Goal: Information Seeking & Learning: Learn about a topic

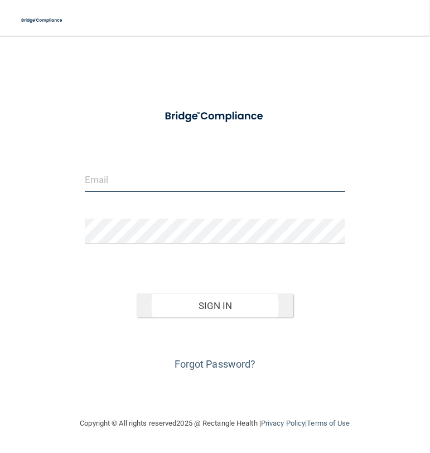
type input "[EMAIL_ADDRESS][DOMAIN_NAME]"
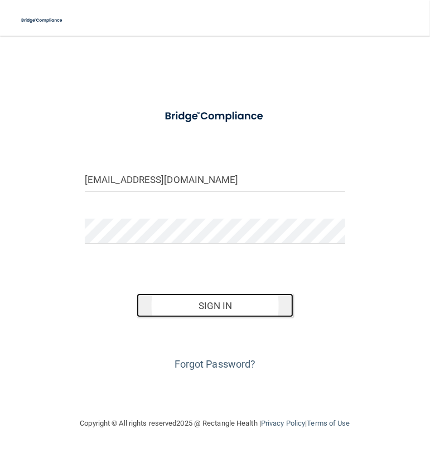
click at [219, 310] on button "Sign In" at bounding box center [215, 306] width 156 height 25
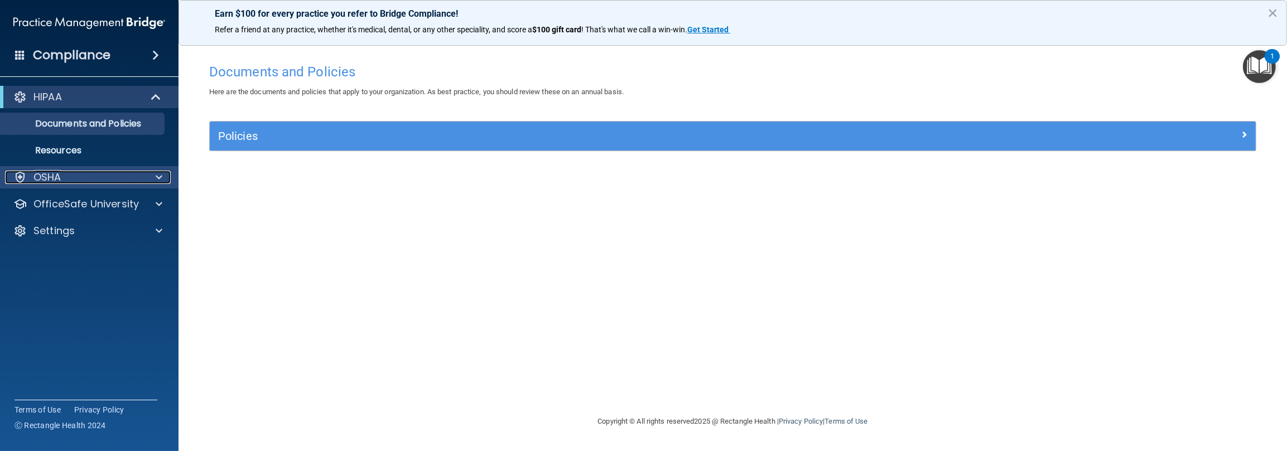
click at [65, 184] on div "OSHA" at bounding box center [74, 177] width 138 height 13
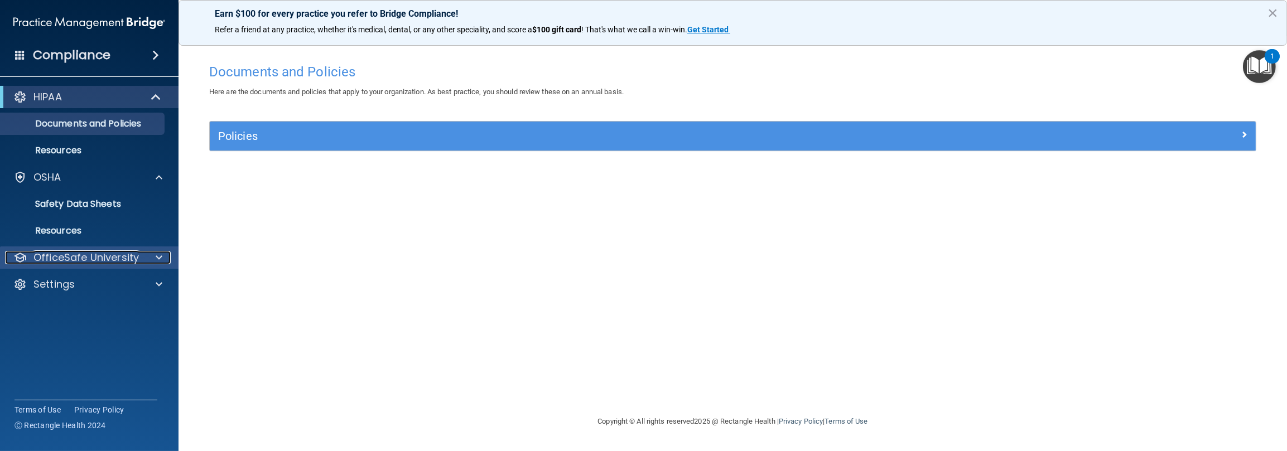
click at [68, 257] on p "OfficeSafe University" at bounding box center [85, 257] width 105 height 13
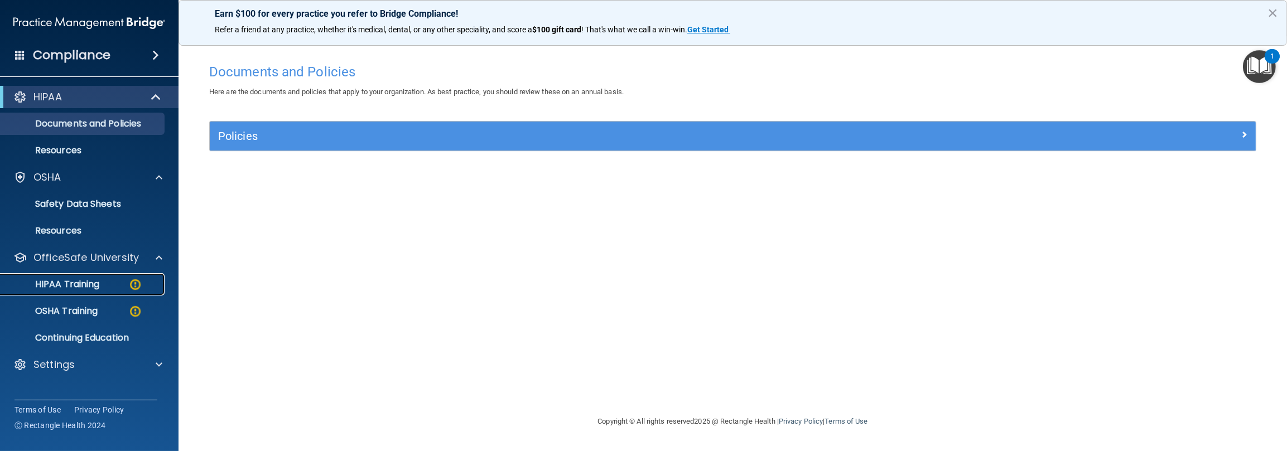
click at [68, 291] on link "HIPAA Training" at bounding box center [77, 284] width 176 height 22
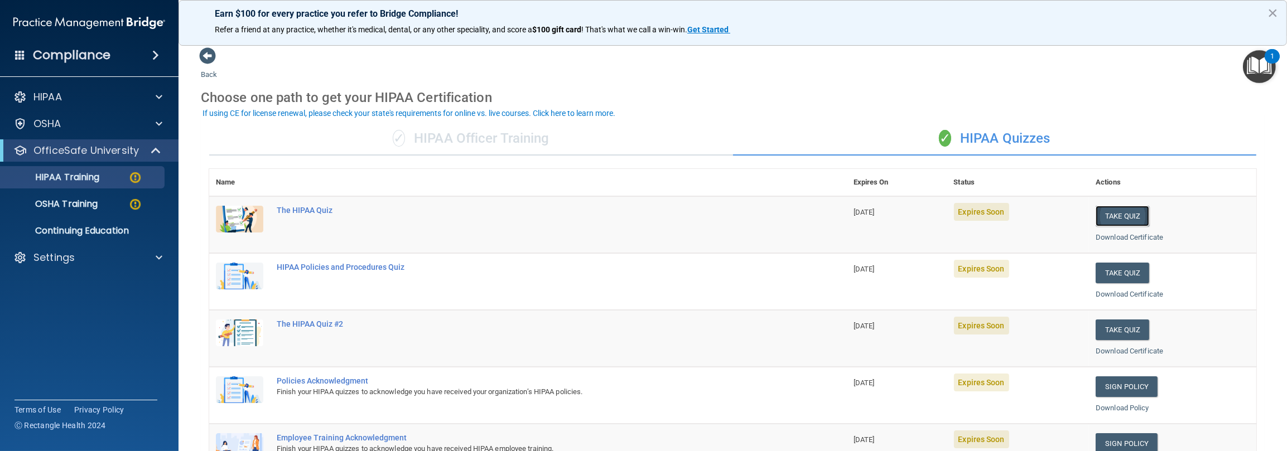
click at [430, 214] on button "Take Quiz" at bounding box center [1123, 216] width 54 height 21
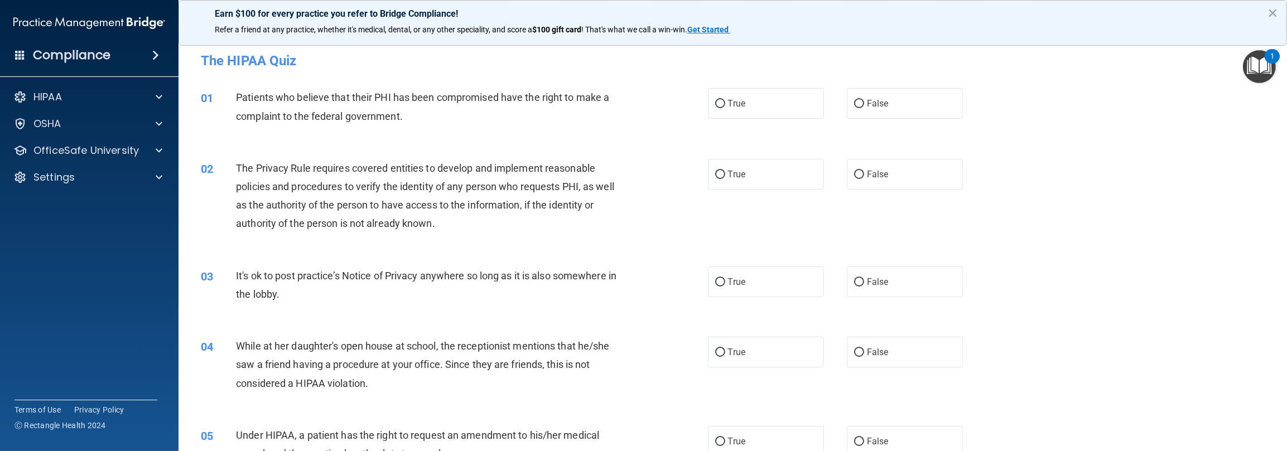
click at [430, 146] on div "02 The Privacy Rule requires covered entities to develop and implement reasonab…" at bounding box center [733, 199] width 1081 height 108
click at [430, 105] on input "True" at bounding box center [720, 104] width 10 height 8
radio input "true"
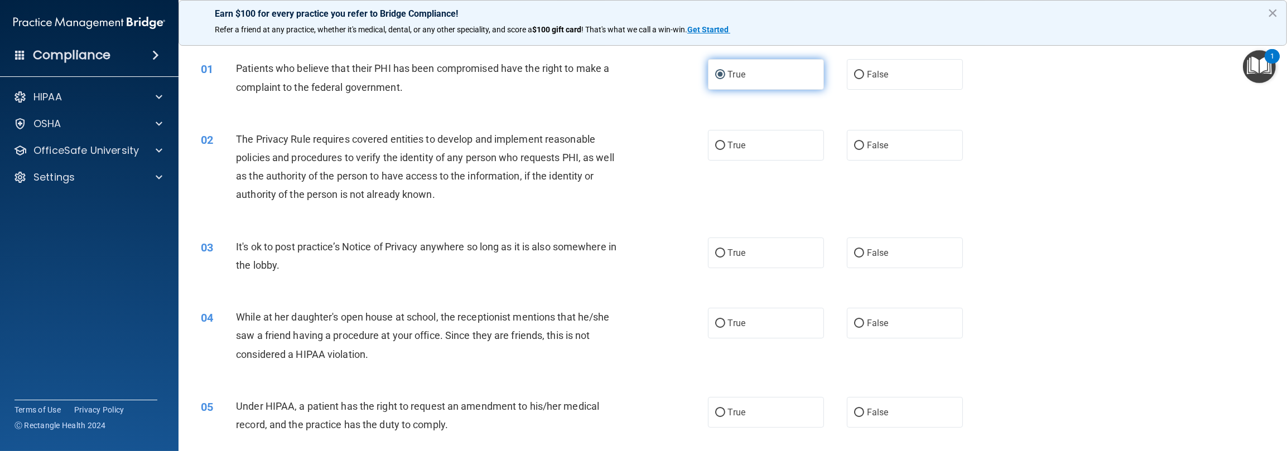
scroll to position [56, 0]
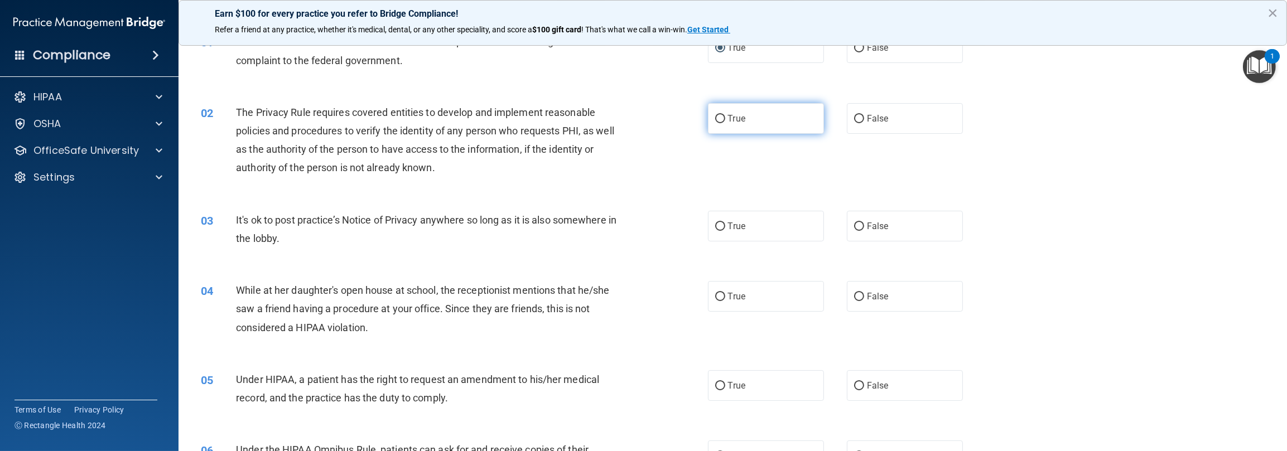
click at [430, 118] on label "True" at bounding box center [766, 118] width 116 height 31
click at [430, 118] on input "True" at bounding box center [720, 119] width 10 height 8
radio input "true"
click at [430, 224] on label "True" at bounding box center [766, 226] width 116 height 31
click at [430, 224] on input "True" at bounding box center [720, 227] width 10 height 8
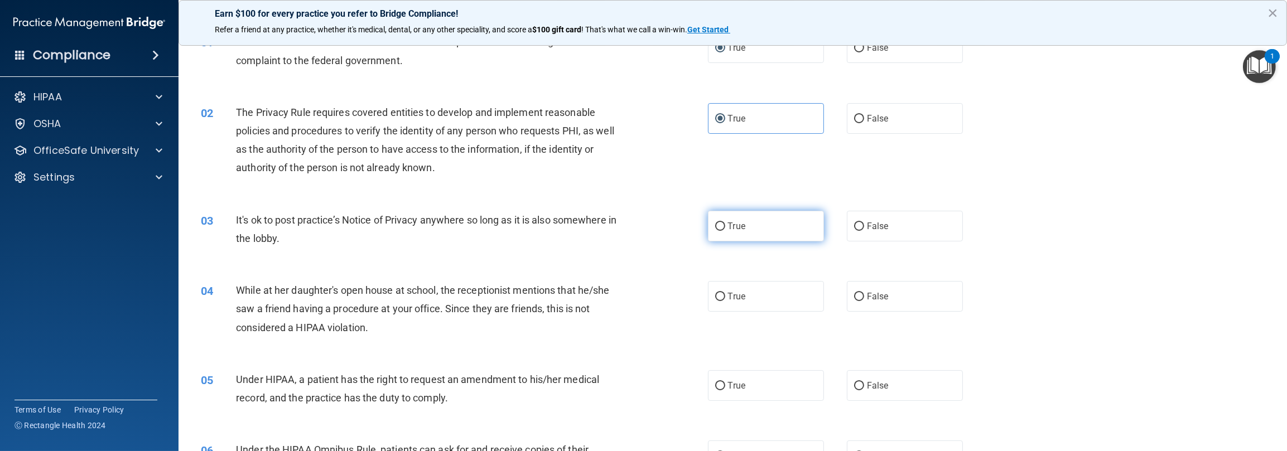
radio input "true"
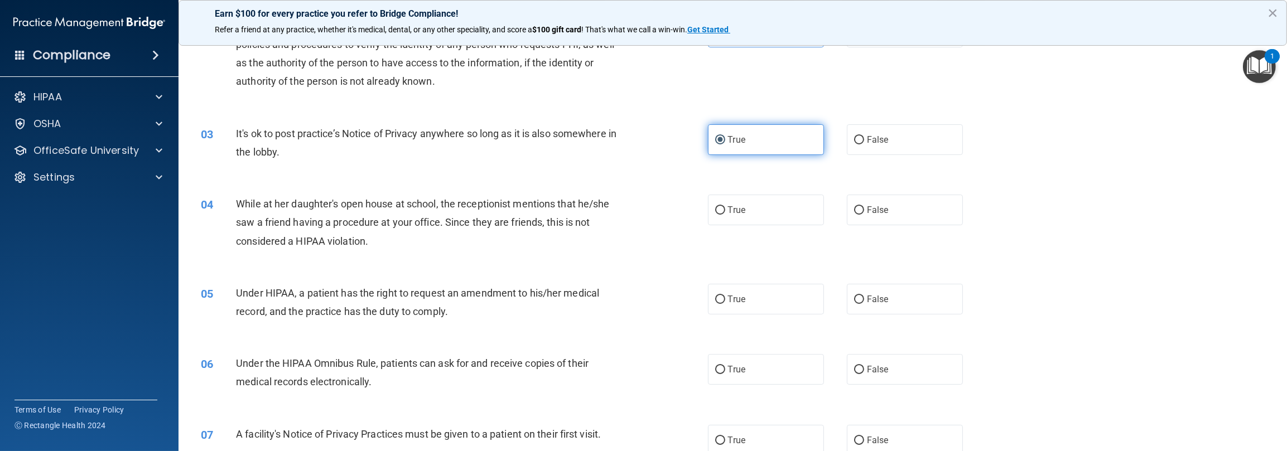
scroll to position [167, 0]
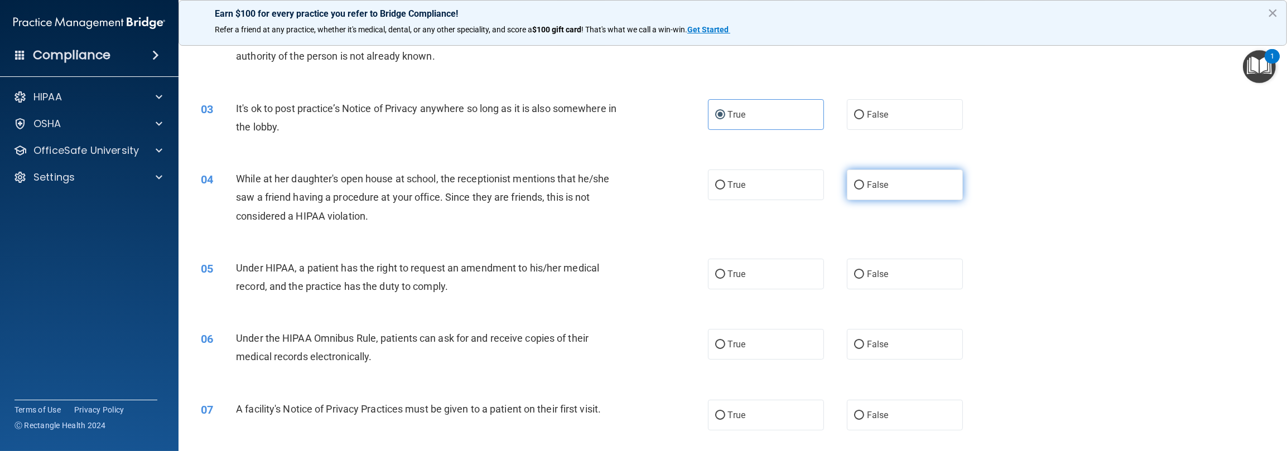
click at [430, 191] on label "False" at bounding box center [905, 185] width 116 height 31
click at [430, 190] on input "False" at bounding box center [859, 185] width 10 height 8
radio input "true"
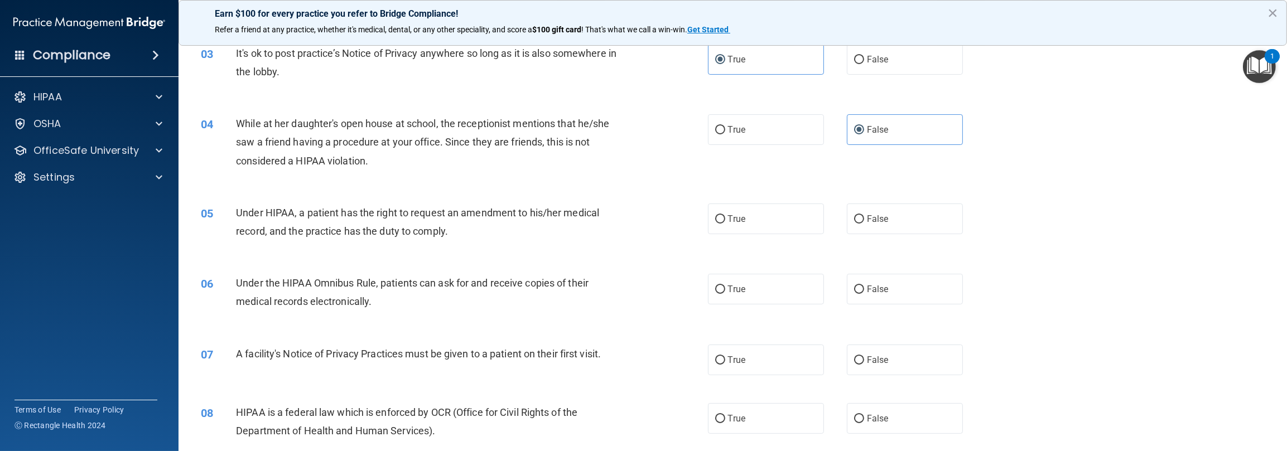
scroll to position [223, 0]
click at [430, 232] on label "True" at bounding box center [766, 218] width 116 height 31
click at [430, 223] on input "True" at bounding box center [720, 219] width 10 height 8
radio input "true"
click at [430, 297] on label "True" at bounding box center [766, 288] width 116 height 31
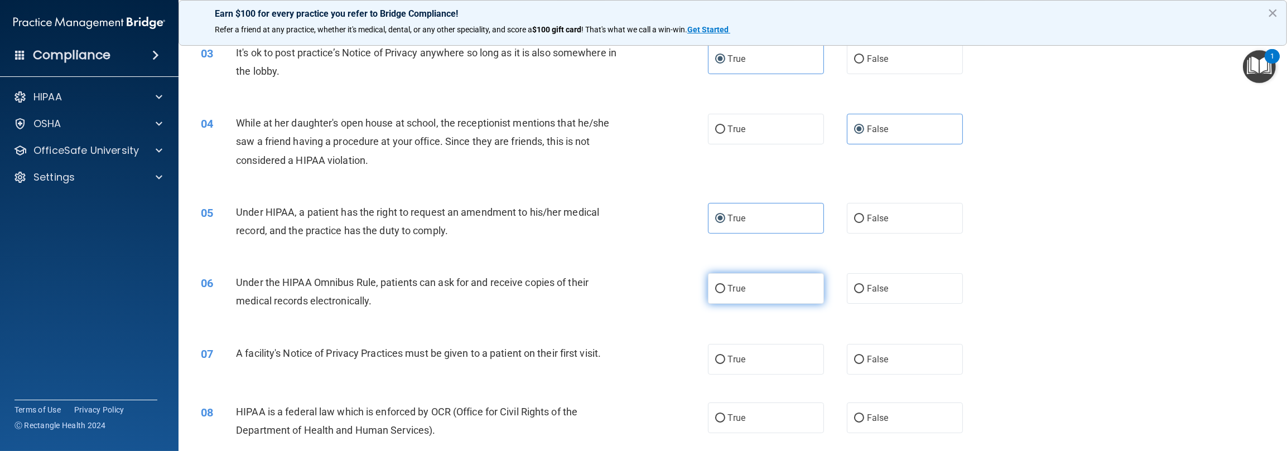
click at [430, 294] on input "True" at bounding box center [720, 289] width 10 height 8
radio input "true"
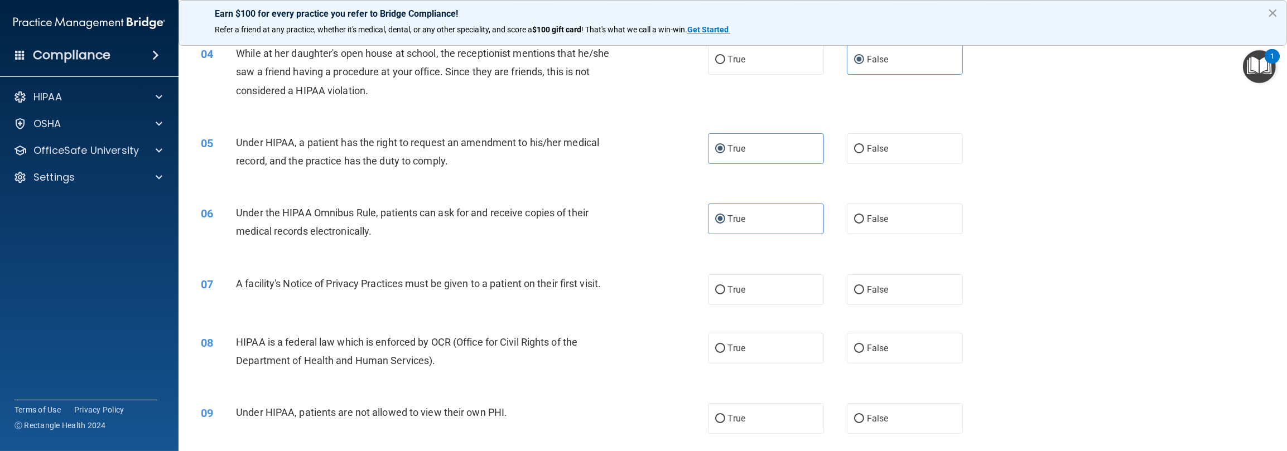
scroll to position [391, 0]
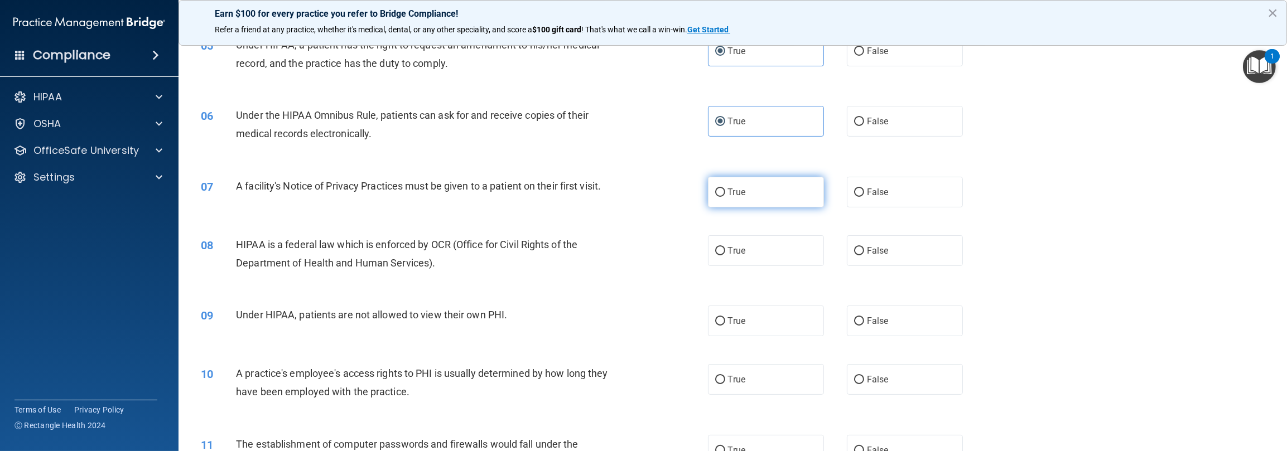
click at [430, 191] on label "True" at bounding box center [766, 192] width 116 height 31
click at [430, 191] on input "True" at bounding box center [720, 193] width 10 height 8
radio input "true"
click at [430, 252] on label "True" at bounding box center [766, 250] width 116 height 31
click at [430, 252] on input "True" at bounding box center [720, 251] width 10 height 8
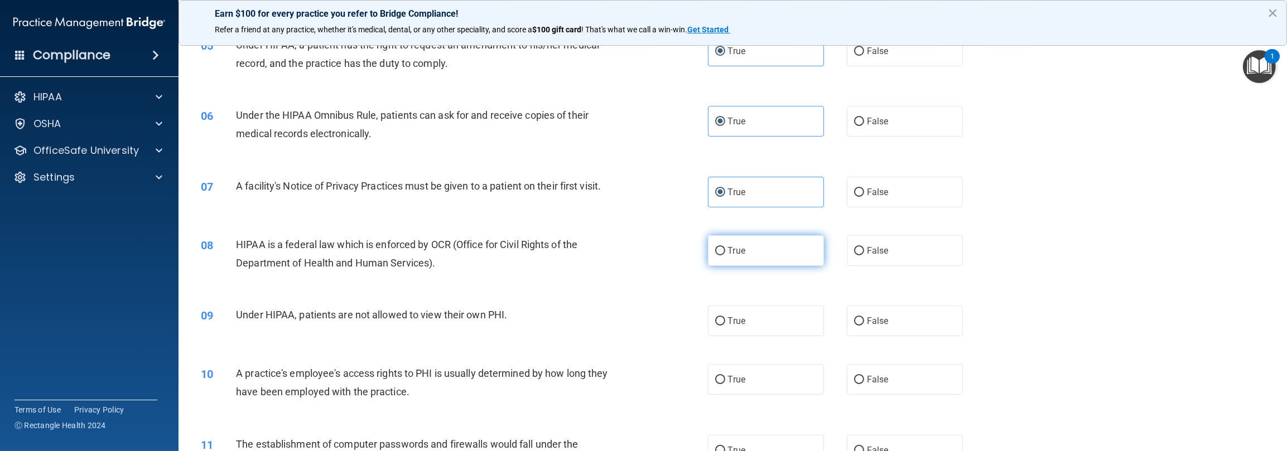
radio input "true"
click at [430, 307] on label "False" at bounding box center [905, 321] width 116 height 31
click at [430, 318] on input "False" at bounding box center [859, 322] width 10 height 8
radio input "true"
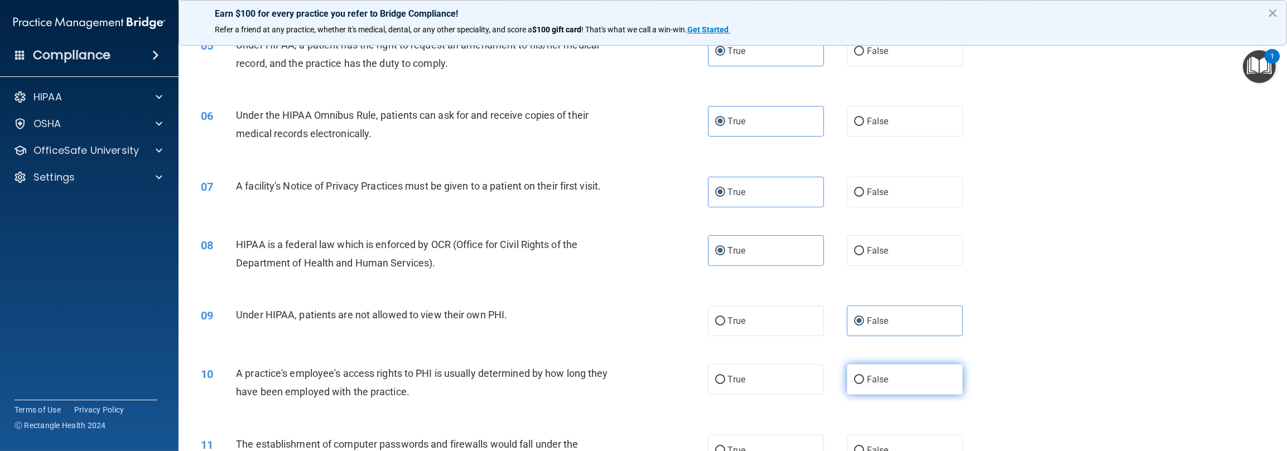
click at [430, 379] on label "False" at bounding box center [905, 379] width 116 height 31
click at [430, 379] on input "False" at bounding box center [859, 380] width 10 height 8
radio input "true"
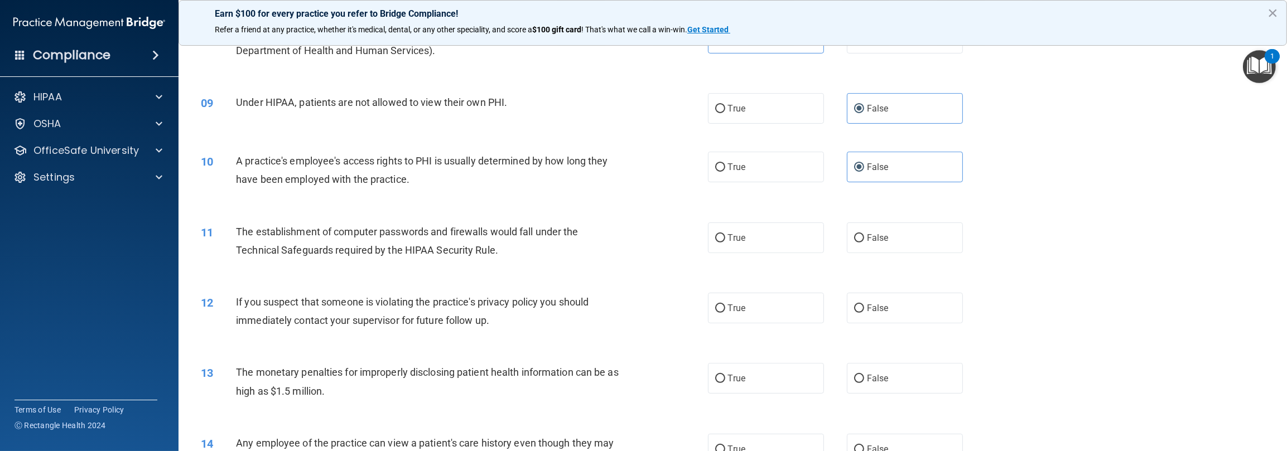
scroll to position [670, 0]
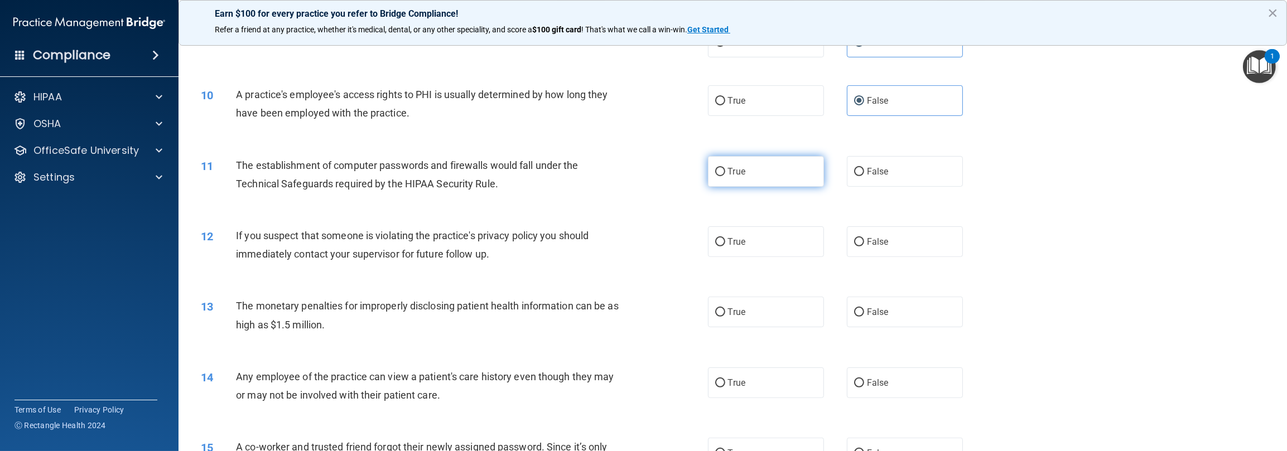
click at [430, 181] on label "True" at bounding box center [766, 171] width 116 height 31
click at [430, 176] on input "True" at bounding box center [720, 172] width 10 height 8
radio input "true"
click at [430, 240] on label "True" at bounding box center [766, 242] width 116 height 31
click at [430, 240] on input "True" at bounding box center [720, 242] width 10 height 8
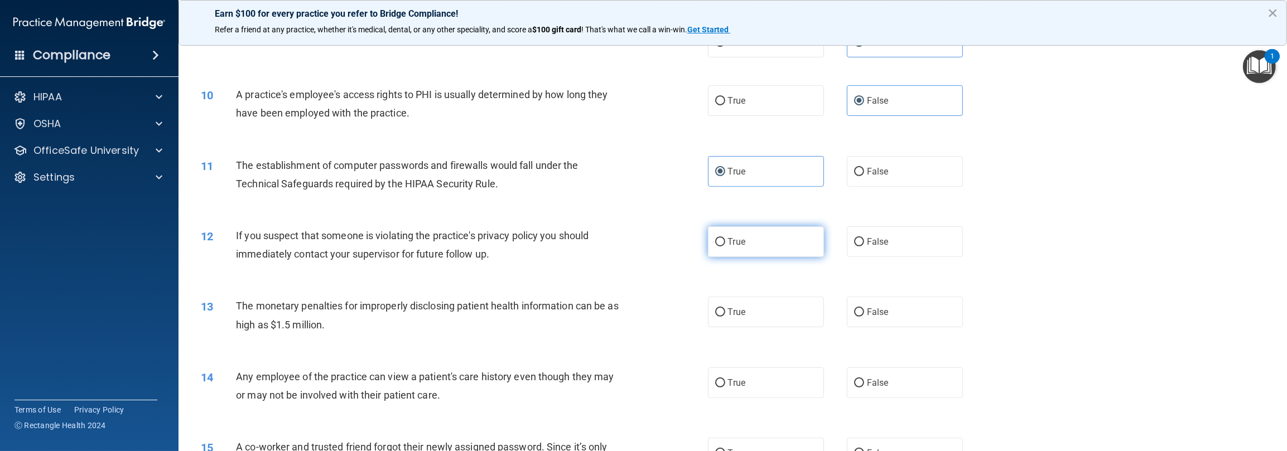
radio input "true"
click at [430, 310] on label "True" at bounding box center [766, 312] width 116 height 31
click at [430, 310] on input "True" at bounding box center [720, 313] width 10 height 8
radio input "true"
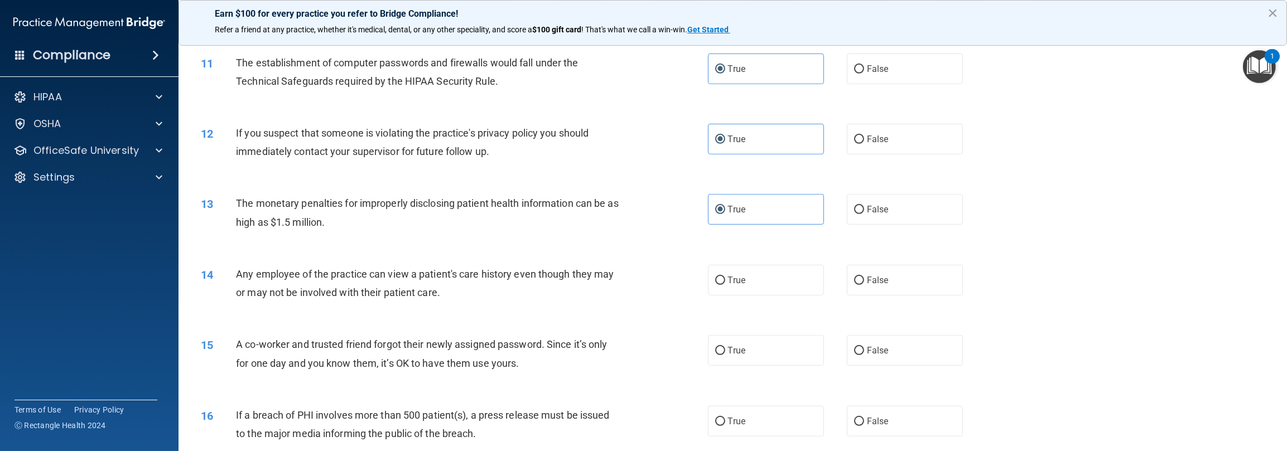
scroll to position [781, 0]
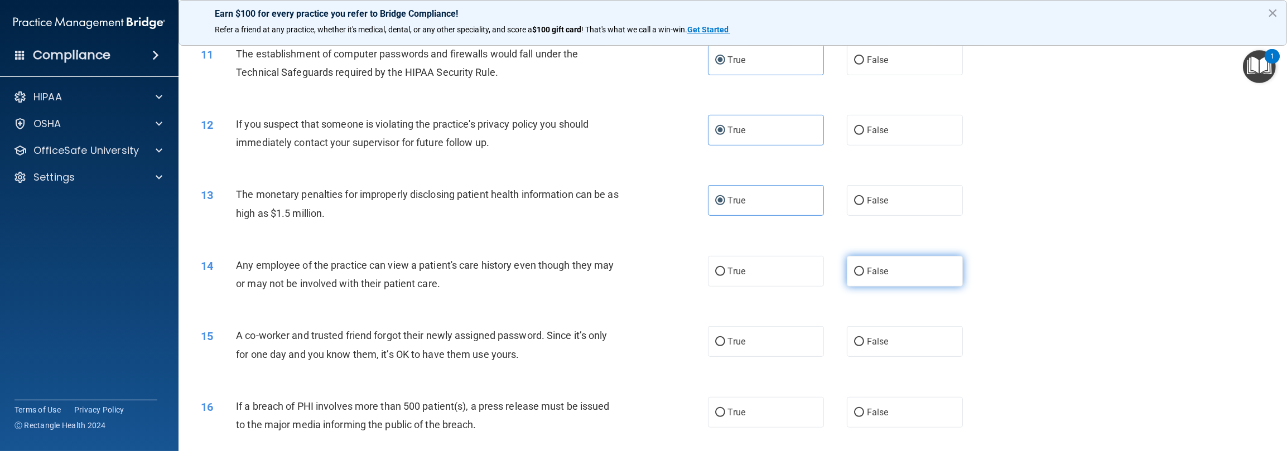
click at [430, 266] on label "False" at bounding box center [905, 271] width 116 height 31
click at [430, 268] on input "False" at bounding box center [859, 272] width 10 height 8
radio input "true"
click at [430, 268] on input "False" at bounding box center [859, 272] width 10 height 8
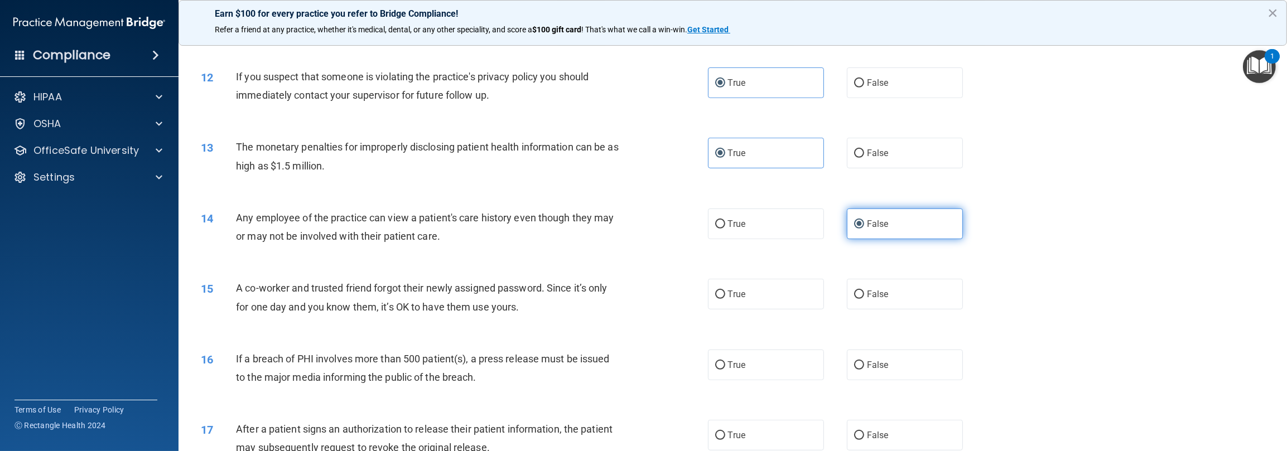
scroll to position [893, 0]
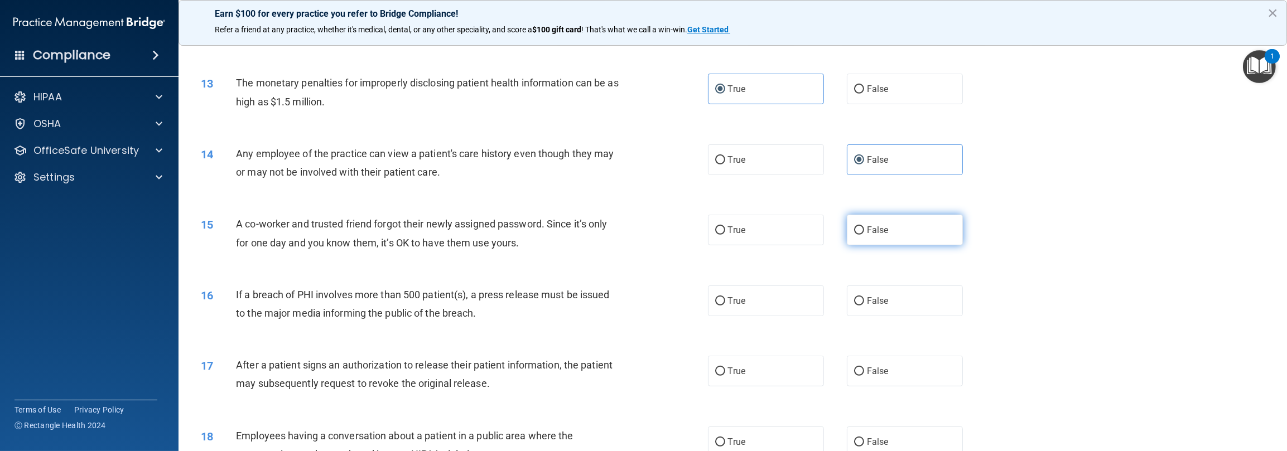
click at [430, 229] on span "False" at bounding box center [878, 230] width 22 height 11
click at [430, 229] on input "False" at bounding box center [859, 231] width 10 height 8
radio input "true"
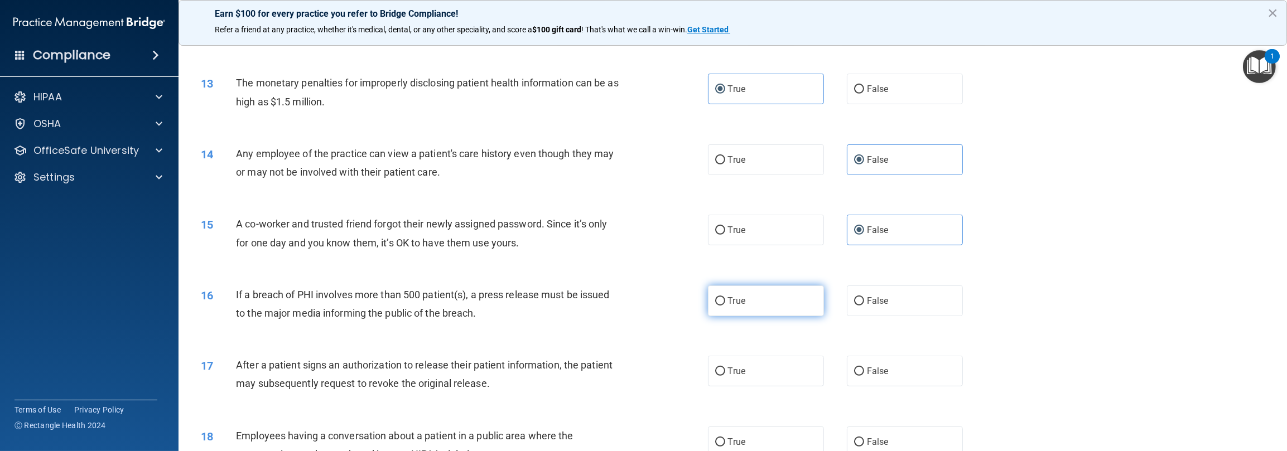
click at [430, 304] on label "True" at bounding box center [766, 301] width 116 height 31
click at [430, 304] on input "True" at bounding box center [720, 301] width 10 height 8
radio input "true"
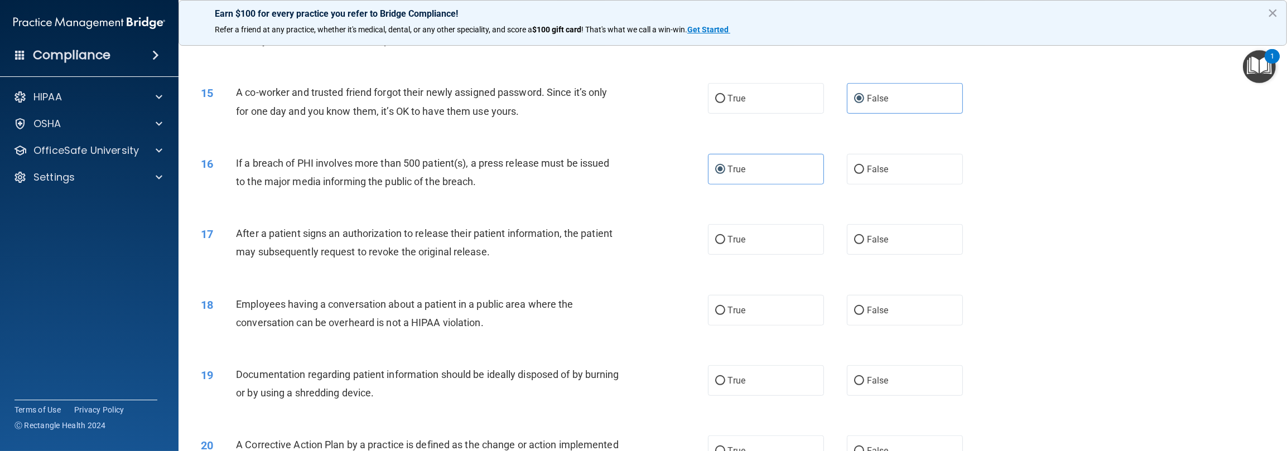
scroll to position [1060, 0]
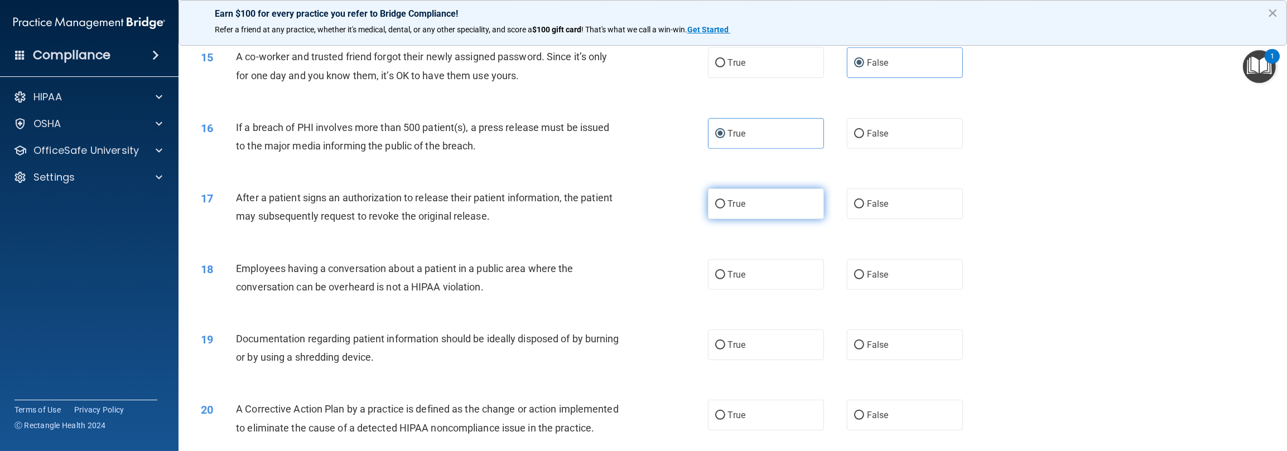
click at [430, 209] on label "True" at bounding box center [766, 204] width 116 height 31
click at [430, 209] on input "True" at bounding box center [720, 204] width 10 height 8
radio input "true"
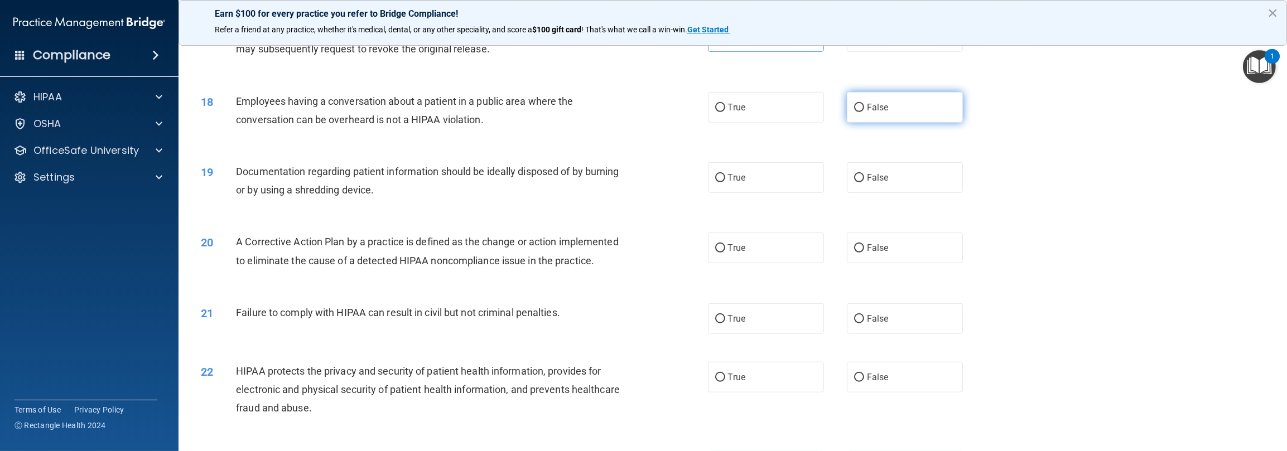
click at [430, 108] on label "False" at bounding box center [905, 107] width 116 height 31
click at [430, 108] on input "False" at bounding box center [859, 108] width 10 height 8
radio input "true"
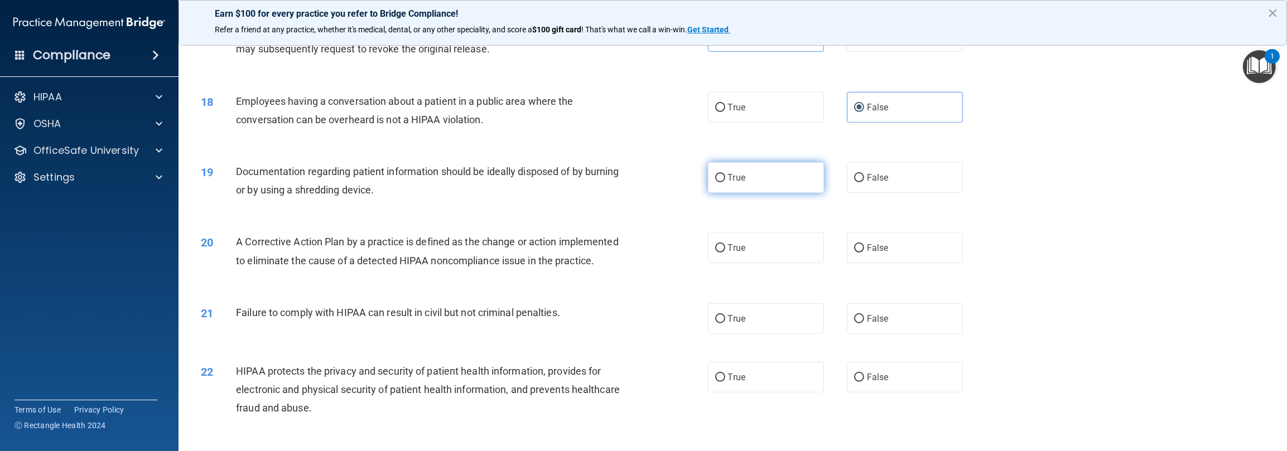
click at [430, 180] on input "True" at bounding box center [720, 178] width 10 height 8
radio input "true"
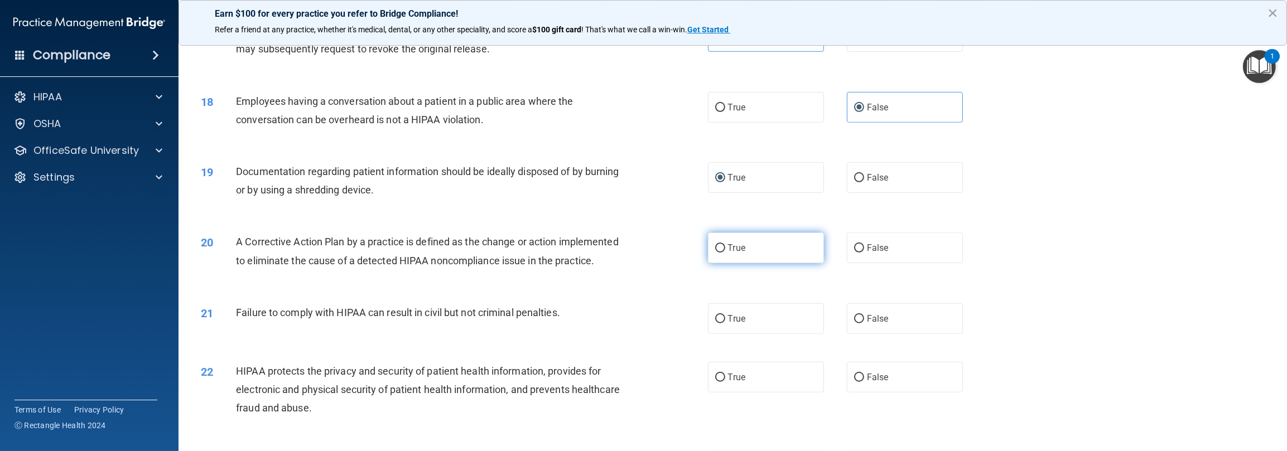
click at [430, 237] on label "True" at bounding box center [766, 248] width 116 height 31
click at [430, 244] on input "True" at bounding box center [720, 248] width 10 height 8
radio input "true"
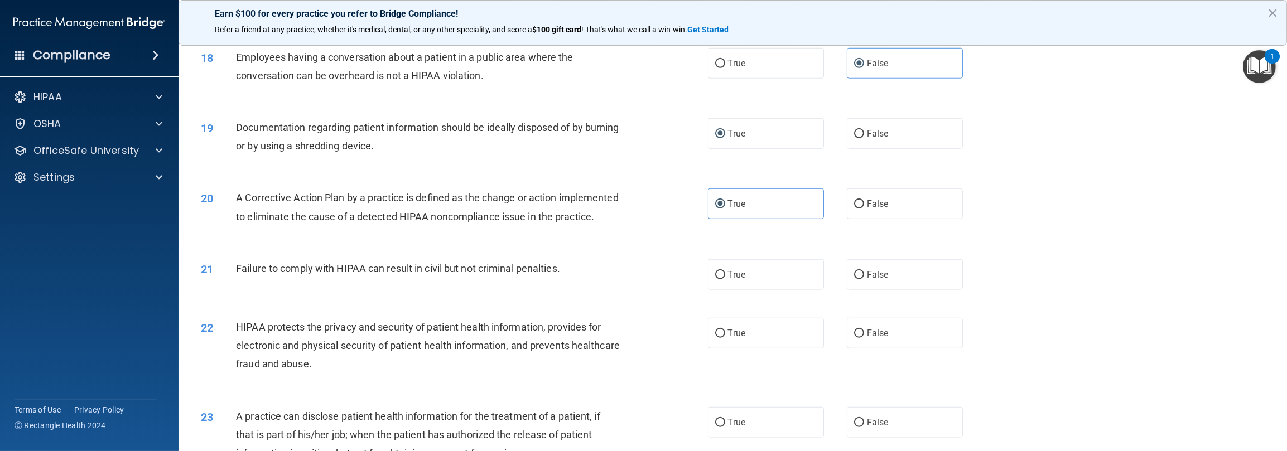
scroll to position [1339, 0]
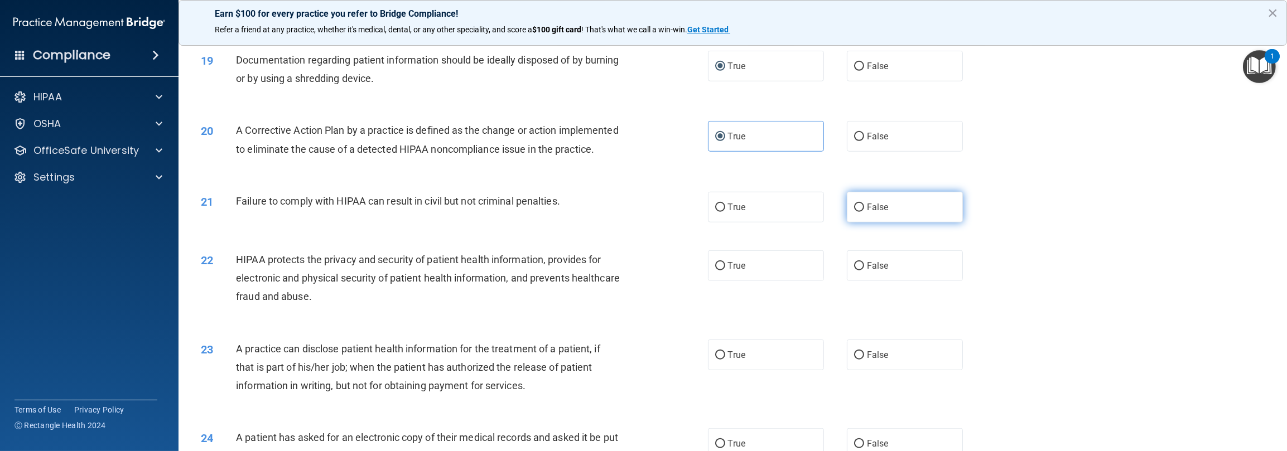
click at [430, 223] on label "False" at bounding box center [905, 207] width 116 height 31
click at [430, 212] on input "False" at bounding box center [859, 208] width 10 height 8
radio input "true"
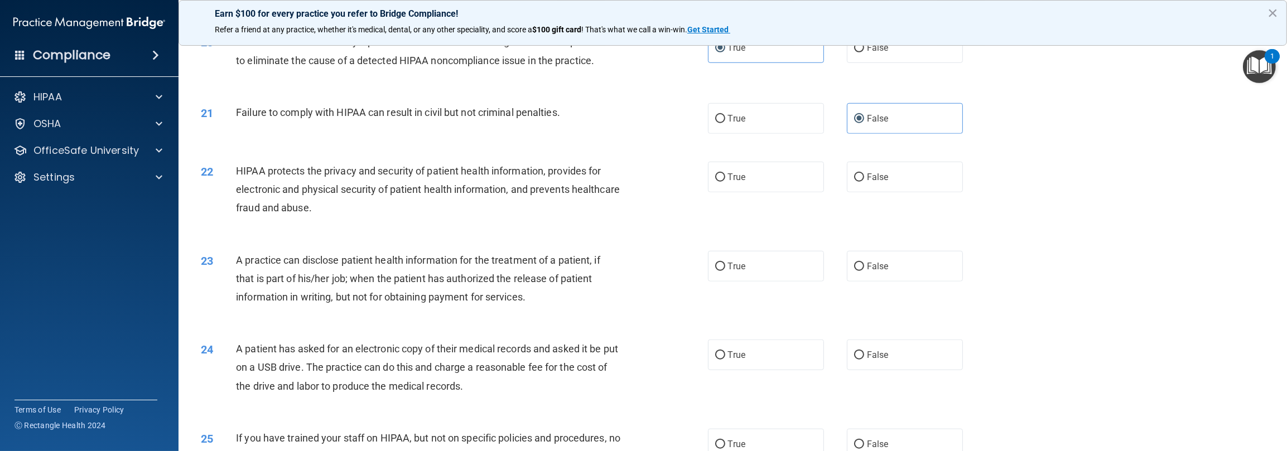
scroll to position [1451, 0]
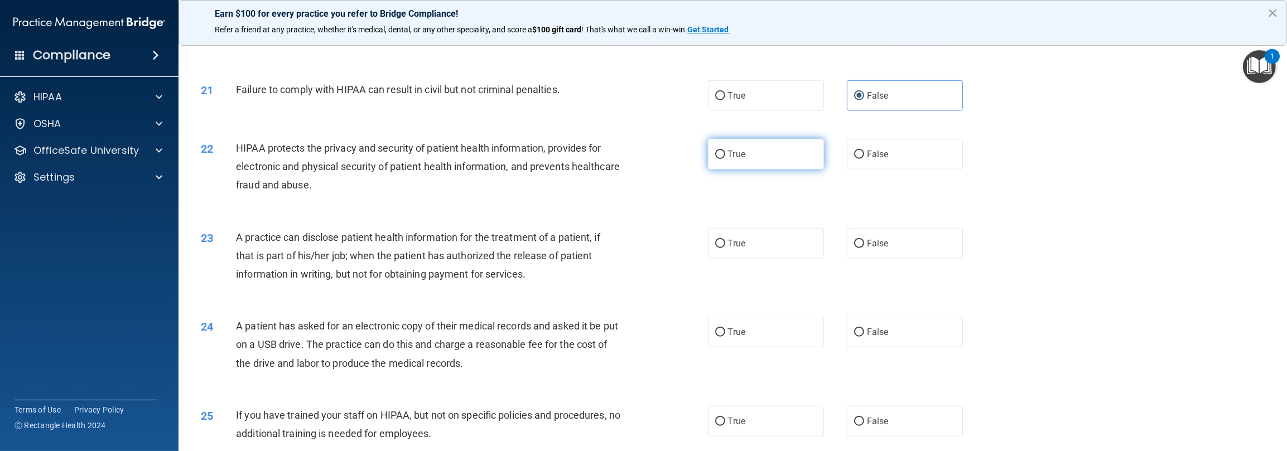
click at [430, 170] on label "True" at bounding box center [766, 154] width 116 height 31
click at [430, 159] on input "True" at bounding box center [720, 155] width 10 height 8
radio input "true"
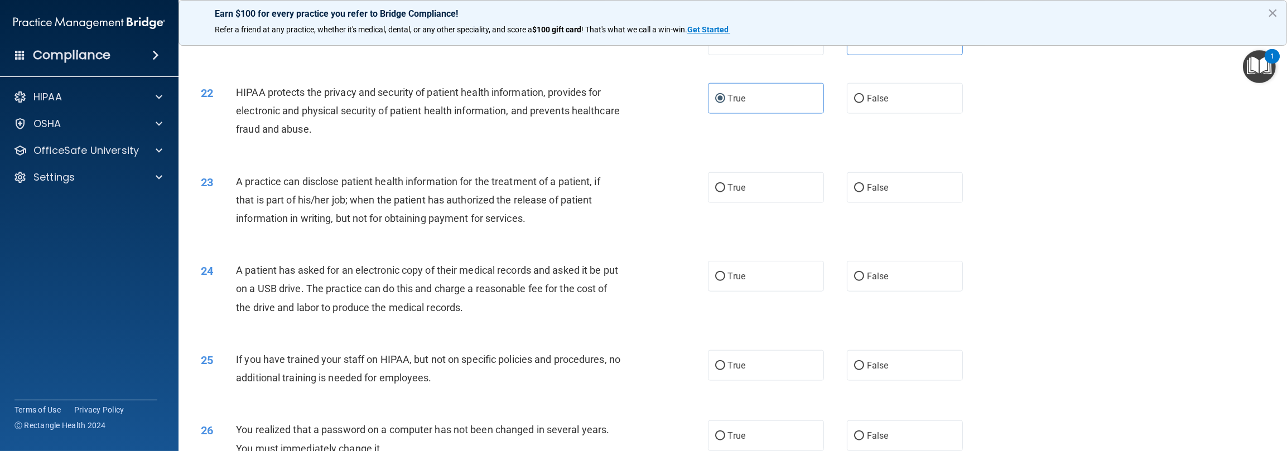
scroll to position [1562, 0]
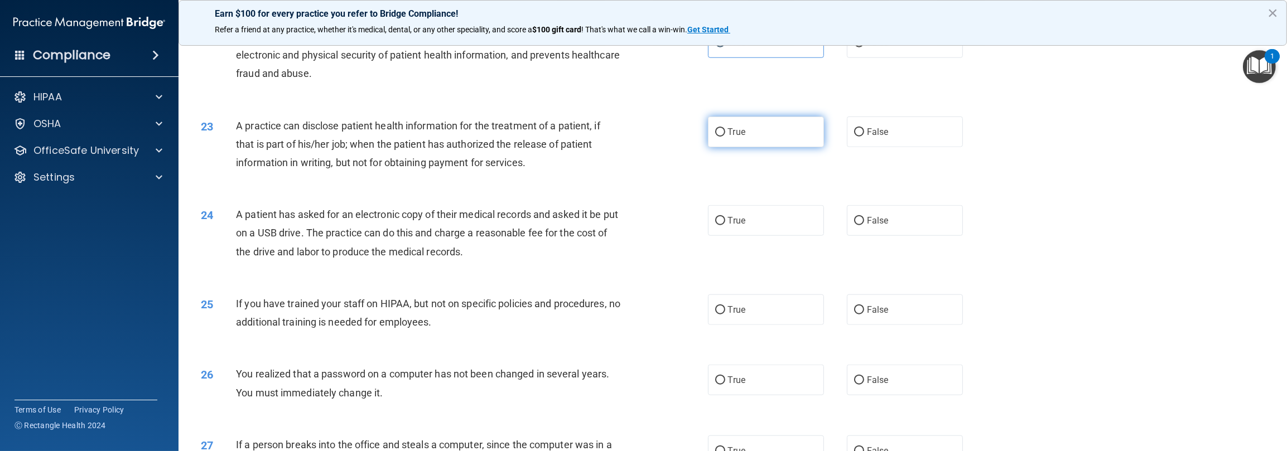
click at [430, 147] on label "True" at bounding box center [766, 132] width 116 height 31
click at [430, 137] on input "True" at bounding box center [720, 132] width 10 height 8
radio input "true"
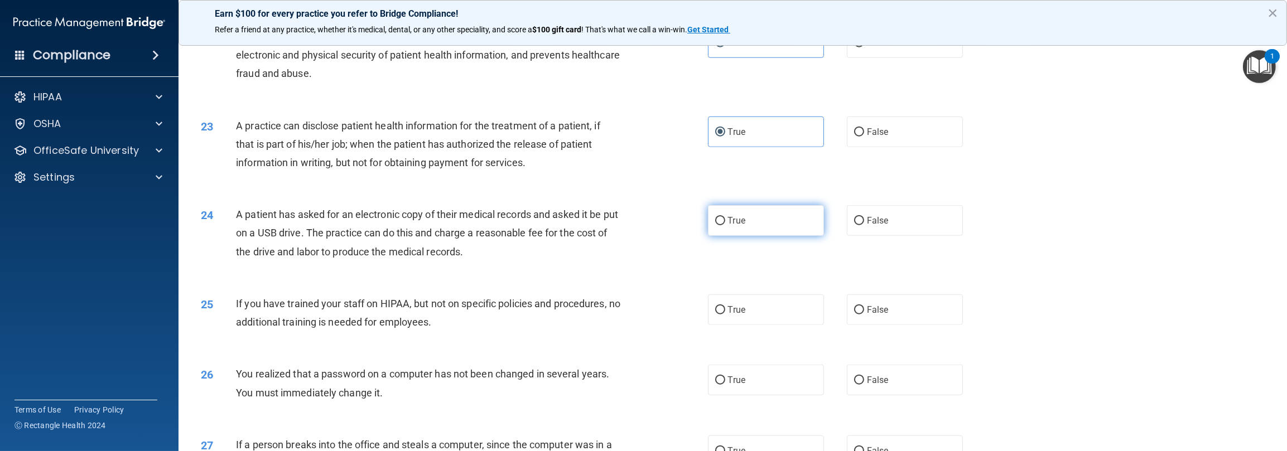
click at [430, 225] on input "True" at bounding box center [720, 221] width 10 height 8
radio input "true"
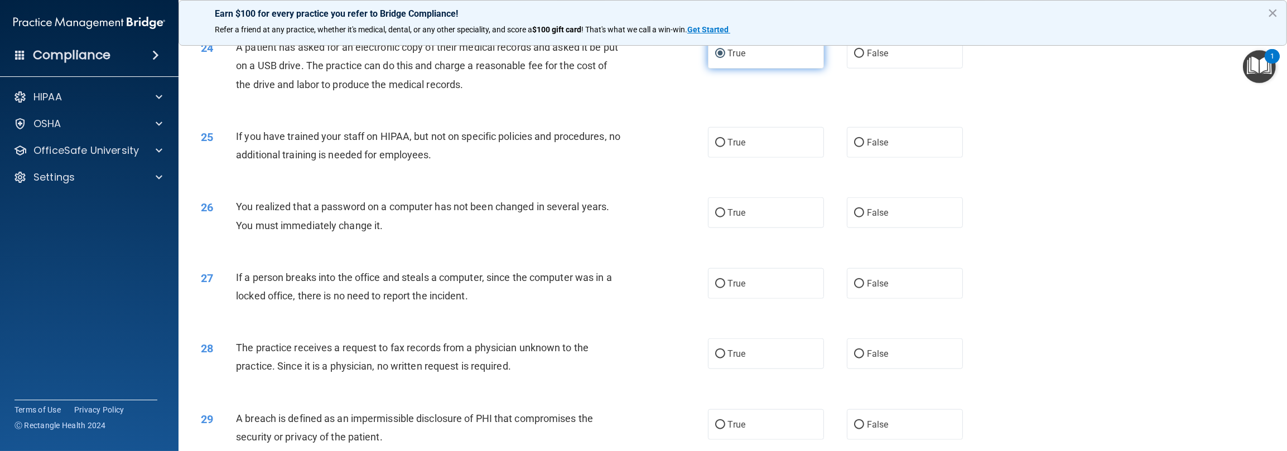
scroll to position [1786, 0]
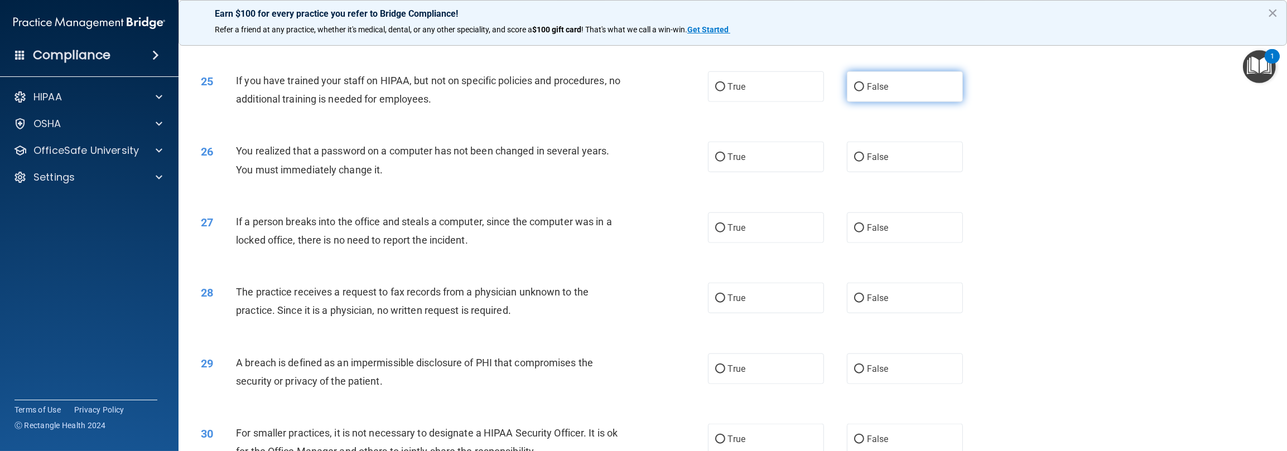
click at [430, 102] on label "False" at bounding box center [905, 86] width 116 height 31
click at [430, 92] on input "False" at bounding box center [859, 87] width 10 height 8
radio input "true"
click at [430, 162] on span "True" at bounding box center [736, 157] width 17 height 11
click at [430, 162] on input "True" at bounding box center [720, 157] width 10 height 8
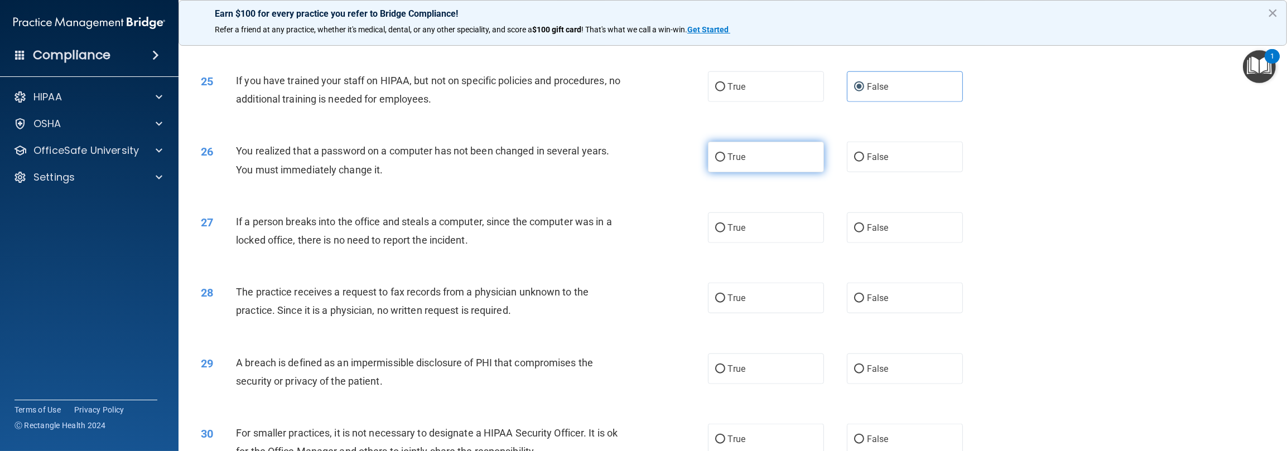
radio input "true"
click at [430, 243] on label "False" at bounding box center [905, 228] width 116 height 31
click at [430, 233] on input "False" at bounding box center [859, 228] width 10 height 8
radio input "true"
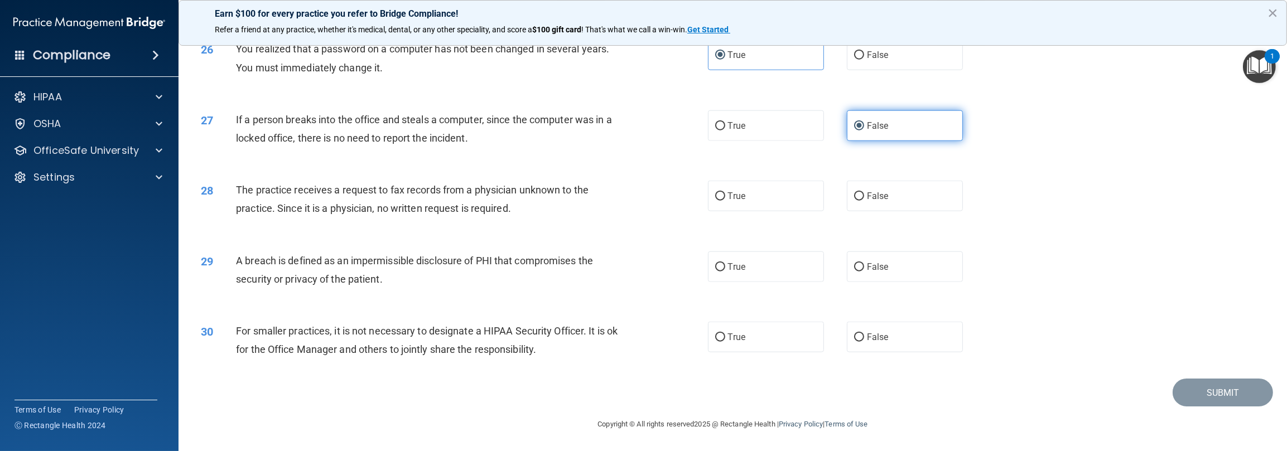
scroll to position [1907, 0]
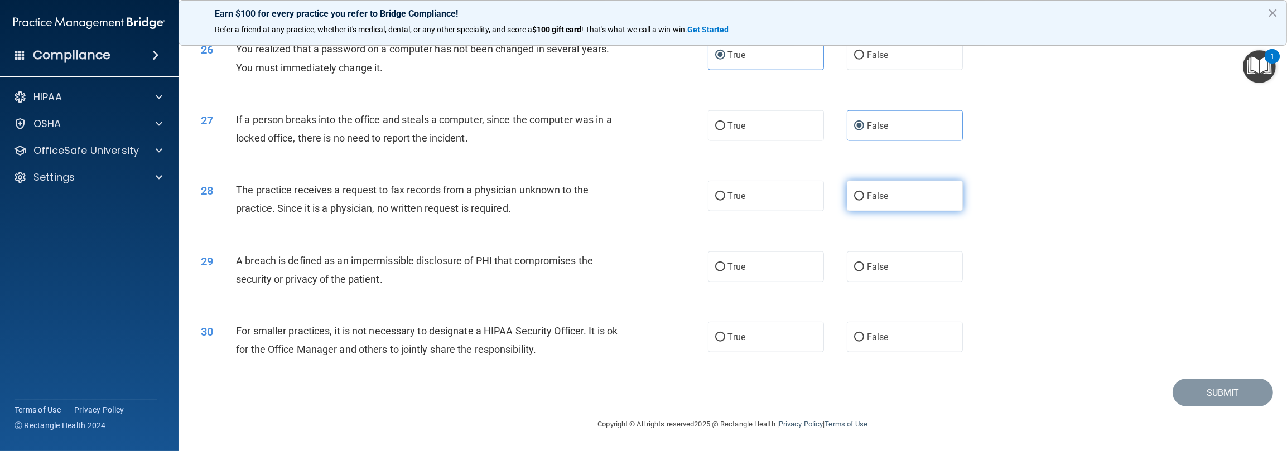
click at [430, 195] on label "False" at bounding box center [905, 196] width 116 height 31
click at [430, 195] on input "False" at bounding box center [859, 197] width 10 height 8
radio input "true"
click at [430, 264] on label "True" at bounding box center [766, 267] width 116 height 31
click at [430, 264] on input "True" at bounding box center [720, 267] width 10 height 8
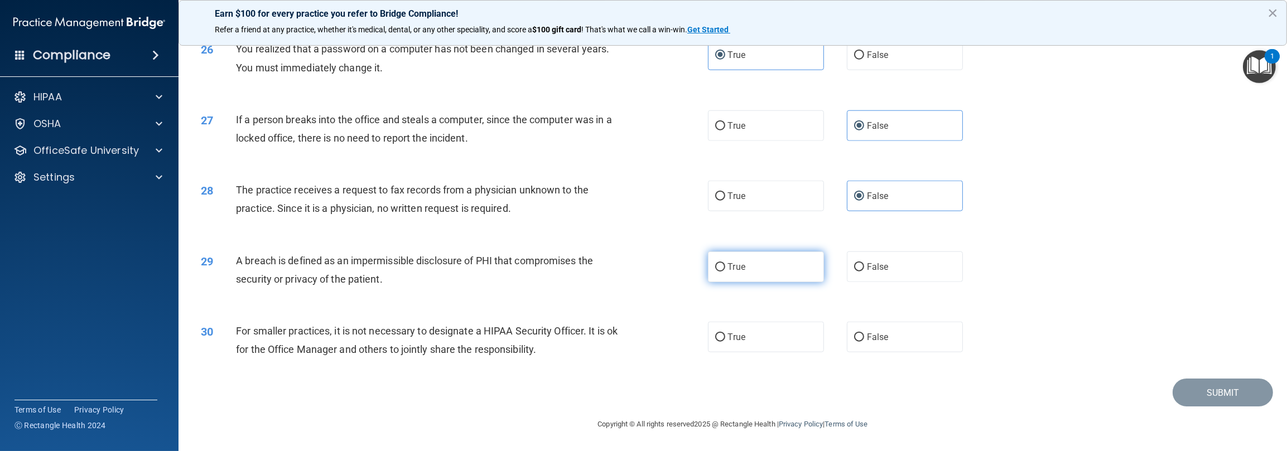
radio input "true"
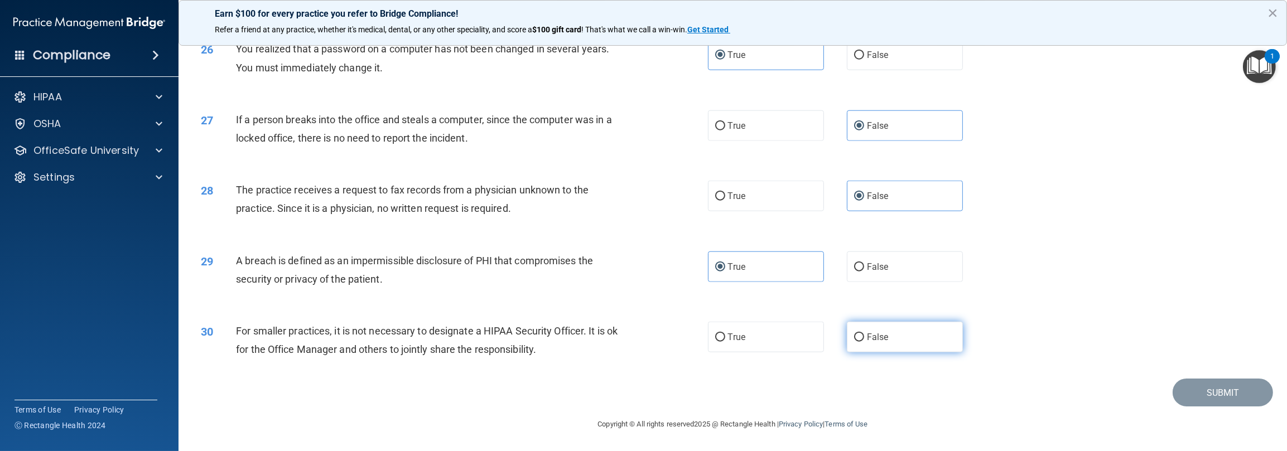
click at [430, 342] on span "False" at bounding box center [878, 337] width 22 height 11
click at [430, 342] on input "False" at bounding box center [859, 338] width 10 height 8
radio input "true"
click at [430, 401] on button "Submit" at bounding box center [1223, 393] width 100 height 28
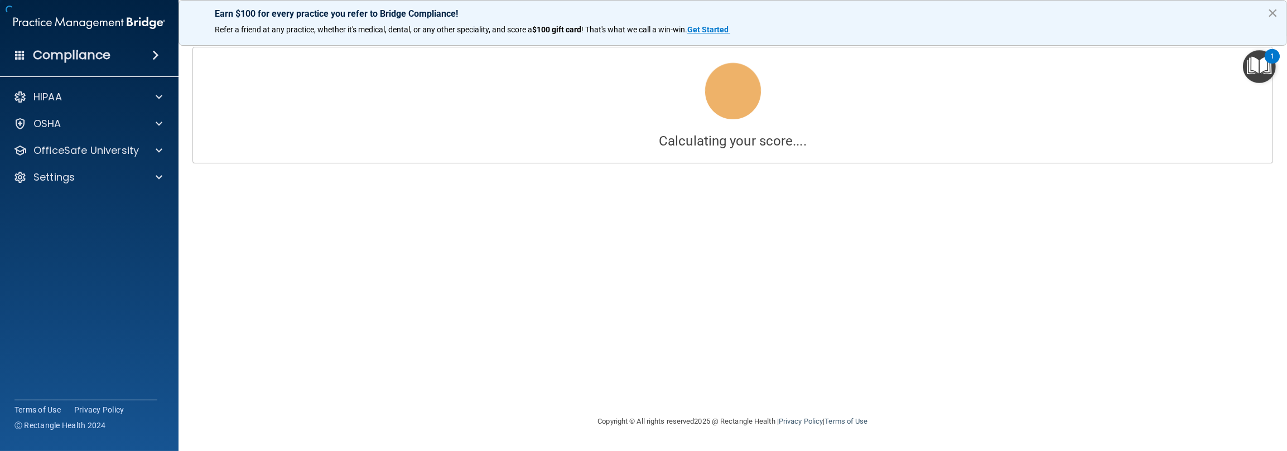
click at [430, 8] on button "×" at bounding box center [1273, 13] width 11 height 18
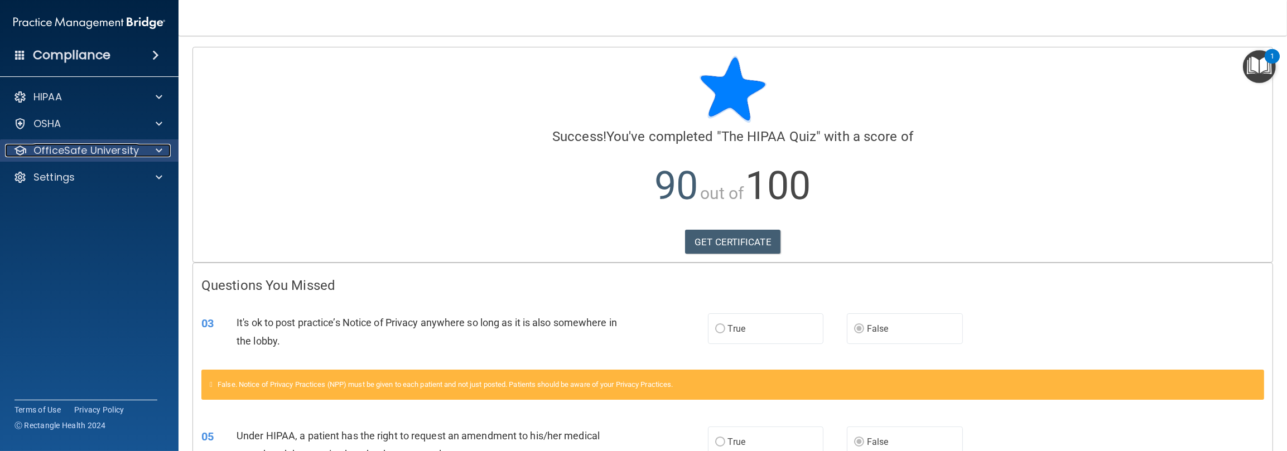
click at [59, 144] on p "OfficeSafe University" at bounding box center [85, 150] width 105 height 13
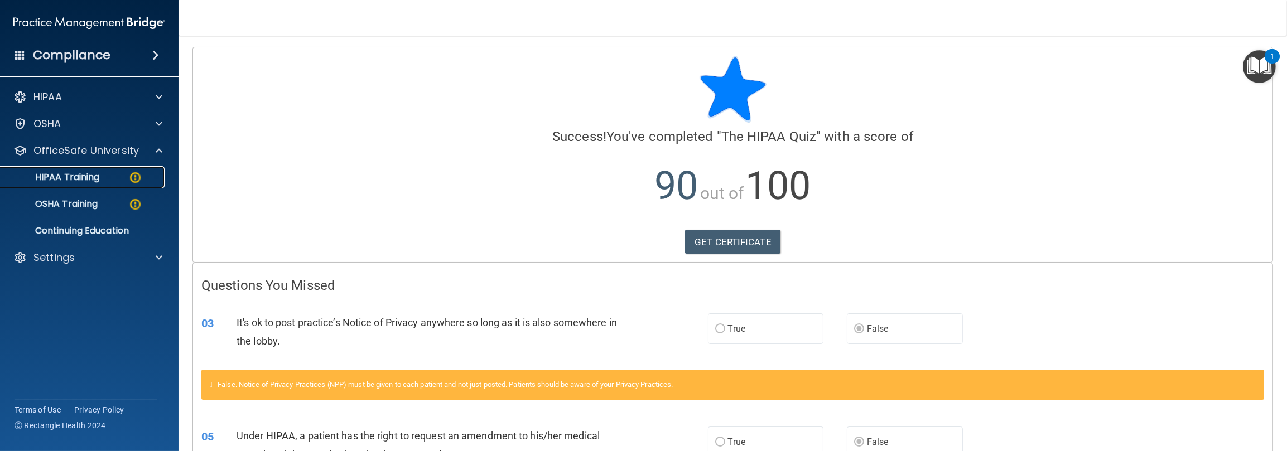
click at [59, 174] on p "HIPAA Training" at bounding box center [53, 177] width 92 height 11
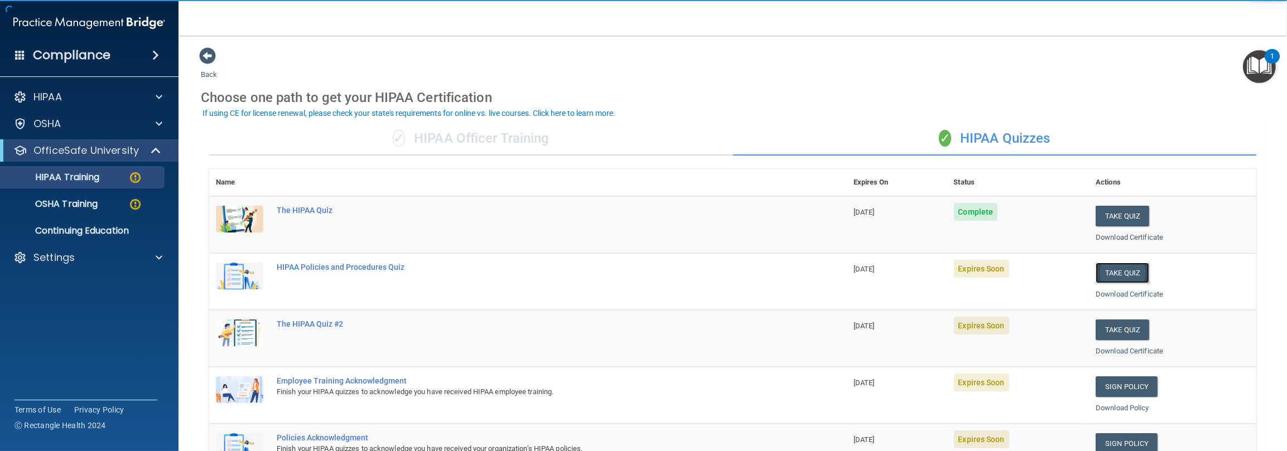
click at [430, 269] on button "Take Quiz" at bounding box center [1123, 273] width 54 height 21
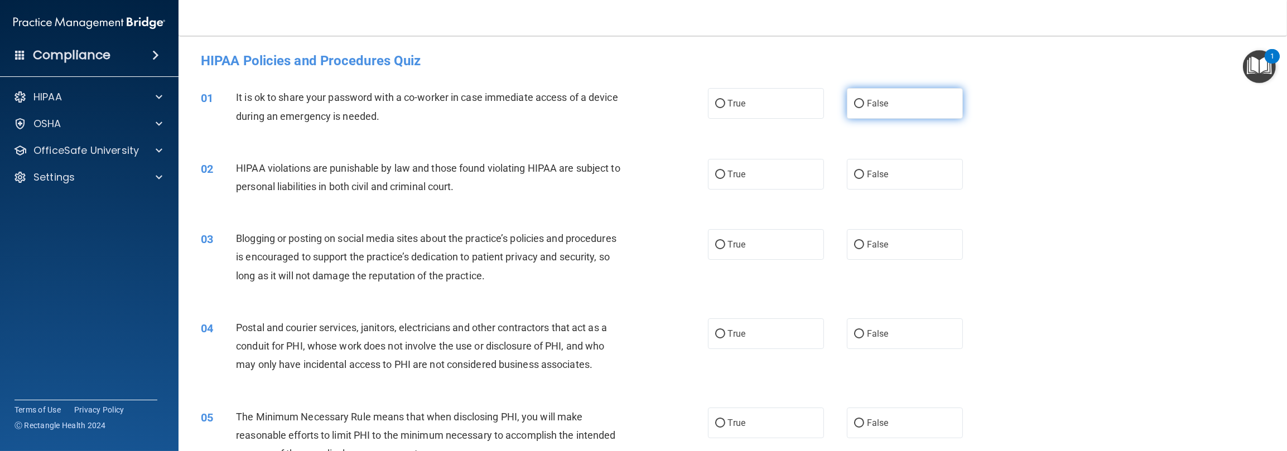
click at [430, 98] on span "False" at bounding box center [878, 103] width 22 height 11
click at [430, 100] on input "False" at bounding box center [859, 104] width 10 height 8
radio input "true"
click at [430, 176] on label "True" at bounding box center [766, 174] width 116 height 31
click at [430, 176] on input "True" at bounding box center [720, 175] width 10 height 8
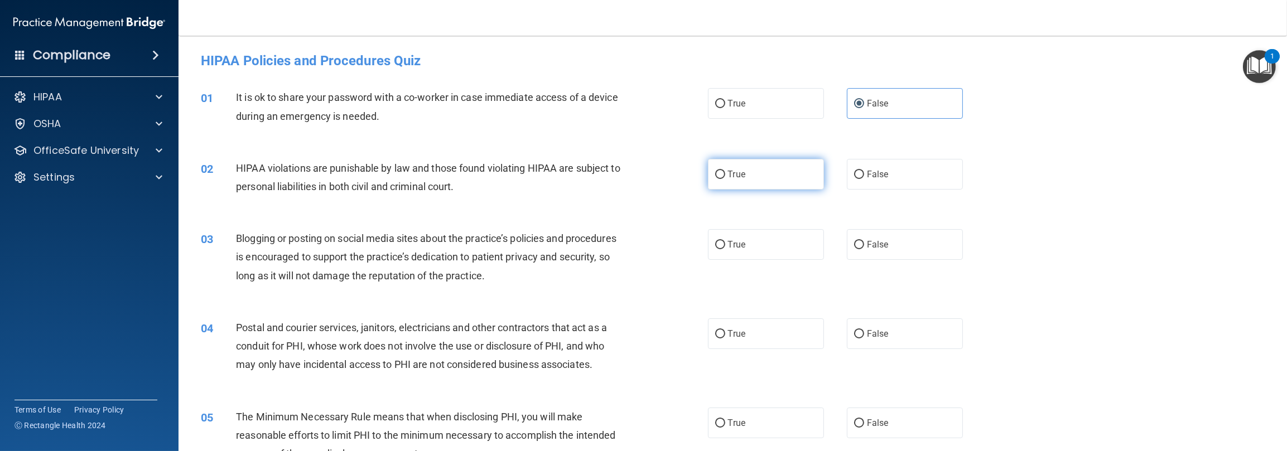
radio input "true"
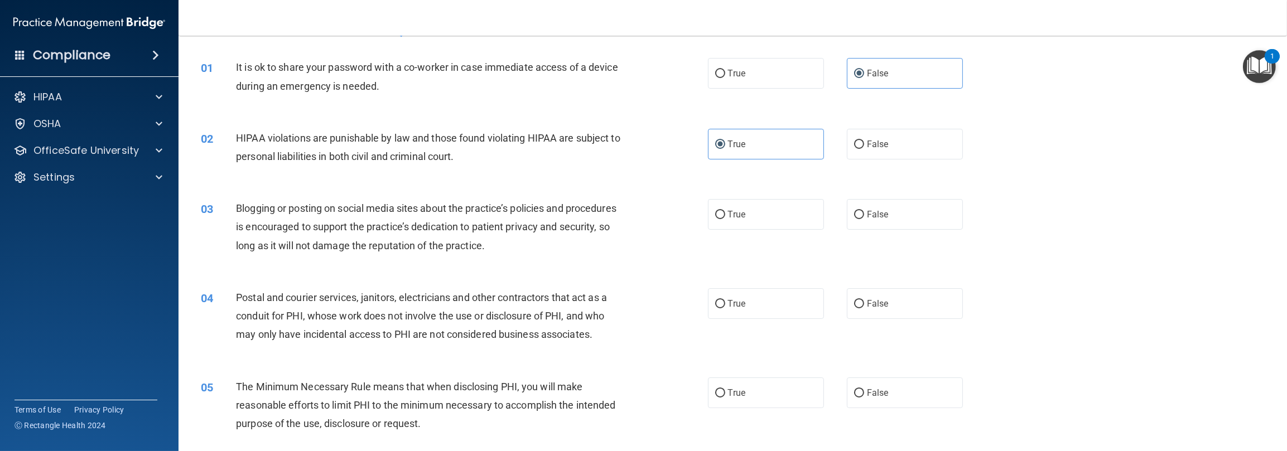
scroll to position [56, 0]
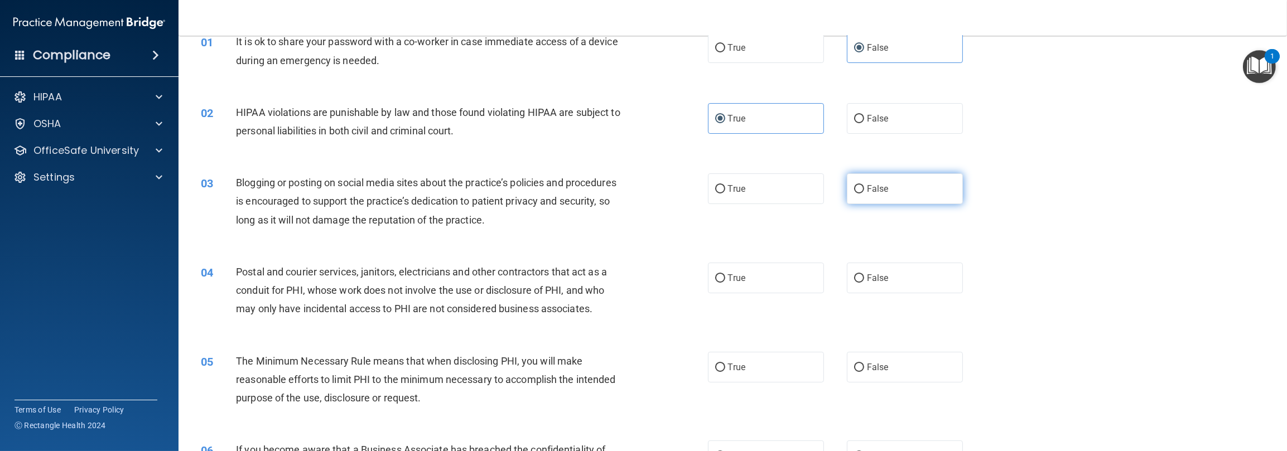
click at [430, 185] on label "False" at bounding box center [905, 189] width 116 height 31
click at [430, 185] on input "False" at bounding box center [859, 189] width 10 height 8
radio input "true"
click at [430, 277] on label "False" at bounding box center [905, 278] width 116 height 31
click at [430, 277] on input "False" at bounding box center [859, 279] width 10 height 8
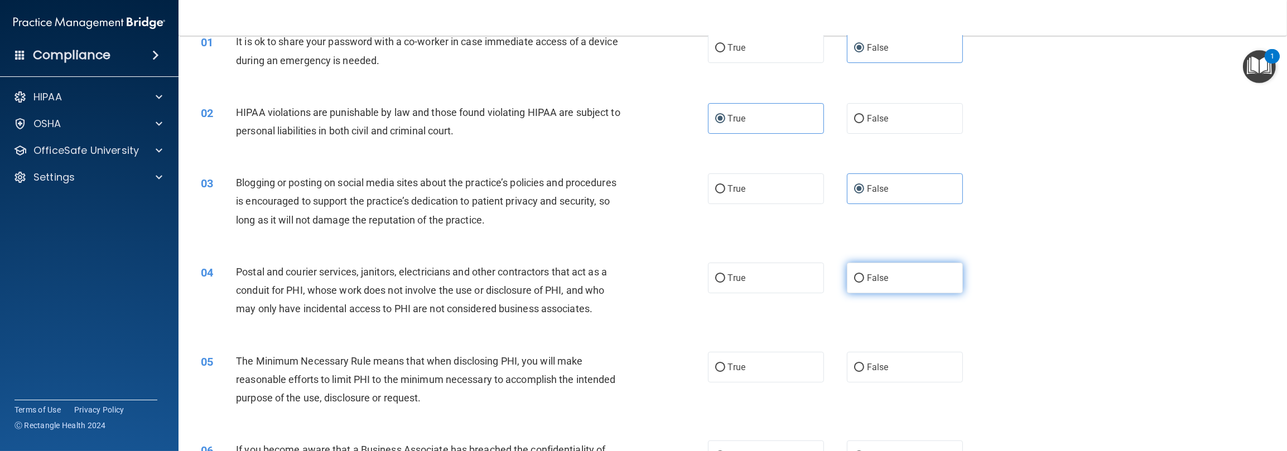
radio input "true"
click button "Take the quiz anyway!" at bounding box center [0, 0] width 0 height 0
click at [430, 191] on div "03 Blogging or posting on social media sites about the practice’s policies and …" at bounding box center [733, 204] width 1081 height 89
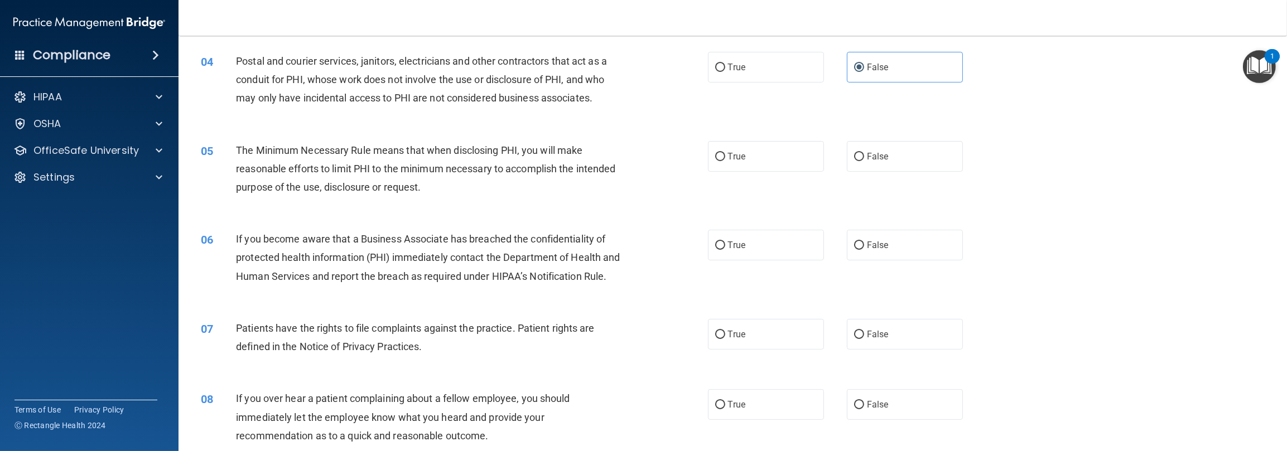
scroll to position [335, 0]
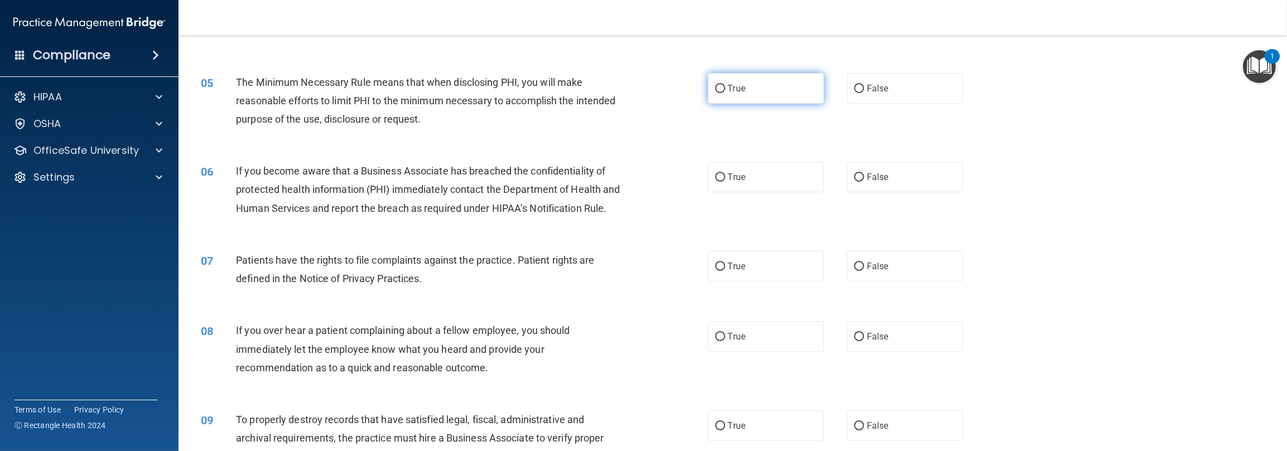
click at [430, 89] on span "True" at bounding box center [736, 88] width 17 height 11
click at [430, 89] on input "True" at bounding box center [720, 89] width 10 height 8
radio input "true"
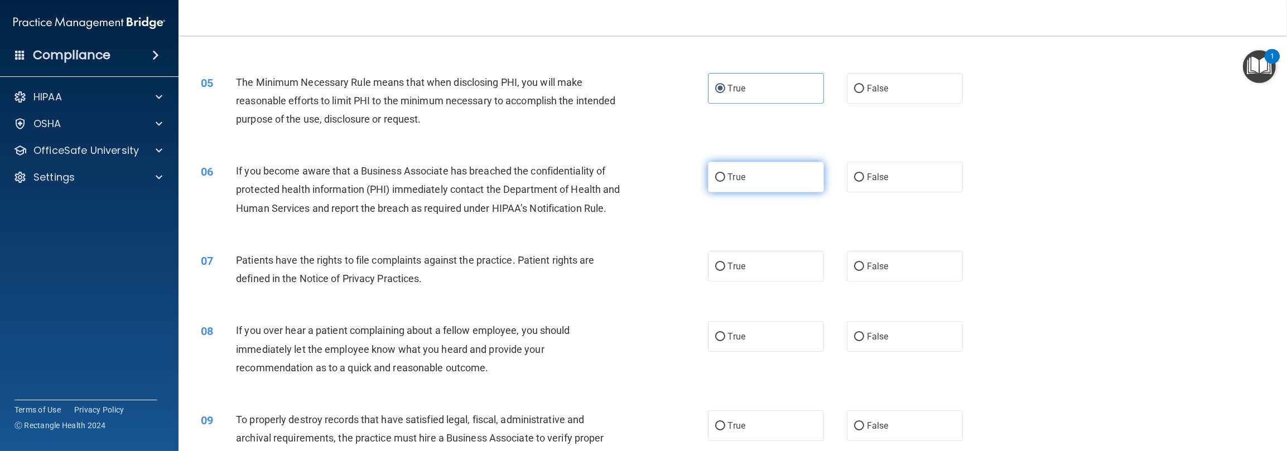
click at [430, 170] on label "True" at bounding box center [766, 177] width 116 height 31
click at [430, 174] on input "True" at bounding box center [720, 178] width 10 height 8
radio input "true"
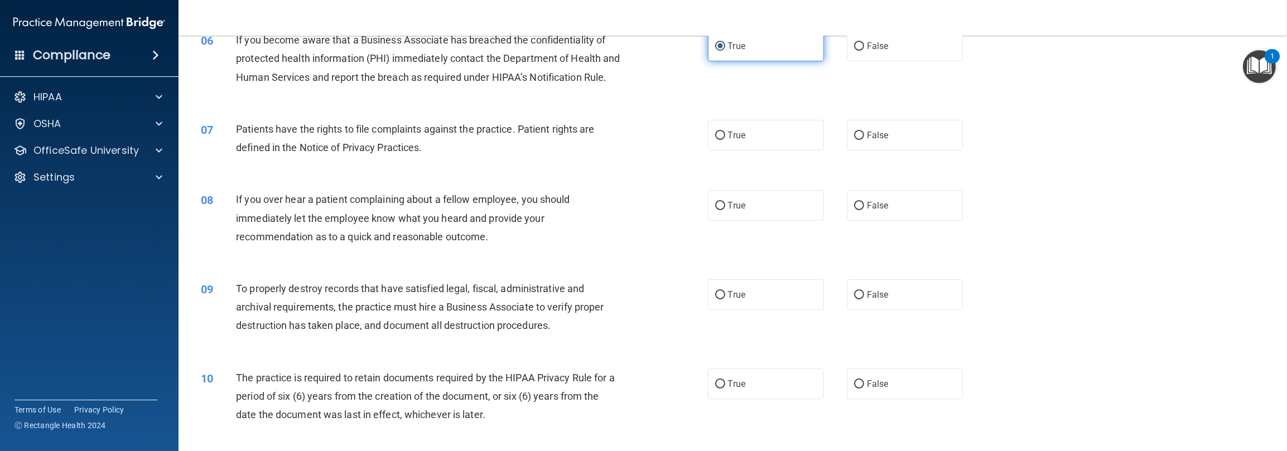
scroll to position [502, 0]
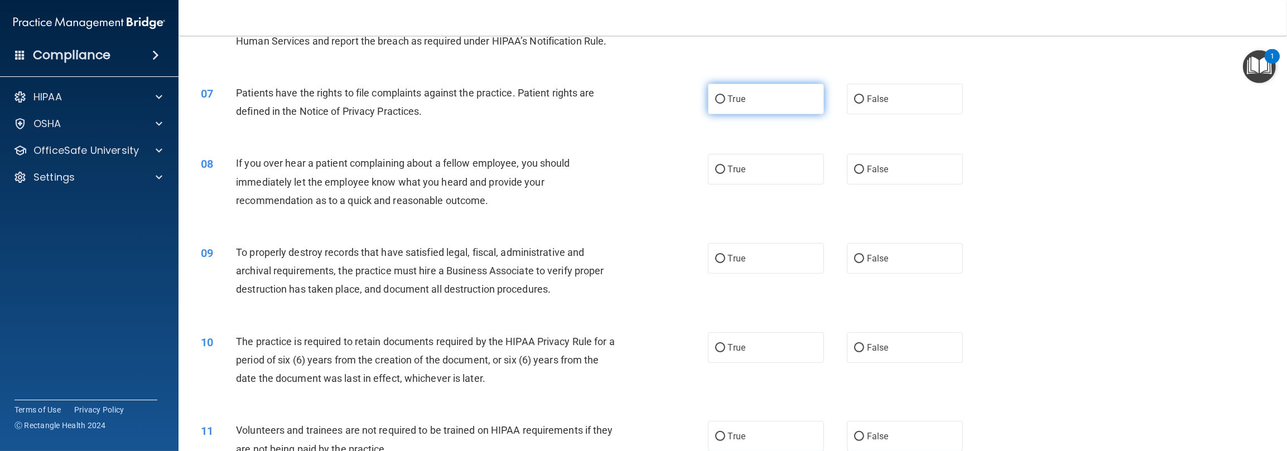
click at [430, 114] on label "True" at bounding box center [766, 99] width 116 height 31
click at [430, 104] on input "True" at bounding box center [720, 99] width 10 height 8
radio input "true"
click at [430, 185] on label "True" at bounding box center [766, 169] width 116 height 31
click at [430, 174] on input "True" at bounding box center [720, 170] width 10 height 8
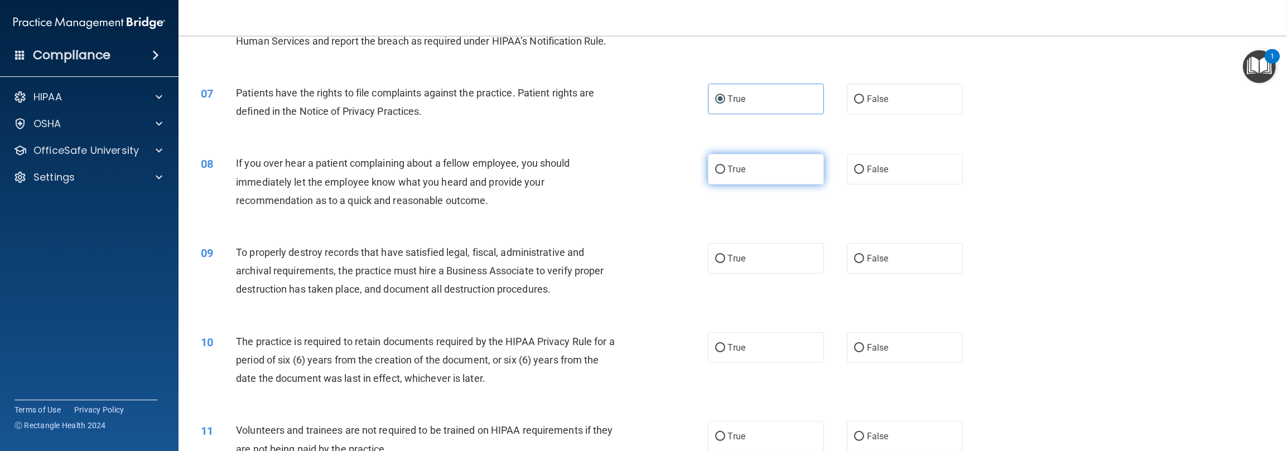
radio input "true"
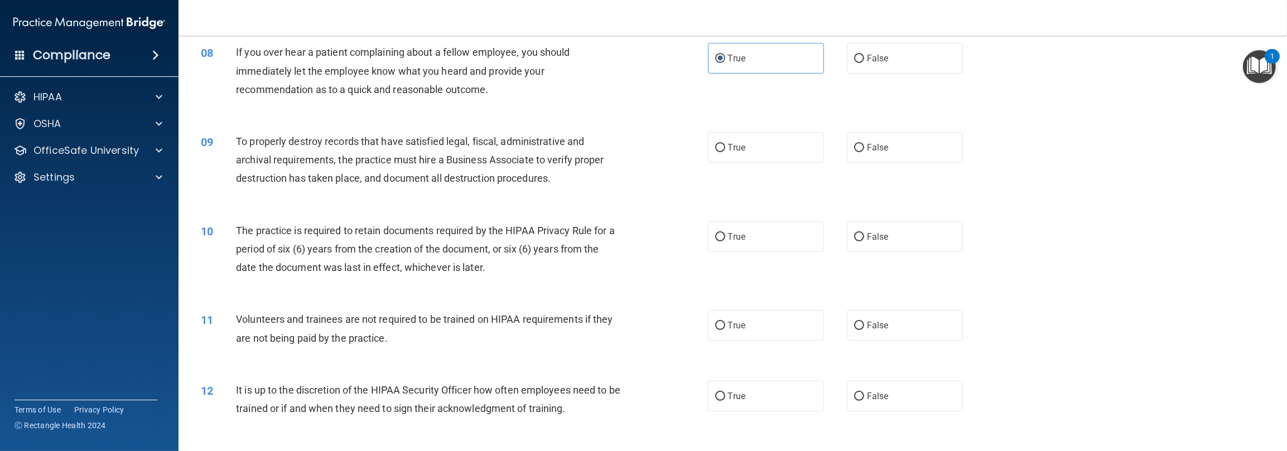
scroll to position [614, 0]
click at [430, 162] on label "True" at bounding box center [766, 147] width 116 height 31
click at [430, 152] on input "True" at bounding box center [720, 147] width 10 height 8
radio input "true"
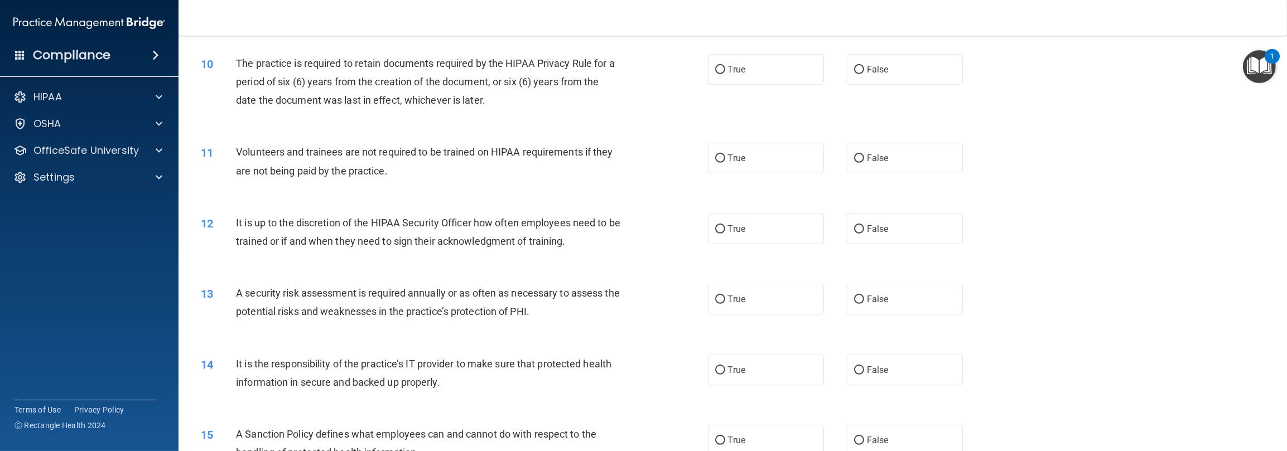
scroll to position [781, 0]
click at [430, 84] on label "True" at bounding box center [766, 69] width 116 height 31
click at [430, 74] on input "True" at bounding box center [720, 69] width 10 height 8
radio input "true"
click at [430, 171] on label "False" at bounding box center [905, 157] width 116 height 31
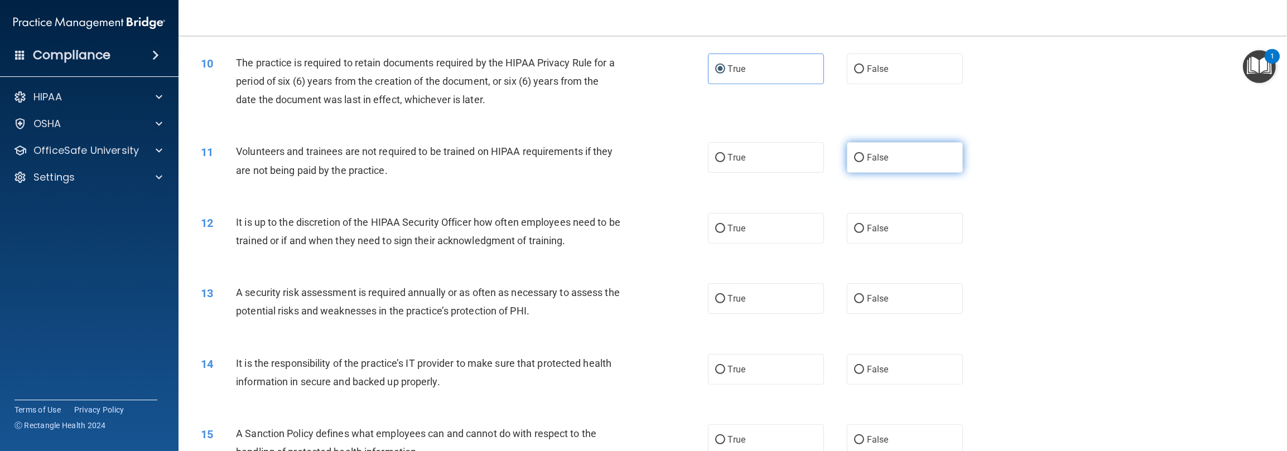
click at [430, 162] on input "False" at bounding box center [859, 158] width 10 height 8
radio input "true"
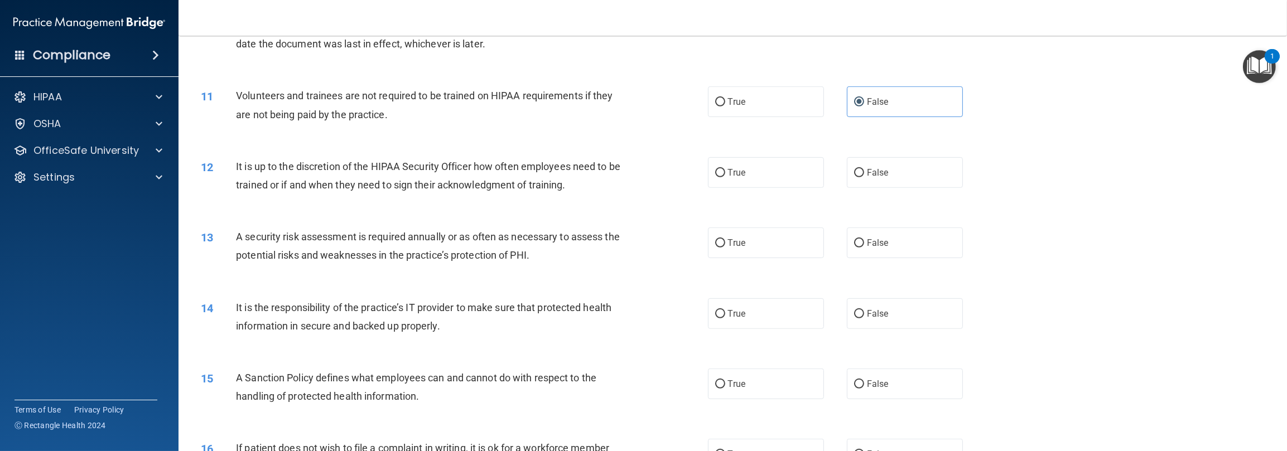
scroll to position [949, 0]
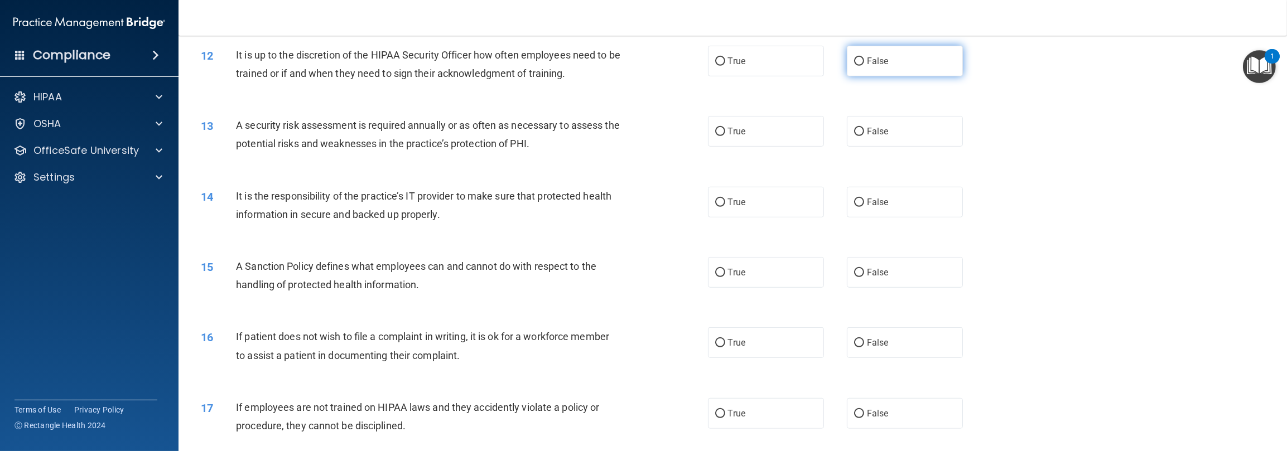
click at [430, 76] on label "False" at bounding box center [905, 61] width 116 height 31
click at [430, 66] on input "False" at bounding box center [859, 61] width 10 height 8
radio input "true"
click at [430, 147] on label "True" at bounding box center [766, 131] width 116 height 31
click at [430, 136] on input "True" at bounding box center [720, 132] width 10 height 8
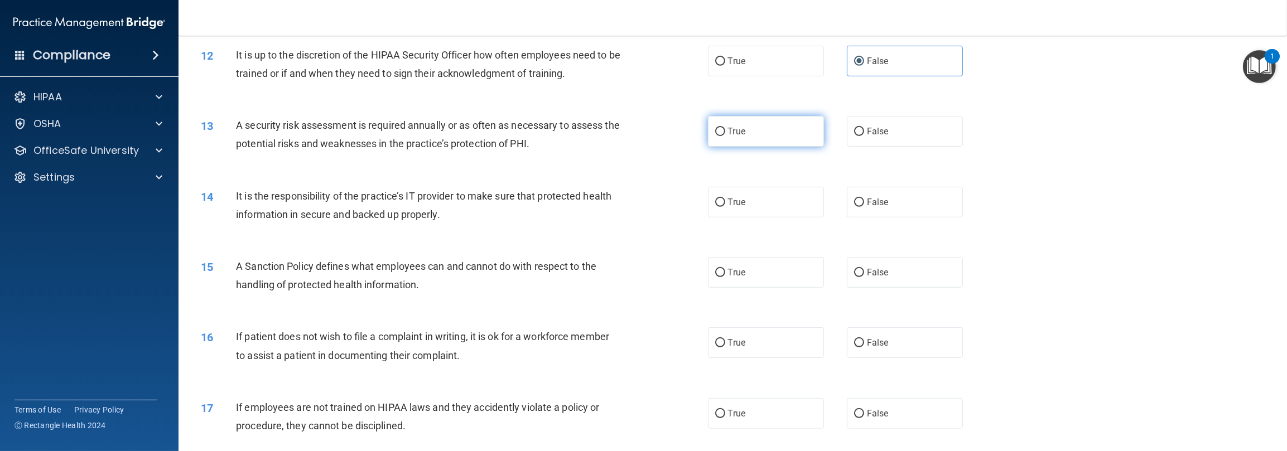
radio input "true"
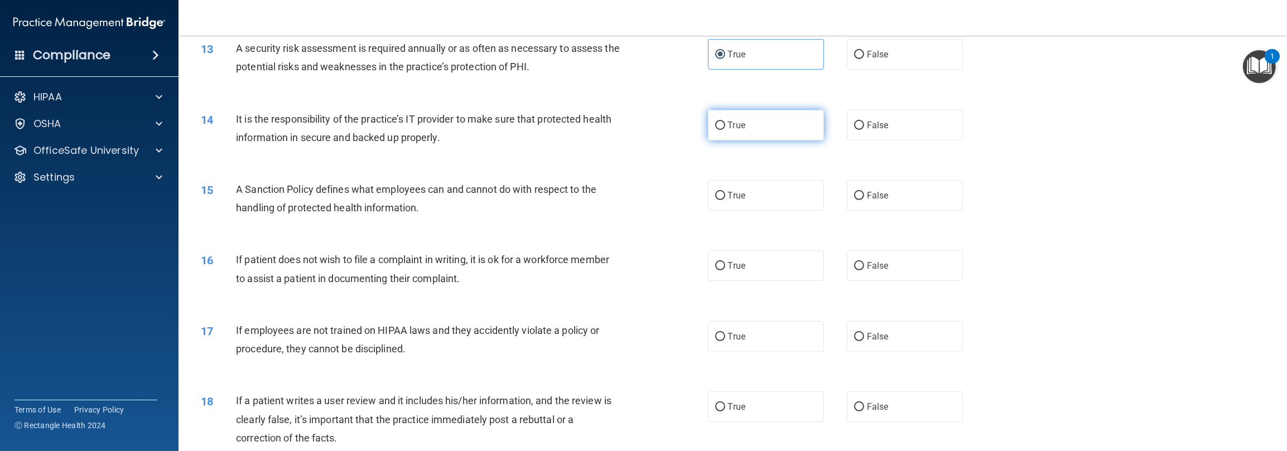
scroll to position [1060, 0]
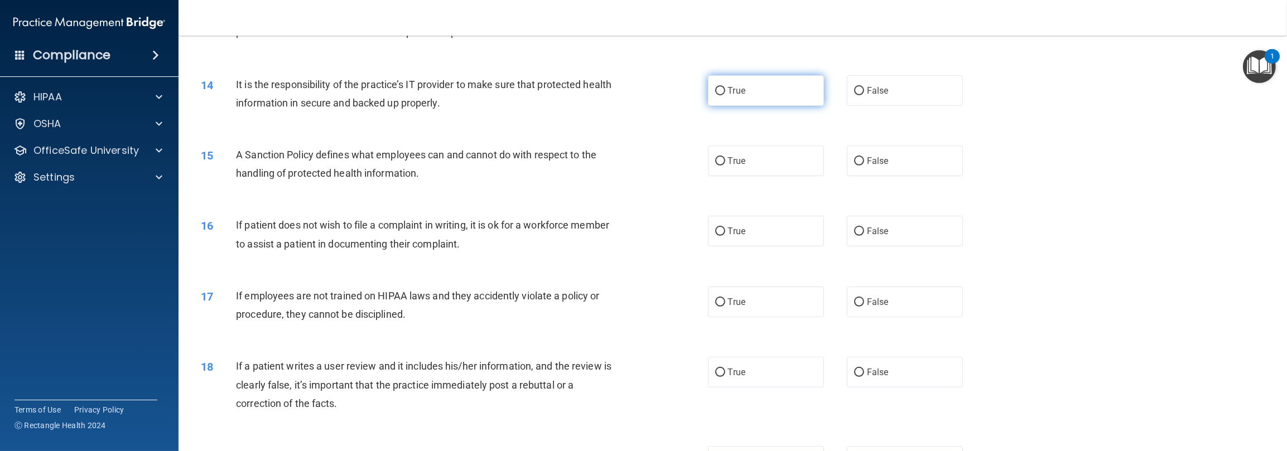
click at [430, 106] on label "True" at bounding box center [766, 90] width 116 height 31
click at [430, 95] on input "True" at bounding box center [720, 91] width 10 height 8
radio input "true"
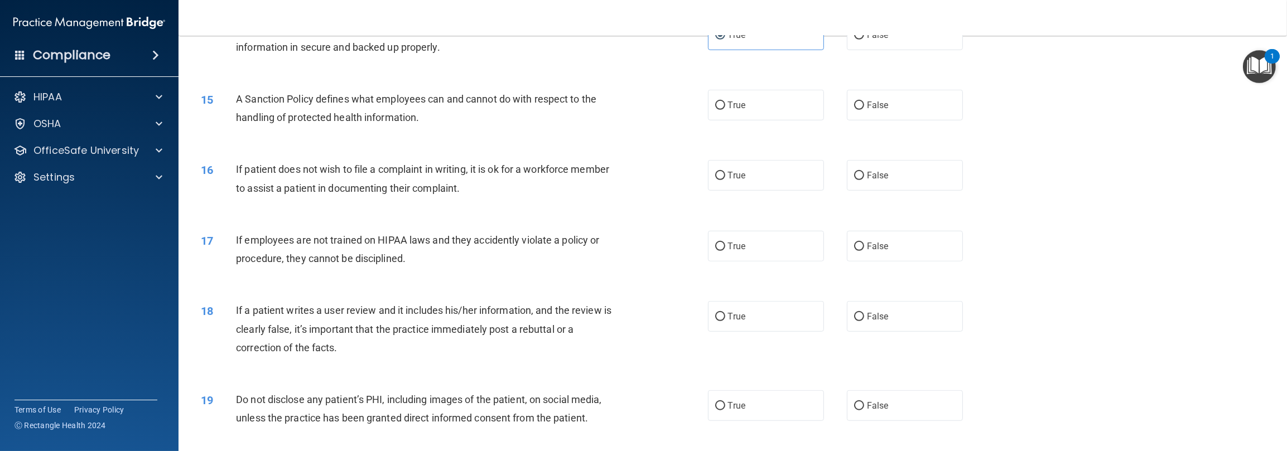
scroll to position [1172, 0]
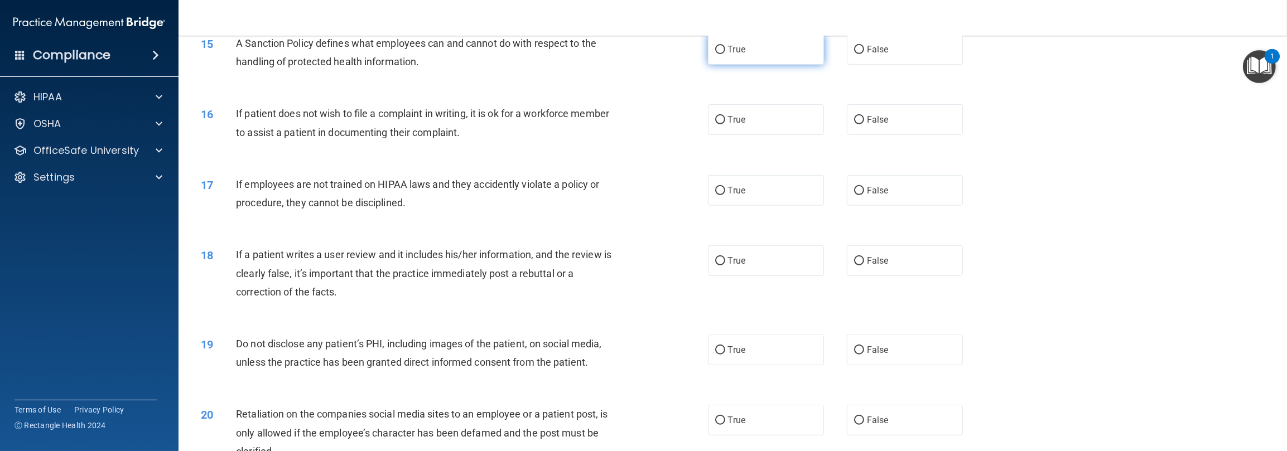
click at [430, 65] on label "True" at bounding box center [766, 49] width 116 height 31
click at [430, 54] on input "True" at bounding box center [720, 50] width 10 height 8
radio input "true"
click at [430, 135] on label "False" at bounding box center [905, 119] width 116 height 31
click at [430, 124] on input "False" at bounding box center [859, 120] width 10 height 8
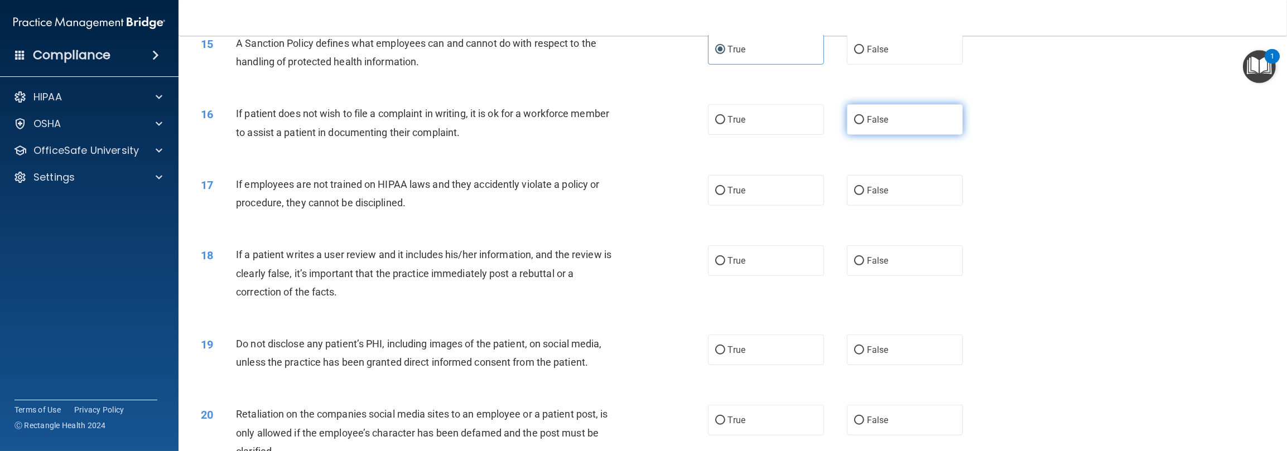
radio input "true"
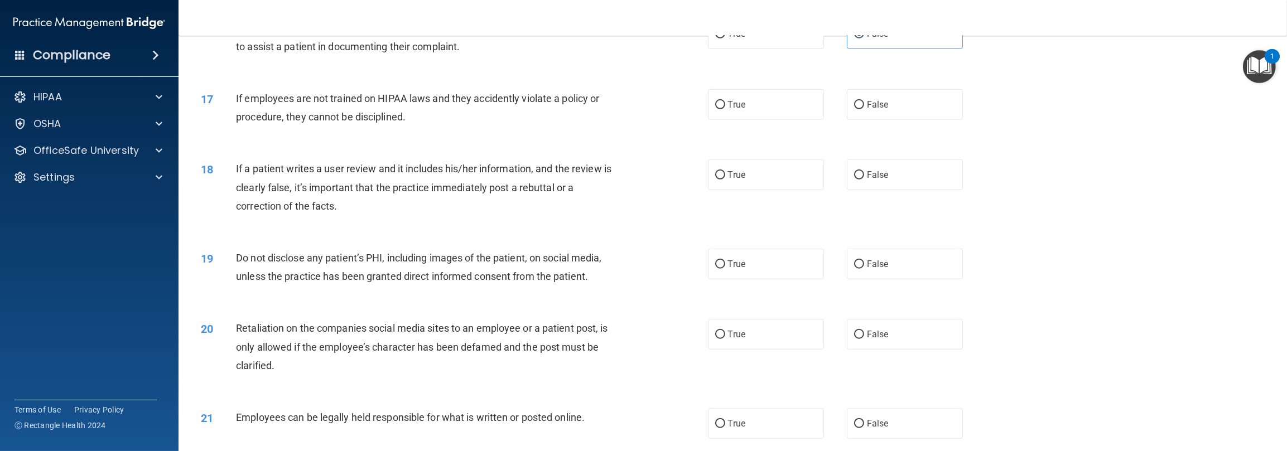
scroll to position [1283, 0]
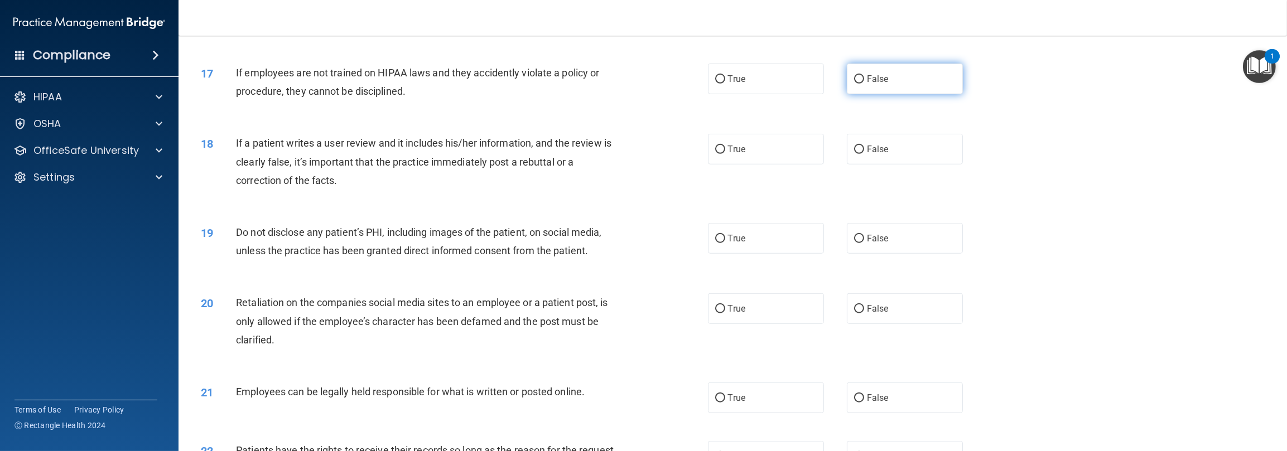
click at [430, 94] on label "False" at bounding box center [905, 79] width 116 height 31
click at [430, 84] on input "False" at bounding box center [859, 79] width 10 height 8
radio input "true"
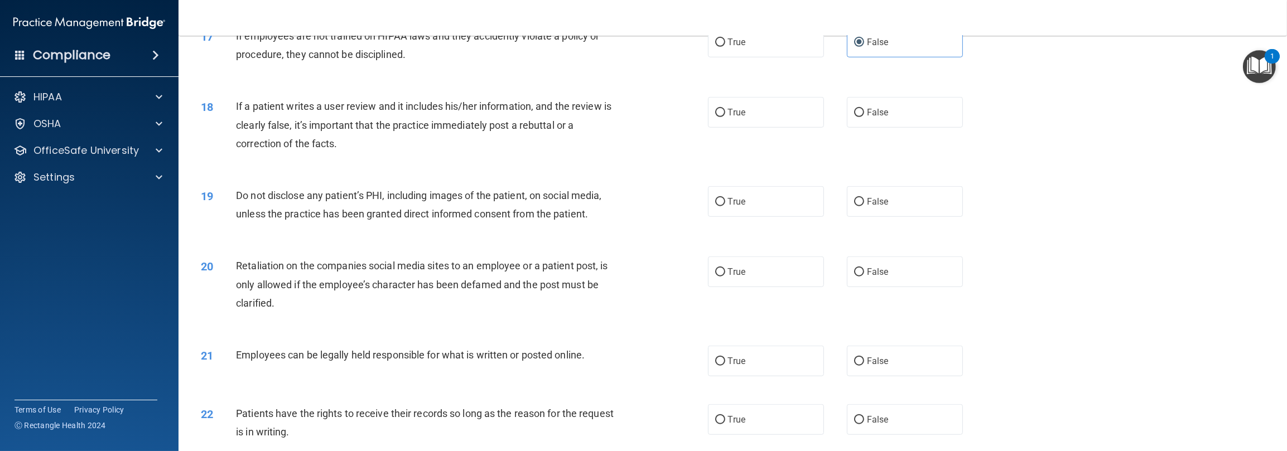
scroll to position [1339, 0]
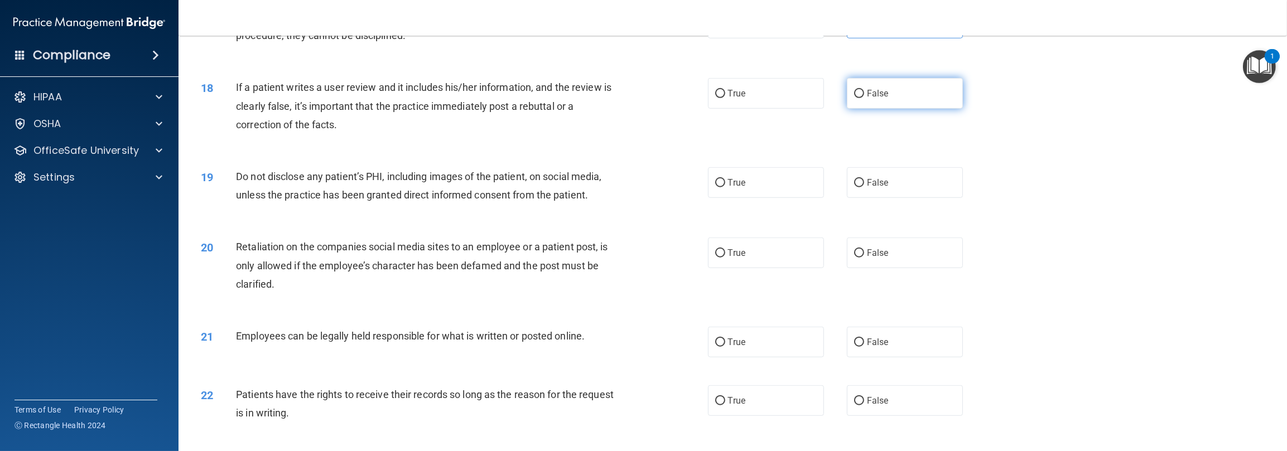
click at [430, 108] on label "False" at bounding box center [905, 93] width 116 height 31
click at [430, 98] on input "False" at bounding box center [859, 94] width 10 height 8
radio input "true"
click at [430, 198] on label "True" at bounding box center [766, 182] width 116 height 31
click at [430, 187] on input "True" at bounding box center [720, 183] width 10 height 8
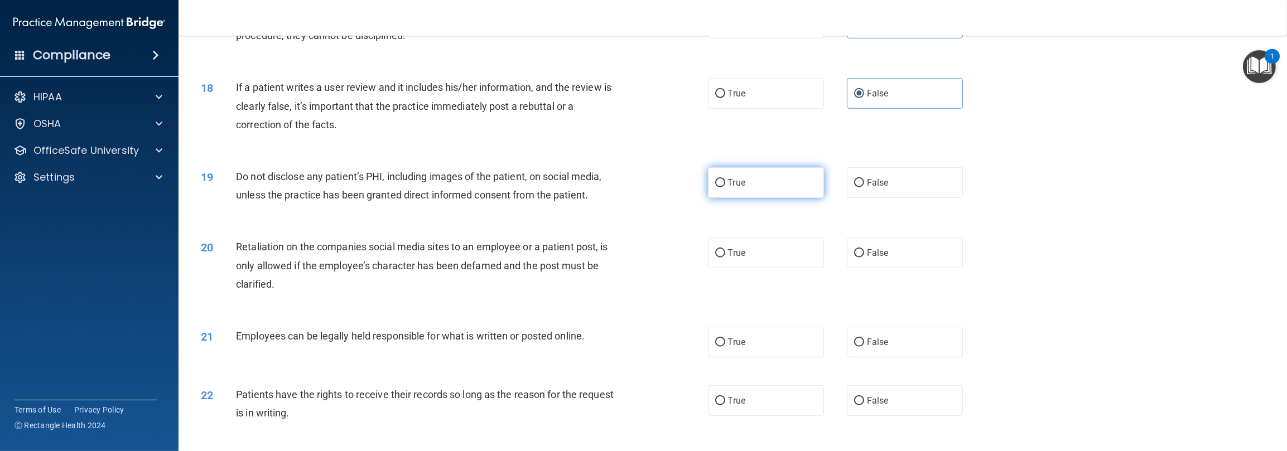
radio input "true"
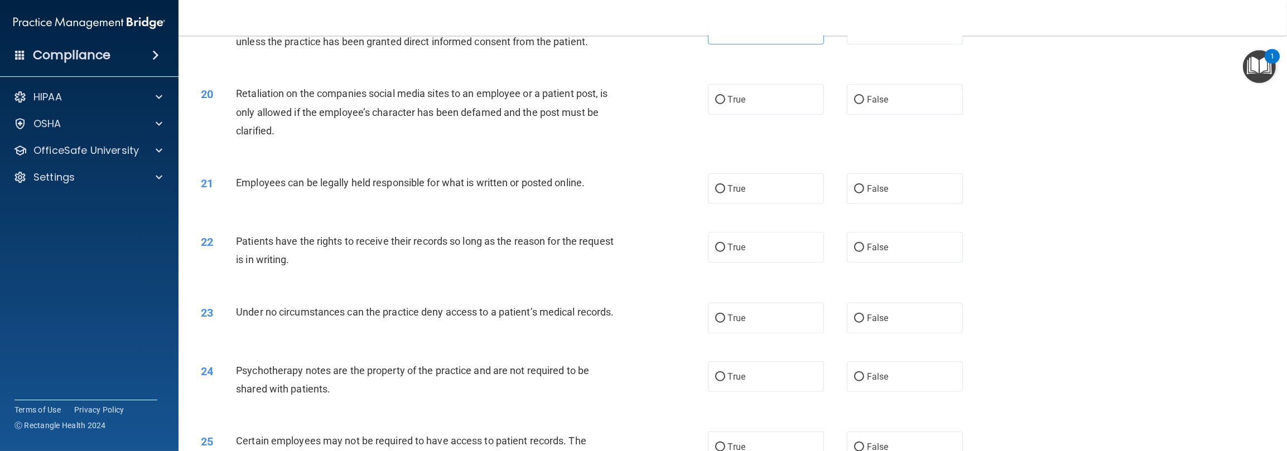
scroll to position [1507, 0]
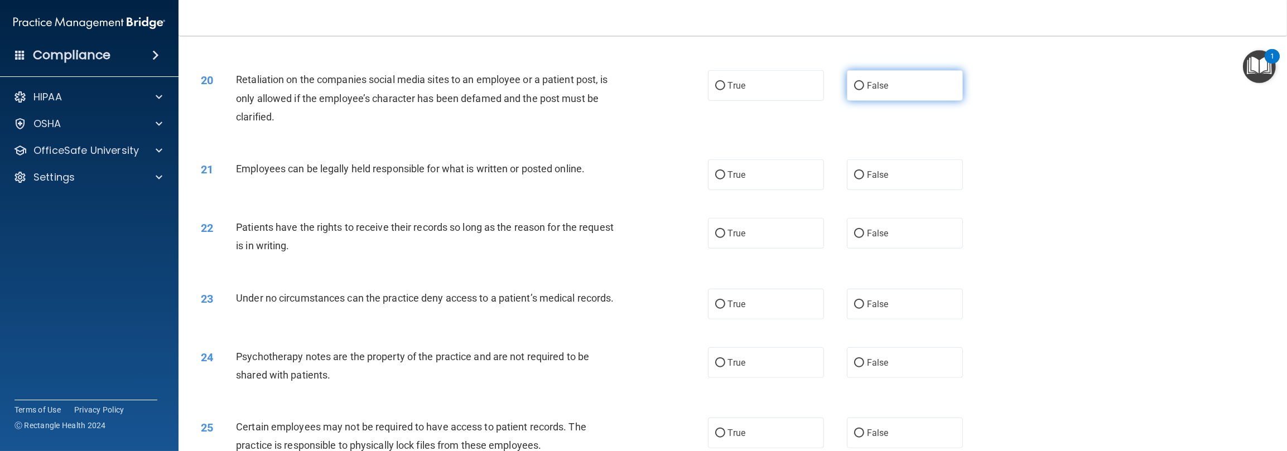
click at [430, 94] on label "False" at bounding box center [905, 85] width 116 height 31
click at [430, 90] on input "False" at bounding box center [859, 86] width 10 height 8
radio input "true"
click at [430, 180] on span "True" at bounding box center [736, 175] width 17 height 11
click at [430, 180] on input "True" at bounding box center [720, 175] width 10 height 8
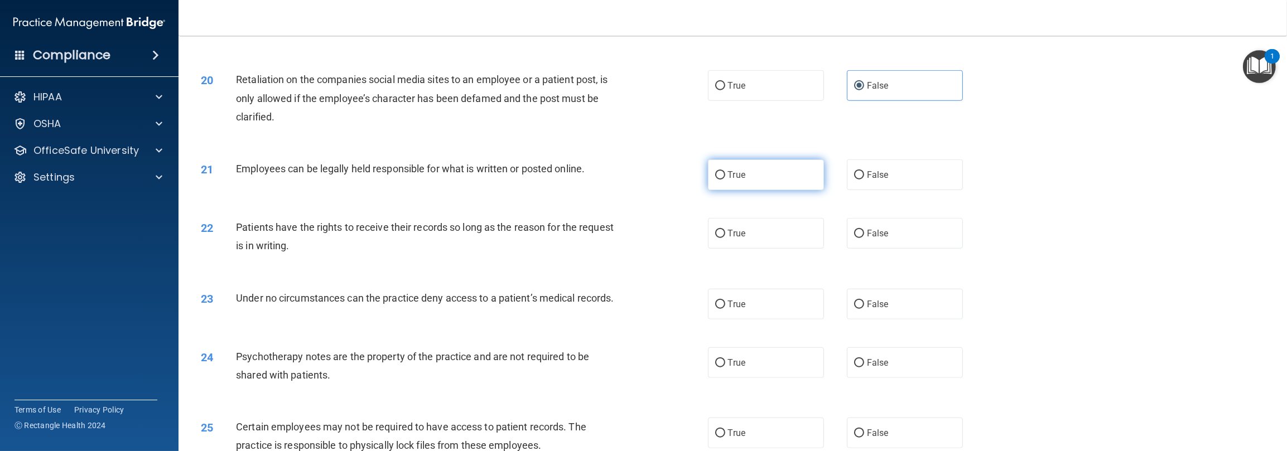
radio input "true"
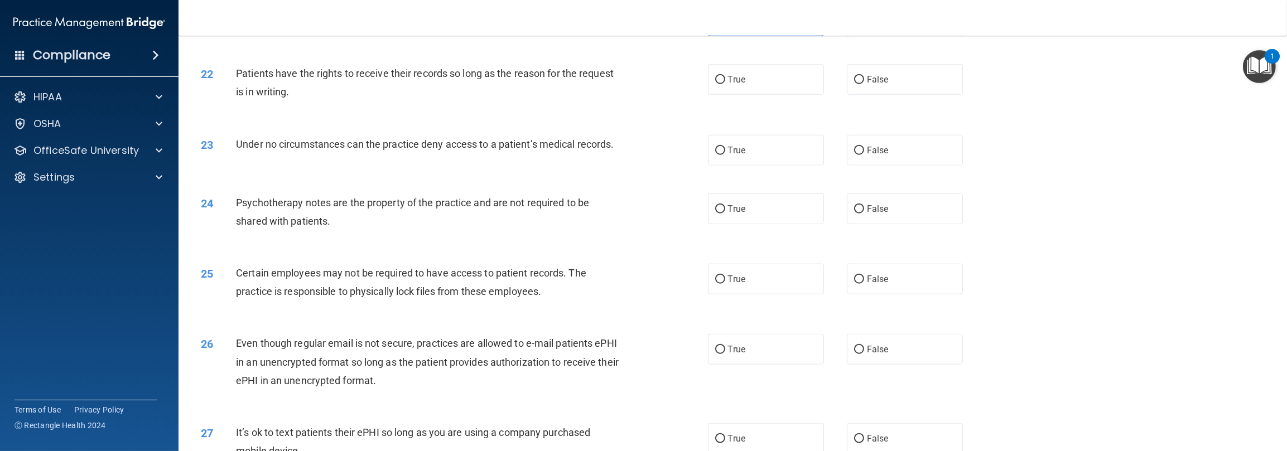
scroll to position [1674, 0]
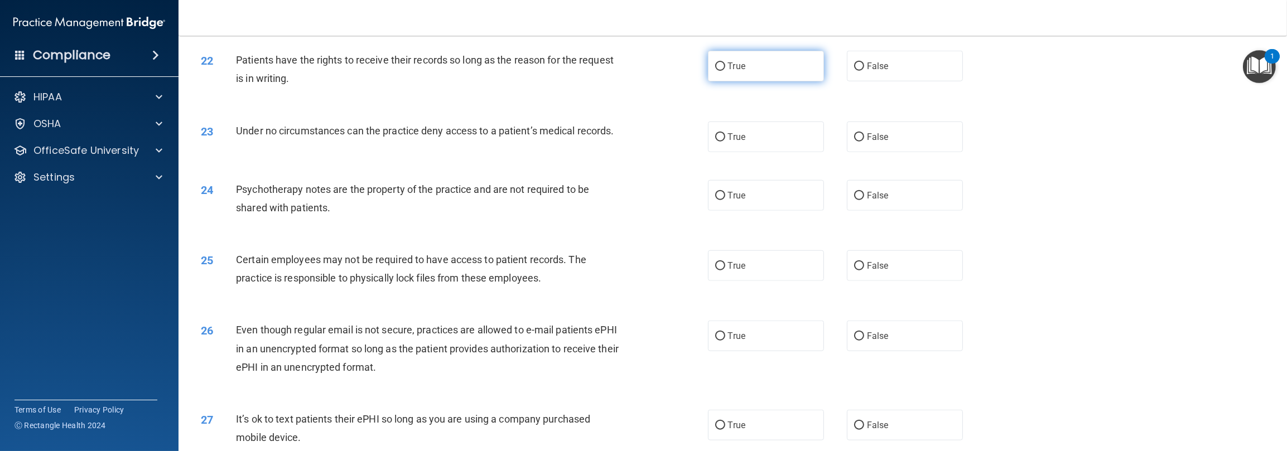
click at [430, 81] on label "True" at bounding box center [766, 66] width 116 height 31
click at [430, 71] on input "True" at bounding box center [720, 66] width 10 height 8
radio input "true"
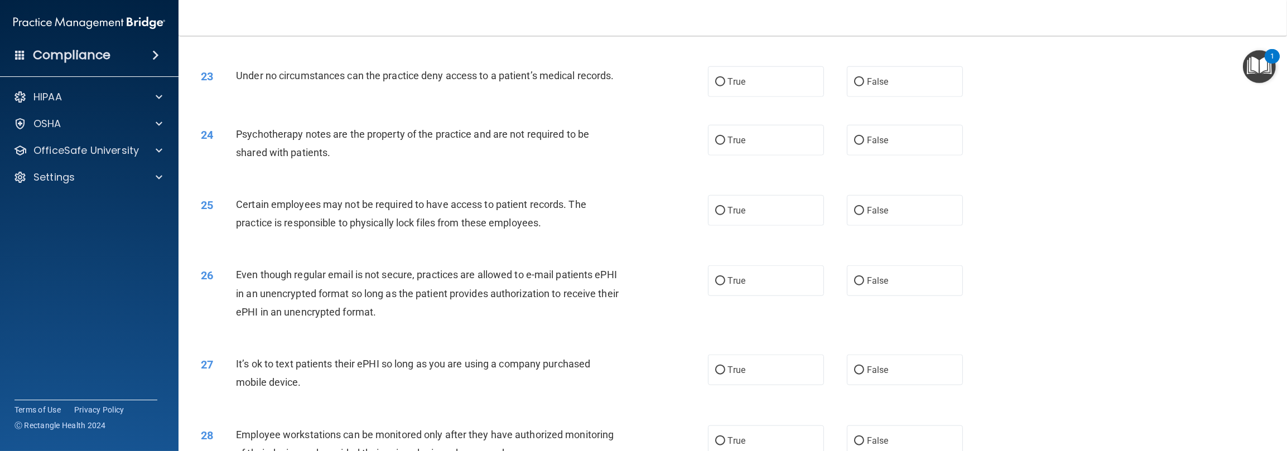
scroll to position [1730, 0]
click at [430, 97] on label "True" at bounding box center [766, 81] width 116 height 31
click at [430, 86] on input "True" at bounding box center [720, 82] width 10 height 8
radio input "true"
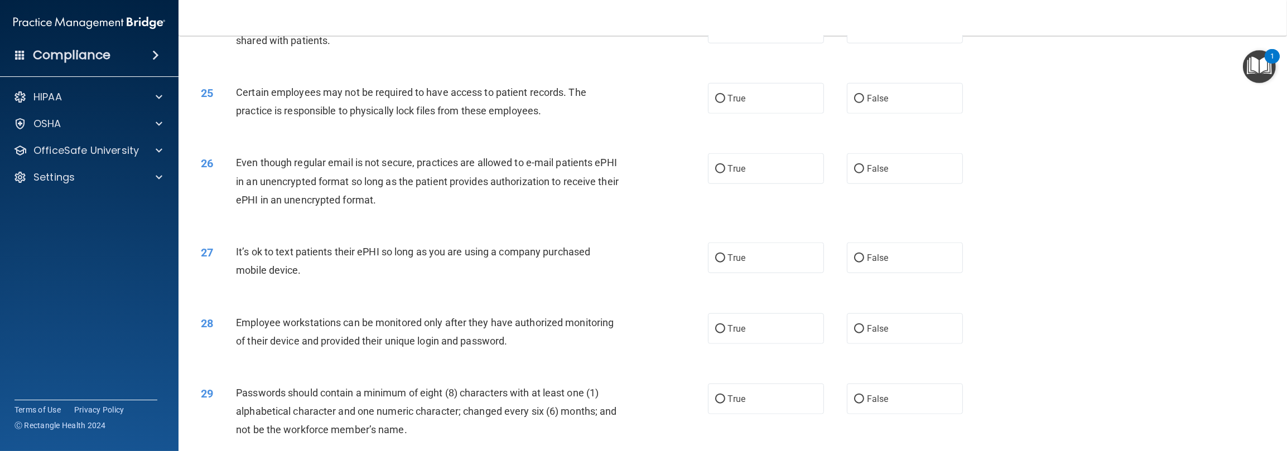
scroll to position [1786, 0]
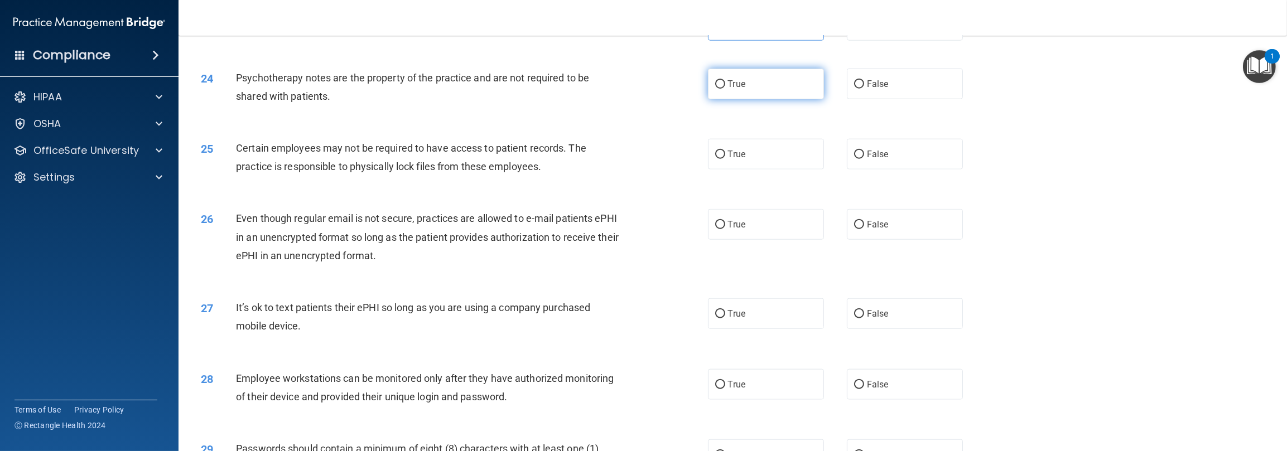
click at [430, 89] on input "True" at bounding box center [720, 84] width 10 height 8
radio input "true"
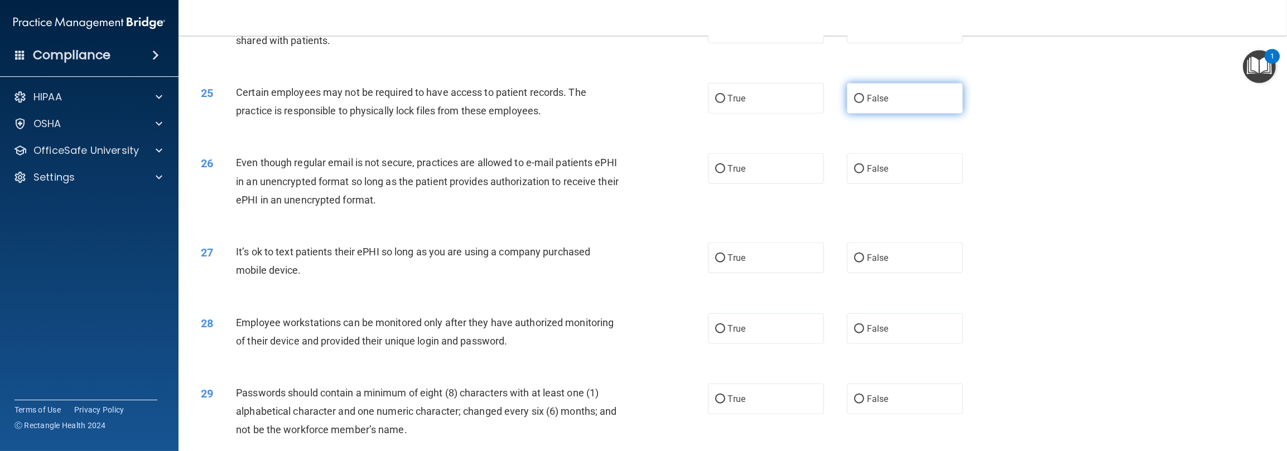
click at [430, 114] on label "False" at bounding box center [905, 98] width 116 height 31
click at [430, 103] on input "False" at bounding box center [859, 99] width 10 height 8
radio input "true"
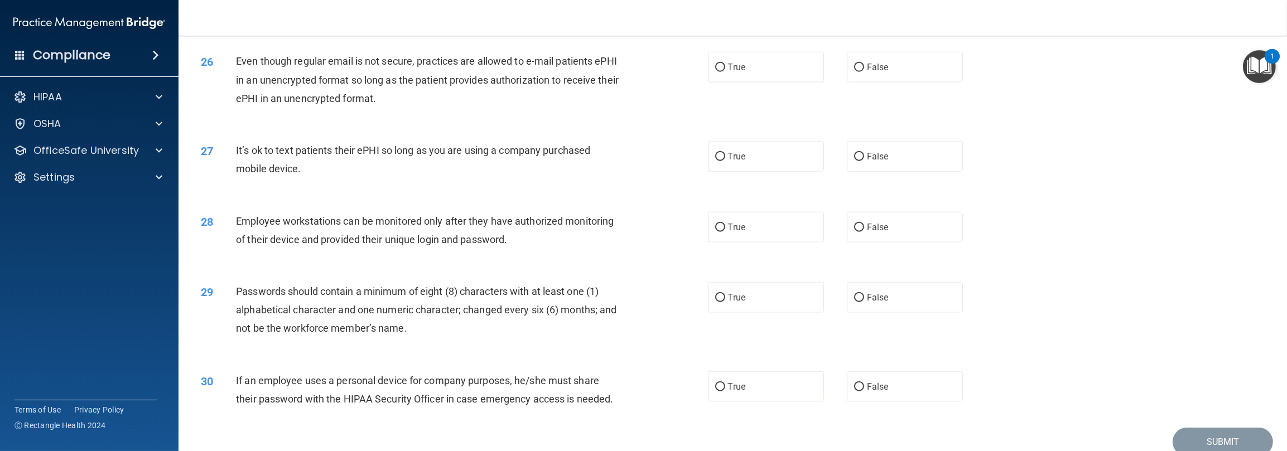
scroll to position [1953, 0]
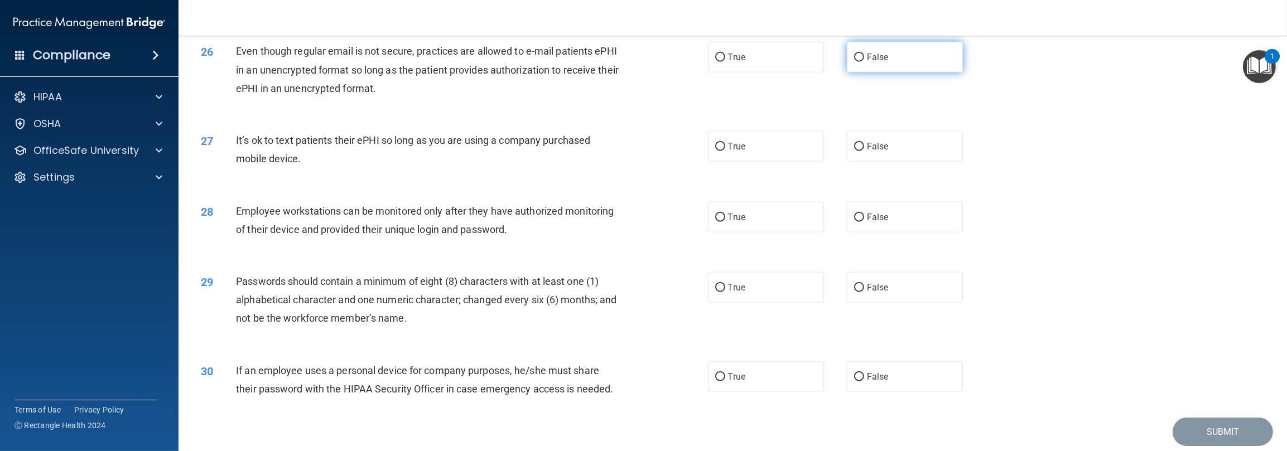
click at [430, 66] on label "False" at bounding box center [905, 57] width 116 height 31
click at [430, 62] on input "False" at bounding box center [859, 58] width 10 height 8
radio input "true"
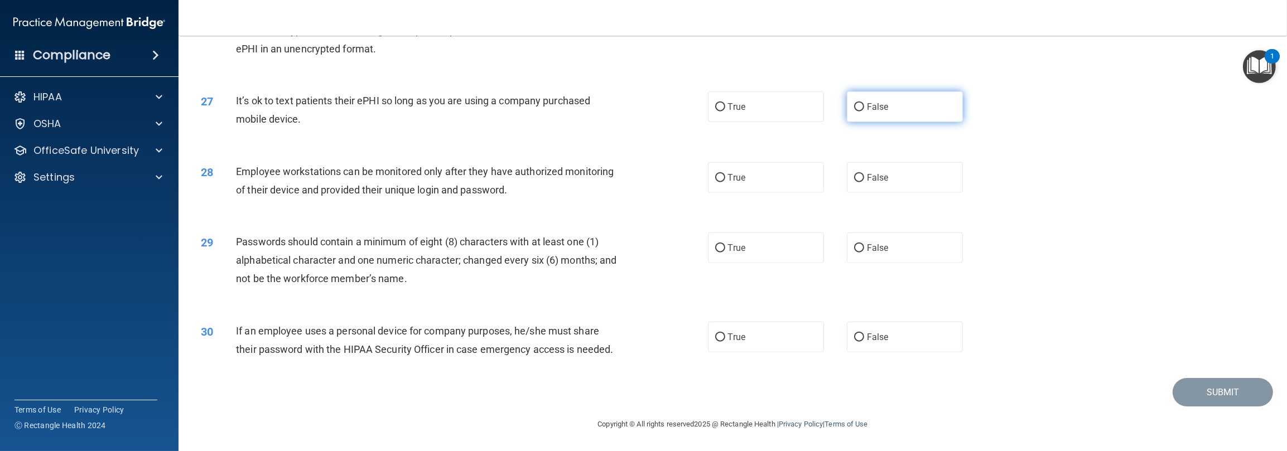
click at [430, 118] on label "False" at bounding box center [905, 107] width 116 height 31
click at [430, 112] on input "False" at bounding box center [859, 107] width 10 height 8
radio input "true"
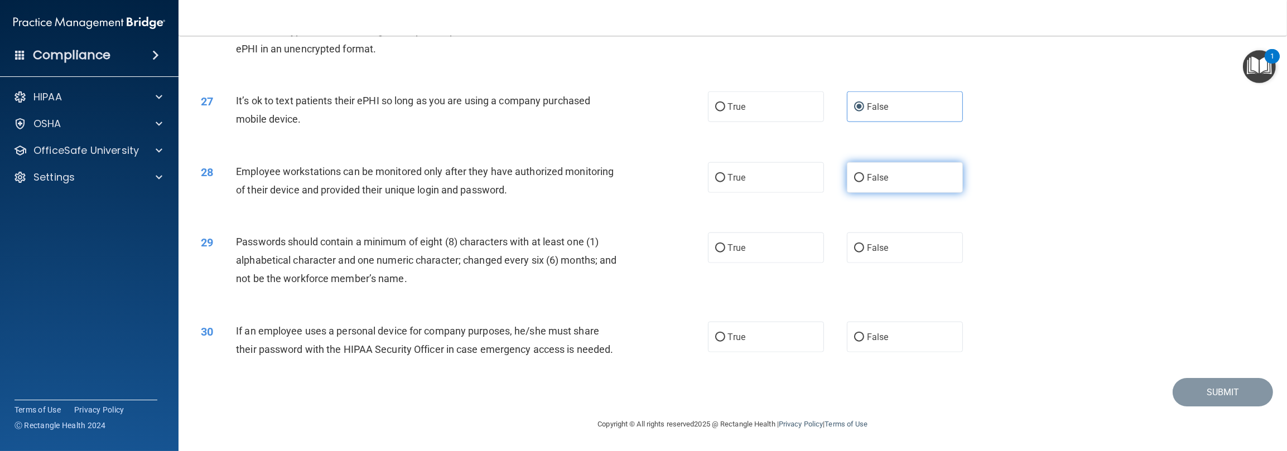
click at [430, 171] on label "False" at bounding box center [905, 177] width 116 height 31
click at [430, 174] on input "False" at bounding box center [859, 178] width 10 height 8
radio input "true"
click at [430, 251] on label "True" at bounding box center [766, 248] width 116 height 31
click at [430, 251] on input "True" at bounding box center [720, 248] width 10 height 8
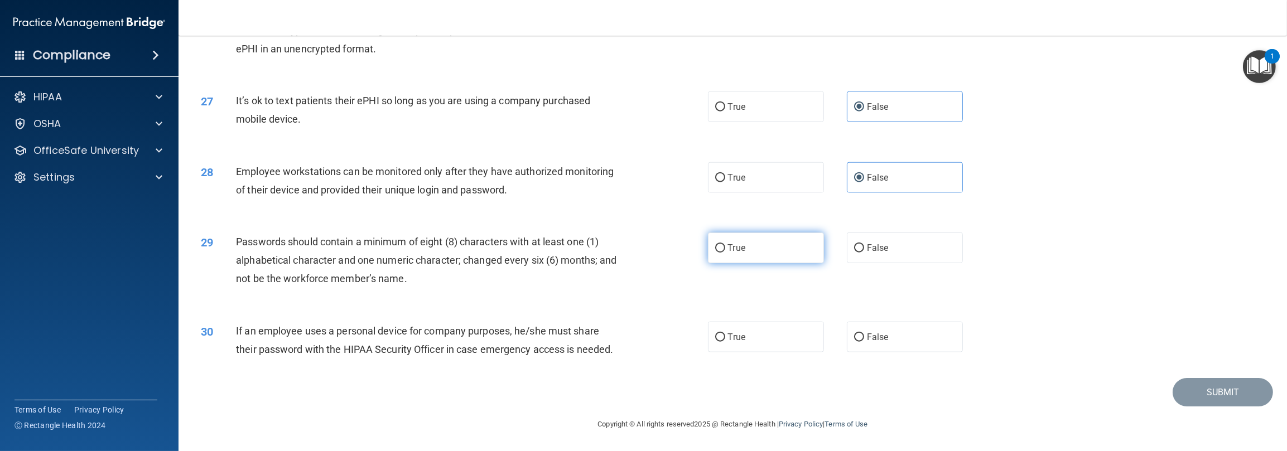
radio input "true"
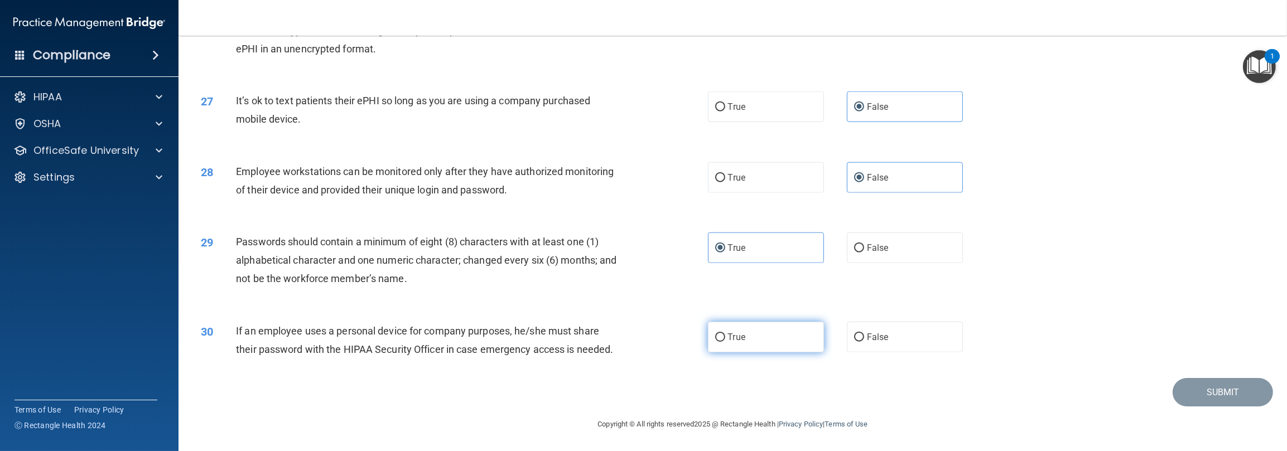
click at [430, 336] on label "True" at bounding box center [766, 337] width 116 height 31
click at [430, 336] on input "True" at bounding box center [720, 338] width 10 height 8
radio input "true"
click at [430, 409] on footer "Copyright © All rights reserved 2025 @ Rectangle Health | Privacy Policy | Term…" at bounding box center [733, 423] width 1064 height 33
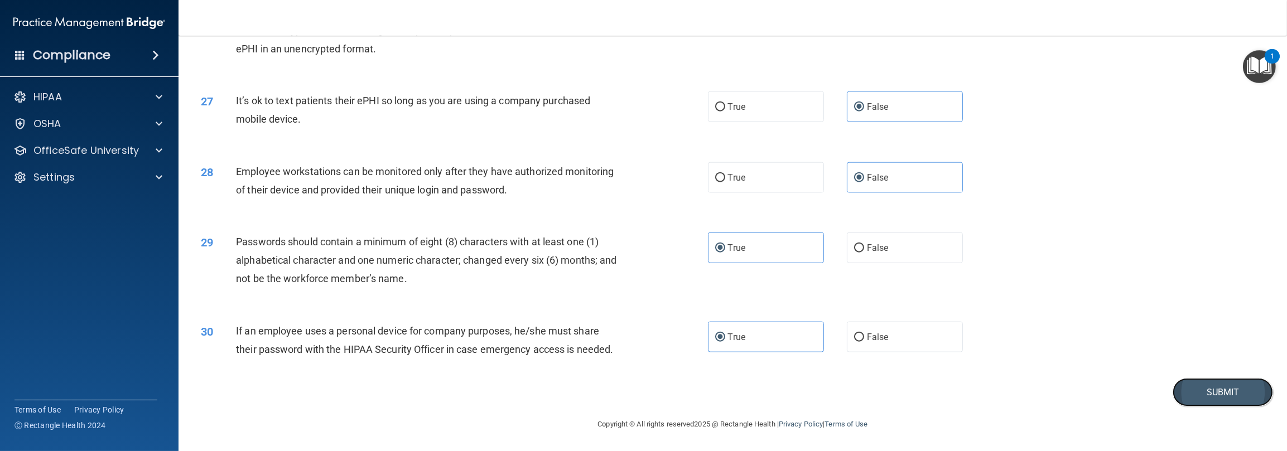
click at [430, 400] on button "Submit" at bounding box center [1223, 392] width 100 height 28
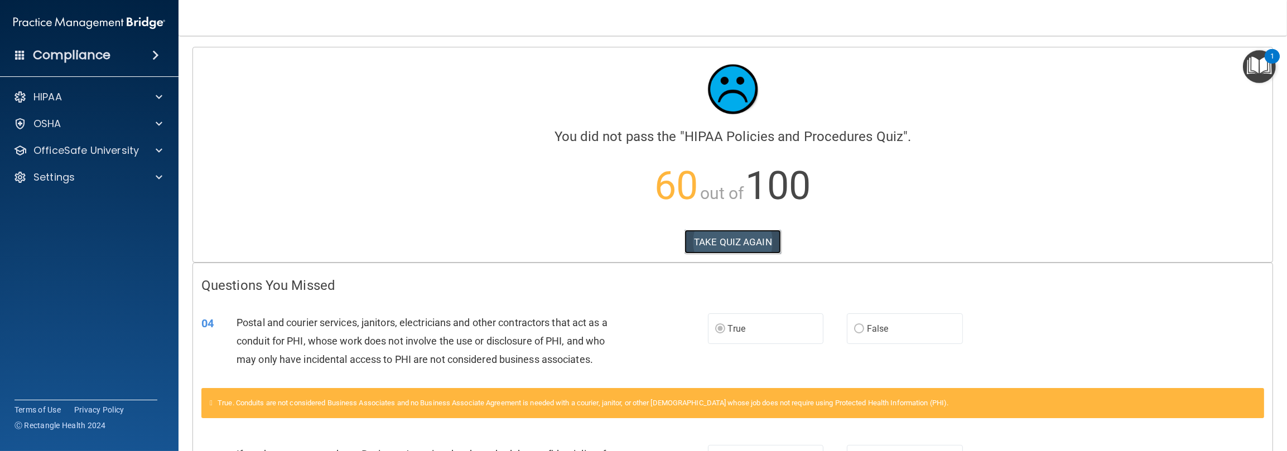
click at [430, 242] on button "TAKE QUIZ AGAIN" at bounding box center [733, 242] width 97 height 25
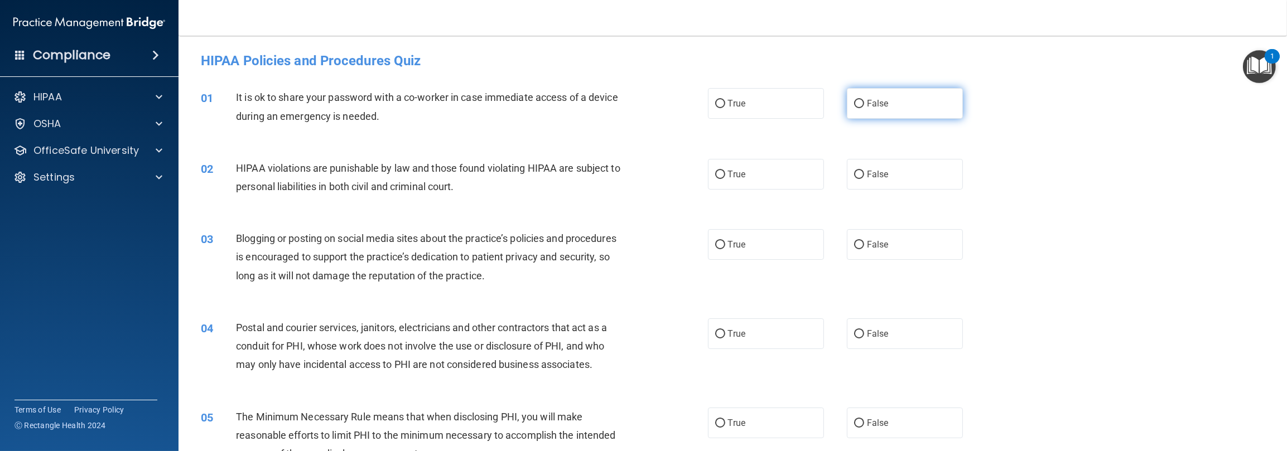
click at [430, 100] on label "False" at bounding box center [905, 103] width 116 height 31
click at [430, 100] on input "False" at bounding box center [859, 104] width 10 height 8
radio input "true"
click at [430, 173] on label "True" at bounding box center [766, 174] width 116 height 31
click at [430, 173] on input "True" at bounding box center [720, 175] width 10 height 8
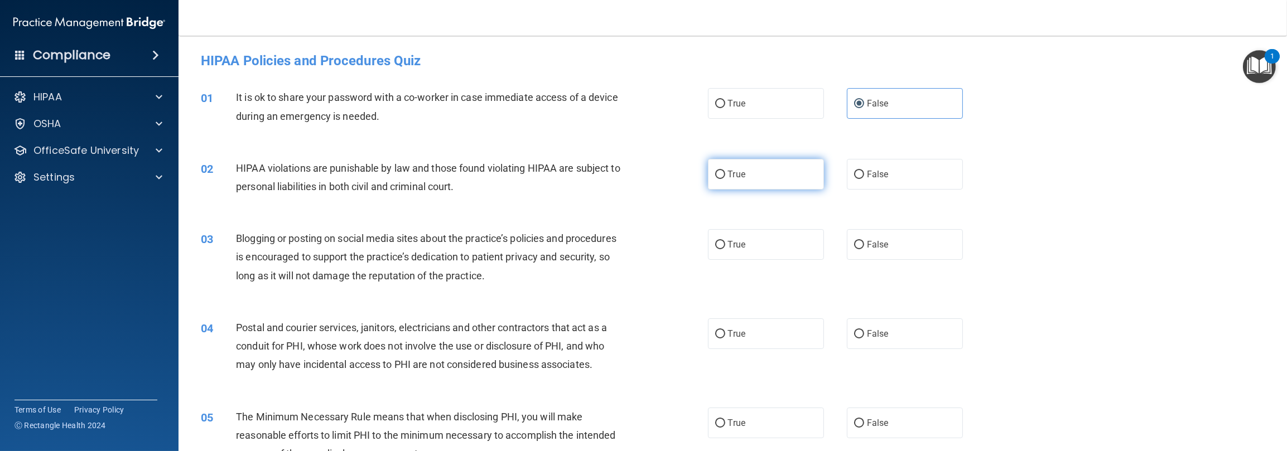
radio input "true"
click at [430, 252] on label "False" at bounding box center [905, 244] width 116 height 31
click at [430, 249] on input "False" at bounding box center [859, 245] width 10 height 8
radio input "true"
click at [430, 325] on label "True" at bounding box center [766, 334] width 116 height 31
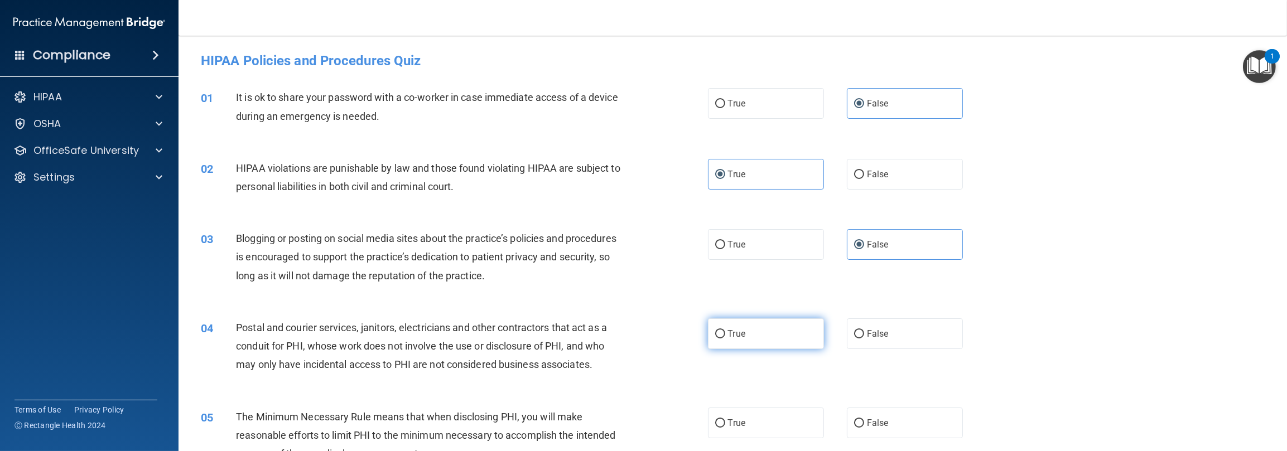
click at [430, 330] on input "True" at bounding box center [720, 334] width 10 height 8
radio input "true"
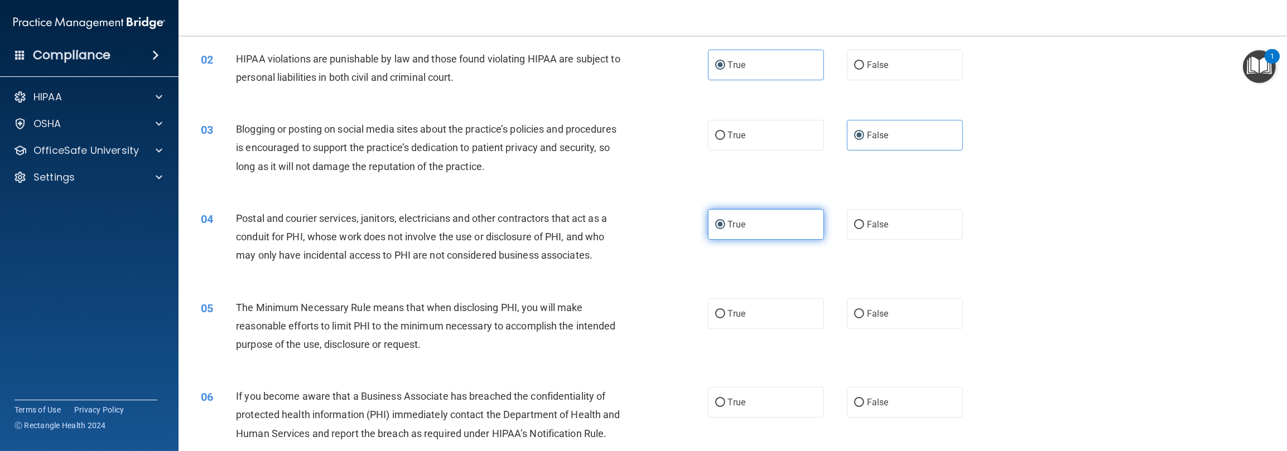
scroll to position [112, 0]
click at [430, 322] on label "True" at bounding box center [766, 311] width 116 height 31
click at [430, 316] on input "True" at bounding box center [720, 312] width 10 height 8
radio input "true"
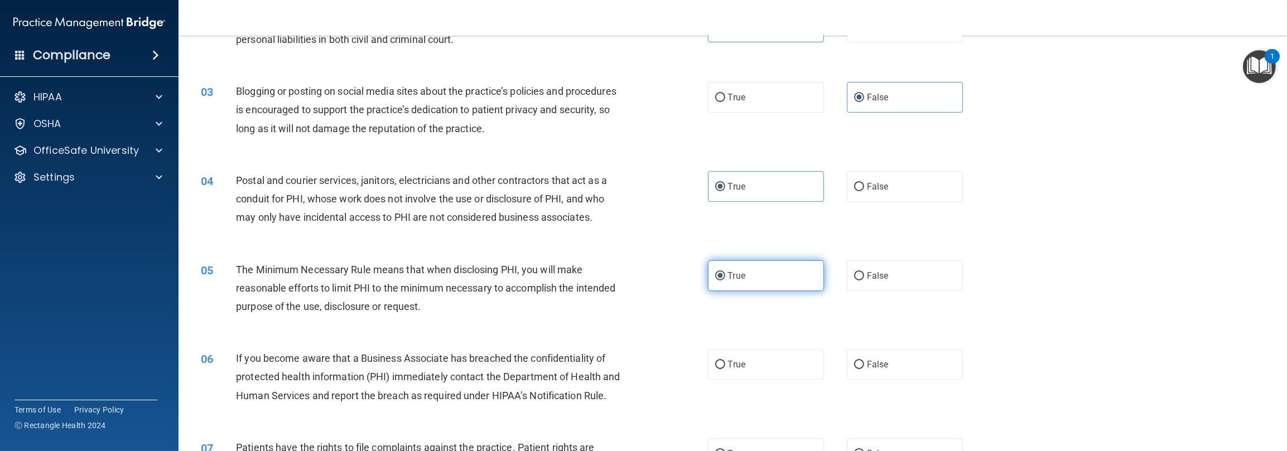
scroll to position [167, 0]
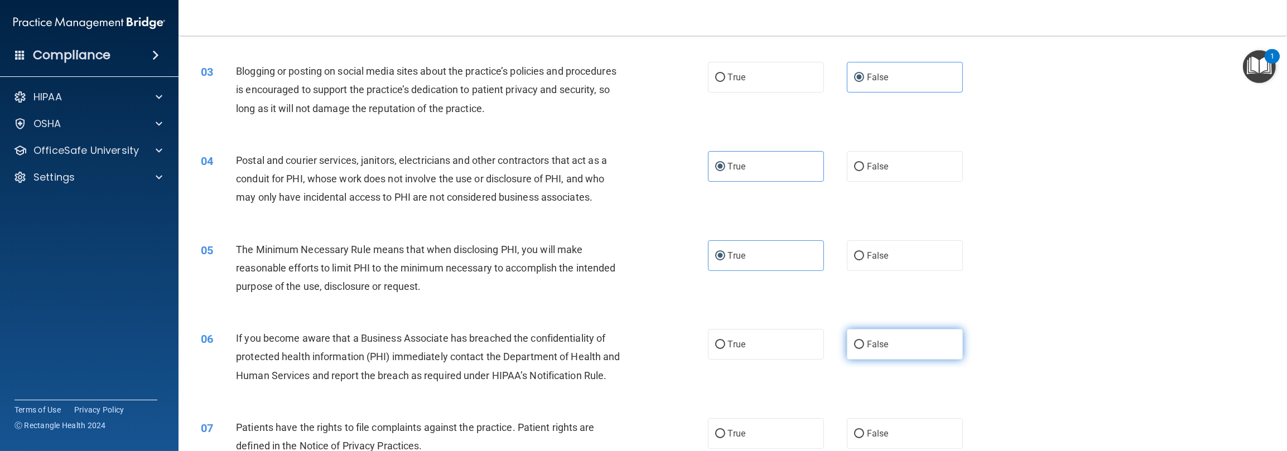
click at [430, 344] on label "False" at bounding box center [905, 344] width 116 height 31
click at [430, 344] on input "False" at bounding box center [859, 345] width 10 height 8
radio input "true"
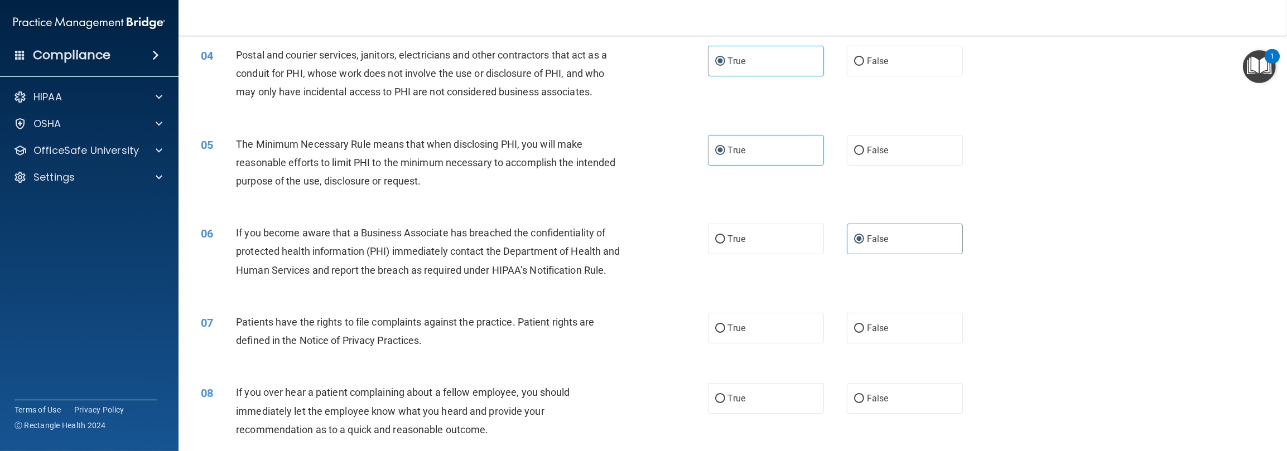
scroll to position [279, 0]
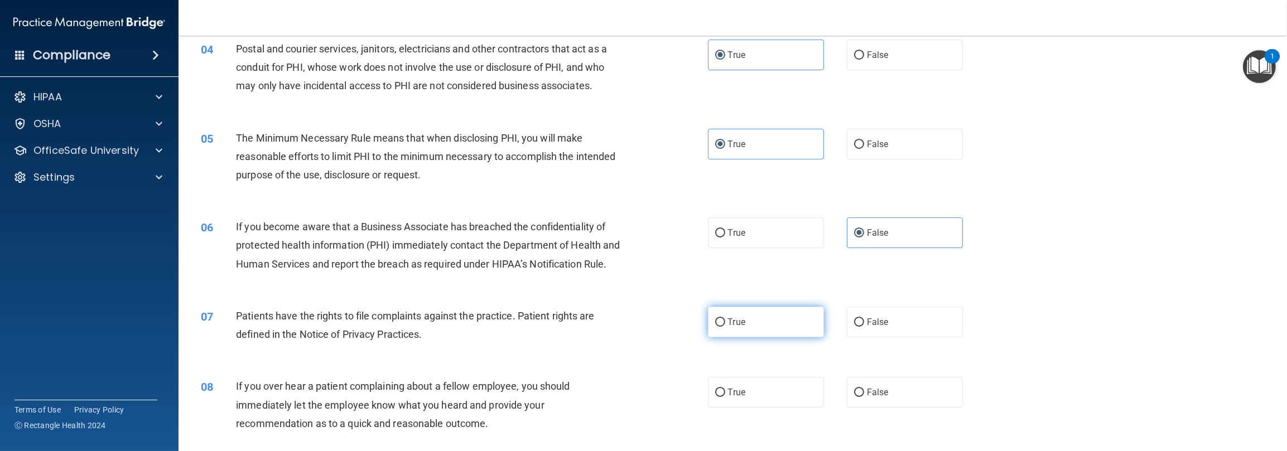
click at [430, 338] on label "True" at bounding box center [766, 322] width 116 height 31
click at [430, 327] on input "True" at bounding box center [720, 323] width 10 height 8
radio input "true"
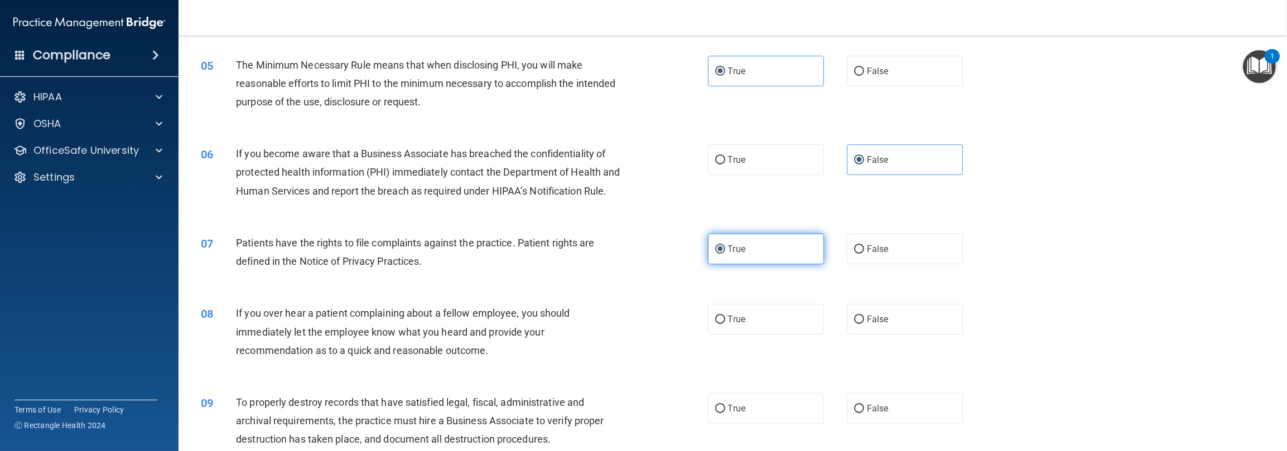
scroll to position [391, 0]
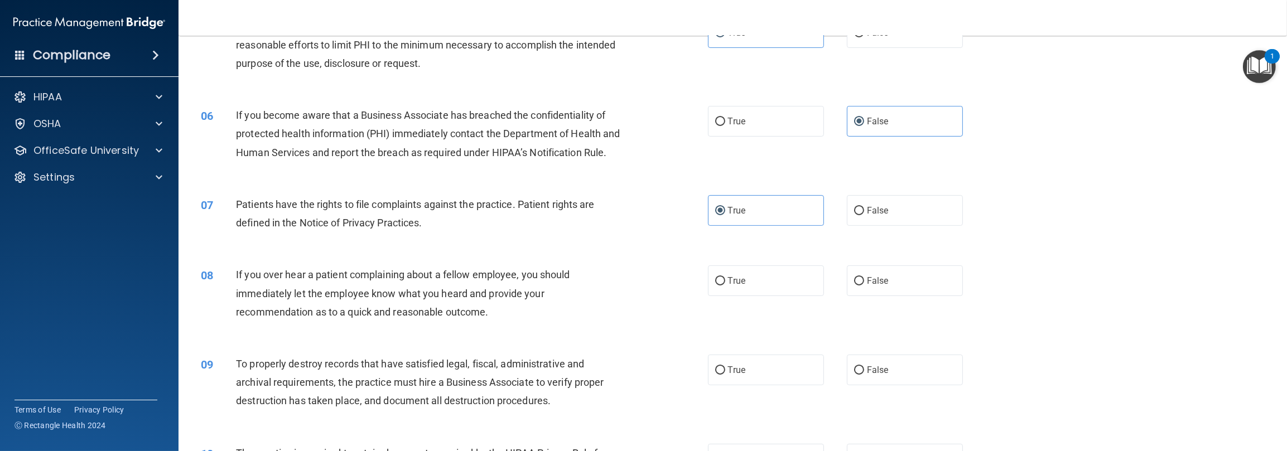
click at [430, 283] on div "08 If you over hear a patient complaining about a fellow employee, you should i…" at bounding box center [733, 296] width 1081 height 89
click at [430, 296] on label "False" at bounding box center [905, 281] width 116 height 31
click at [430, 286] on input "False" at bounding box center [859, 281] width 10 height 8
radio input "true"
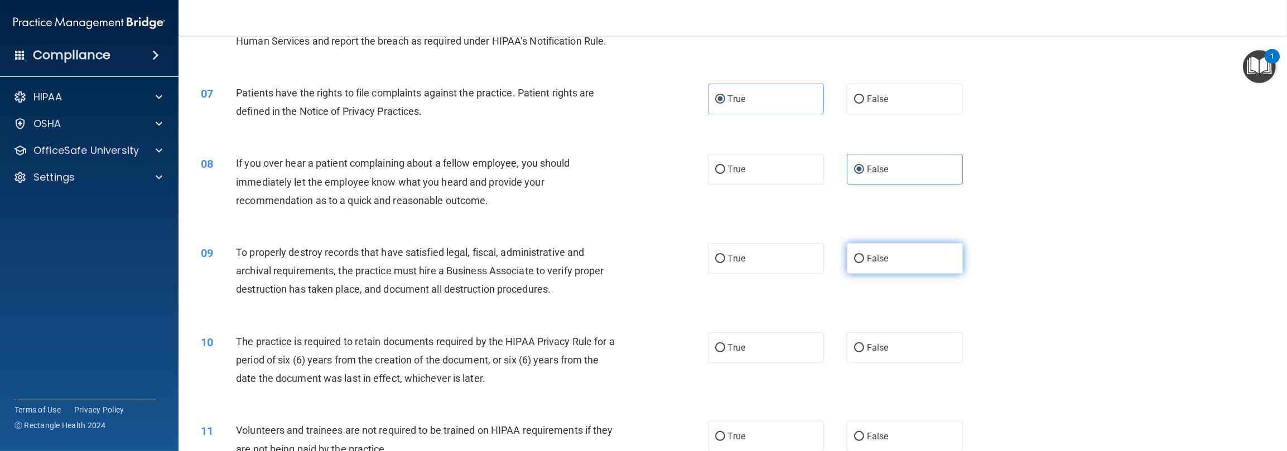
click at [430, 274] on label "False" at bounding box center [905, 258] width 116 height 31
click at [430, 263] on input "False" at bounding box center [859, 259] width 10 height 8
radio input "true"
click at [430, 363] on label "True" at bounding box center [766, 348] width 116 height 31
click at [430, 353] on input "True" at bounding box center [720, 348] width 10 height 8
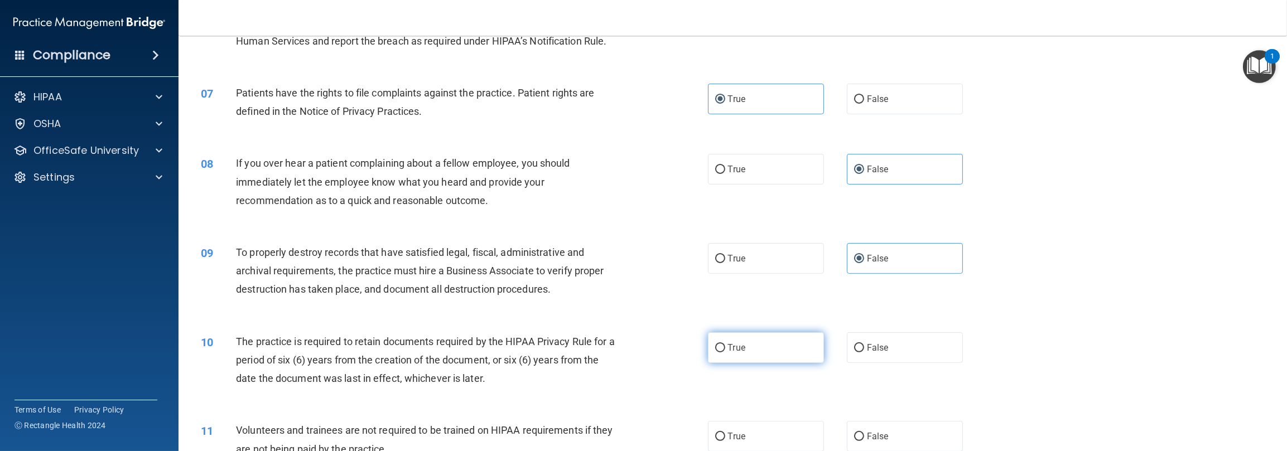
radio input "true"
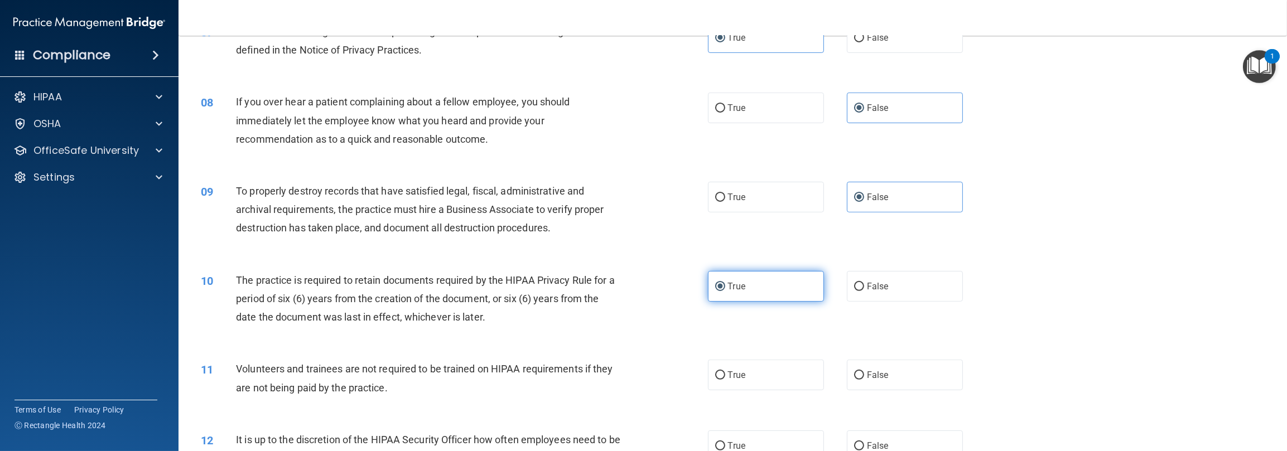
scroll to position [614, 0]
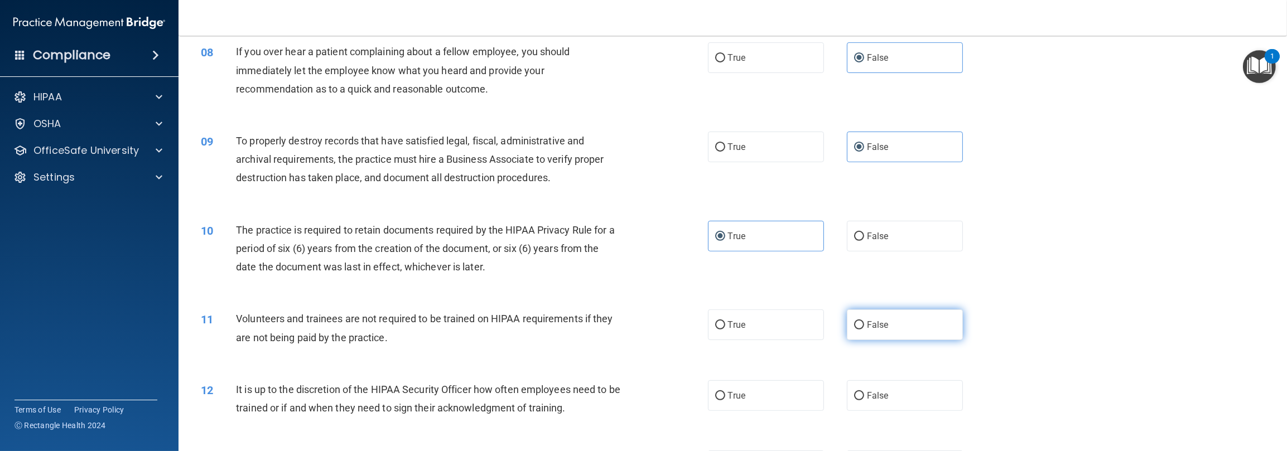
click at [430, 340] on label "False" at bounding box center [905, 325] width 116 height 31
click at [430, 330] on input "False" at bounding box center [859, 325] width 10 height 8
radio input "true"
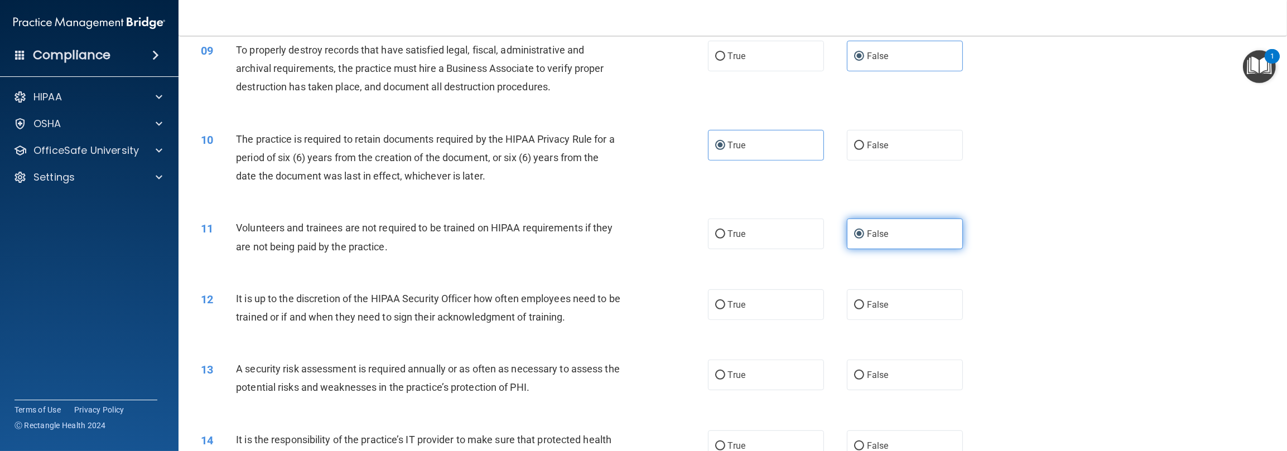
scroll to position [725, 0]
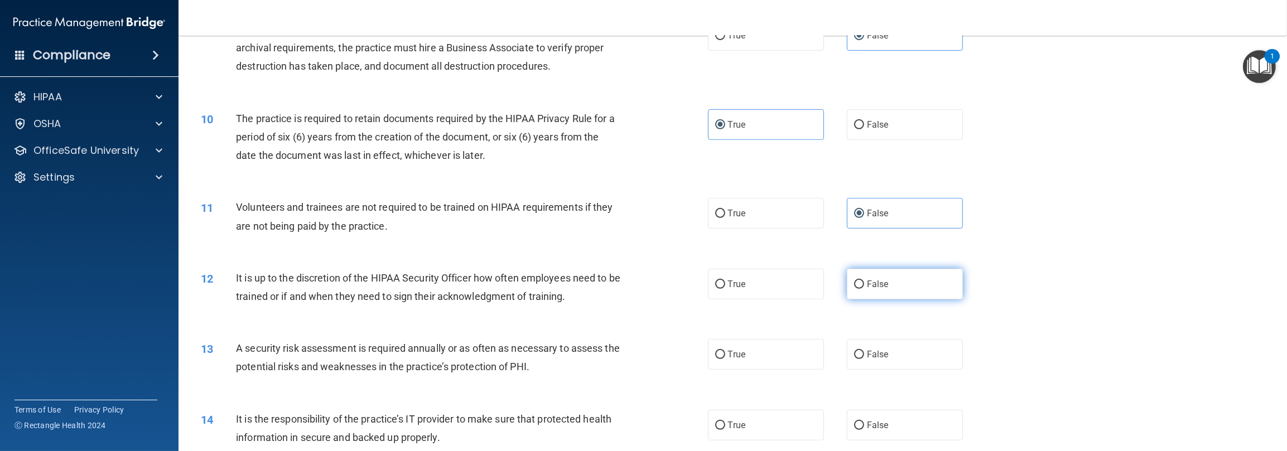
click at [430, 300] on label "False" at bounding box center [905, 284] width 116 height 31
click at [430, 289] on input "False" at bounding box center [859, 285] width 10 height 8
radio input "true"
click at [430, 370] on label "True" at bounding box center [766, 354] width 116 height 31
click at [430, 359] on input "True" at bounding box center [720, 355] width 10 height 8
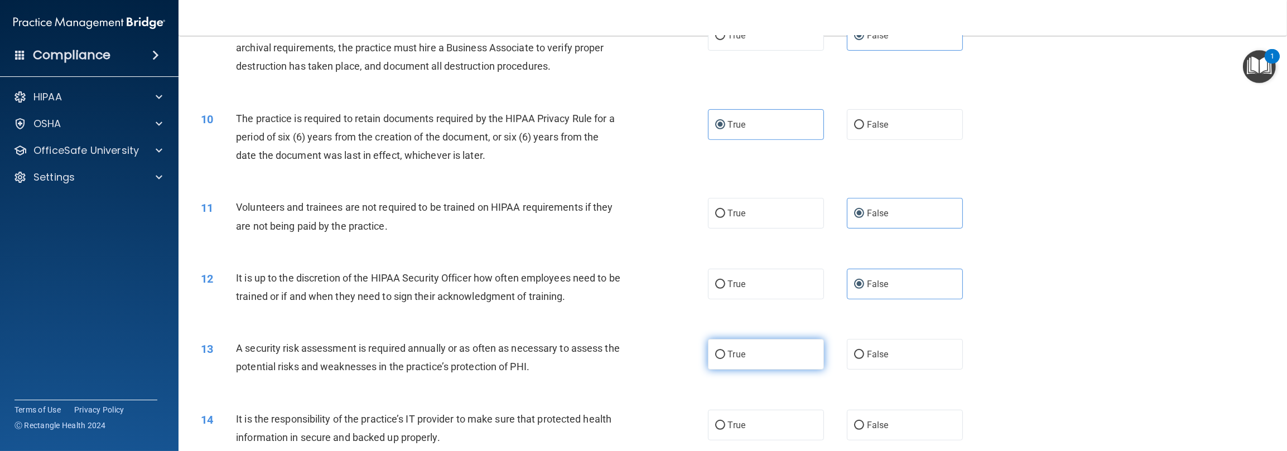
radio input "true"
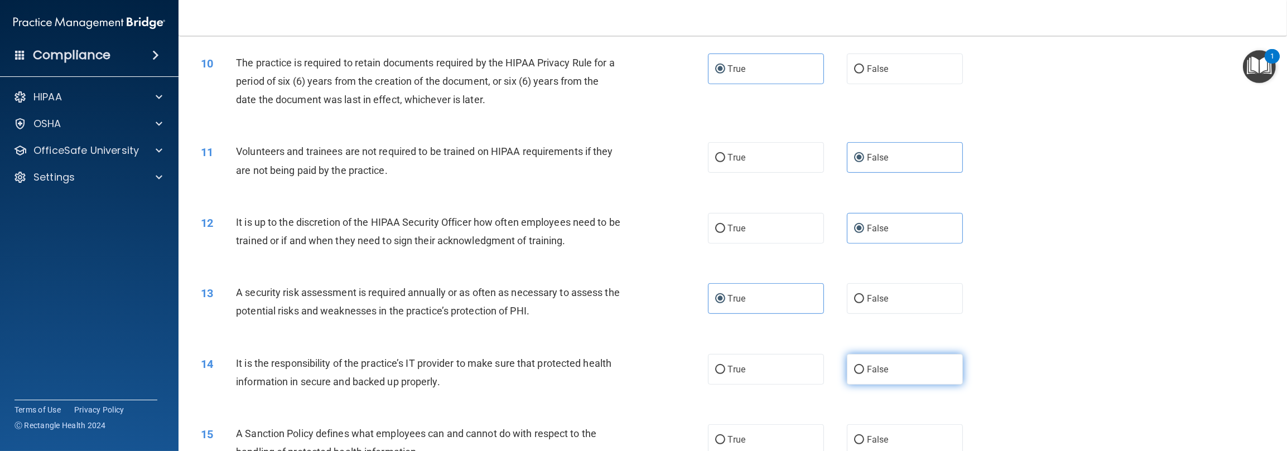
click at [430, 375] on span "False" at bounding box center [878, 369] width 22 height 11
click at [430, 374] on input "False" at bounding box center [859, 370] width 10 height 8
radio input "true"
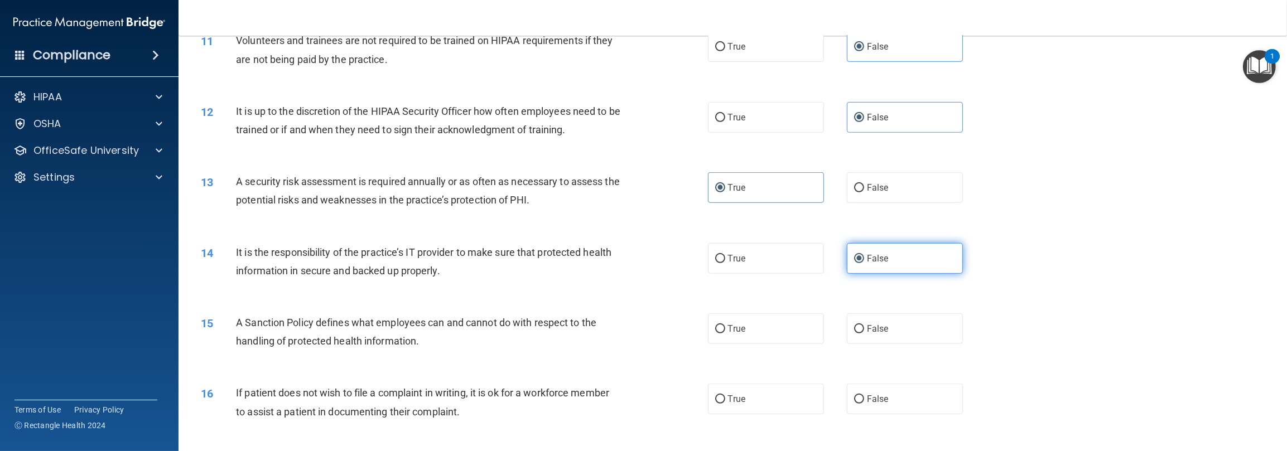
scroll to position [893, 0]
click at [430, 334] on span "False" at bounding box center [878, 328] width 22 height 11
click at [430, 333] on input "False" at bounding box center [859, 329] width 10 height 8
radio input "true"
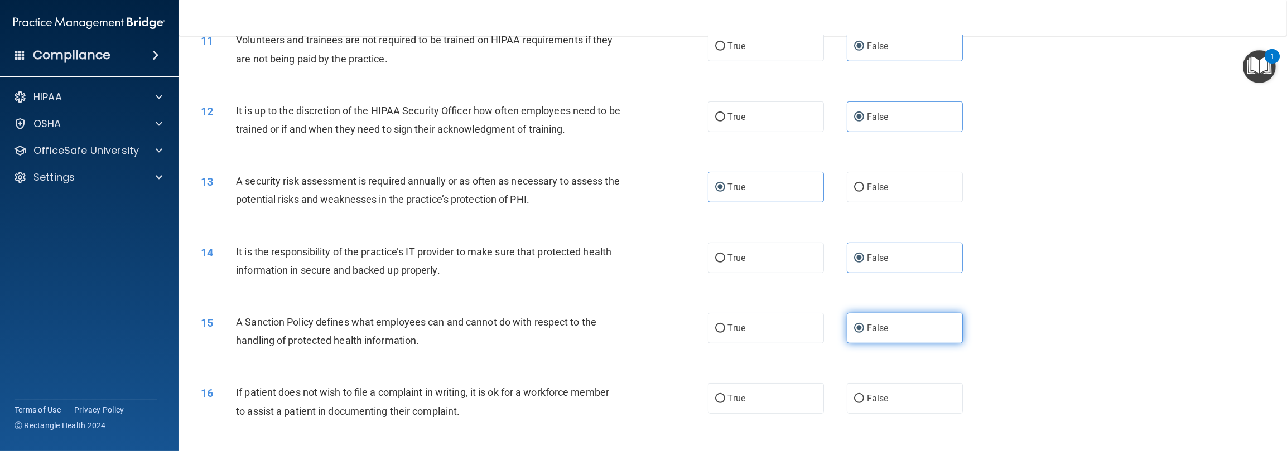
scroll to position [1004, 0]
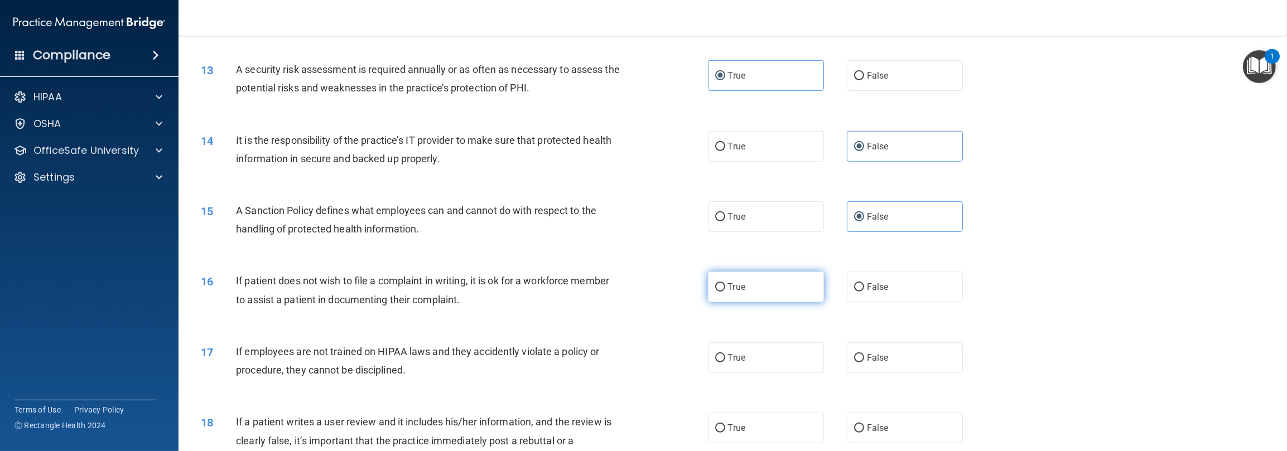
click at [430, 302] on label "True" at bounding box center [766, 287] width 116 height 31
click at [430, 292] on input "True" at bounding box center [720, 287] width 10 height 8
radio input "true"
click at [430, 373] on label "False" at bounding box center [905, 358] width 116 height 31
click at [430, 363] on input "False" at bounding box center [859, 358] width 10 height 8
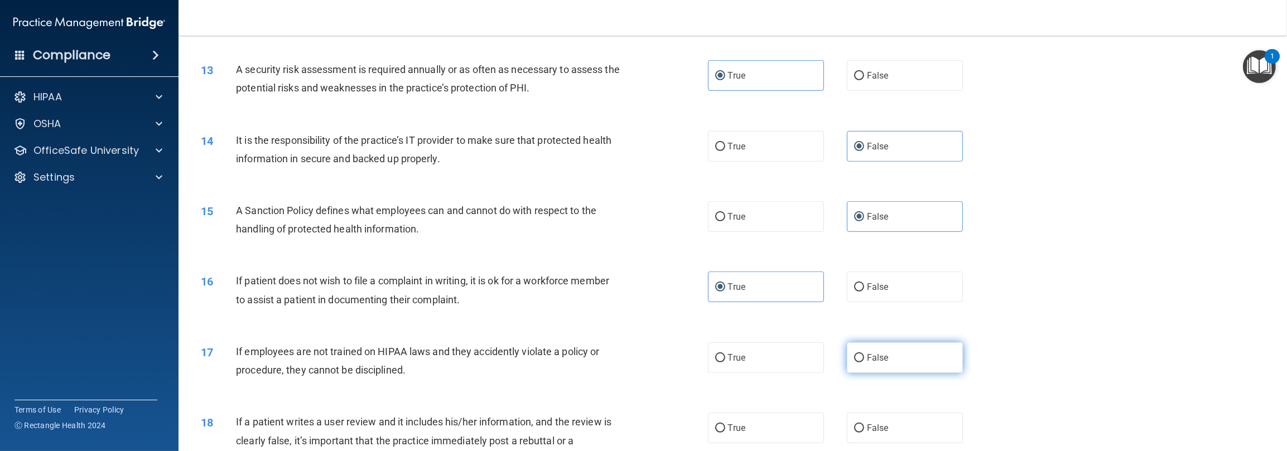
radio input "true"
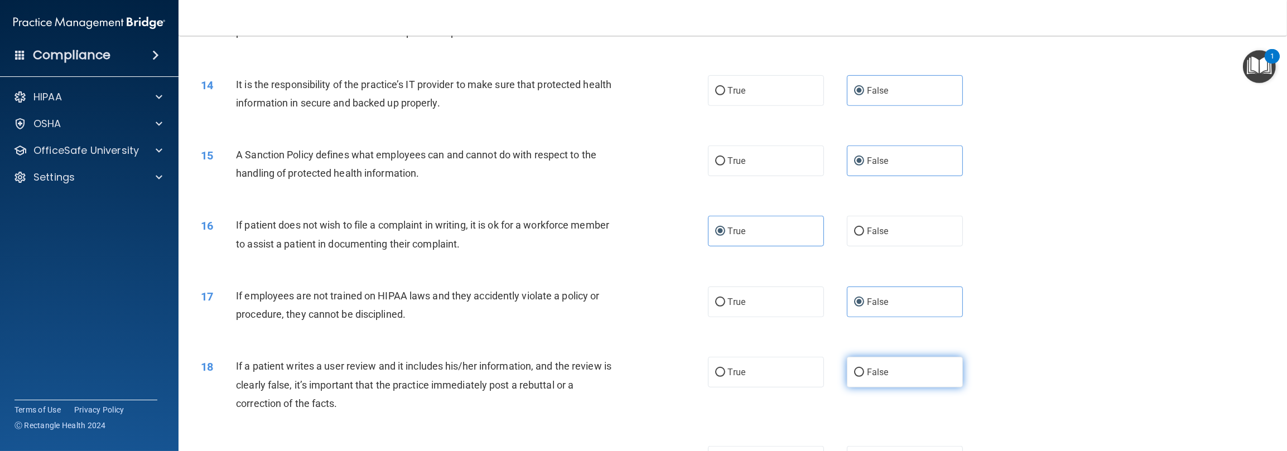
click at [430, 388] on label "False" at bounding box center [905, 372] width 116 height 31
click at [430, 377] on input "False" at bounding box center [859, 373] width 10 height 8
radio input "true"
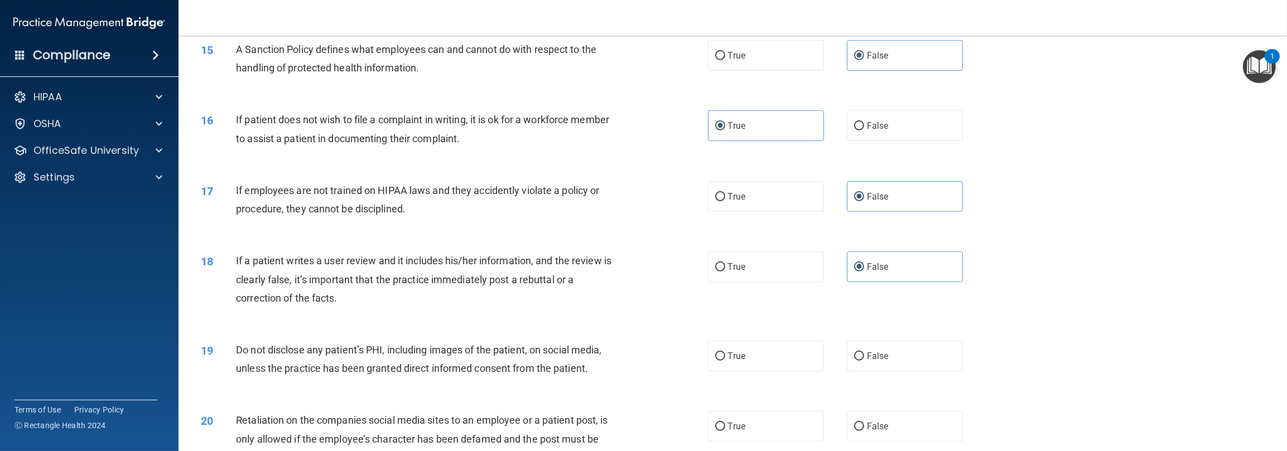
scroll to position [1172, 0]
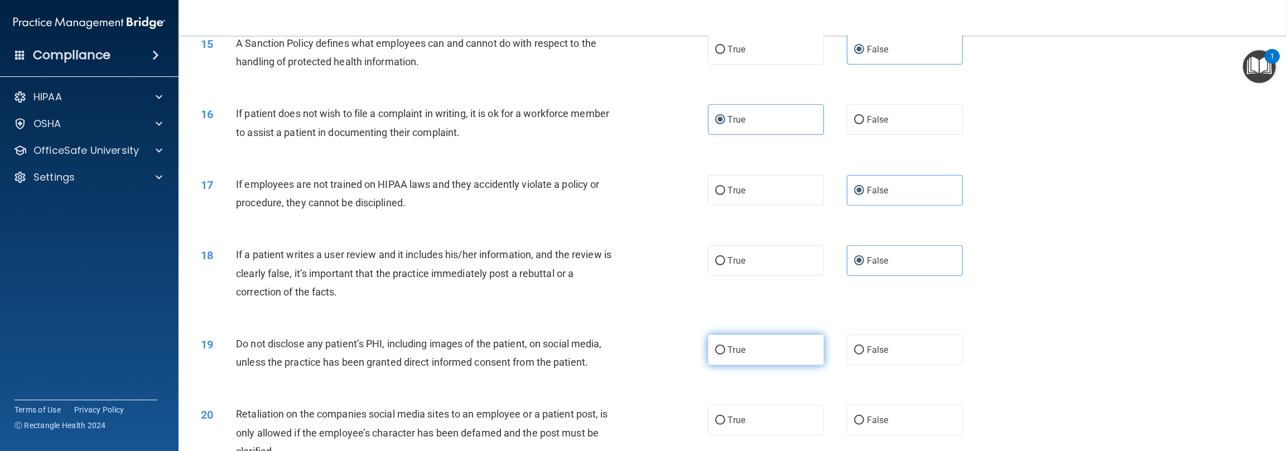
click at [430, 365] on label "True" at bounding box center [766, 350] width 116 height 31
click at [430, 355] on input "True" at bounding box center [720, 351] width 10 height 8
radio input "true"
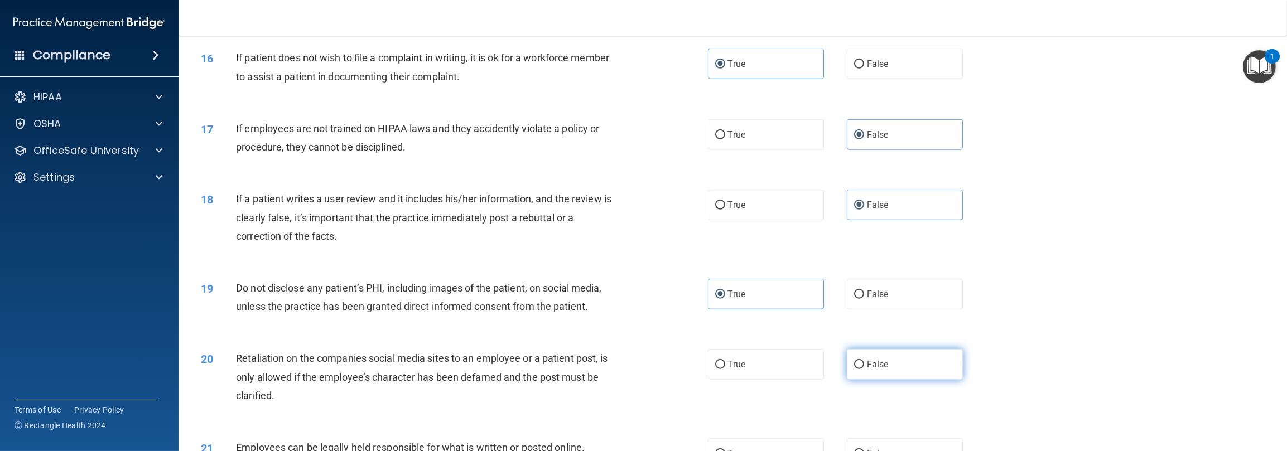
click at [430, 379] on label "False" at bounding box center [905, 364] width 116 height 31
click at [430, 369] on input "False" at bounding box center [859, 365] width 10 height 8
radio input "true"
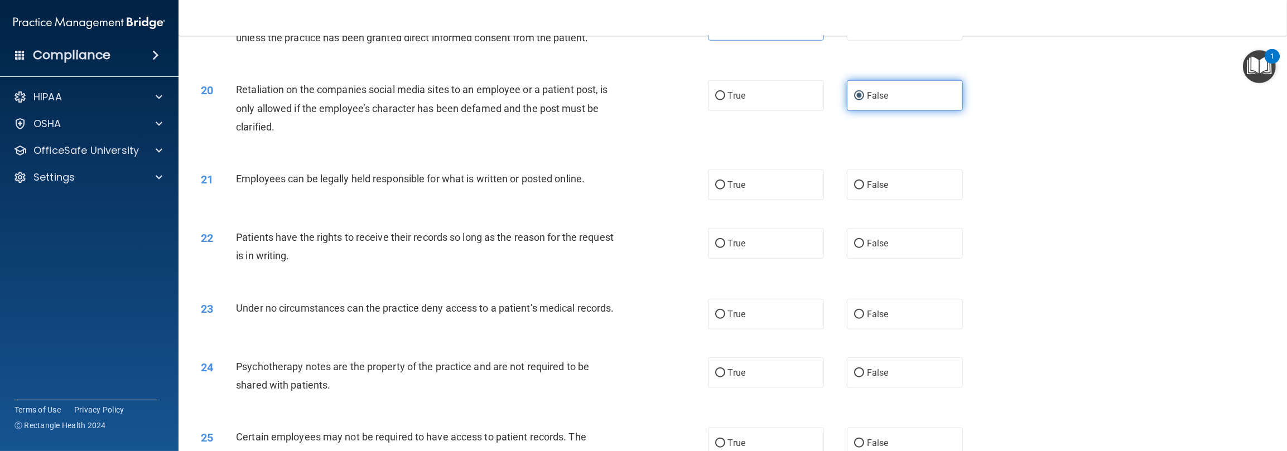
scroll to position [1507, 0]
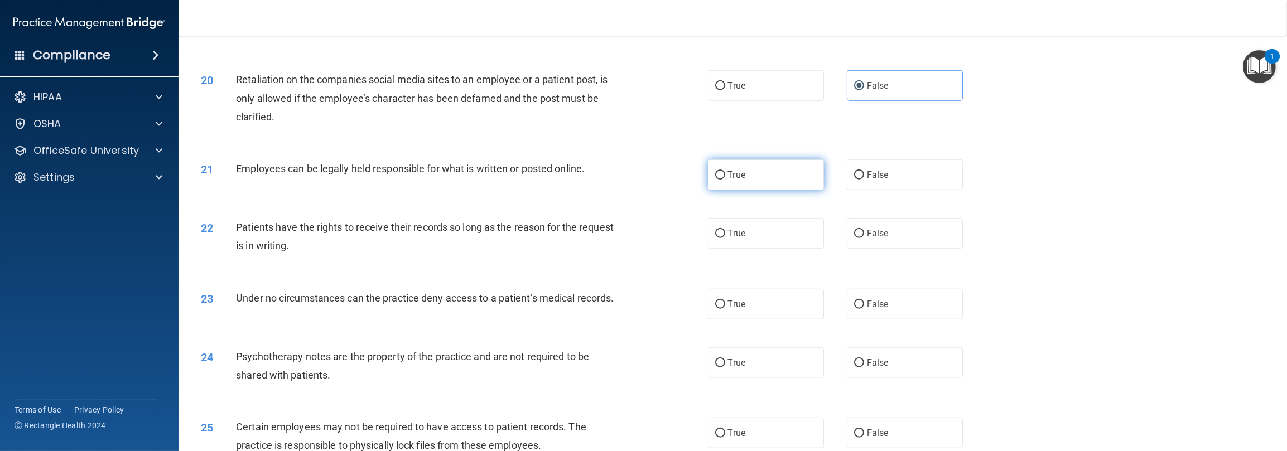
click at [430, 190] on label "True" at bounding box center [766, 175] width 116 height 31
click at [430, 180] on input "True" at bounding box center [720, 175] width 10 height 8
radio input "true"
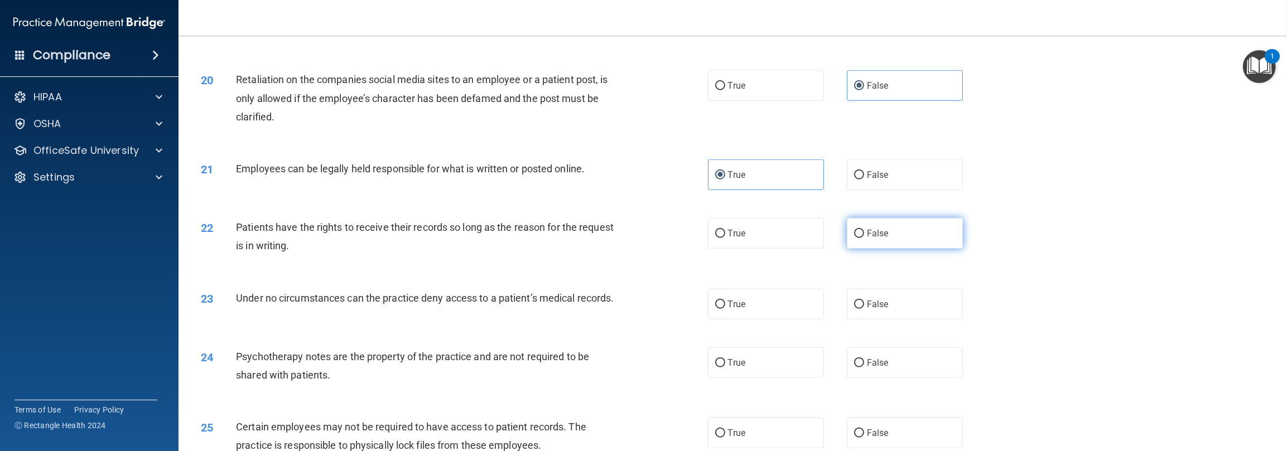
click at [430, 249] on label "False" at bounding box center [905, 233] width 116 height 31
click at [430, 238] on input "False" at bounding box center [859, 234] width 10 height 8
radio input "true"
click at [430, 310] on span "False" at bounding box center [878, 304] width 22 height 11
click at [430, 309] on input "False" at bounding box center [859, 305] width 10 height 8
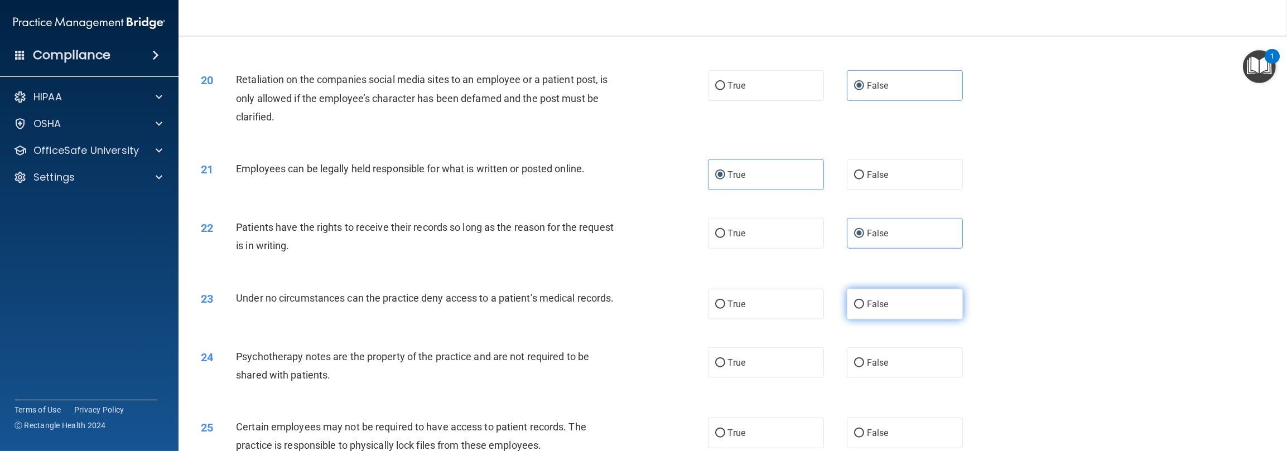
radio input "true"
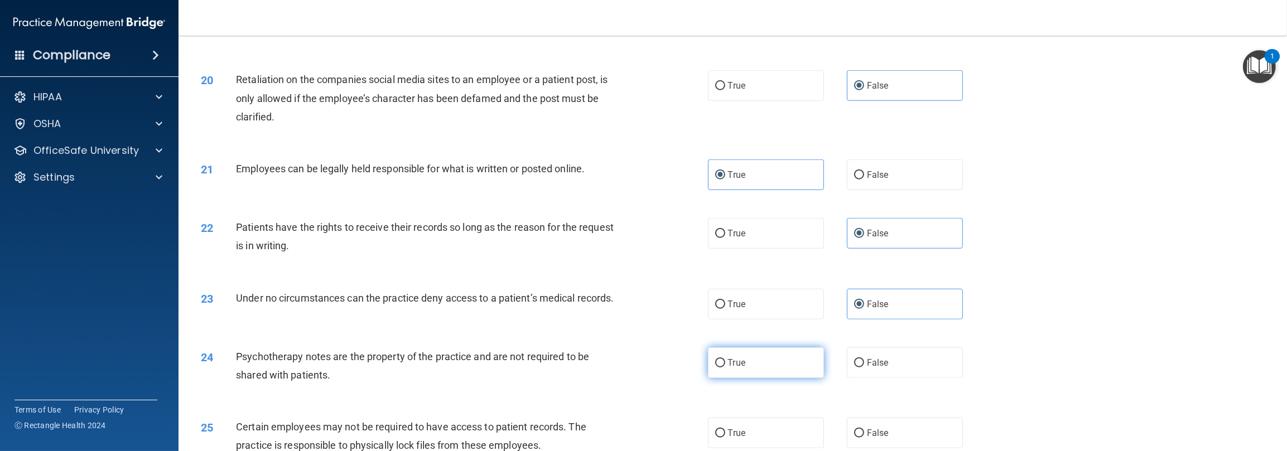
click at [430, 373] on label "True" at bounding box center [766, 363] width 116 height 31
click at [430, 368] on input "True" at bounding box center [720, 363] width 10 height 8
radio input "true"
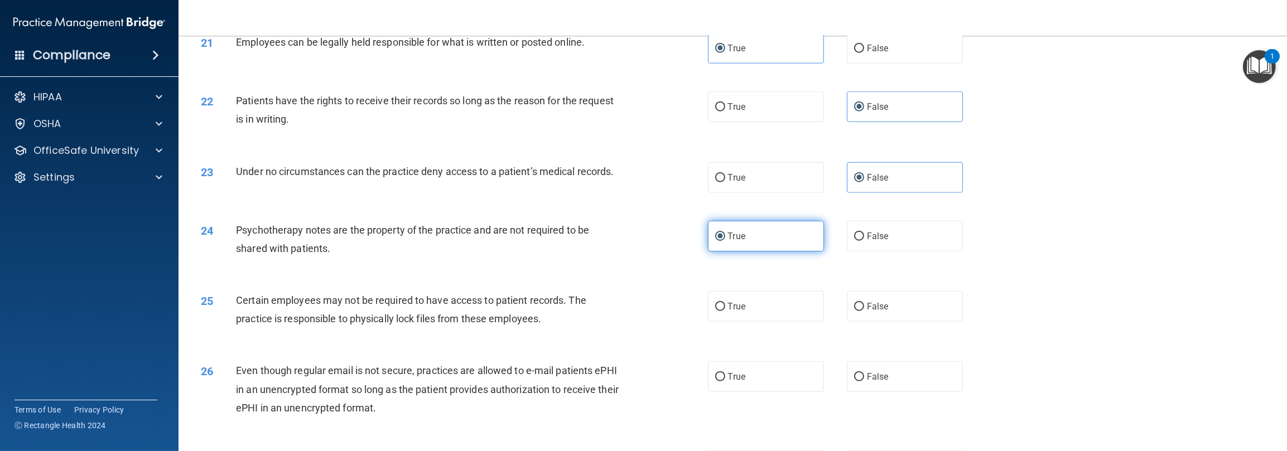
scroll to position [1674, 0]
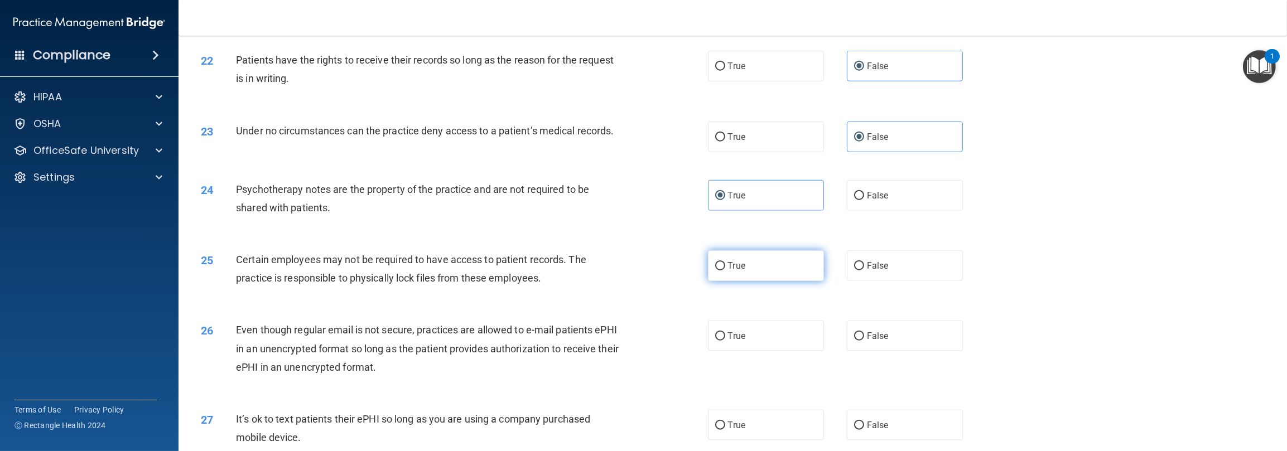
click at [430, 281] on label "True" at bounding box center [766, 266] width 116 height 31
click at [430, 271] on input "True" at bounding box center [720, 266] width 10 height 8
radio input "true"
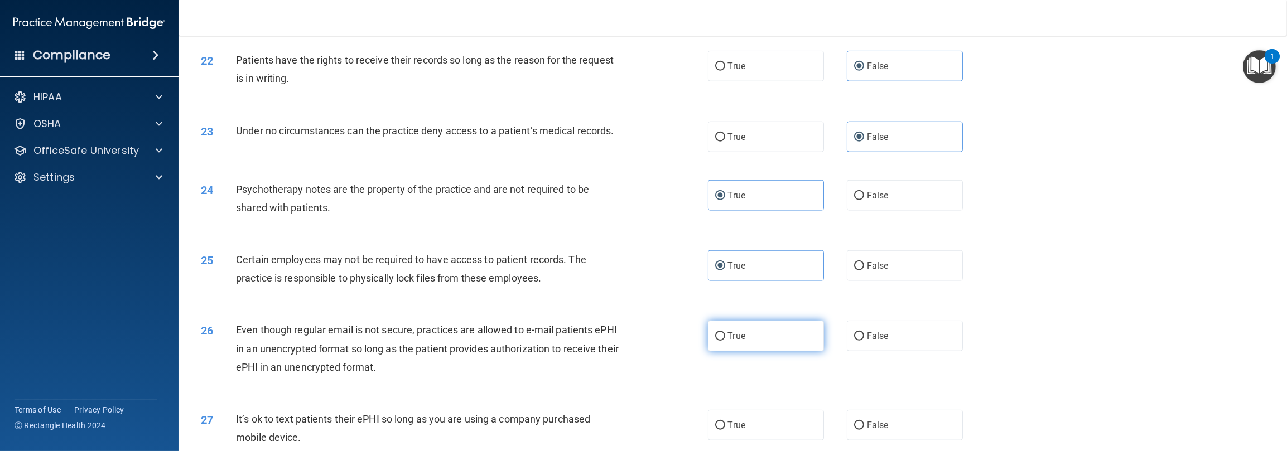
click at [430, 348] on label "True" at bounding box center [766, 336] width 116 height 31
click at [430, 341] on input "True" at bounding box center [720, 337] width 10 height 8
radio input "true"
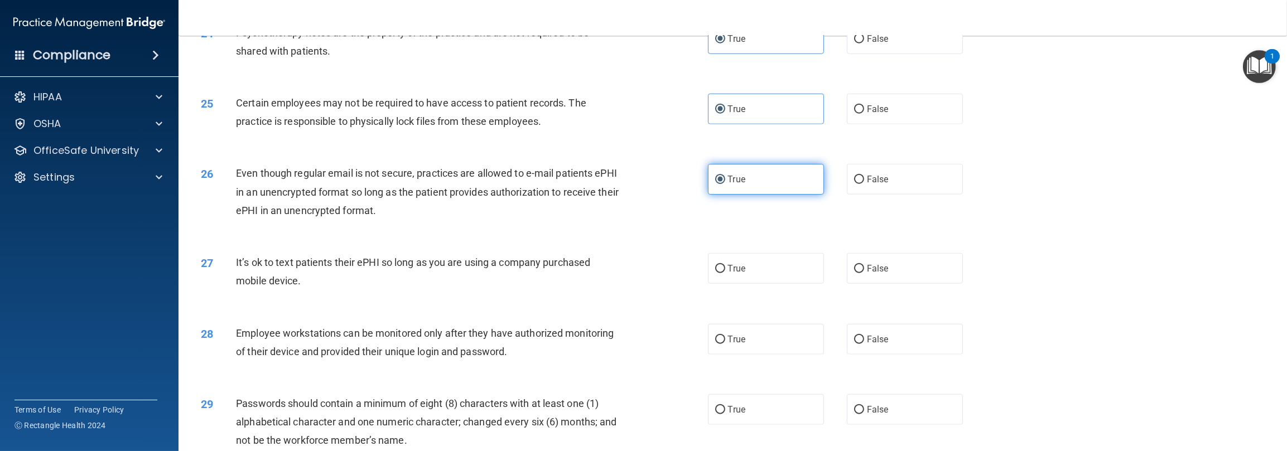
scroll to position [1841, 0]
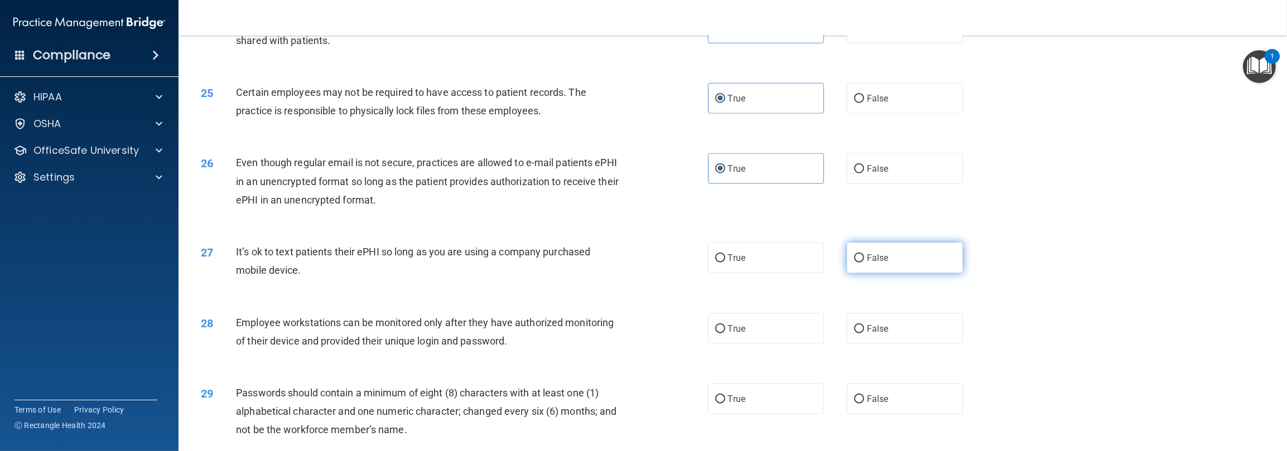
click at [430, 263] on span "False" at bounding box center [878, 258] width 22 height 11
click at [430, 263] on input "False" at bounding box center [859, 258] width 10 height 8
radio input "true"
click at [430, 344] on label "False" at bounding box center [905, 329] width 116 height 31
click at [430, 334] on input "False" at bounding box center [859, 329] width 10 height 8
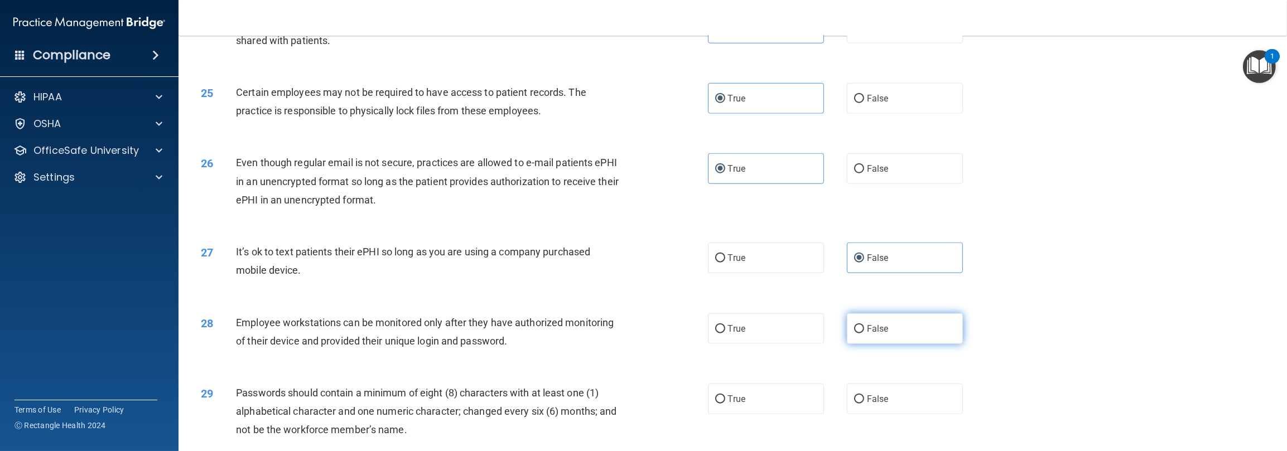
radio input "true"
click at [430, 410] on label "True" at bounding box center [766, 399] width 116 height 31
click at [430, 404] on input "True" at bounding box center [720, 400] width 10 height 8
radio input "true"
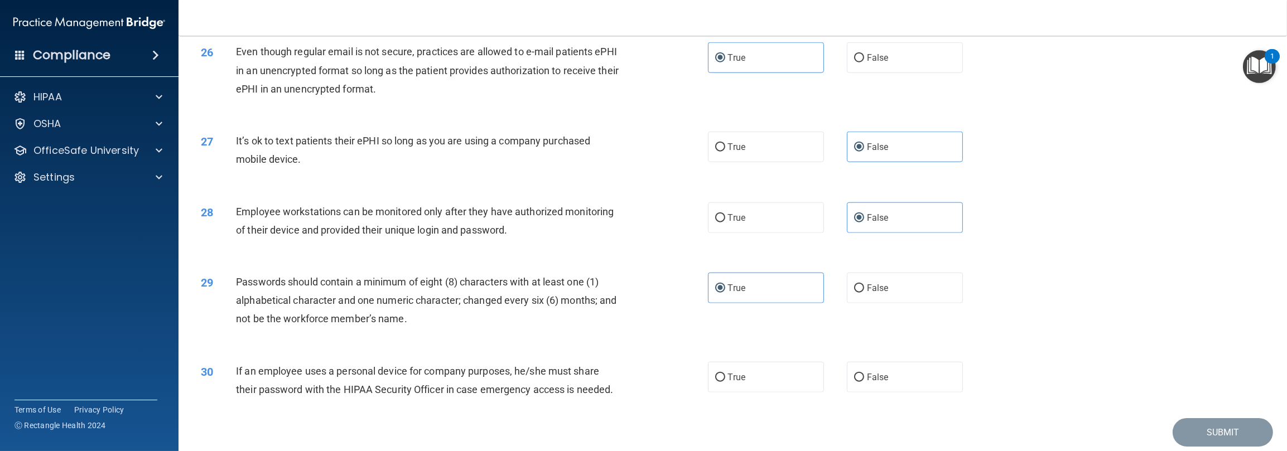
scroll to position [1953, 0]
click at [430, 382] on span "False" at bounding box center [878, 377] width 22 height 11
click at [430, 382] on input "False" at bounding box center [859, 377] width 10 height 8
radio input "true"
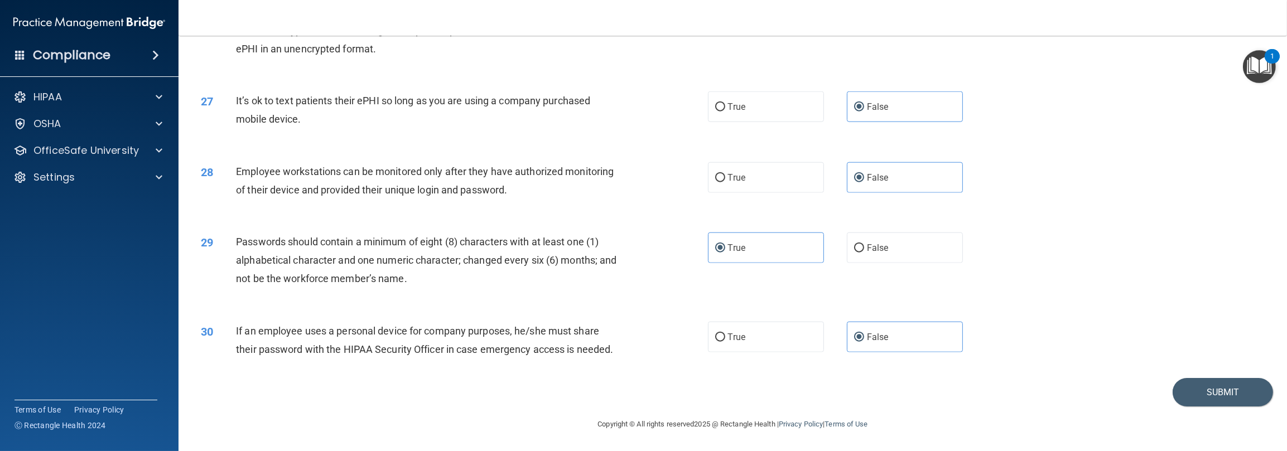
scroll to position [2011, 0]
click at [430, 389] on button "Submit" at bounding box center [1223, 392] width 100 height 28
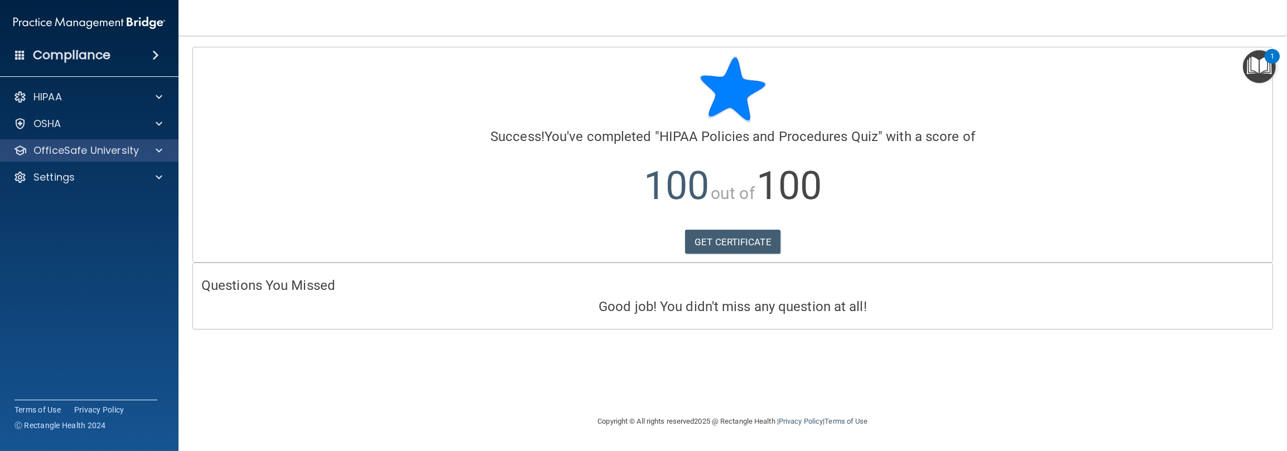
click at [79, 140] on div "OfficeSafe University" at bounding box center [89, 151] width 179 height 22
click at [168, 154] on div at bounding box center [157, 150] width 28 height 13
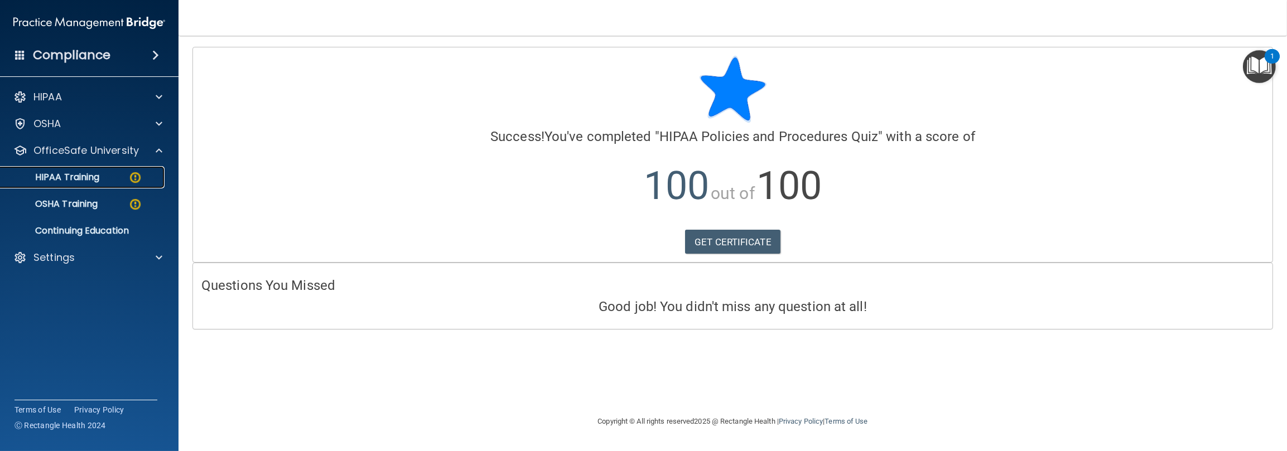
click at [94, 174] on p "HIPAA Training" at bounding box center [53, 177] width 92 height 11
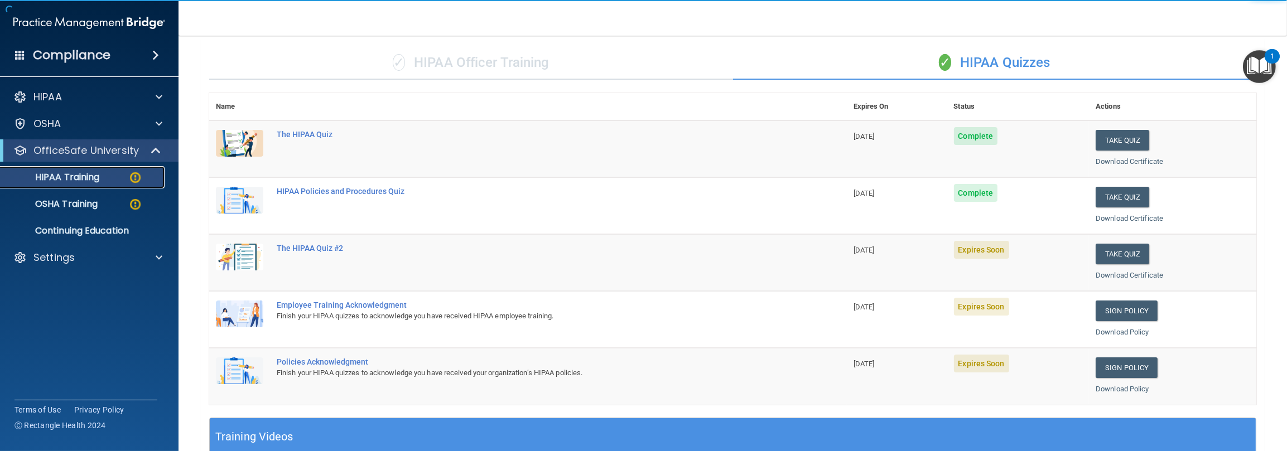
scroll to position [167, 0]
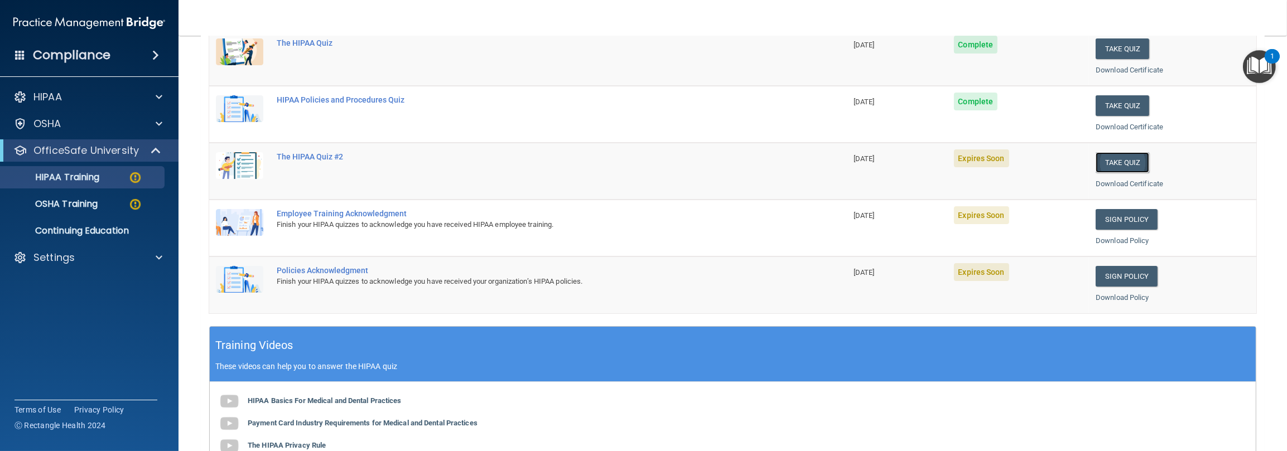
click at [430, 160] on button "Take Quiz" at bounding box center [1123, 162] width 54 height 21
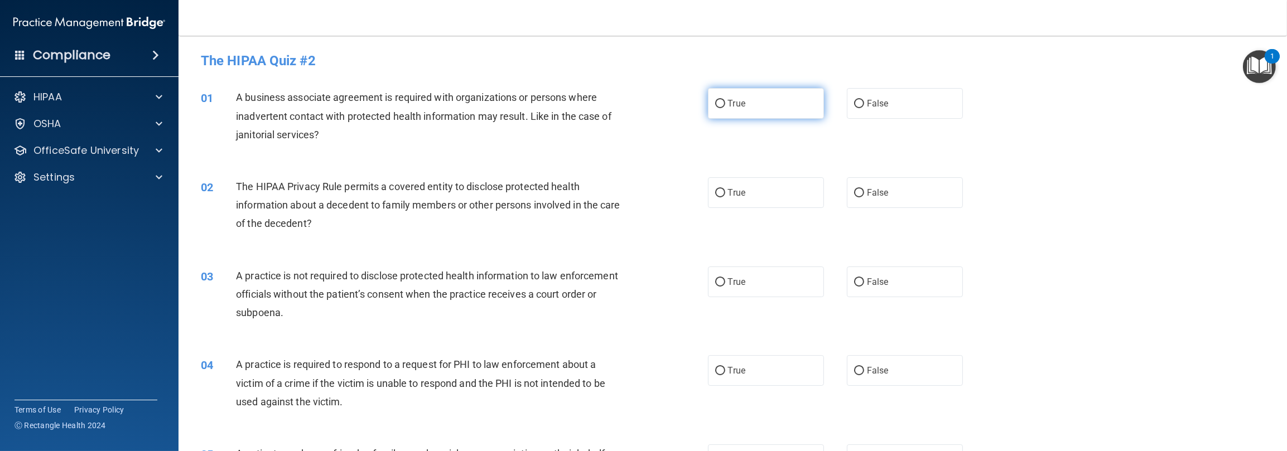
click at [430, 100] on label "True" at bounding box center [766, 103] width 116 height 31
click at [430, 100] on input "True" at bounding box center [720, 104] width 10 height 8
radio input "true"
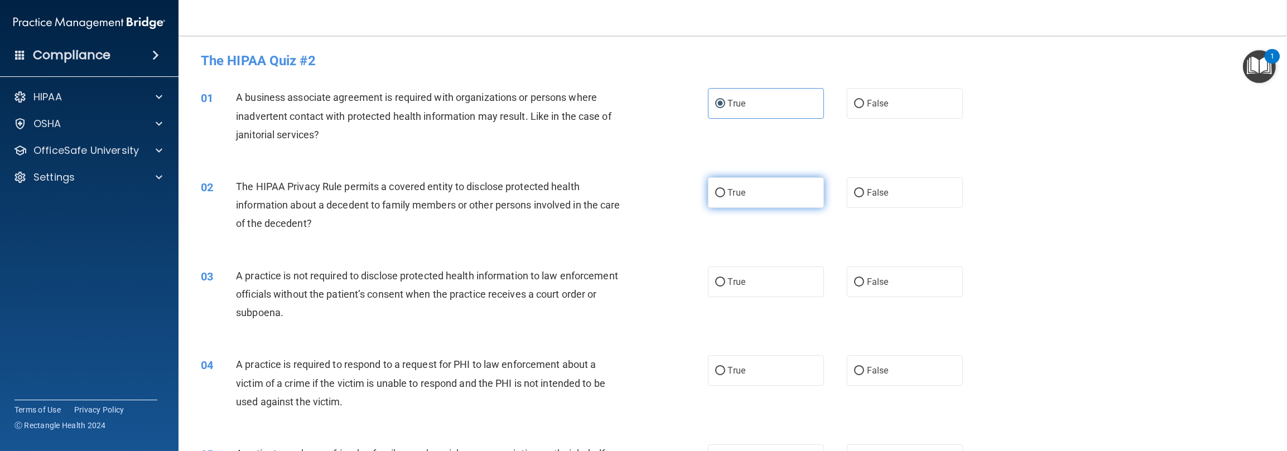
click at [430, 189] on input "True" at bounding box center [720, 193] width 10 height 8
radio input "true"
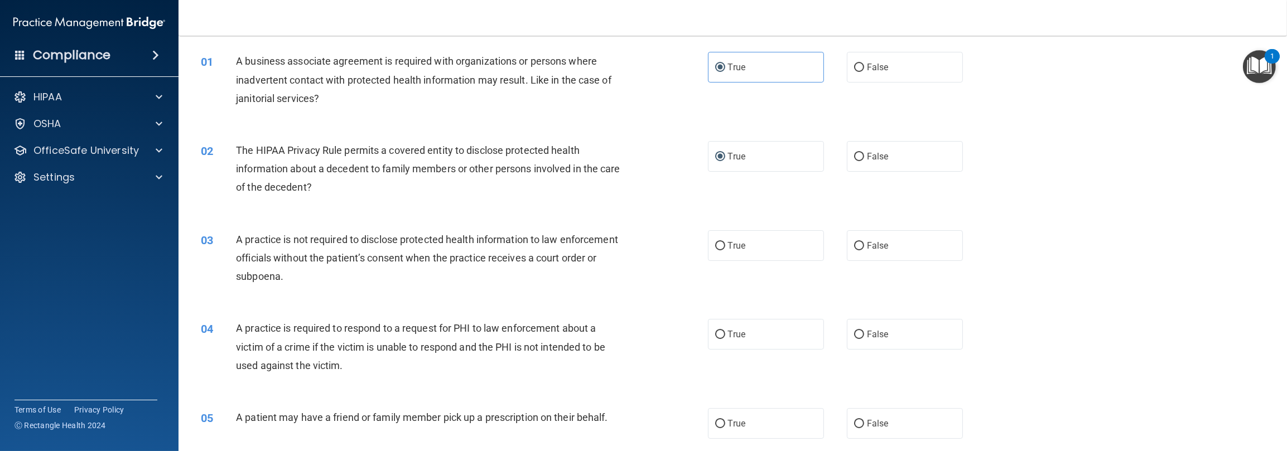
scroll to position [112, 0]
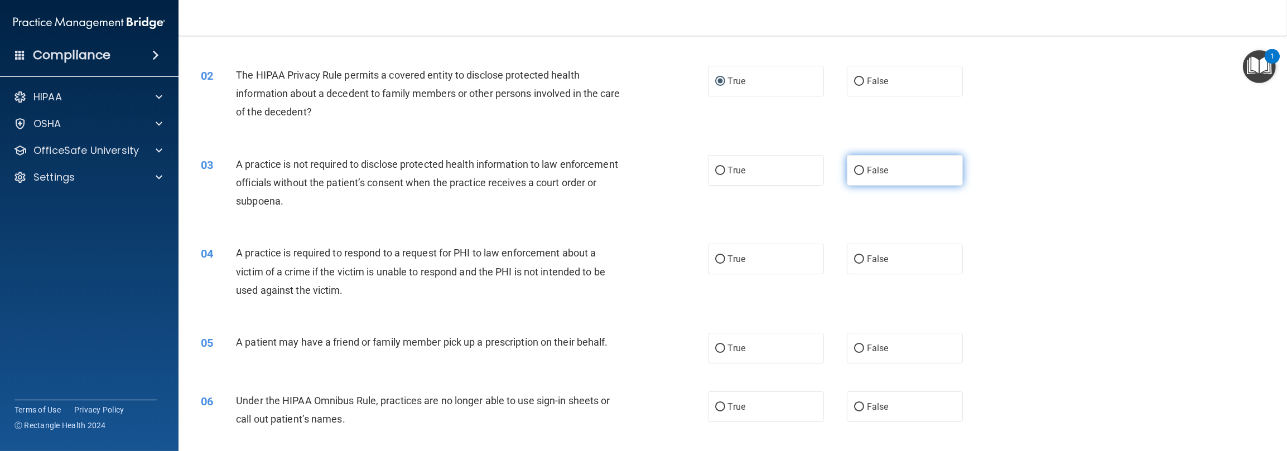
click at [430, 170] on label "False" at bounding box center [905, 170] width 116 height 31
click at [430, 170] on input "False" at bounding box center [859, 171] width 10 height 8
radio input "true"
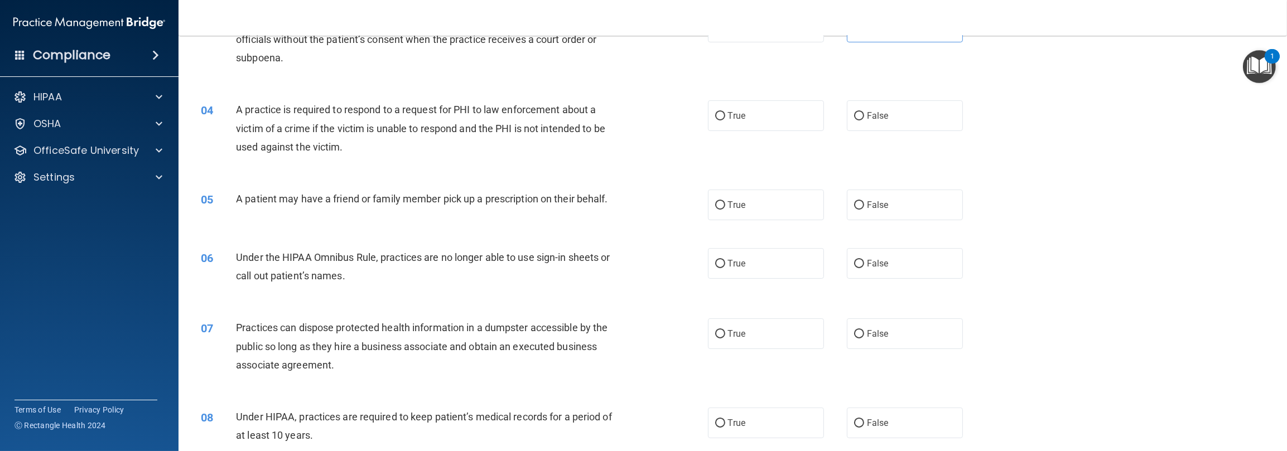
scroll to position [279, 0]
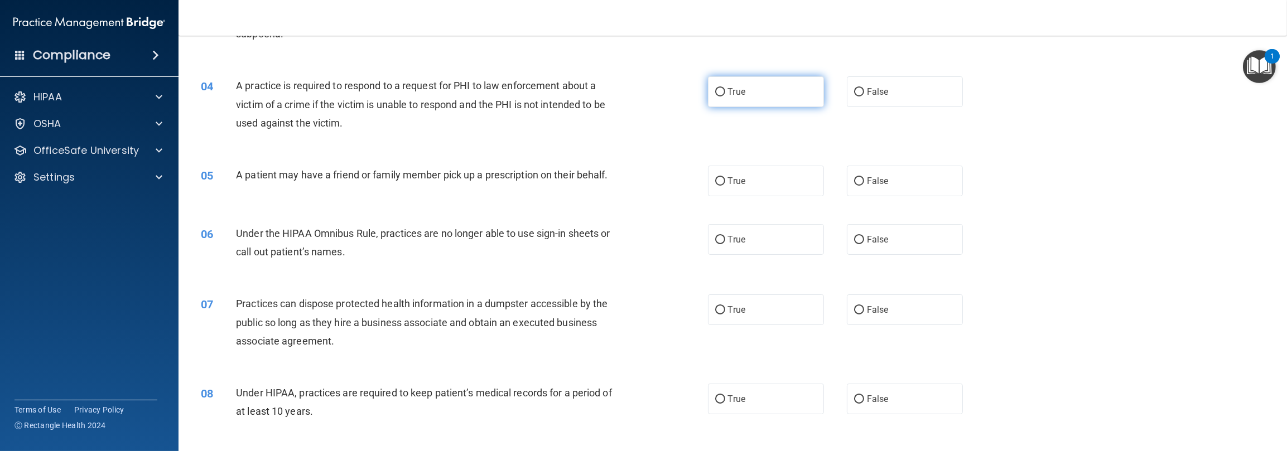
click at [430, 102] on label "True" at bounding box center [766, 91] width 116 height 31
click at [430, 97] on input "True" at bounding box center [720, 92] width 10 height 8
radio input "true"
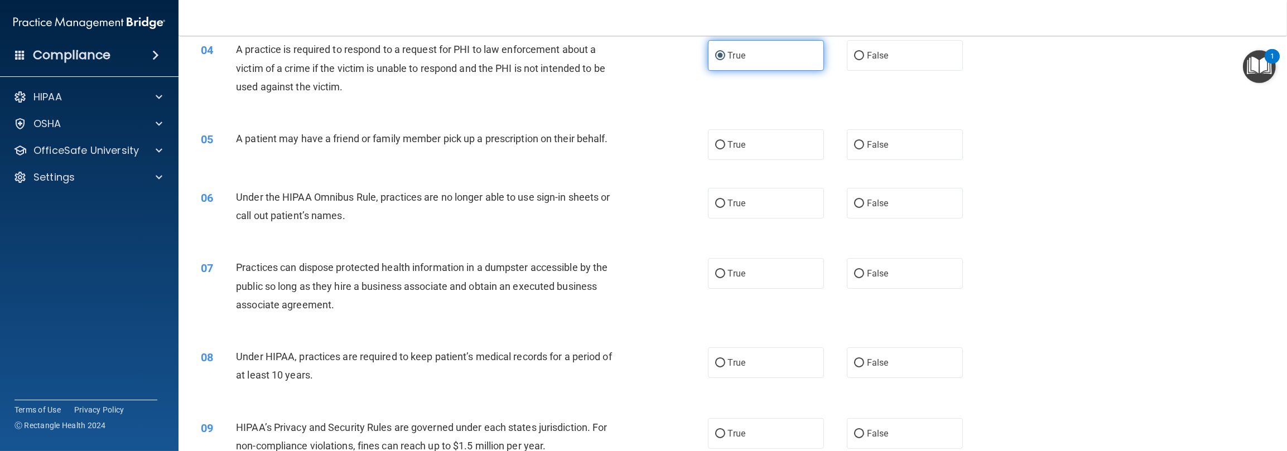
scroll to position [391, 0]
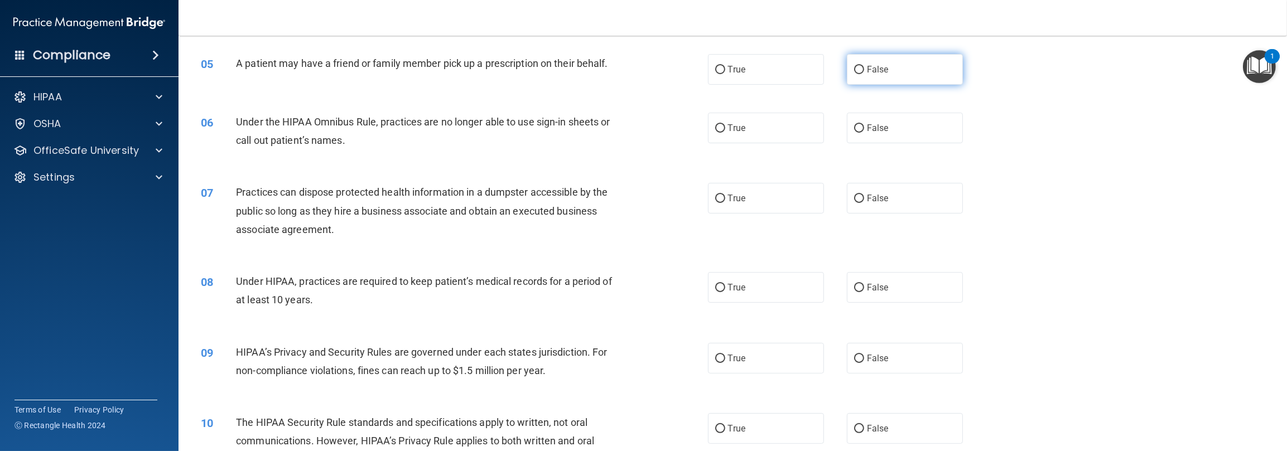
click at [430, 73] on label "False" at bounding box center [905, 69] width 116 height 31
click at [430, 73] on input "False" at bounding box center [859, 70] width 10 height 8
radio input "true"
click at [430, 79] on div "05 A patient may have a friend or family member pick up a prescription on their…" at bounding box center [733, 69] width 1081 height 59
click at [430, 74] on label "True" at bounding box center [766, 69] width 116 height 31
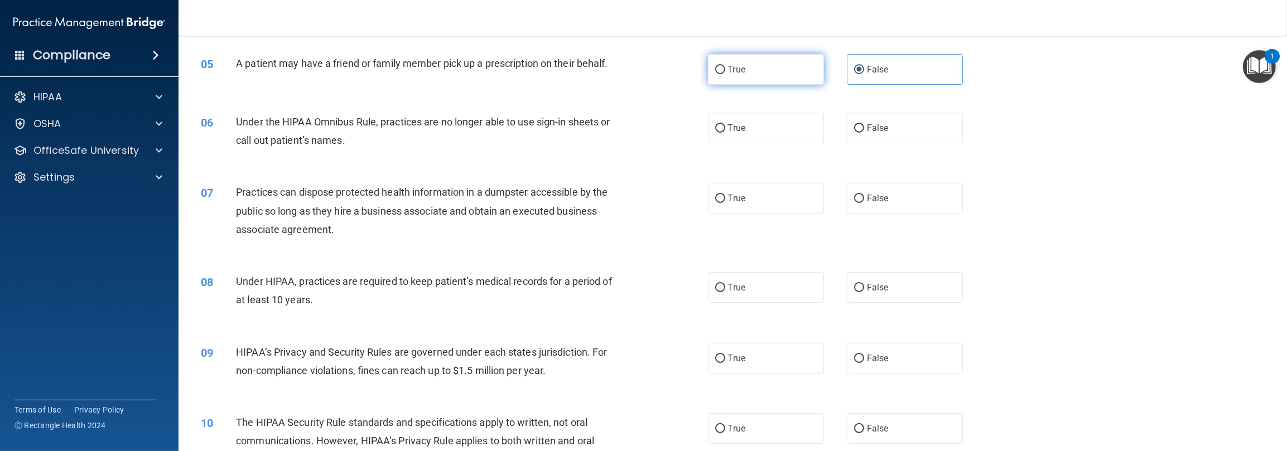
click at [430, 74] on input "True" at bounding box center [720, 70] width 10 height 8
radio input "true"
radio input "false"
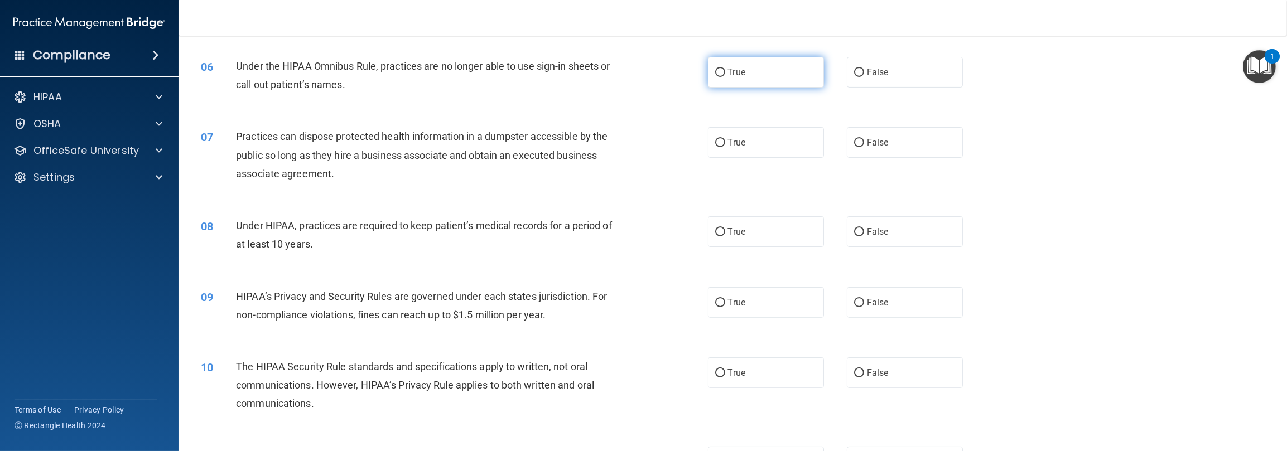
click at [430, 71] on label "True" at bounding box center [766, 72] width 116 height 31
click at [430, 71] on input "True" at bounding box center [720, 73] width 10 height 8
radio input "true"
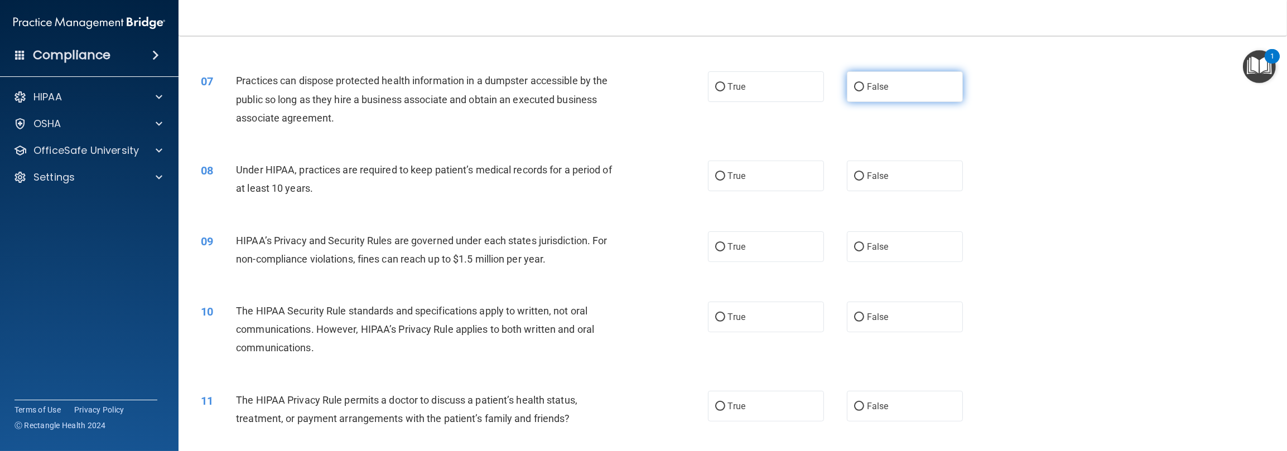
click at [430, 86] on span "False" at bounding box center [878, 86] width 22 height 11
click at [430, 86] on input "False" at bounding box center [859, 87] width 10 height 8
radio input "true"
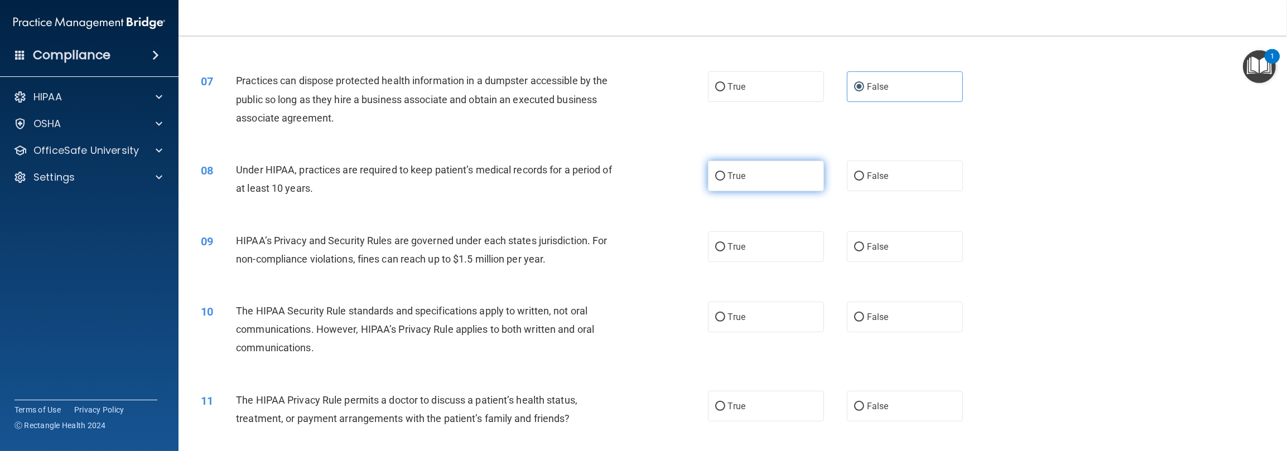
click at [430, 174] on label "True" at bounding box center [766, 176] width 116 height 31
click at [430, 174] on input "True" at bounding box center [720, 176] width 10 height 8
radio input "true"
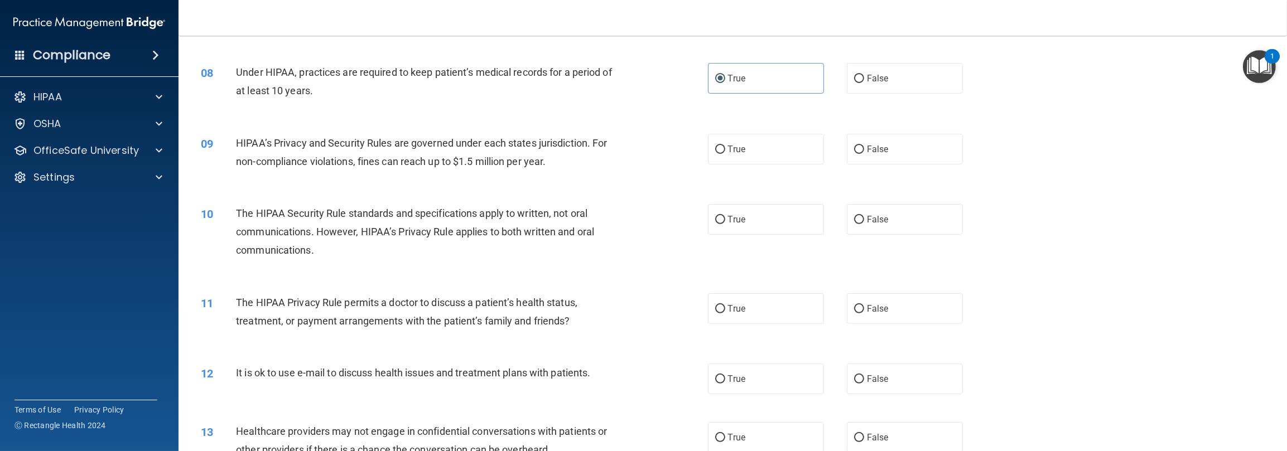
scroll to position [614, 0]
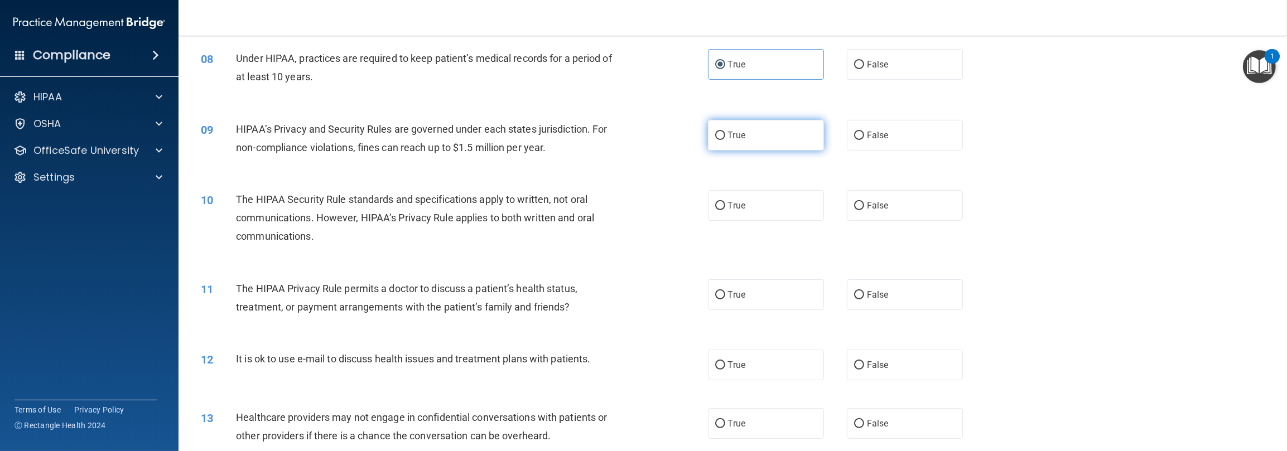
click at [430, 144] on label "True" at bounding box center [766, 135] width 116 height 31
click at [430, 140] on input "True" at bounding box center [720, 136] width 10 height 8
radio input "true"
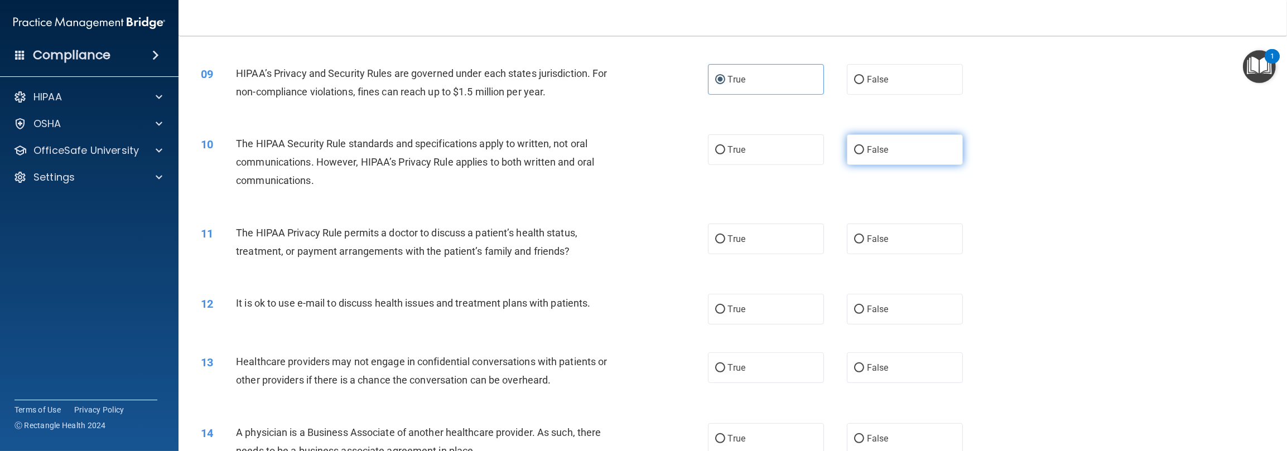
click at [430, 153] on label "False" at bounding box center [905, 149] width 116 height 31
click at [430, 153] on input "False" at bounding box center [859, 150] width 10 height 8
radio input "true"
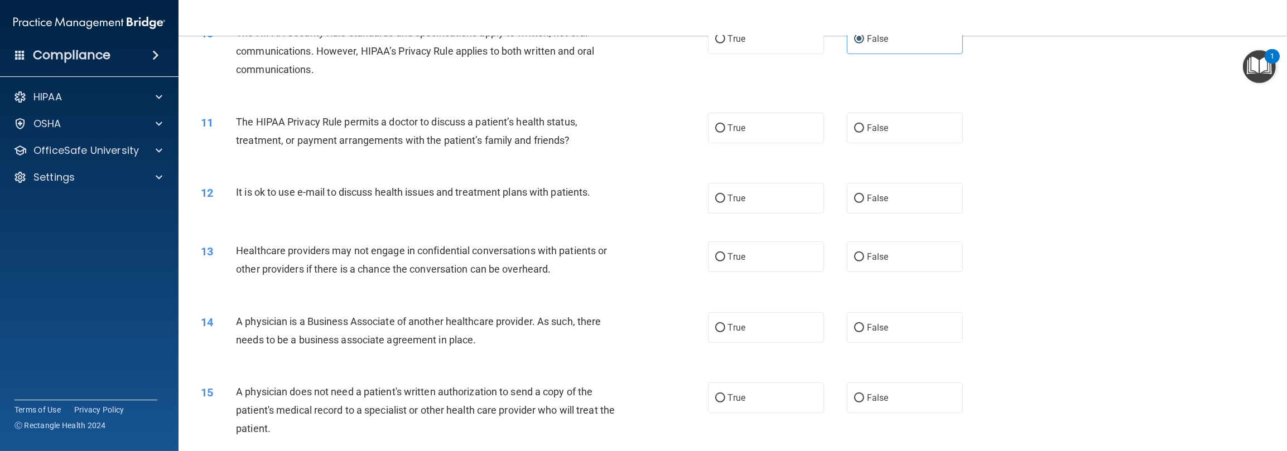
scroll to position [781, 0]
click at [430, 130] on label "True" at bounding box center [766, 127] width 116 height 31
click at [430, 130] on input "True" at bounding box center [720, 128] width 10 height 8
radio input "true"
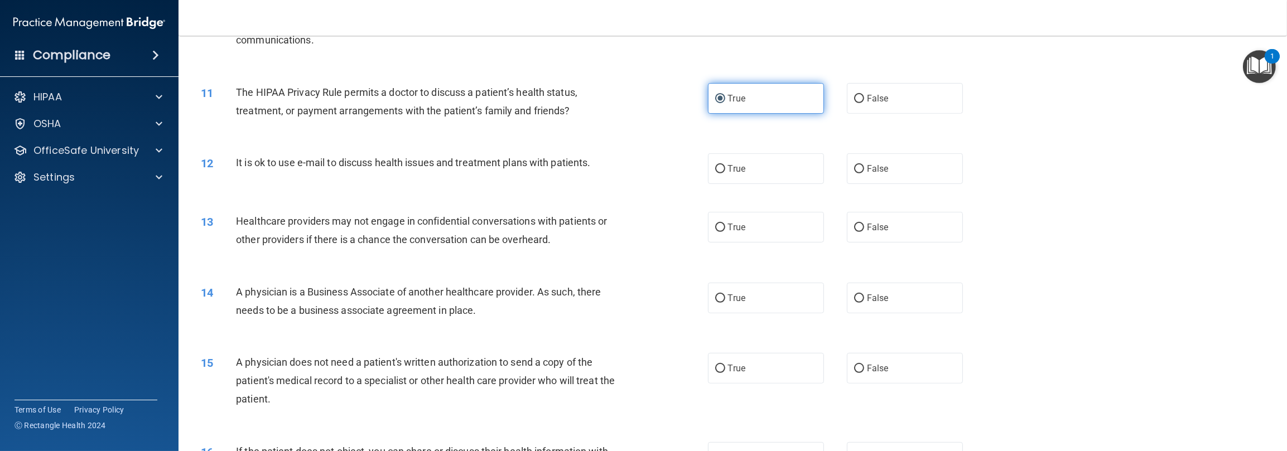
scroll to position [893, 0]
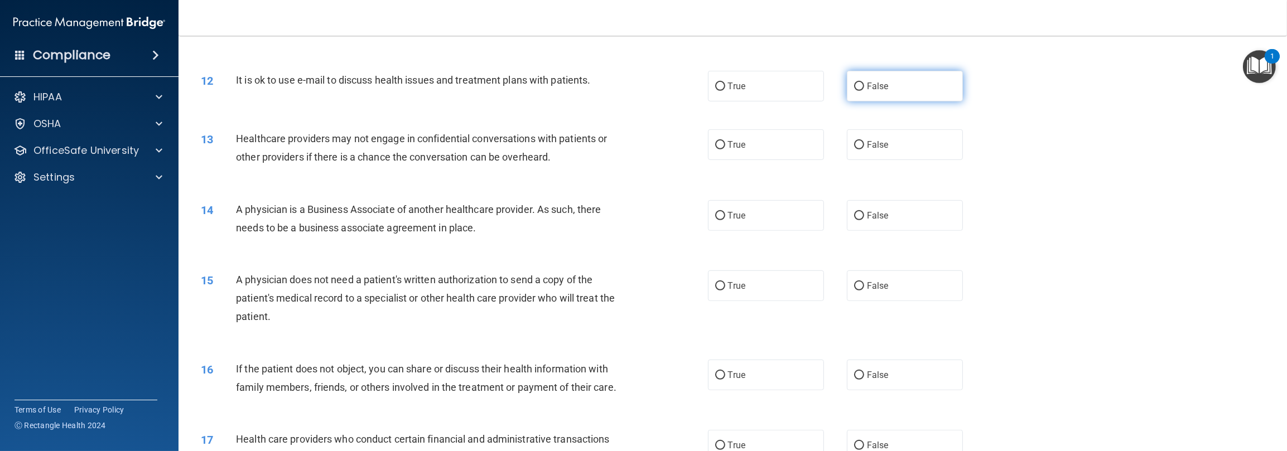
click at [430, 82] on label "False" at bounding box center [905, 86] width 116 height 31
click at [430, 83] on input "False" at bounding box center [859, 87] width 10 height 8
radio input "true"
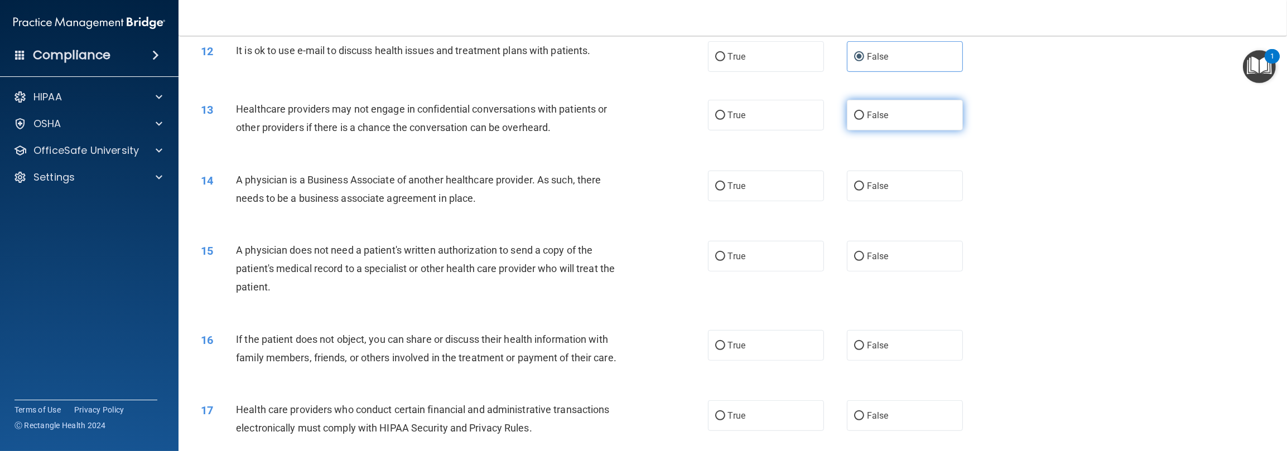
scroll to position [949, 0]
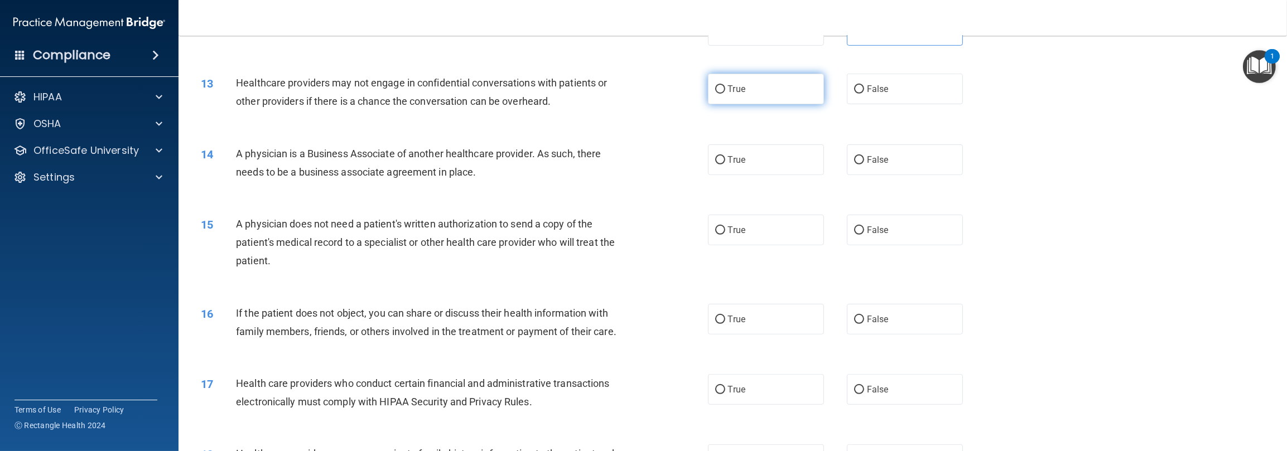
click at [430, 82] on label "True" at bounding box center [766, 89] width 116 height 31
click at [430, 85] on input "True" at bounding box center [720, 89] width 10 height 8
radio input "true"
click at [430, 161] on span "True" at bounding box center [736, 160] width 17 height 11
click at [430, 161] on input "True" at bounding box center [720, 160] width 10 height 8
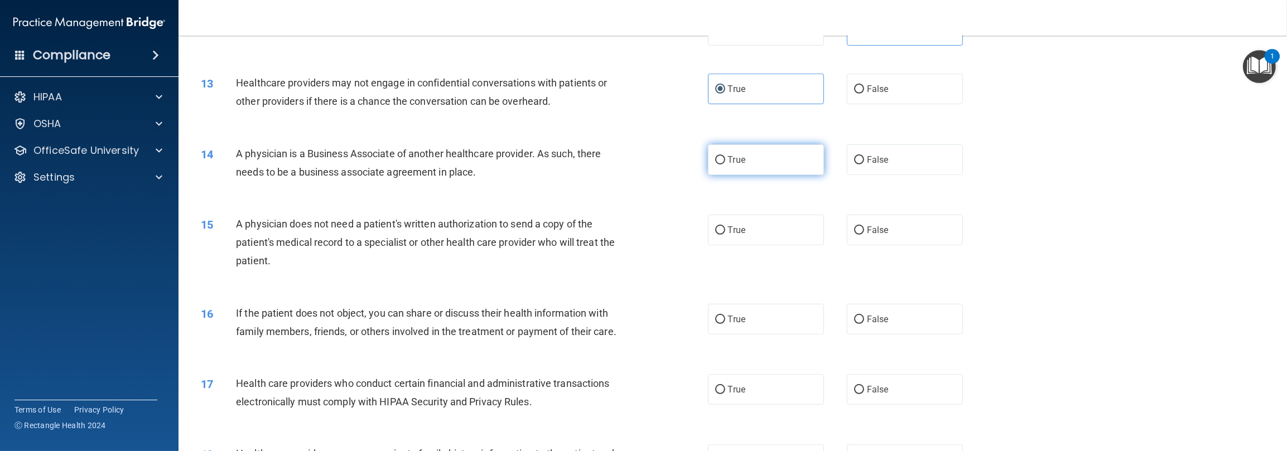
radio input "true"
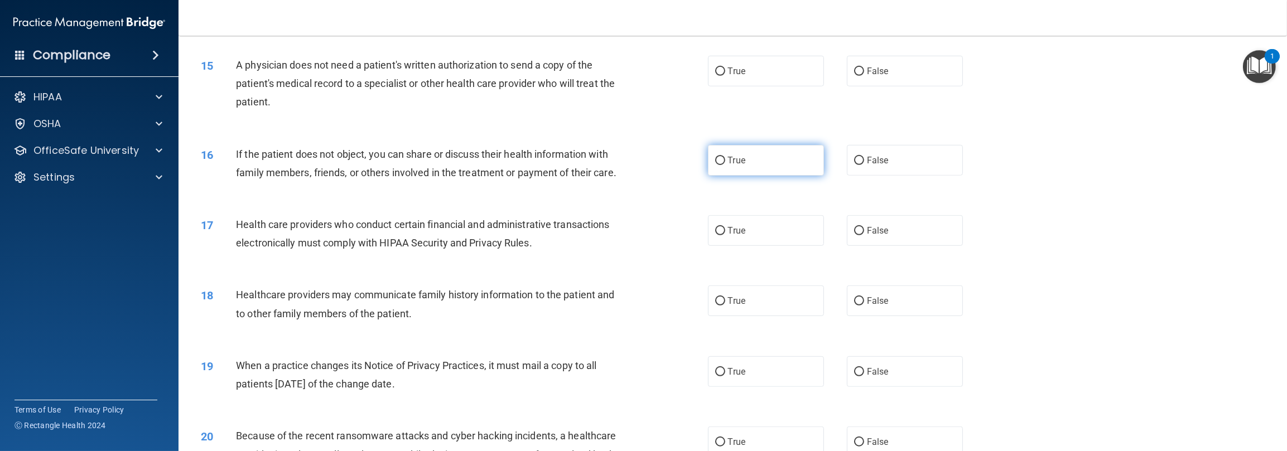
scroll to position [1116, 0]
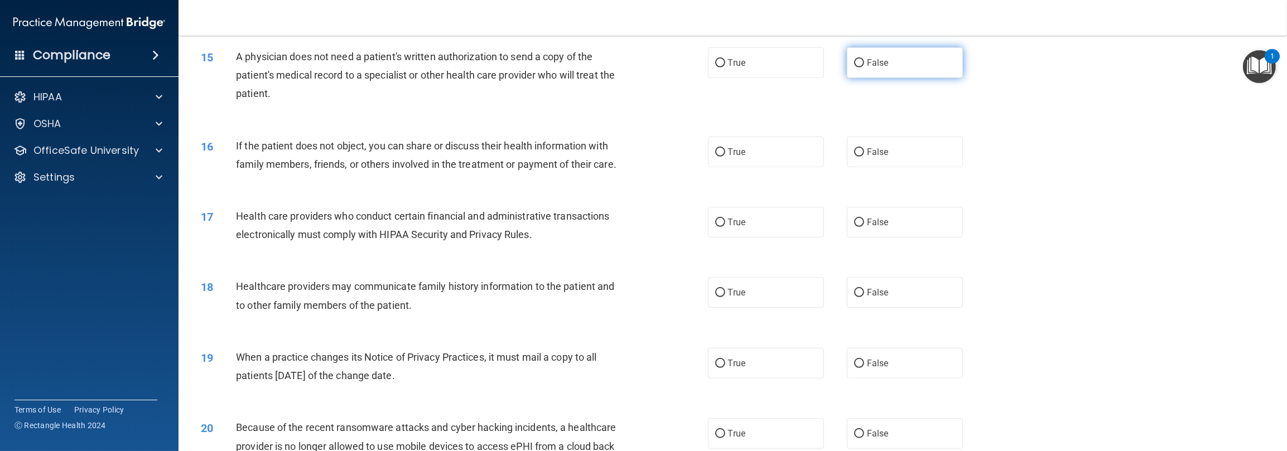
click at [430, 73] on label "False" at bounding box center [905, 62] width 116 height 31
click at [430, 68] on input "False" at bounding box center [859, 63] width 10 height 8
radio input "true"
click button "Take the quiz anyway!" at bounding box center [0, 0] width 0 height 0
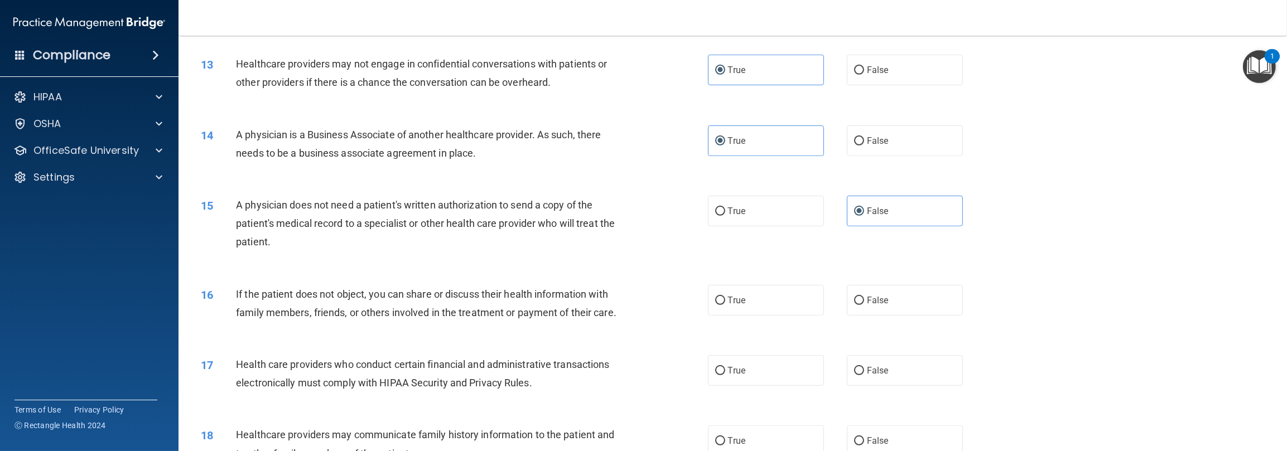
scroll to position [1079, 0]
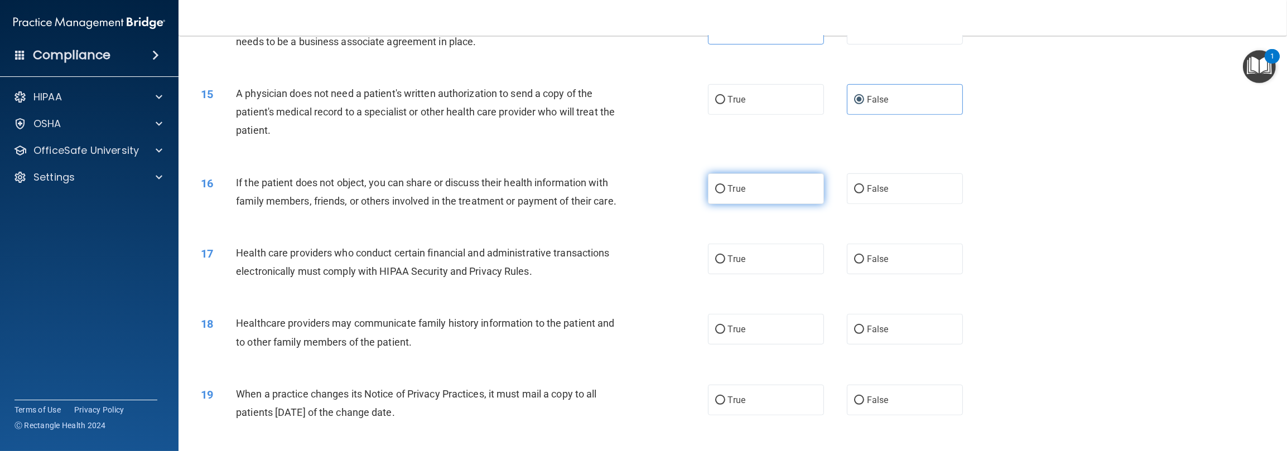
click at [430, 200] on label "True" at bounding box center [766, 189] width 116 height 31
click at [430, 194] on input "True" at bounding box center [720, 189] width 10 height 8
radio input "true"
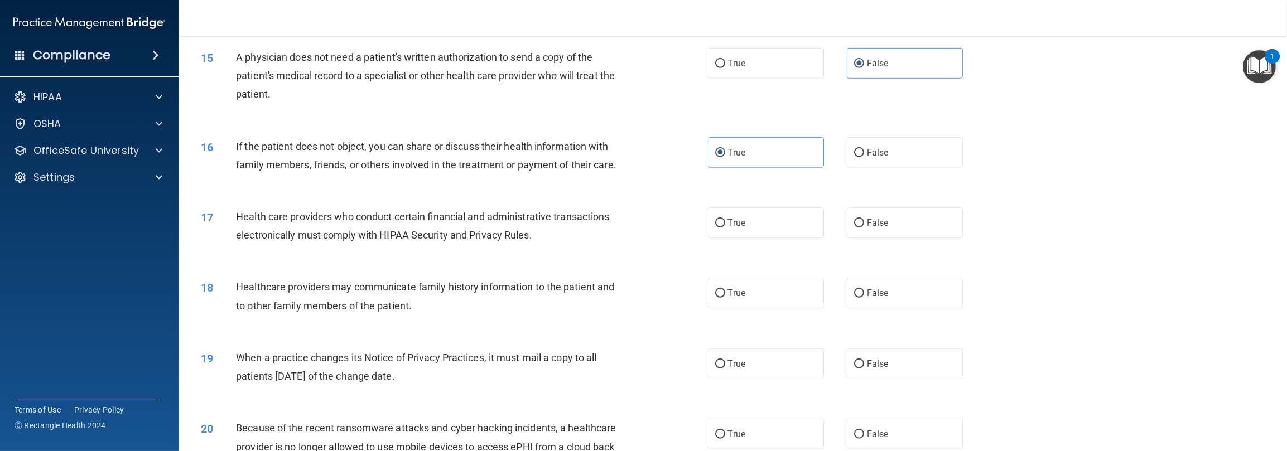
scroll to position [1191, 0]
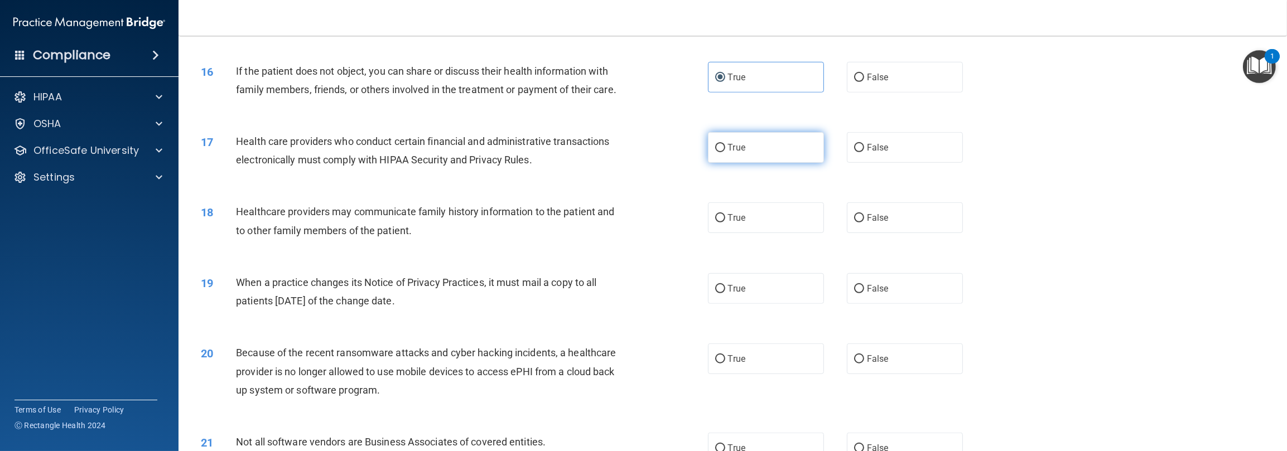
click at [430, 153] on span "True" at bounding box center [736, 147] width 17 height 11
click at [430, 152] on input "True" at bounding box center [720, 148] width 10 height 8
radio input "true"
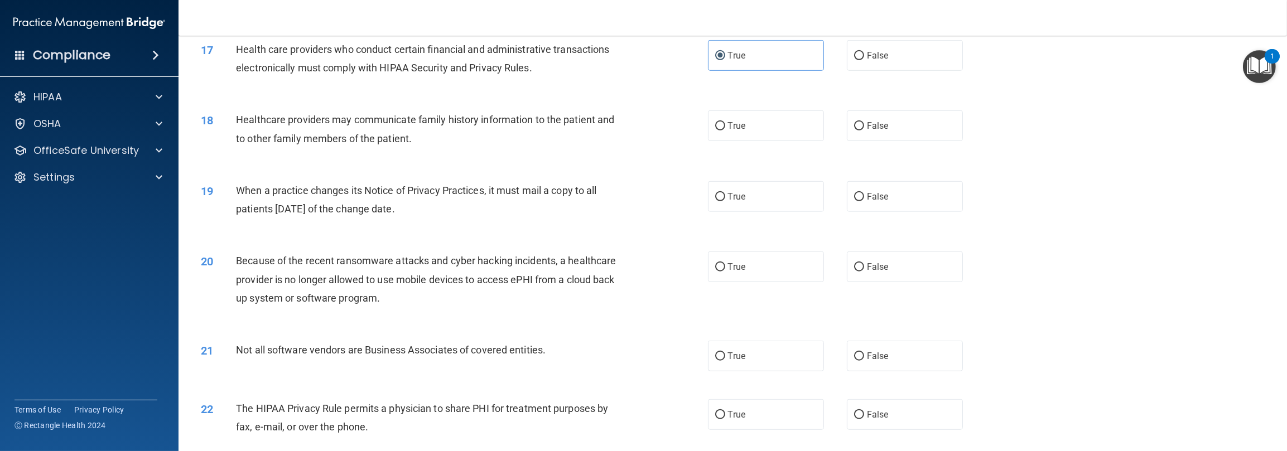
scroll to position [1302, 0]
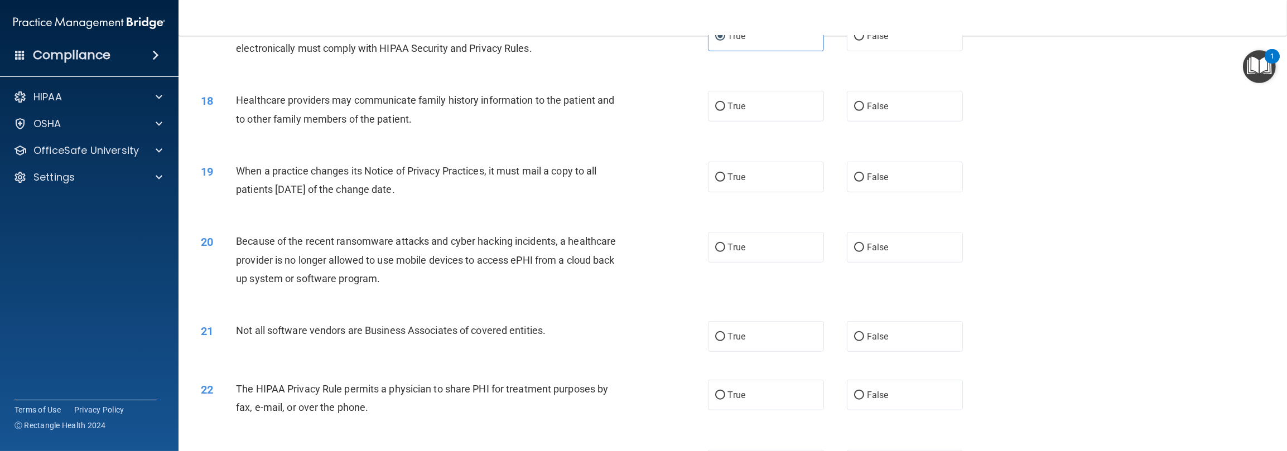
click at [430, 117] on div "18 Healthcare providers may communicate family history information to the patie…" at bounding box center [454, 112] width 541 height 42
click at [430, 119] on label "True" at bounding box center [766, 106] width 116 height 31
click at [430, 111] on input "True" at bounding box center [720, 107] width 10 height 8
radio input "true"
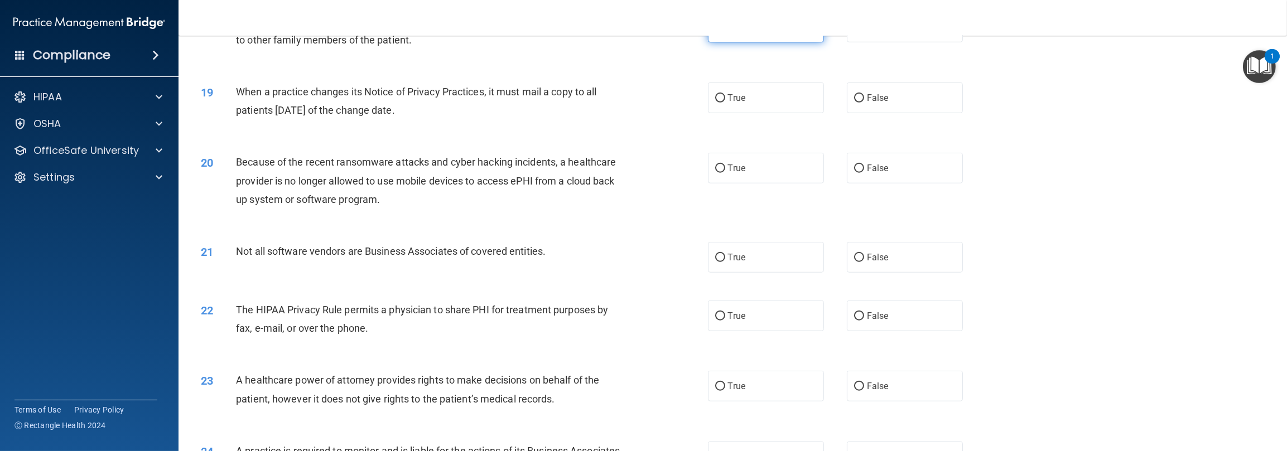
scroll to position [1414, 0]
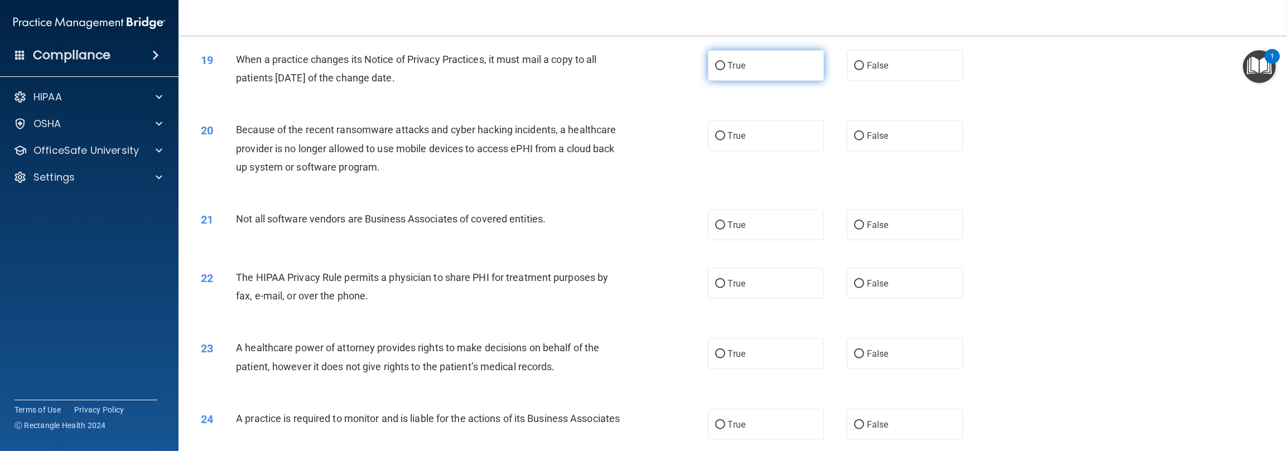
click at [430, 78] on label "True" at bounding box center [766, 65] width 116 height 31
click at [430, 70] on input "True" at bounding box center [720, 66] width 10 height 8
radio input "true"
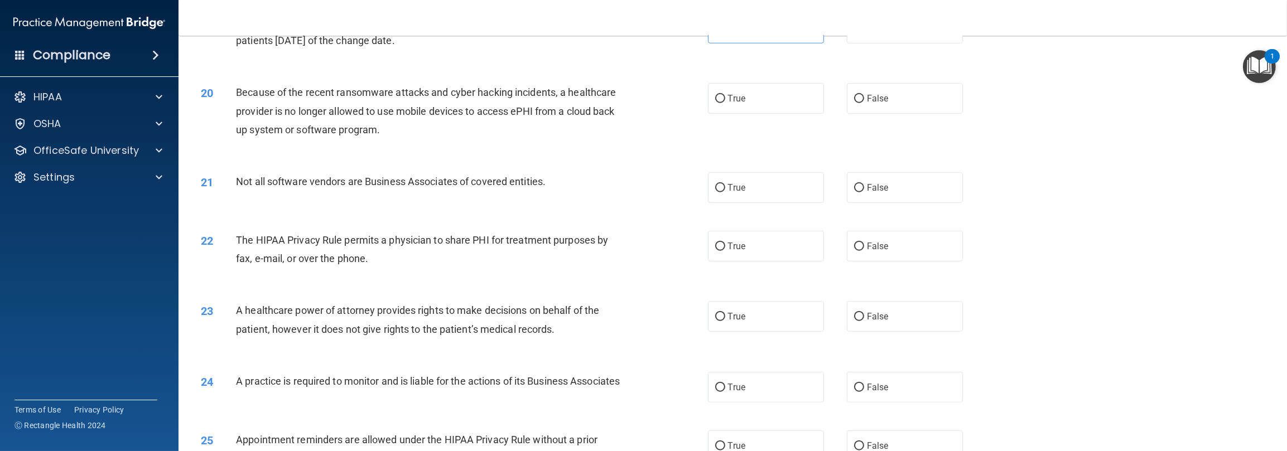
scroll to position [1470, 0]
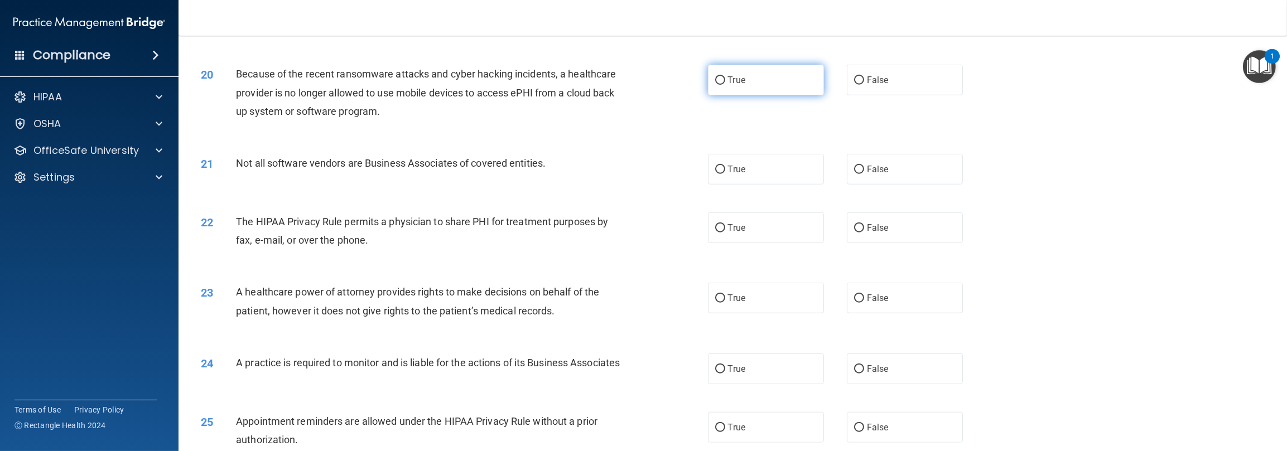
click at [430, 85] on span "True" at bounding box center [736, 80] width 17 height 11
click at [430, 85] on input "True" at bounding box center [720, 80] width 10 height 8
radio input "true"
click at [430, 177] on label "False" at bounding box center [905, 169] width 116 height 31
click at [430, 174] on input "False" at bounding box center [859, 170] width 10 height 8
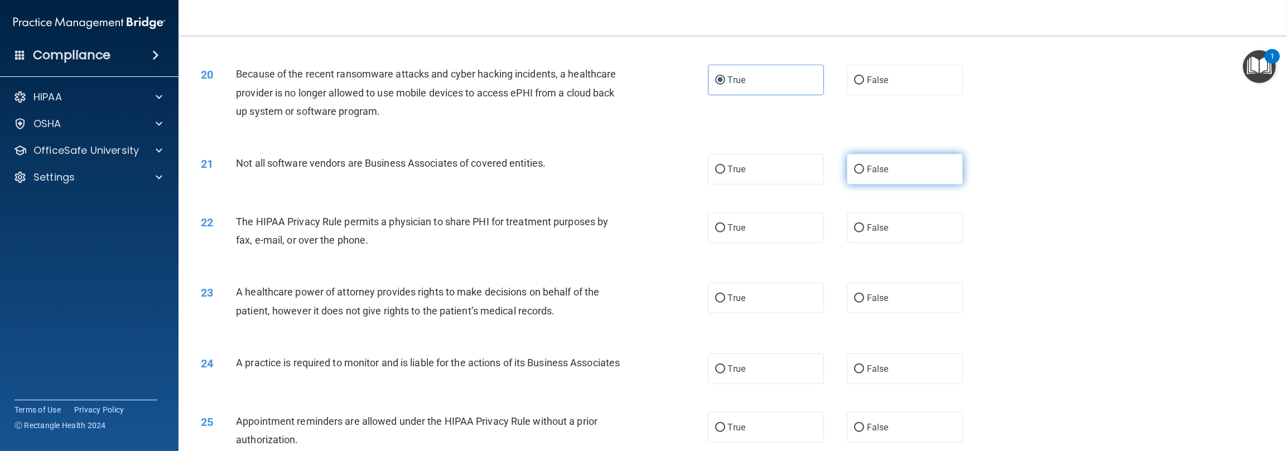
radio input "true"
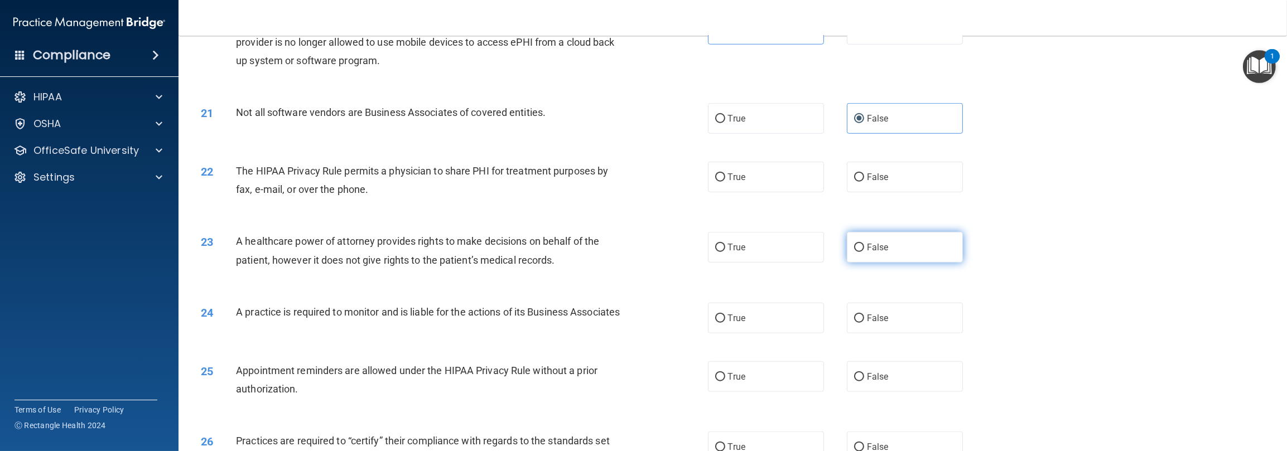
scroll to position [1637, 0]
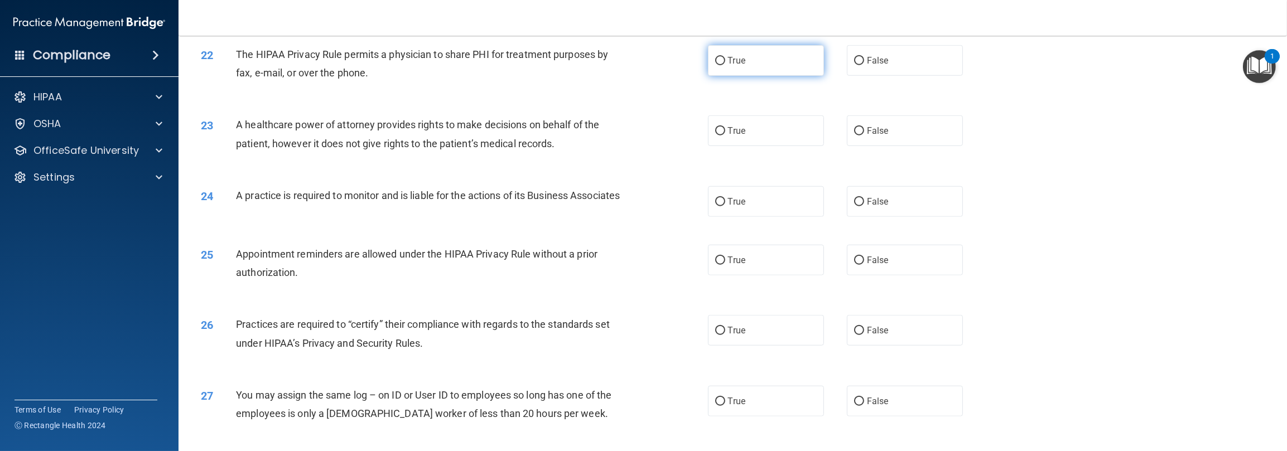
click at [430, 65] on input "True" at bounding box center [720, 61] width 10 height 8
radio input "true"
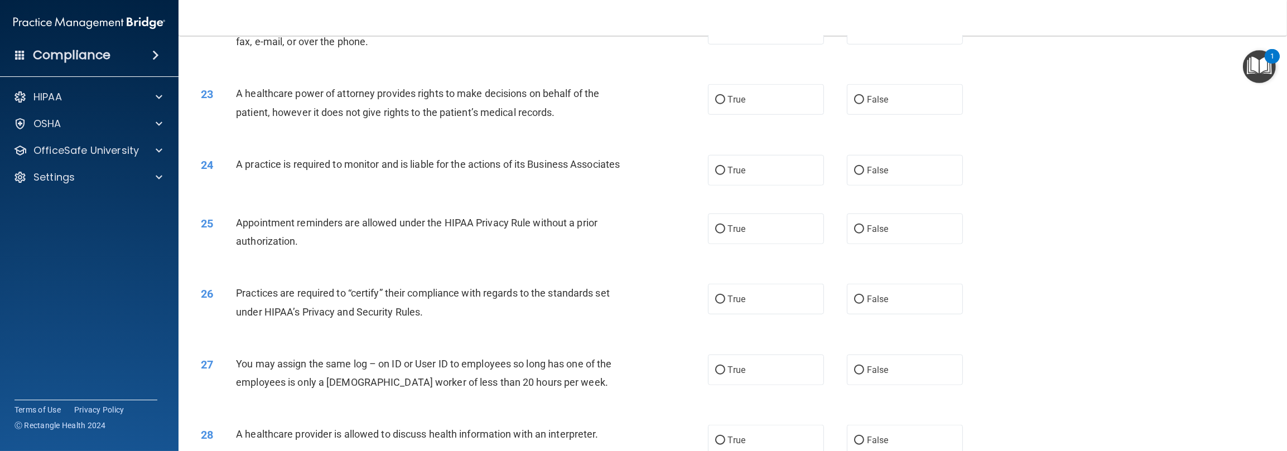
scroll to position [1693, 0]
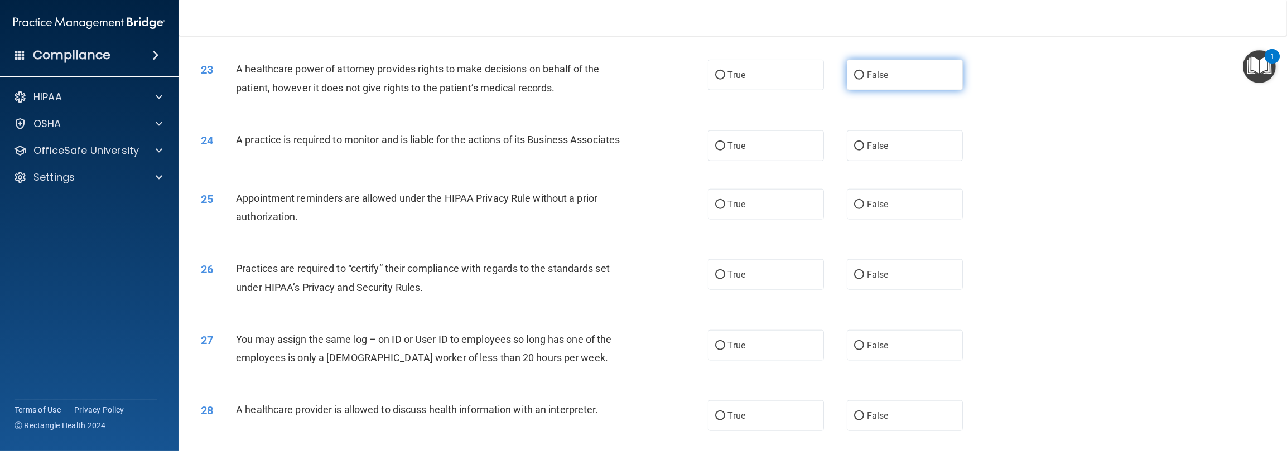
click at [430, 90] on label "False" at bounding box center [905, 75] width 116 height 31
click at [430, 80] on input "False" at bounding box center [859, 75] width 10 height 8
radio input "true"
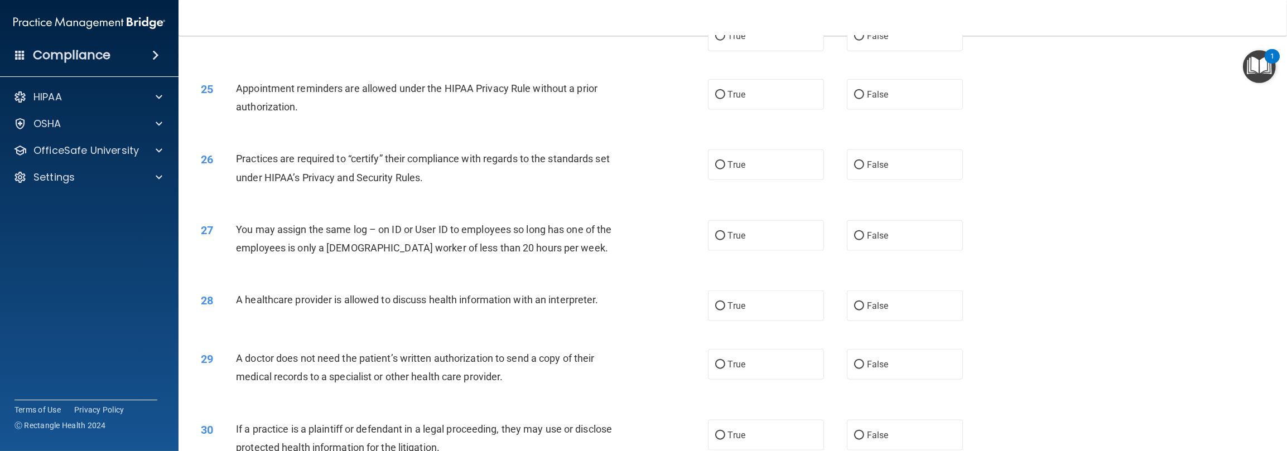
scroll to position [1805, 0]
click at [430, 50] on label "True" at bounding box center [766, 34] width 116 height 31
click at [430, 39] on input "True" at bounding box center [720, 35] width 10 height 8
radio input "true"
click at [430, 108] on label "True" at bounding box center [766, 93] width 116 height 31
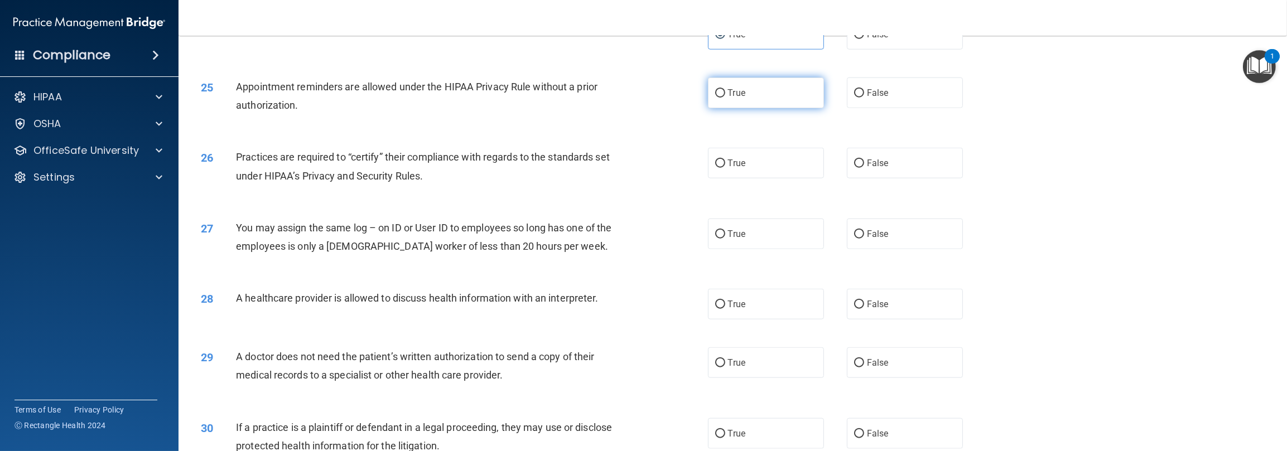
click at [430, 98] on input "True" at bounding box center [720, 93] width 10 height 8
radio input "true"
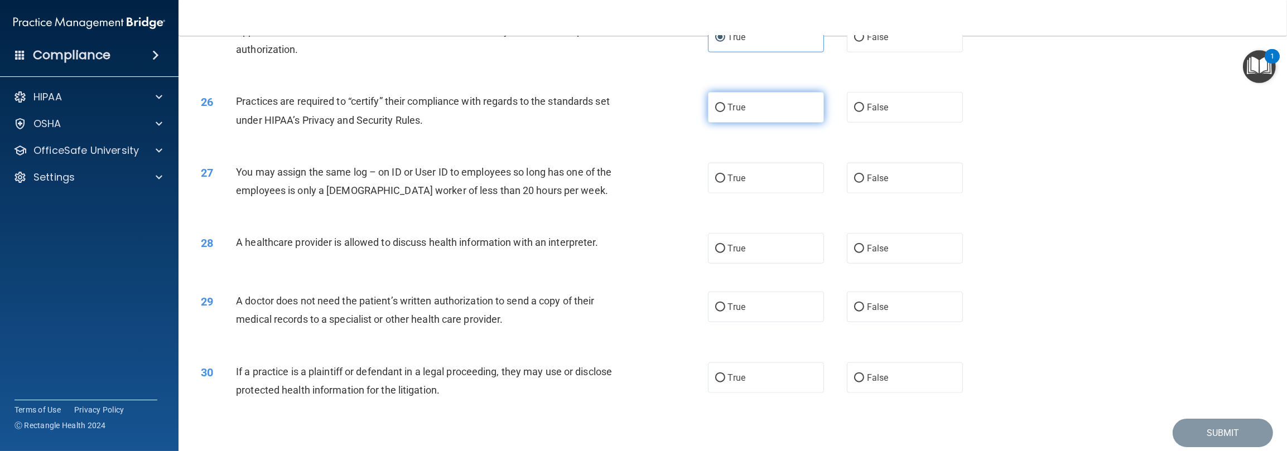
click at [430, 123] on label "True" at bounding box center [766, 107] width 116 height 31
click at [430, 112] on input "True" at bounding box center [720, 108] width 10 height 8
radio input "true"
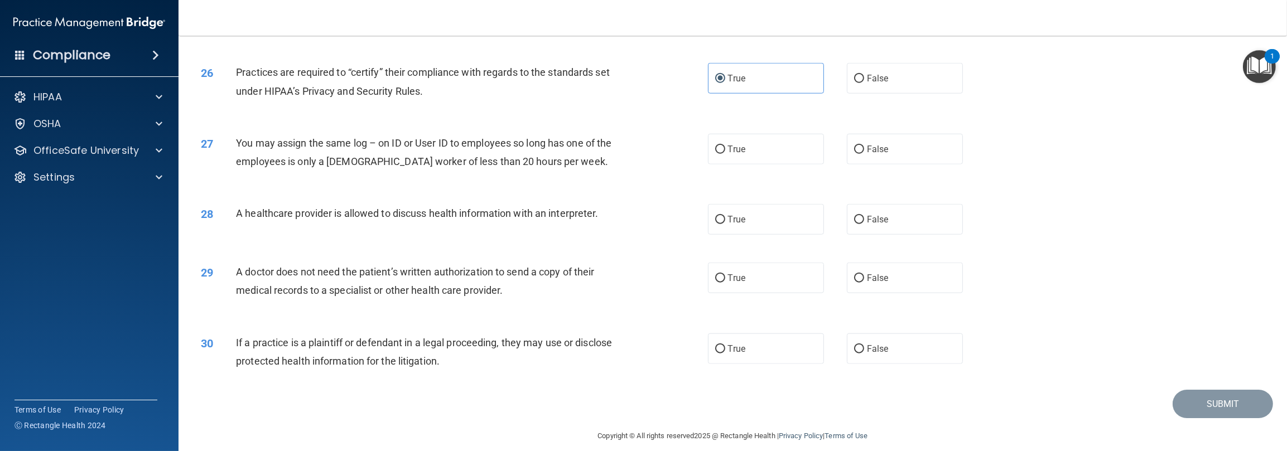
scroll to position [1916, 0]
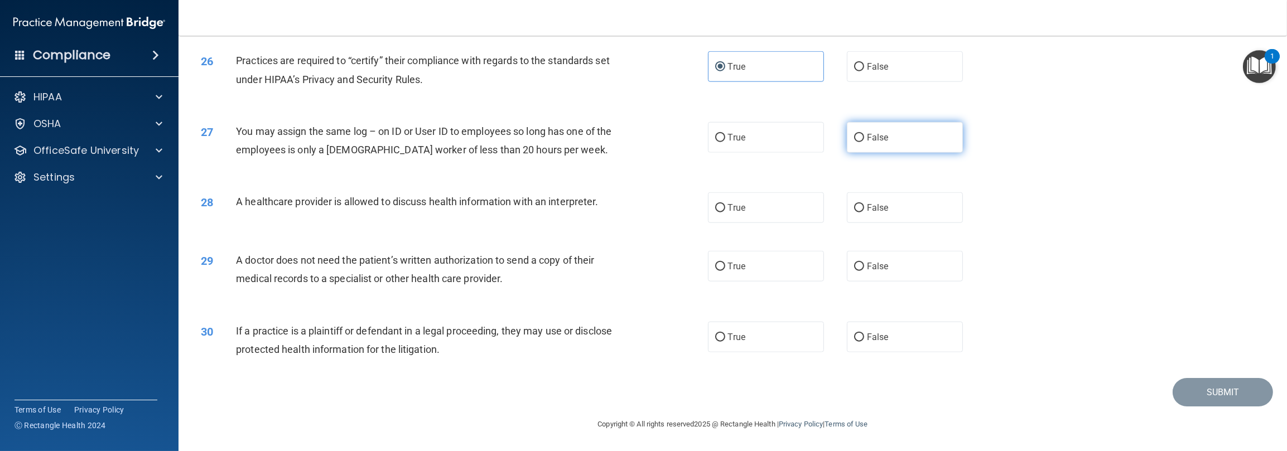
click at [430, 153] on label "False" at bounding box center [905, 137] width 116 height 31
click at [430, 142] on input "False" at bounding box center [859, 138] width 10 height 8
radio input "true"
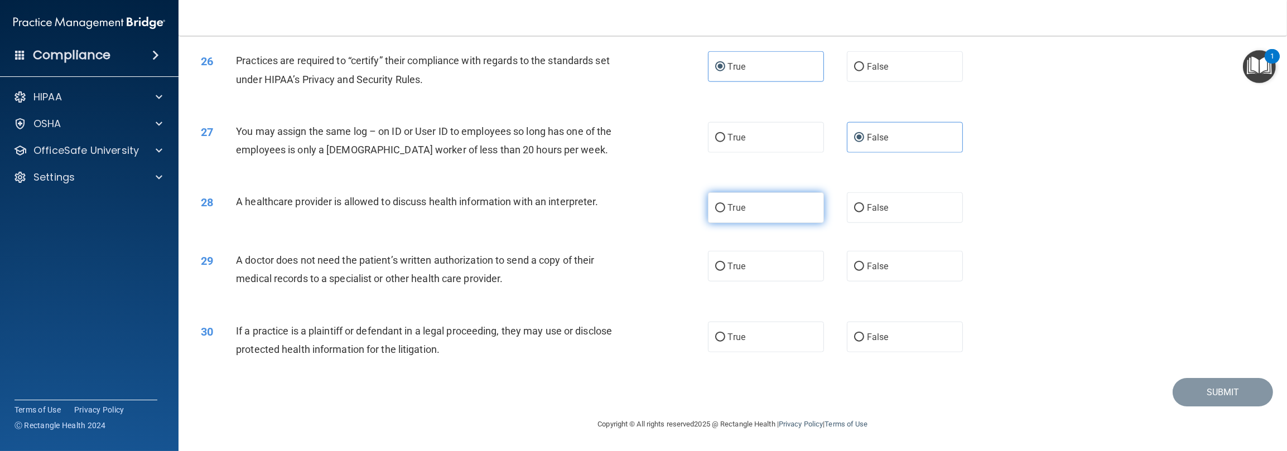
click at [430, 209] on label "True" at bounding box center [766, 208] width 116 height 31
click at [430, 209] on input "True" at bounding box center [720, 208] width 10 height 8
radio input "true"
click at [430, 264] on label "False" at bounding box center [905, 266] width 116 height 31
click at [430, 264] on input "False" at bounding box center [859, 267] width 10 height 8
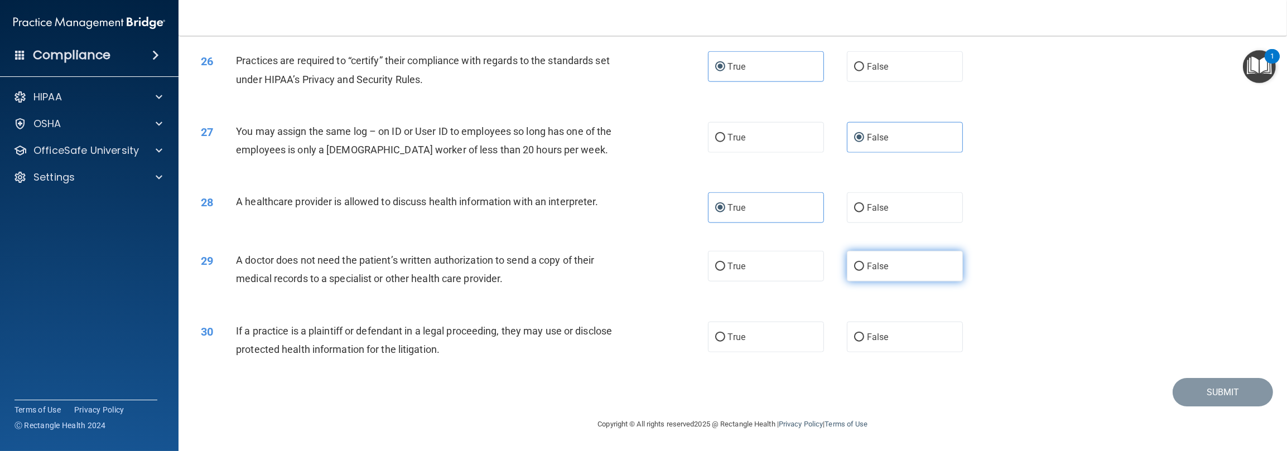
radio input "true"
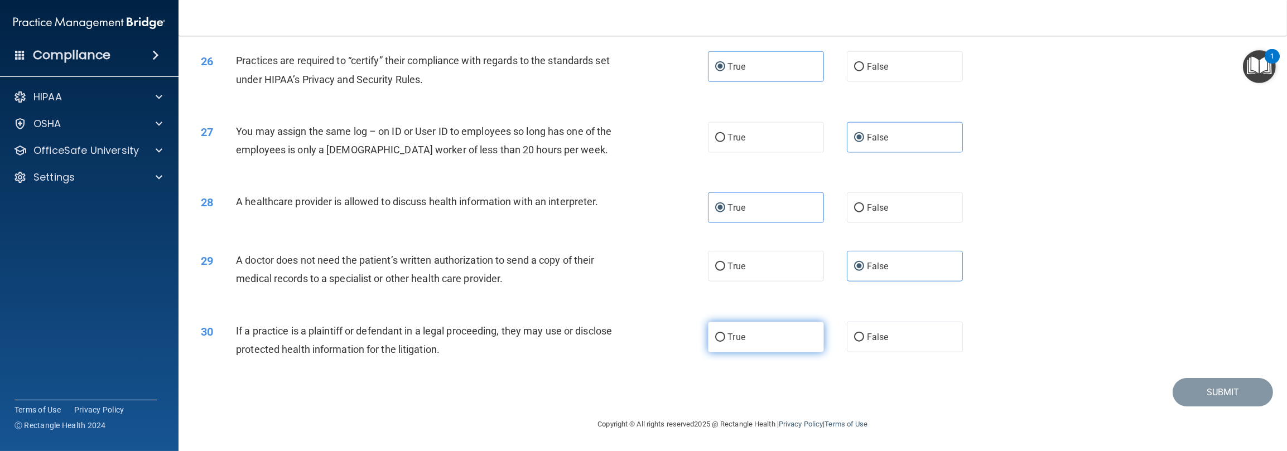
click at [430, 334] on label "True" at bounding box center [766, 337] width 116 height 31
click at [430, 334] on input "True" at bounding box center [720, 338] width 10 height 8
radio input "true"
click at [430, 397] on button "Submit" at bounding box center [1223, 392] width 100 height 28
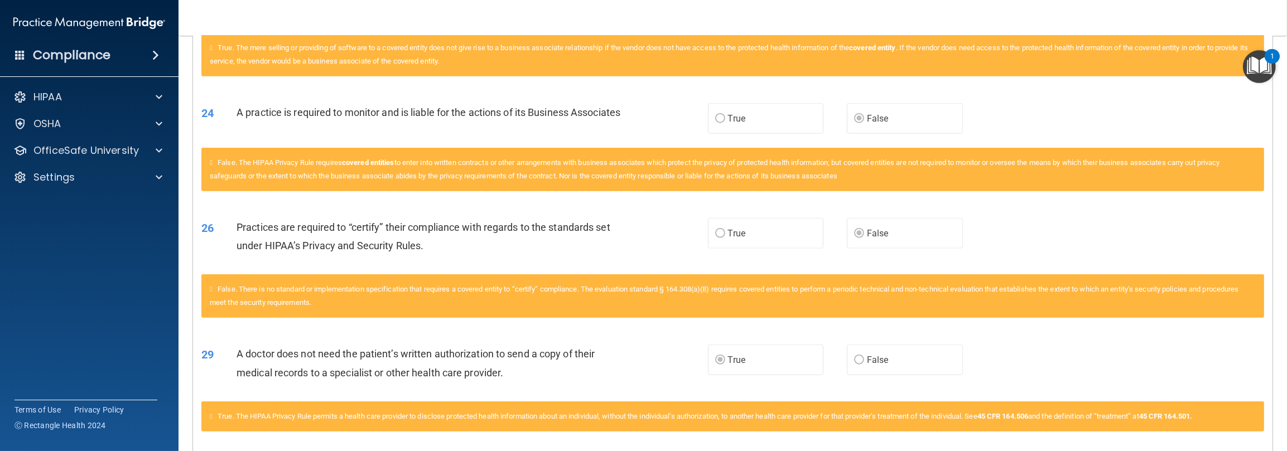
scroll to position [1841, 0]
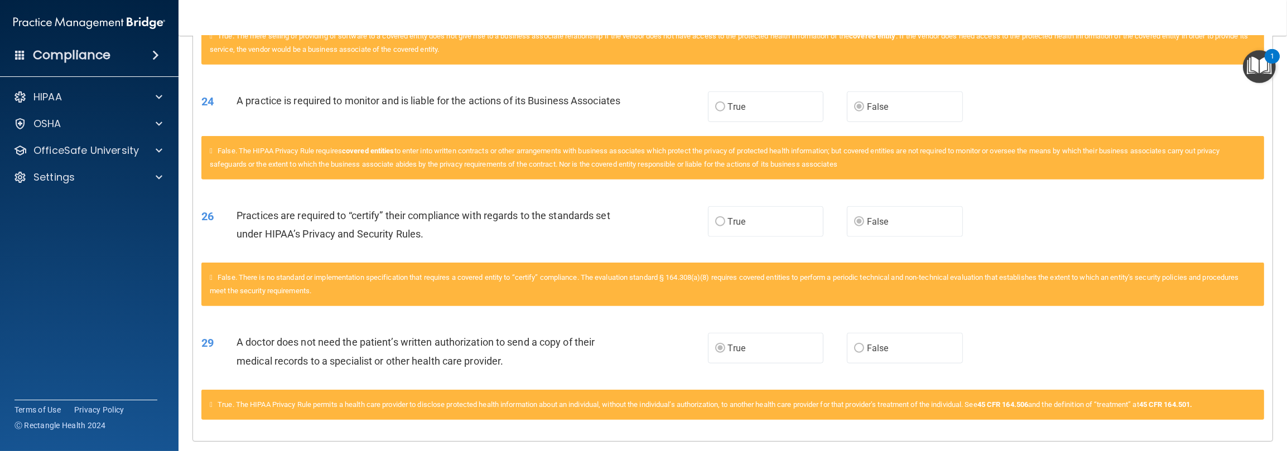
click at [430, 4] on nav "Toggle navigation Tiffany Thurston tiffanyt@lrfamilydentalcare.com Manage My En…" at bounding box center [733, 18] width 1109 height 36
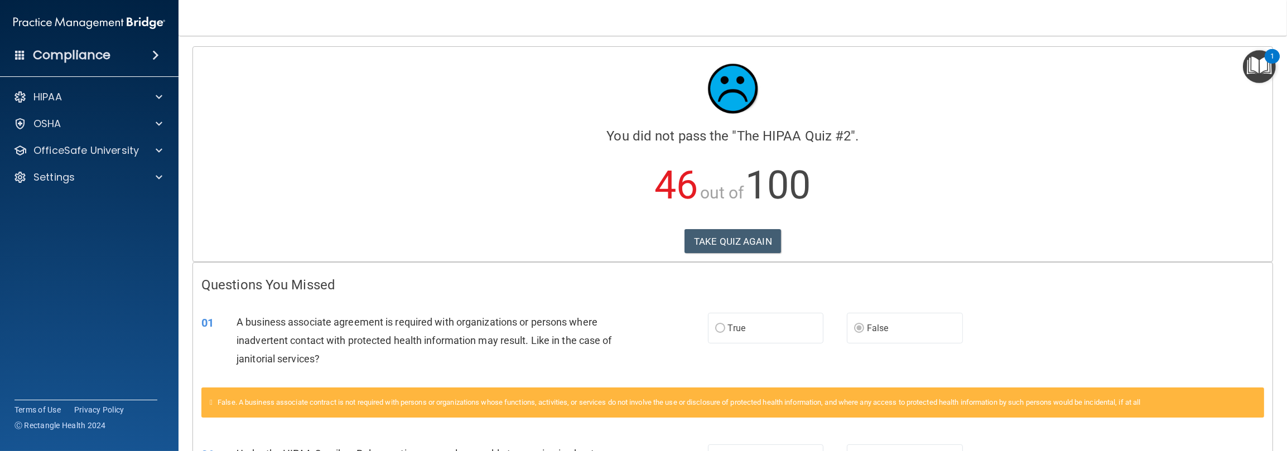
scroll to position [0, 0]
click at [430, 243] on button "TAKE QUIZ AGAIN" at bounding box center [733, 242] width 97 height 25
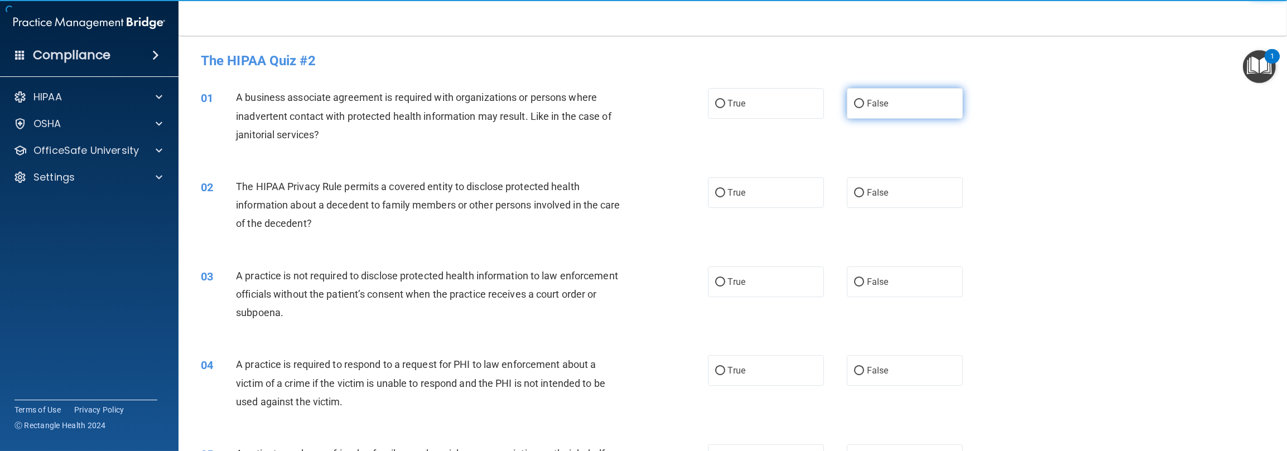
click at [430, 108] on label "False" at bounding box center [905, 103] width 116 height 31
click at [430, 108] on input "False" at bounding box center [859, 104] width 10 height 8
radio input "true"
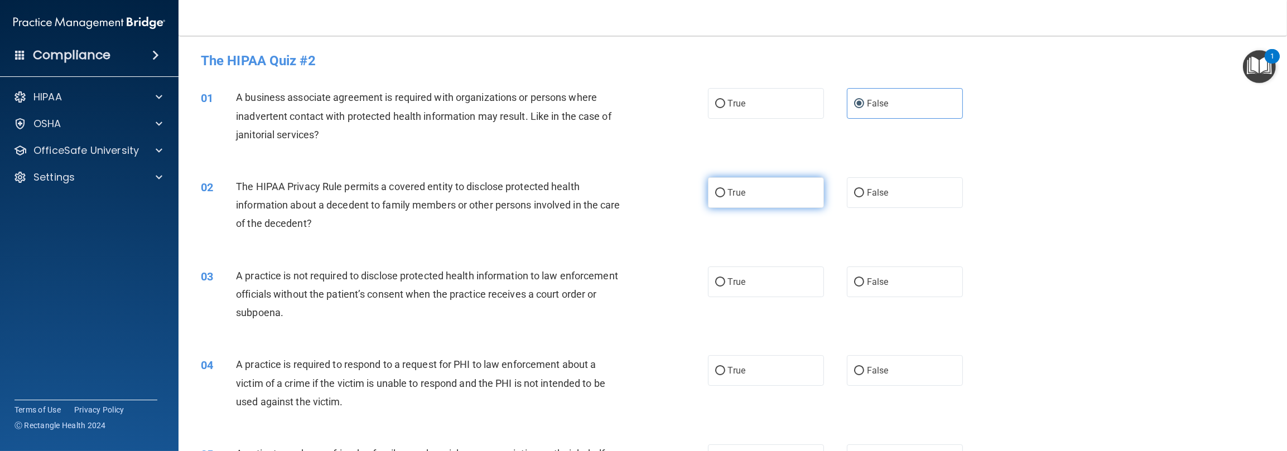
click at [430, 198] on label "True" at bounding box center [766, 192] width 116 height 31
click at [430, 198] on input "True" at bounding box center [720, 193] width 10 height 8
radio input "true"
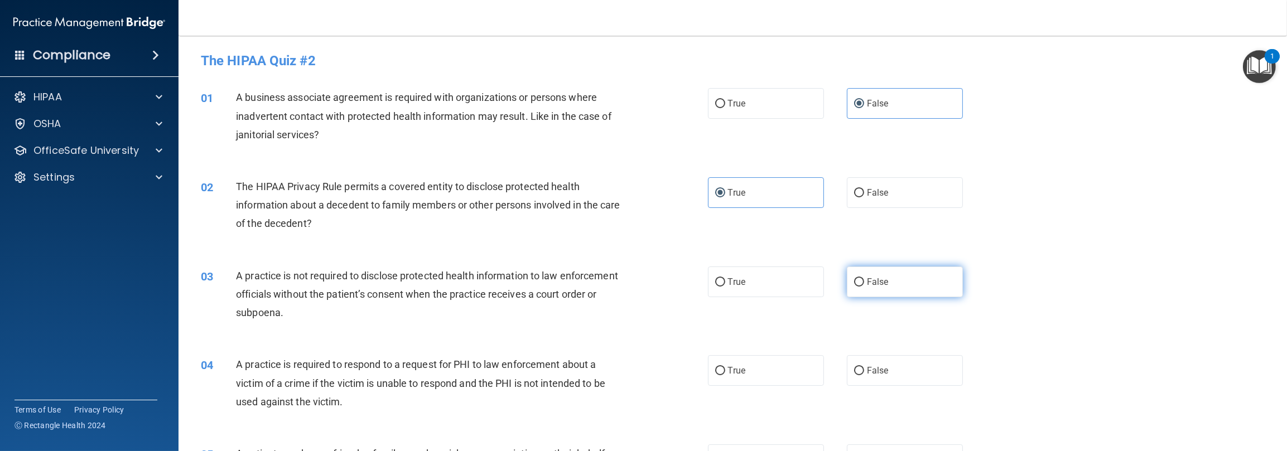
click at [430, 273] on label "False" at bounding box center [905, 282] width 116 height 31
click at [430, 278] on input "False" at bounding box center [859, 282] width 10 height 8
radio input "true"
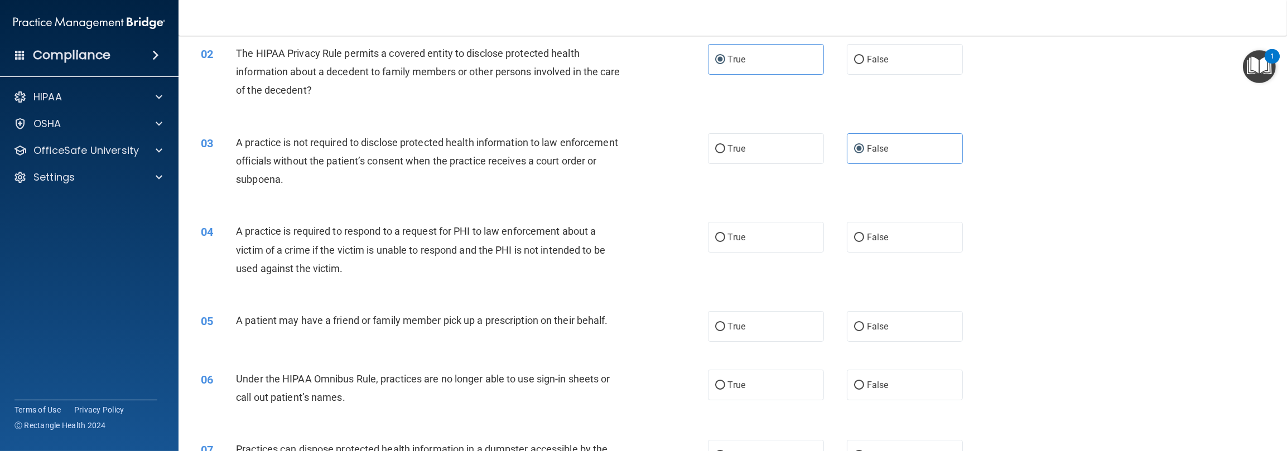
scroll to position [167, 0]
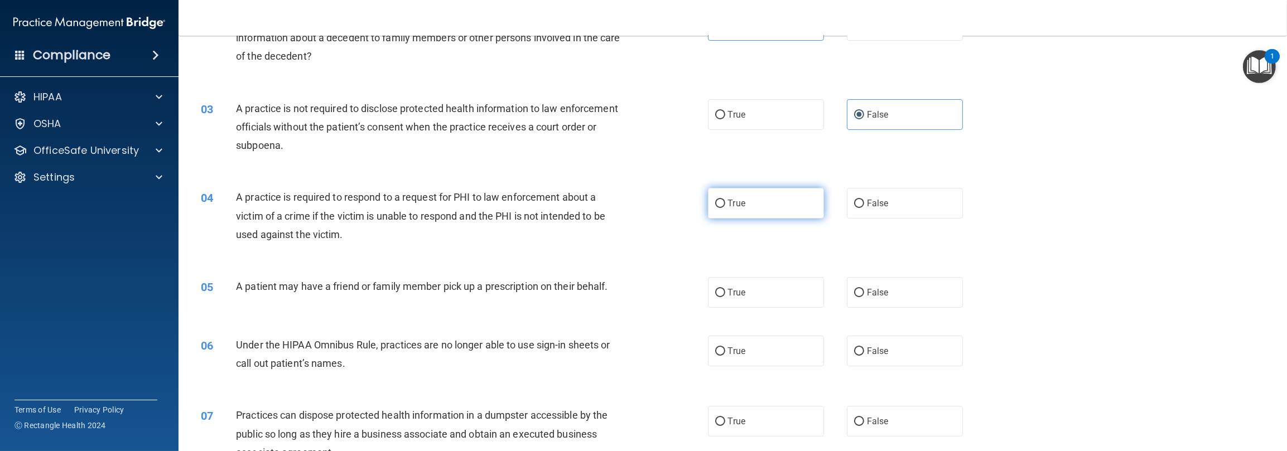
click at [430, 209] on label "True" at bounding box center [766, 203] width 116 height 31
click at [430, 208] on input "True" at bounding box center [720, 204] width 10 height 8
radio input "true"
click at [430, 301] on label "True" at bounding box center [766, 292] width 116 height 31
click at [430, 297] on input "True" at bounding box center [720, 293] width 10 height 8
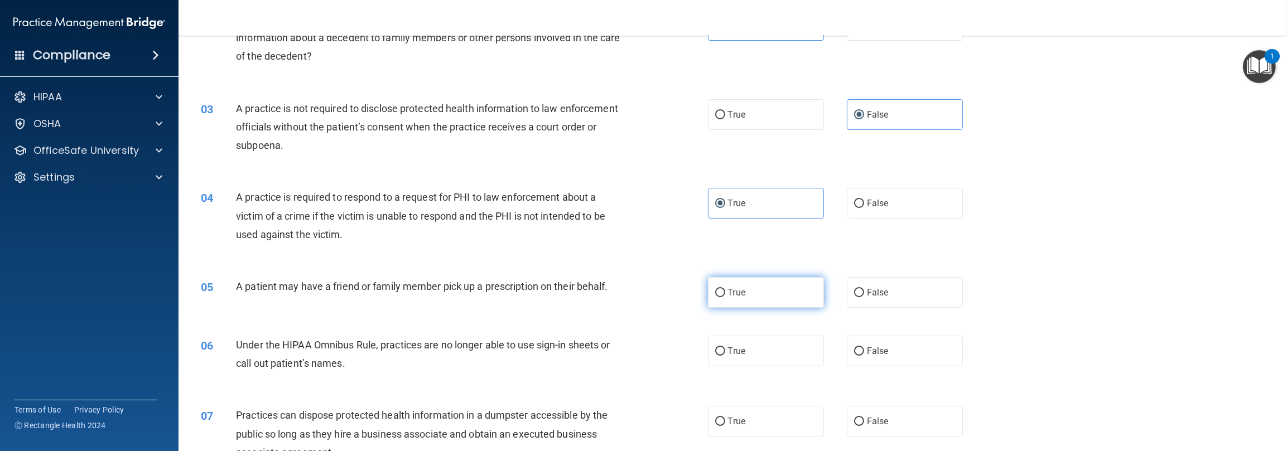
radio input "true"
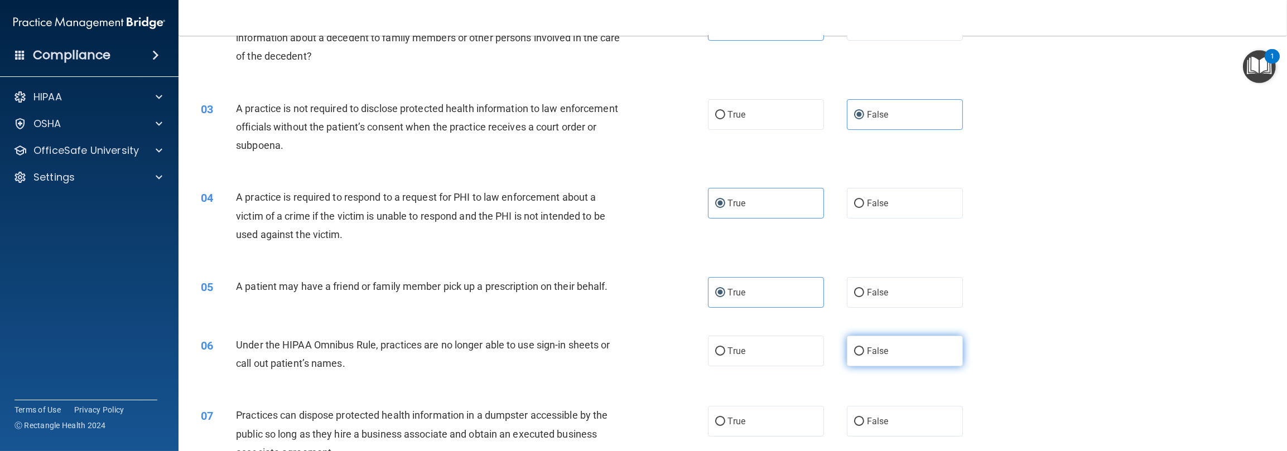
click at [430, 358] on label "False" at bounding box center [905, 351] width 116 height 31
click at [430, 356] on input "False" at bounding box center [859, 352] width 10 height 8
radio input "true"
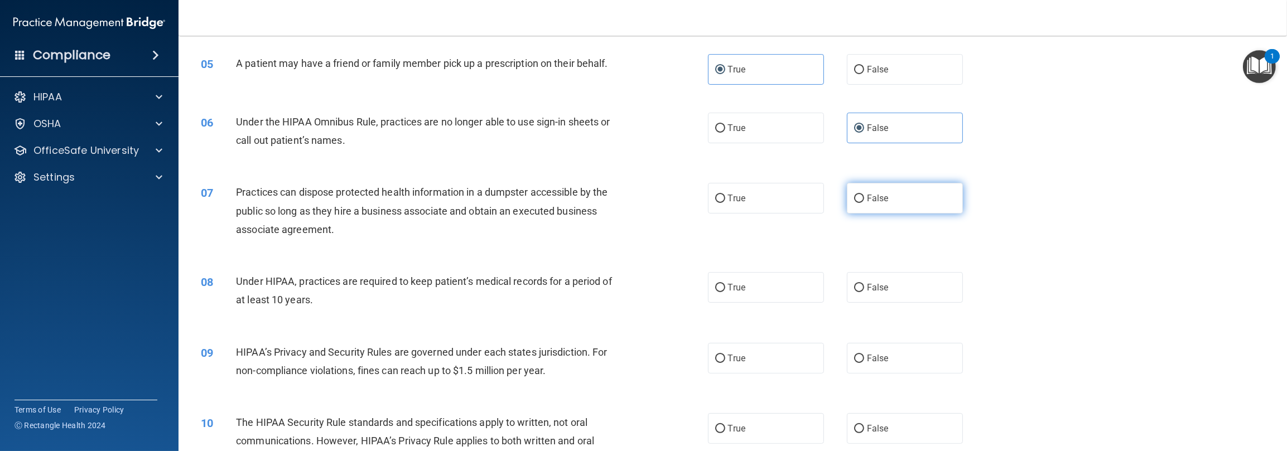
click at [430, 189] on label "False" at bounding box center [905, 198] width 116 height 31
click at [430, 195] on input "False" at bounding box center [859, 199] width 10 height 8
radio input "true"
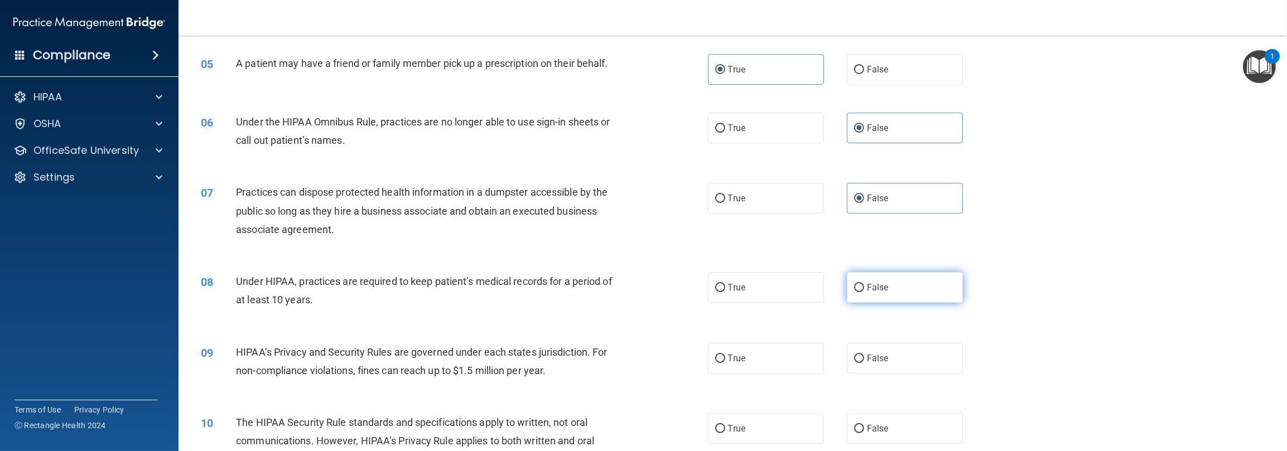
click at [430, 294] on label "False" at bounding box center [905, 287] width 116 height 31
click at [430, 292] on input "False" at bounding box center [859, 288] width 10 height 8
radio input "true"
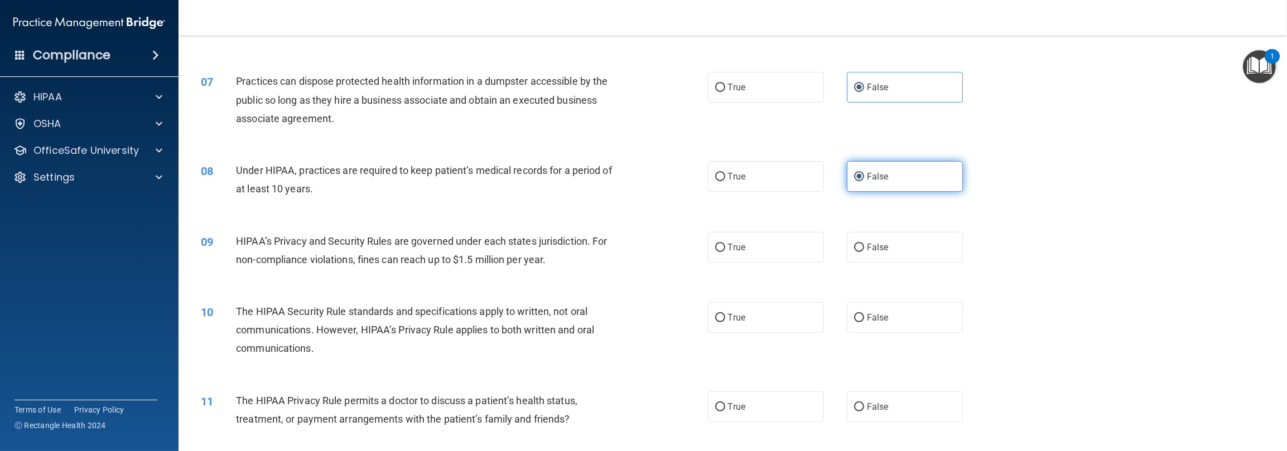
scroll to position [502, 0]
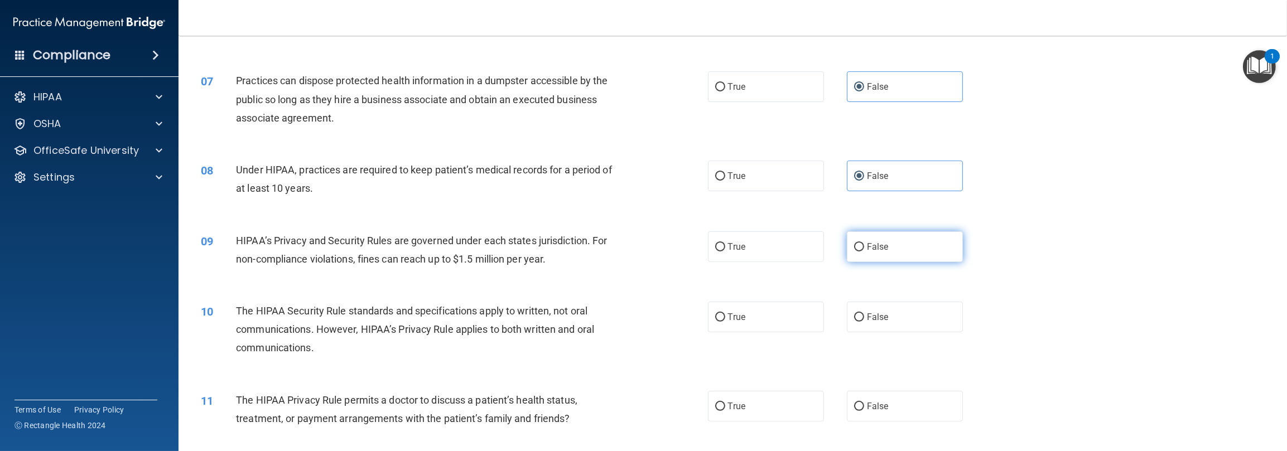
click at [430, 249] on span "False" at bounding box center [878, 247] width 22 height 11
click at [430, 249] on input "False" at bounding box center [859, 247] width 10 height 8
radio input "true"
click at [430, 312] on label "True" at bounding box center [766, 317] width 116 height 31
click at [430, 314] on input "True" at bounding box center [720, 318] width 10 height 8
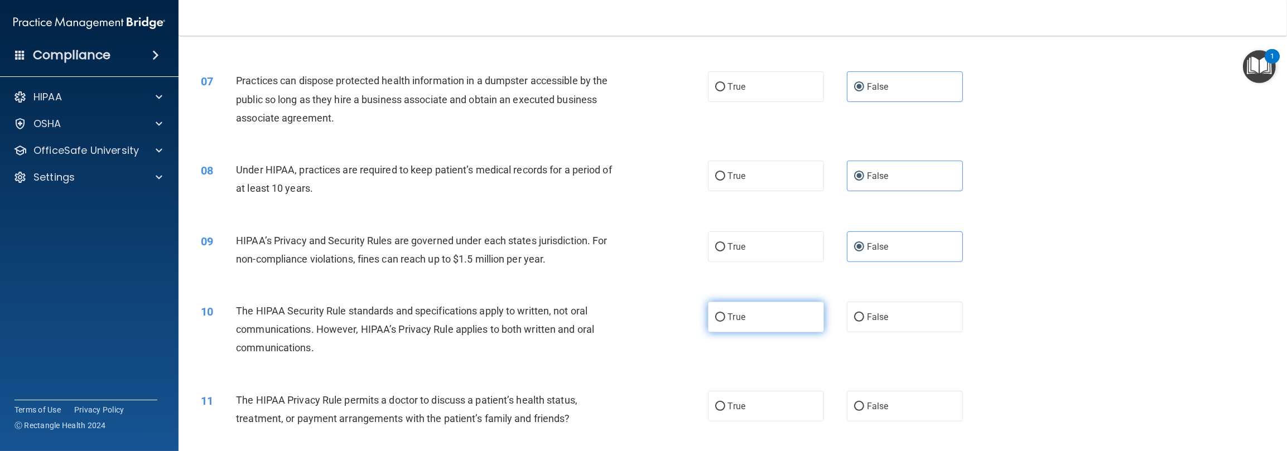
radio input "true"
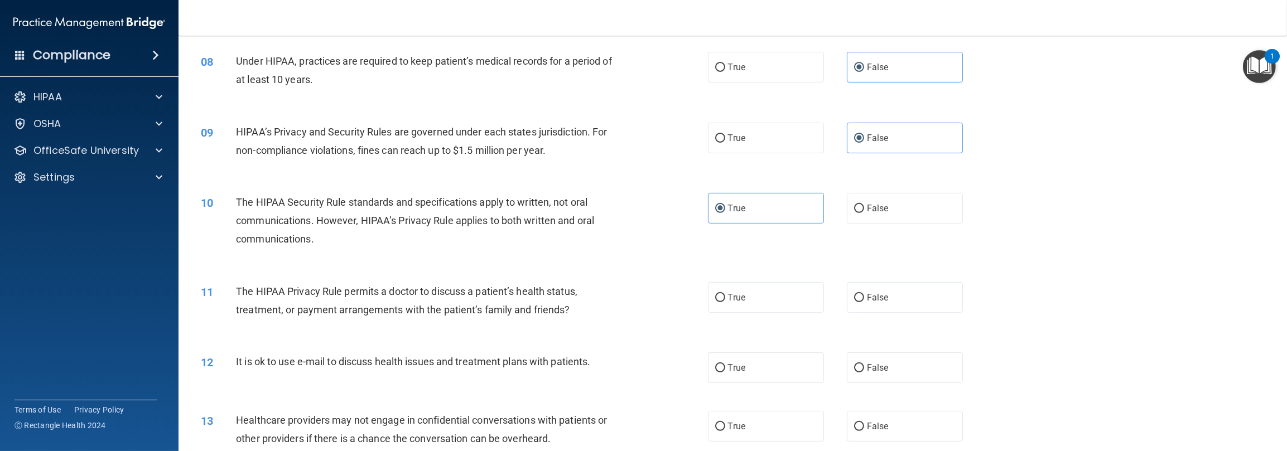
scroll to position [614, 0]
click at [430, 283] on label "True" at bounding box center [766, 295] width 116 height 31
click at [430, 291] on input "True" at bounding box center [720, 295] width 10 height 8
radio input "true"
click at [430, 363] on span "True" at bounding box center [736, 365] width 17 height 11
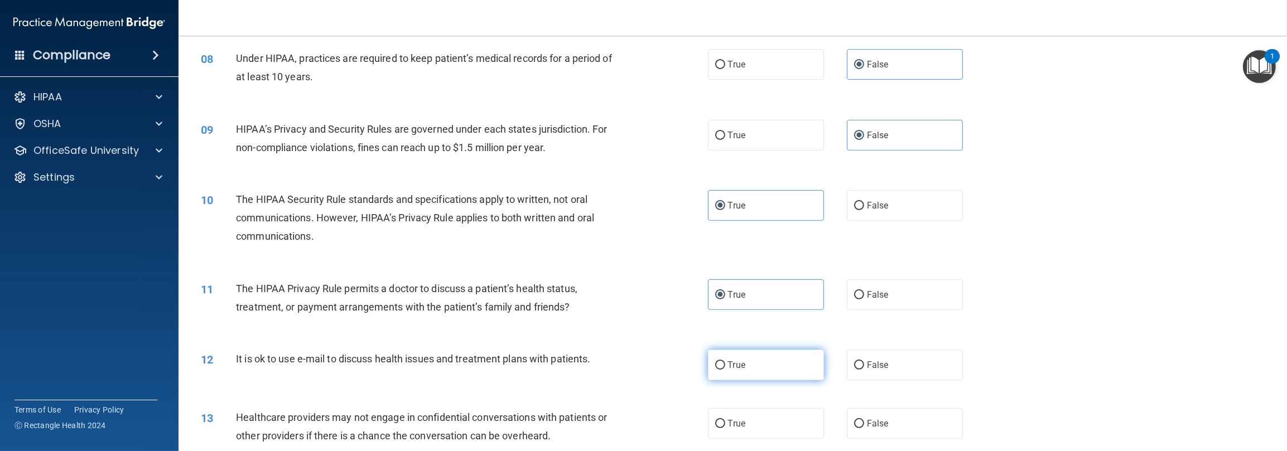
click at [430, 363] on input "True" at bounding box center [720, 366] width 10 height 8
radio input "true"
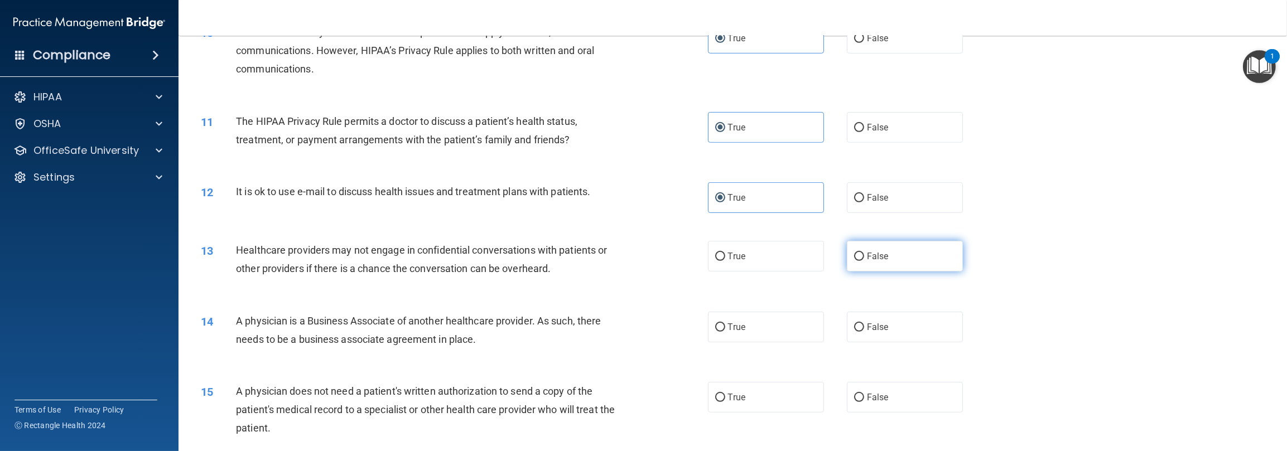
click at [430, 263] on label "False" at bounding box center [905, 256] width 116 height 31
click at [430, 261] on input "False" at bounding box center [859, 257] width 10 height 8
radio input "true"
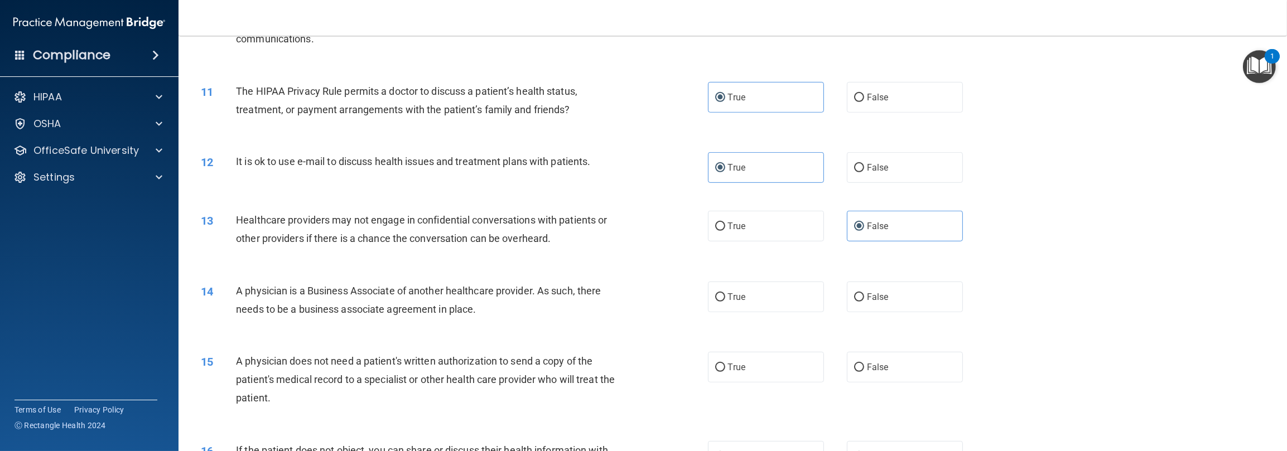
scroll to position [837, 0]
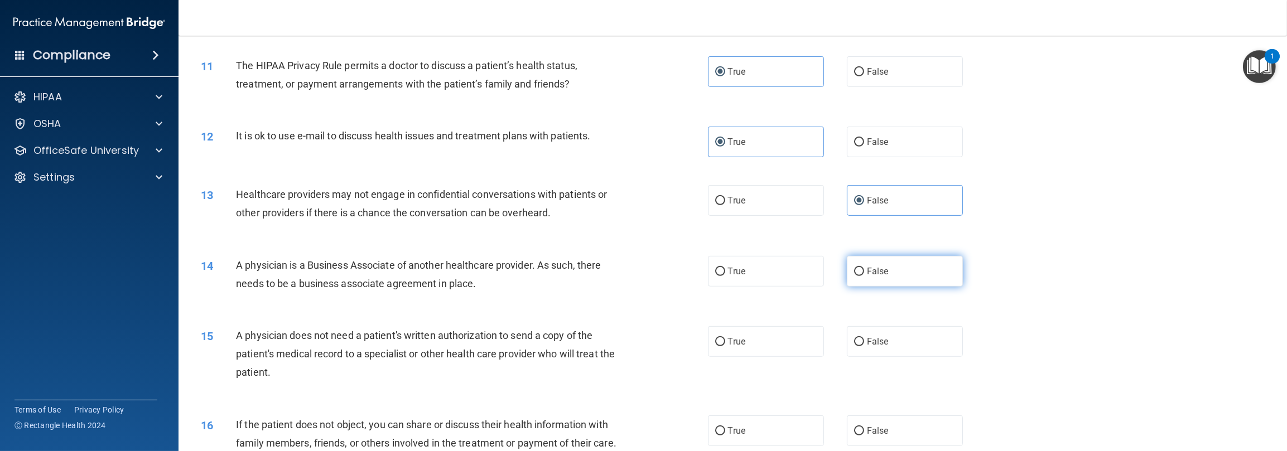
click at [430, 277] on label "False" at bounding box center [905, 271] width 116 height 31
click at [430, 276] on input "False" at bounding box center [859, 272] width 10 height 8
radio input "true"
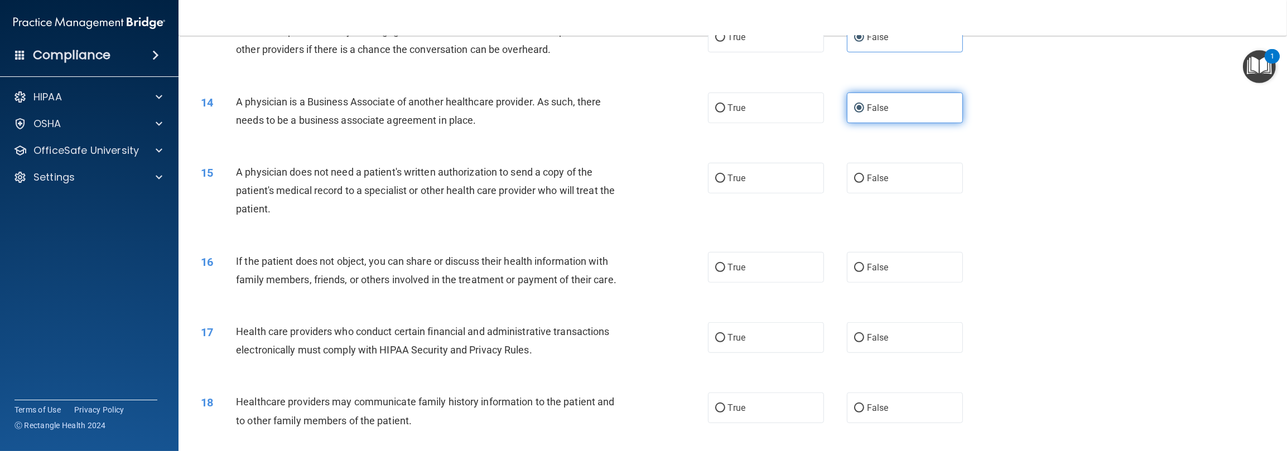
scroll to position [1004, 0]
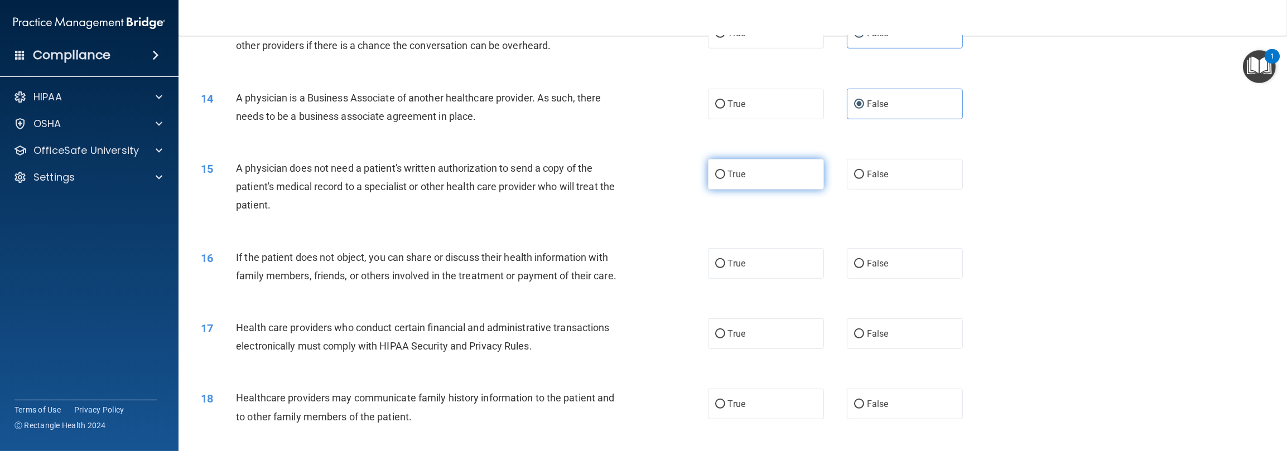
click at [430, 184] on label "True" at bounding box center [766, 174] width 116 height 31
click at [430, 179] on input "True" at bounding box center [720, 175] width 10 height 8
radio input "true"
click at [430, 262] on label "True" at bounding box center [766, 263] width 116 height 31
click at [430, 262] on input "True" at bounding box center [720, 264] width 10 height 8
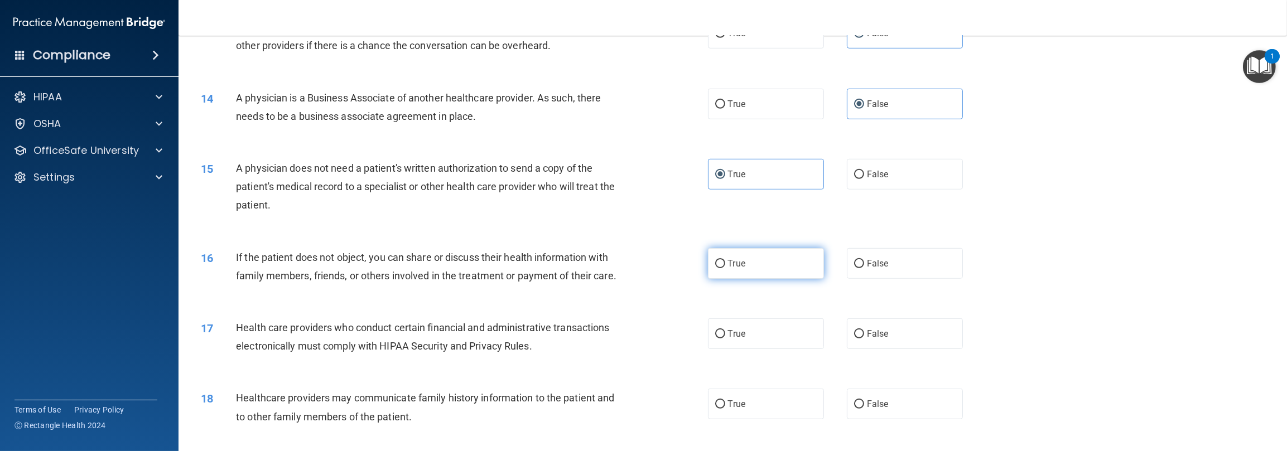
radio input "true"
click at [430, 349] on label "True" at bounding box center [766, 334] width 116 height 31
click at [430, 339] on input "True" at bounding box center [720, 334] width 10 height 8
radio input "true"
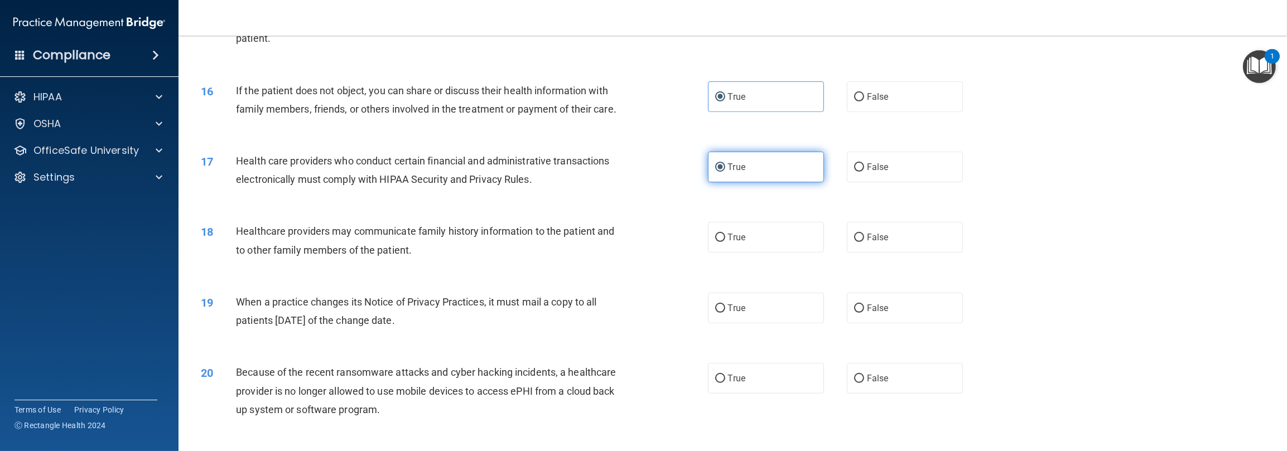
scroll to position [1172, 0]
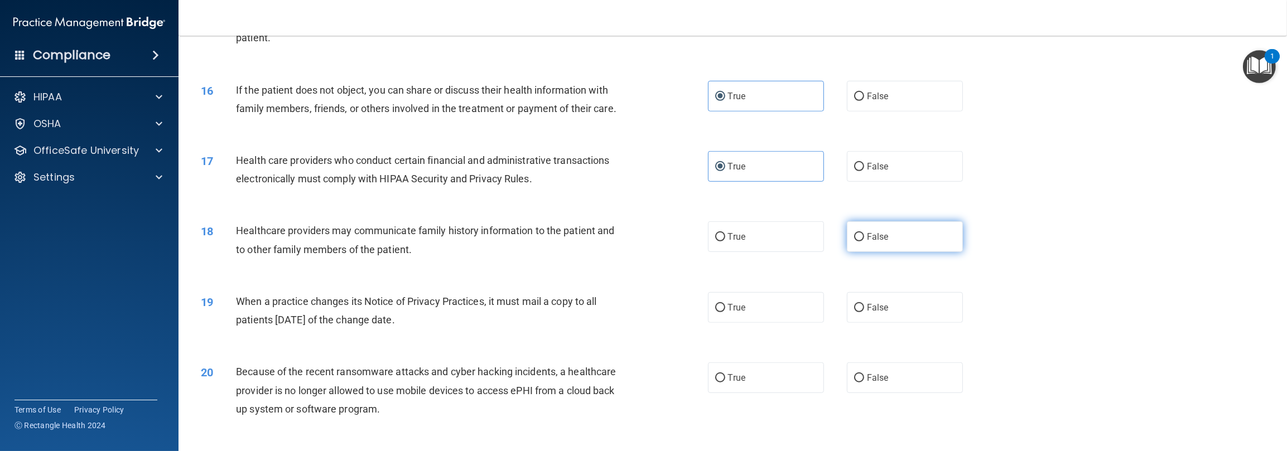
click at [430, 252] on label "False" at bounding box center [905, 237] width 116 height 31
click at [430, 242] on input "False" at bounding box center [859, 237] width 10 height 8
radio input "true"
click at [430, 313] on span "False" at bounding box center [878, 307] width 22 height 11
click at [430, 312] on input "False" at bounding box center [859, 308] width 10 height 8
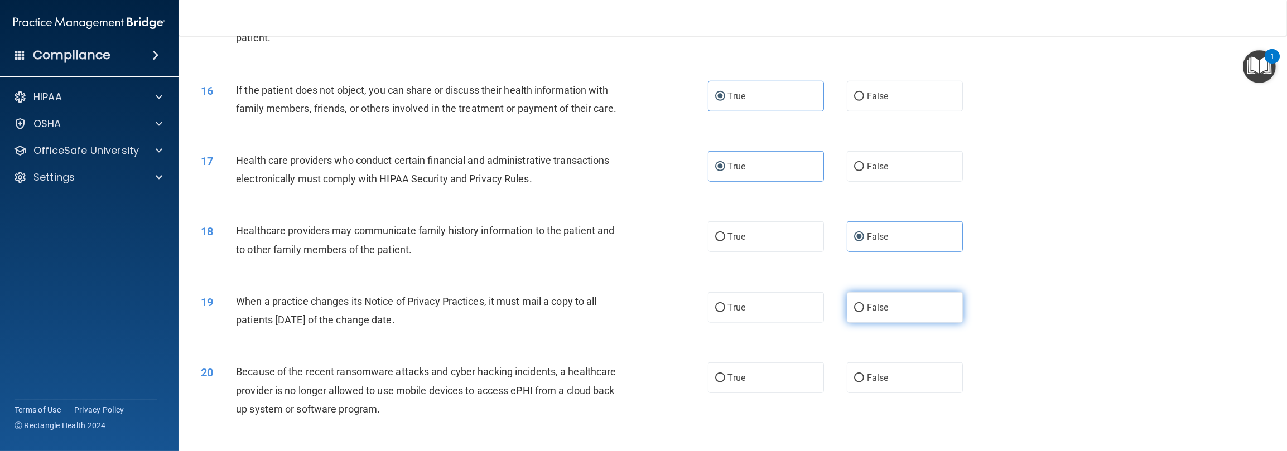
radio input "true"
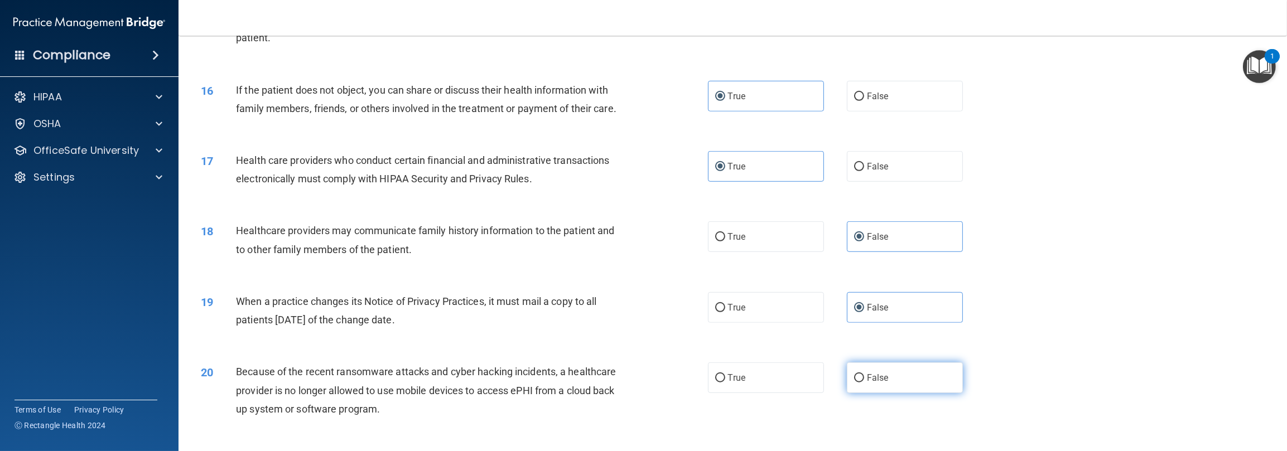
click at [430, 391] on label "False" at bounding box center [905, 378] width 116 height 31
click at [430, 383] on input "False" at bounding box center [859, 378] width 10 height 8
radio input "true"
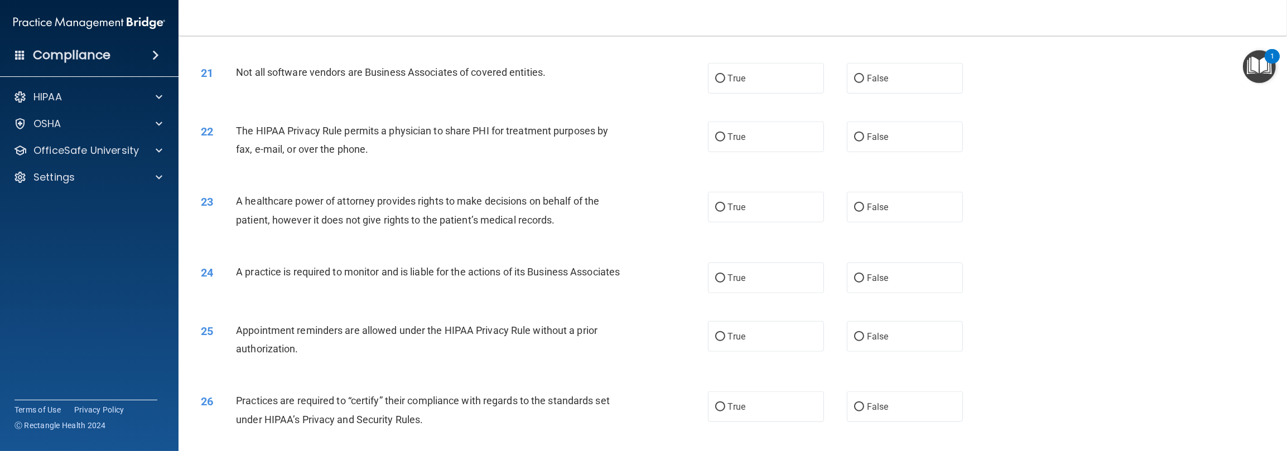
scroll to position [1562, 0]
click at [430, 85] on label "True" at bounding box center [766, 76] width 116 height 31
click at [430, 81] on input "True" at bounding box center [720, 77] width 10 height 8
radio input "true"
click at [430, 151] on label "True" at bounding box center [766, 135] width 116 height 31
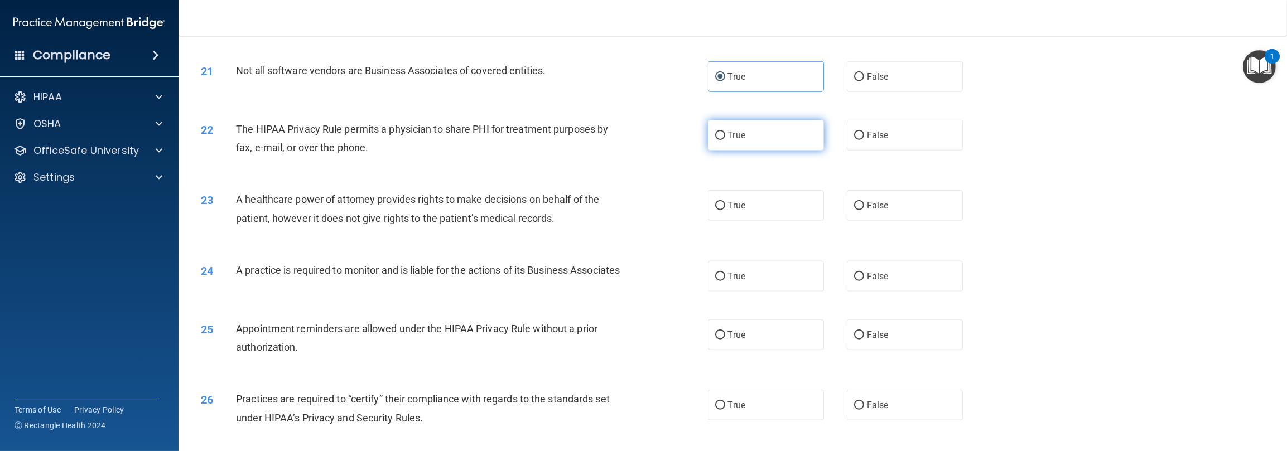
click at [430, 140] on input "True" at bounding box center [720, 136] width 10 height 8
radio input "true"
click at [430, 221] on div "True False" at bounding box center [847, 205] width 278 height 31
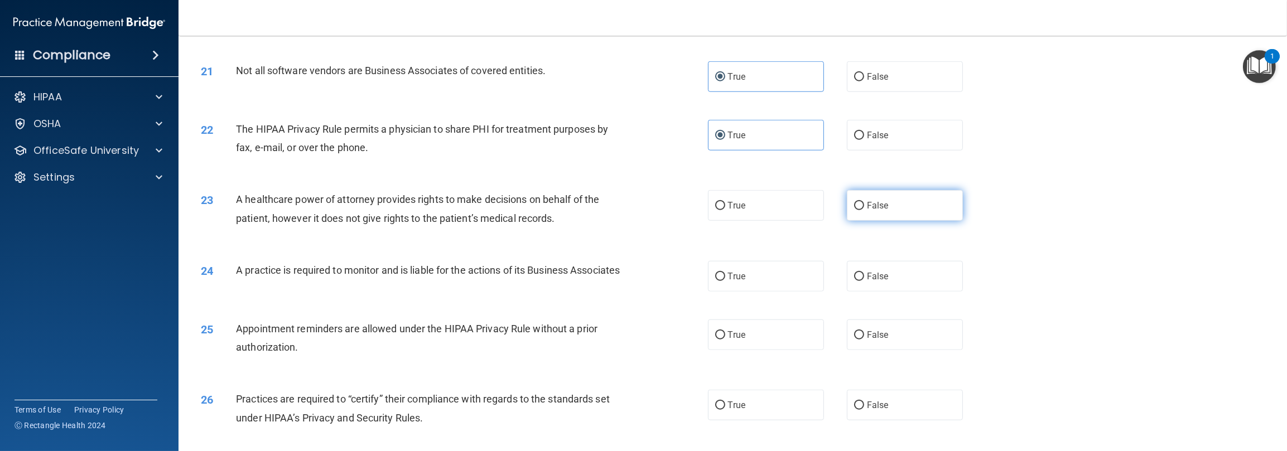
click at [430, 221] on label "False" at bounding box center [905, 205] width 116 height 31
click at [430, 210] on input "False" at bounding box center [859, 206] width 10 height 8
radio input "true"
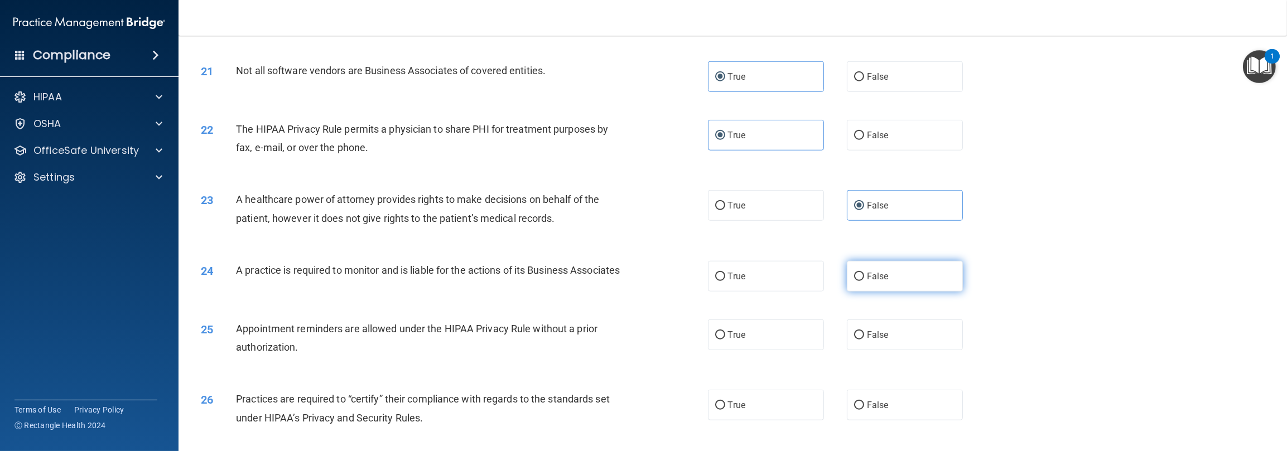
click at [430, 292] on label "False" at bounding box center [905, 276] width 116 height 31
click at [430, 281] on input "False" at bounding box center [859, 277] width 10 height 8
radio input "true"
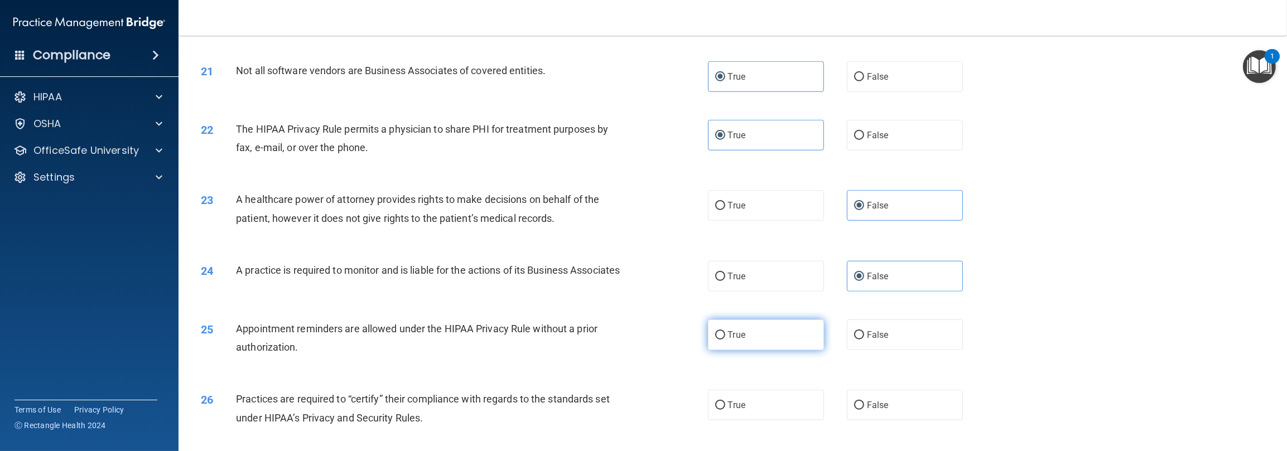
click at [430, 350] on label "True" at bounding box center [766, 335] width 116 height 31
click at [430, 340] on input "True" at bounding box center [720, 335] width 10 height 8
radio input "true"
click at [430, 421] on label "False" at bounding box center [905, 405] width 116 height 31
click at [430, 410] on input "False" at bounding box center [859, 406] width 10 height 8
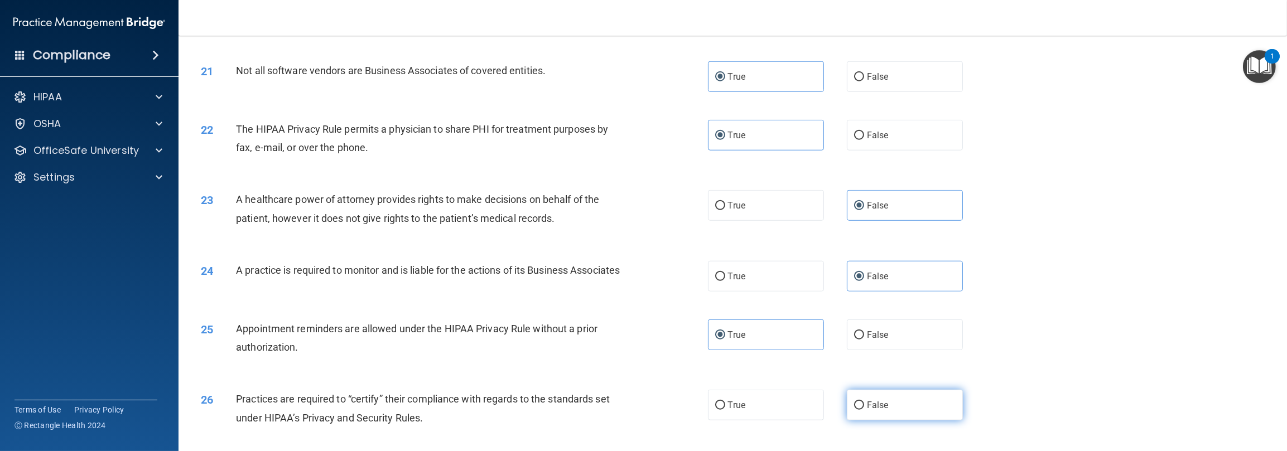
radio input "true"
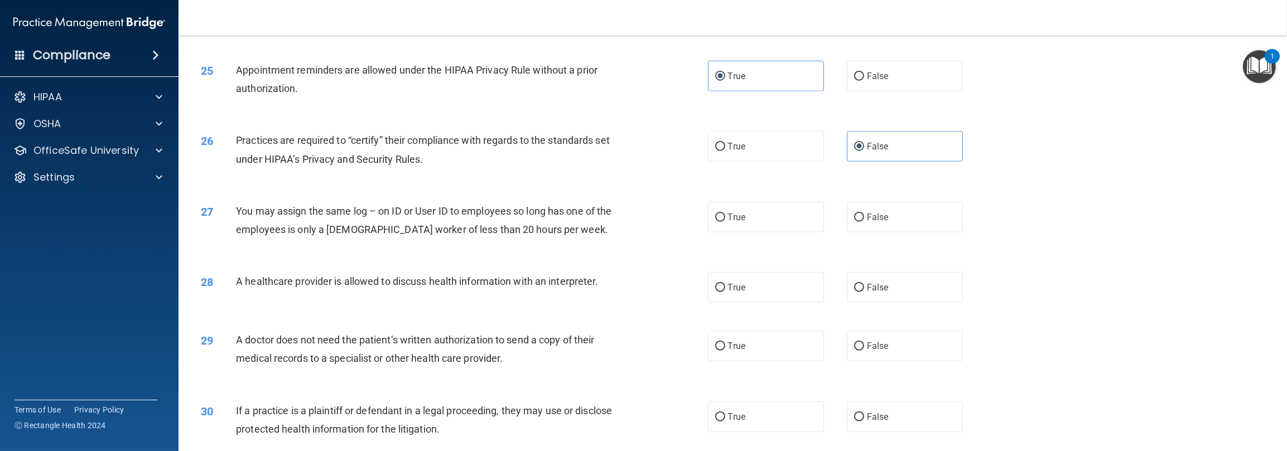
scroll to position [1897, 0]
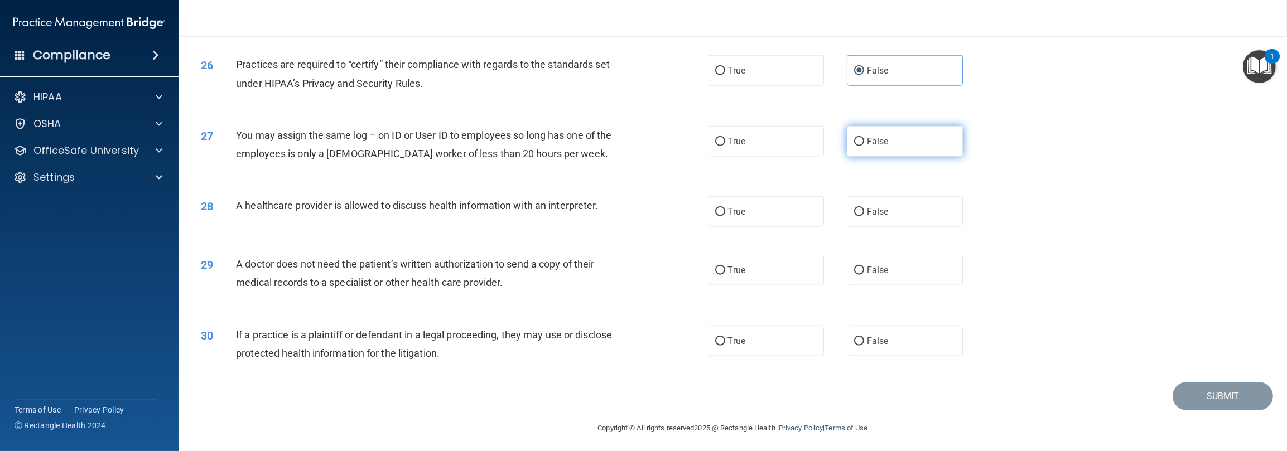
click at [430, 157] on label "False" at bounding box center [905, 141] width 116 height 31
click at [430, 146] on input "False" at bounding box center [859, 142] width 10 height 8
radio input "true"
click at [430, 227] on label "True" at bounding box center [766, 211] width 116 height 31
click at [430, 217] on input "True" at bounding box center [720, 212] width 10 height 8
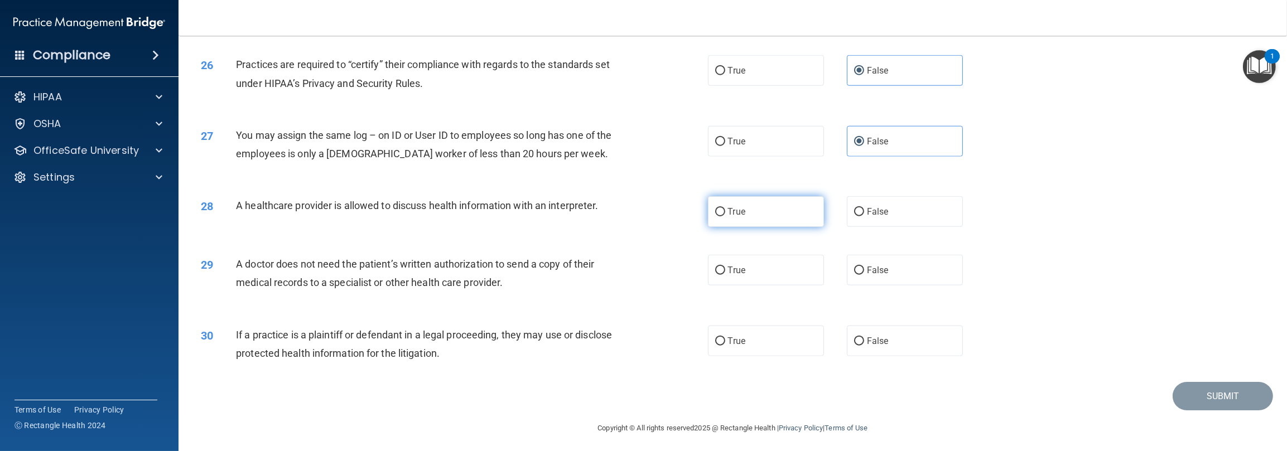
radio input "true"
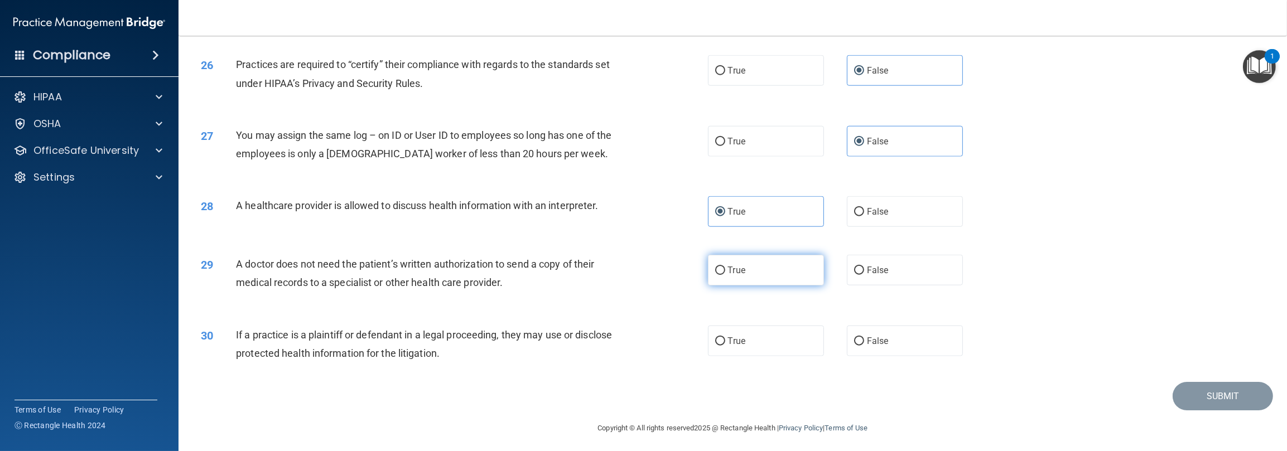
click at [430, 286] on label "True" at bounding box center [766, 270] width 116 height 31
click at [430, 275] on input "True" at bounding box center [720, 271] width 10 height 8
radio input "true"
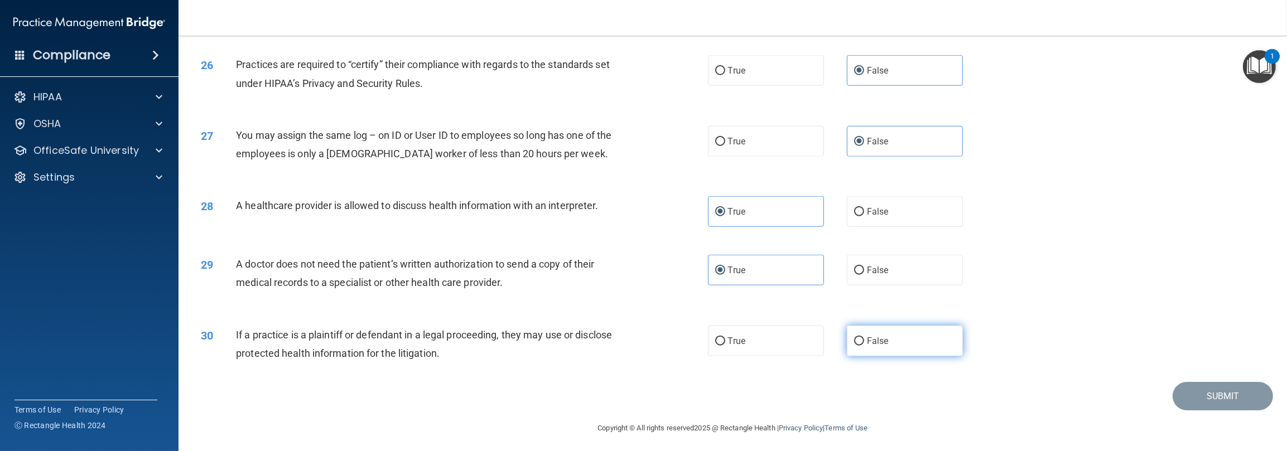
click at [430, 357] on label "False" at bounding box center [905, 341] width 116 height 31
click at [430, 346] on input "False" at bounding box center [859, 342] width 10 height 8
radio input "true"
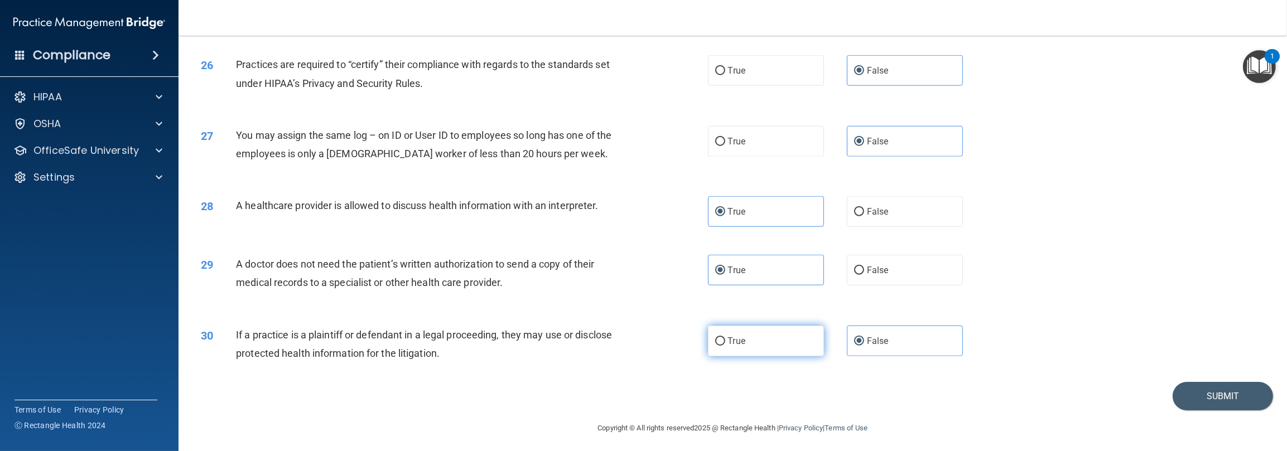
click at [430, 357] on label "True" at bounding box center [766, 341] width 116 height 31
click at [430, 346] on input "True" at bounding box center [720, 342] width 10 height 8
radio input "true"
radio input "false"
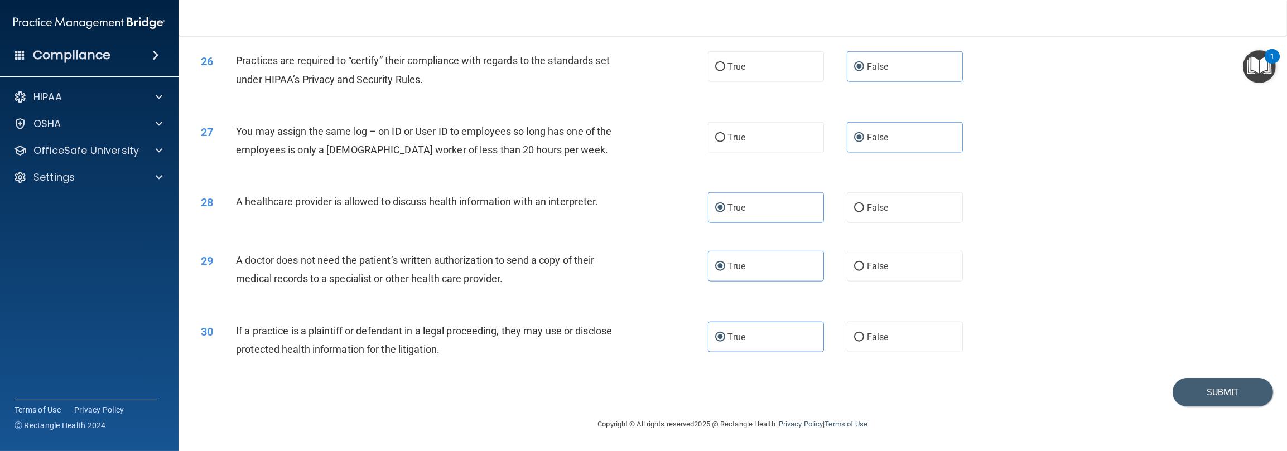
scroll to position [1932, 0]
click at [430, 386] on button "Submit" at bounding box center [1223, 392] width 100 height 28
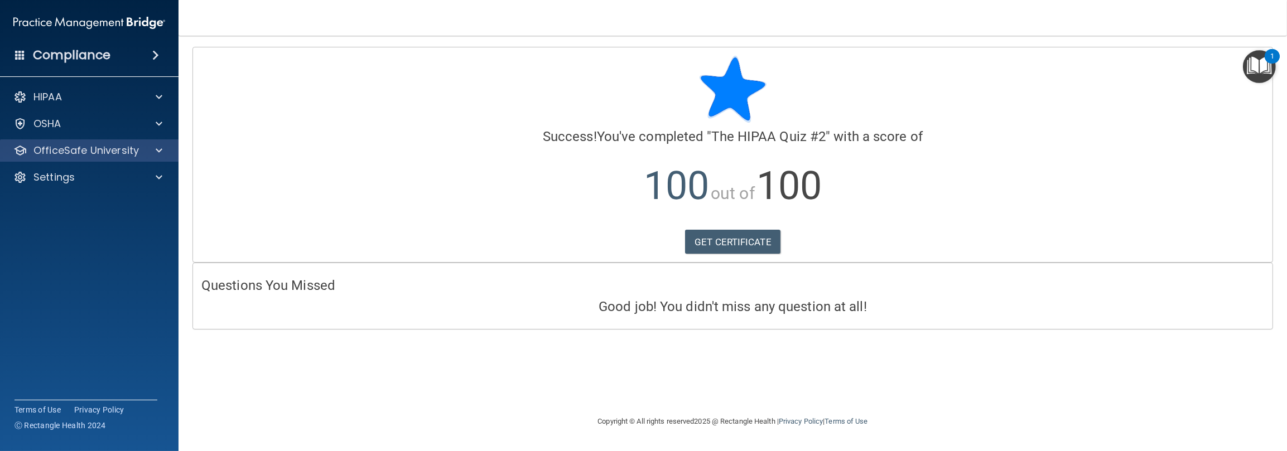
click at [112, 161] on div "OfficeSafe University" at bounding box center [89, 151] width 179 height 22
click at [128, 146] on p "OfficeSafe University" at bounding box center [85, 150] width 105 height 13
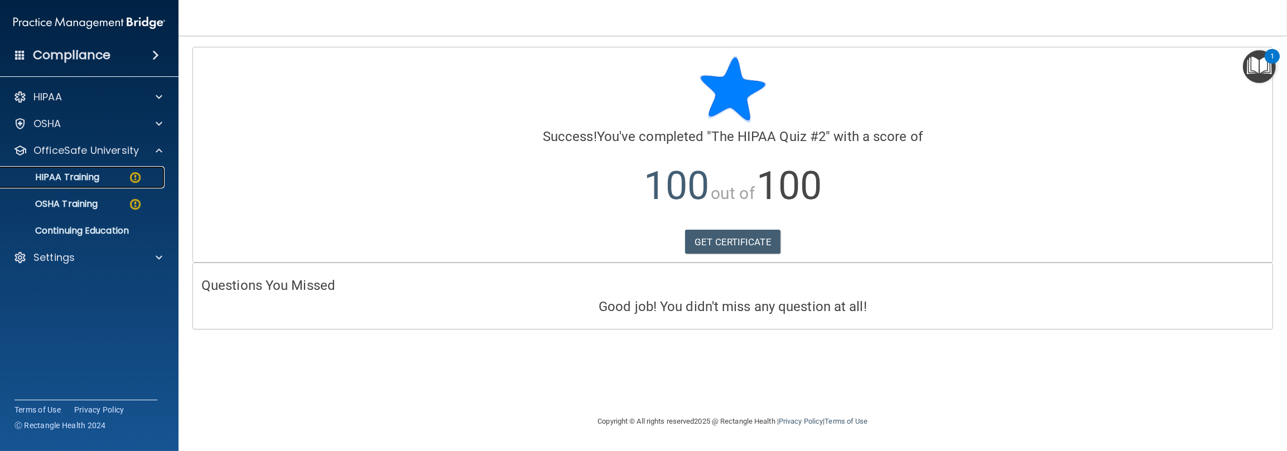
click at [76, 180] on p "HIPAA Training" at bounding box center [53, 177] width 92 height 11
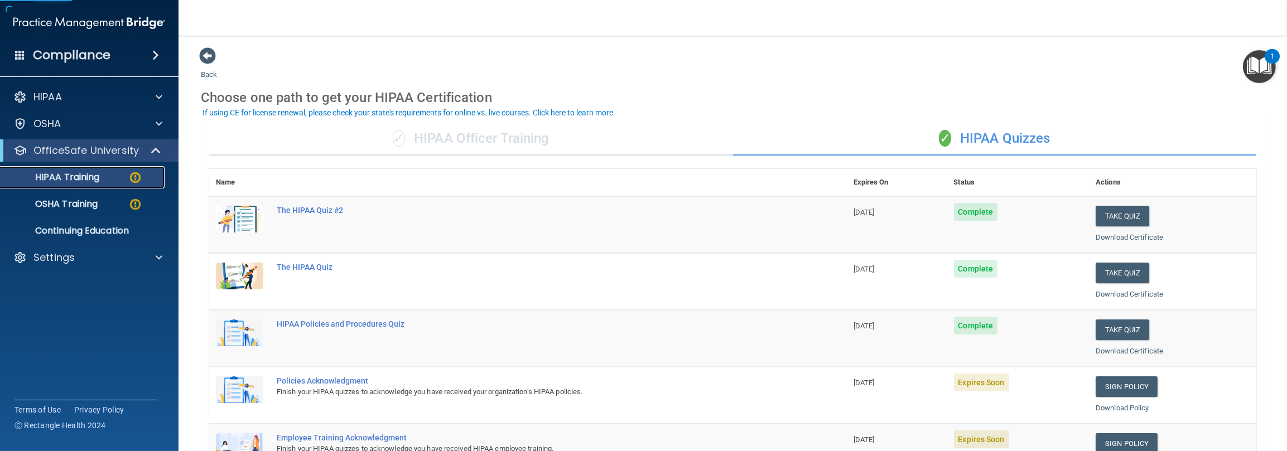
scroll to position [223, 0]
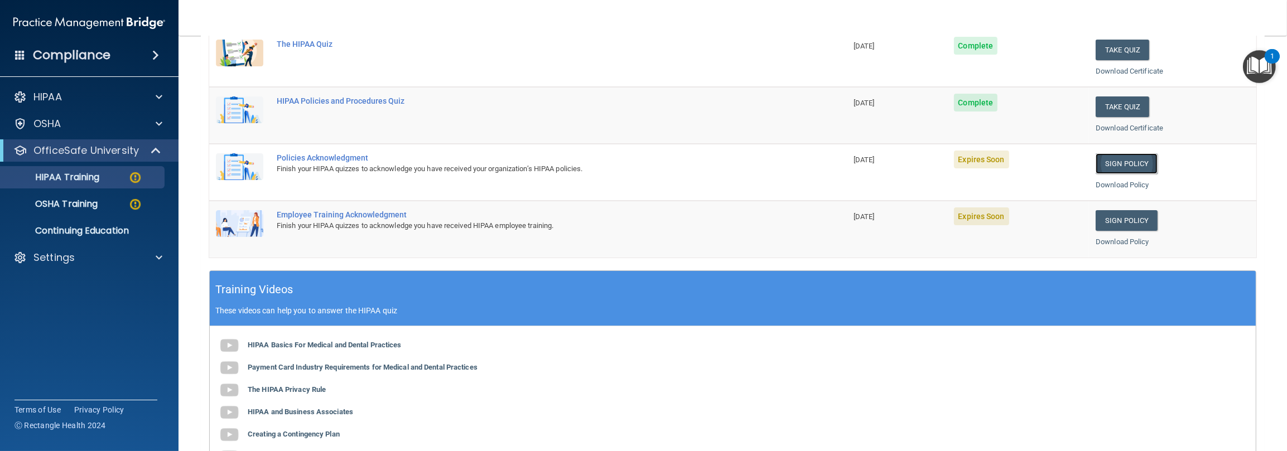
click at [430, 168] on link "Sign Policy" at bounding box center [1127, 163] width 62 height 21
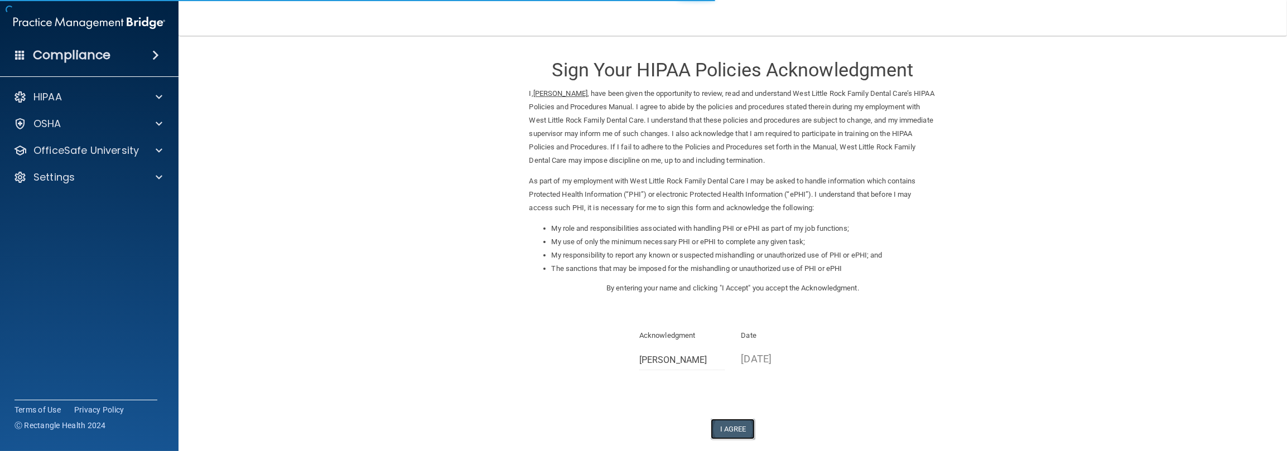
click at [736, 424] on button "I Agree" at bounding box center [733, 429] width 45 height 21
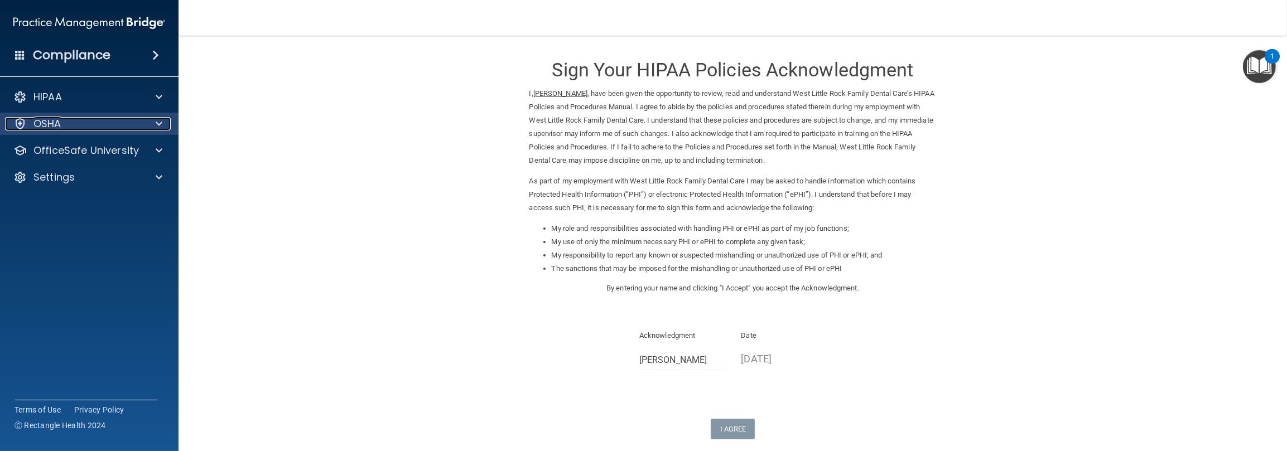
click at [43, 121] on p "OSHA" at bounding box center [47, 123] width 28 height 13
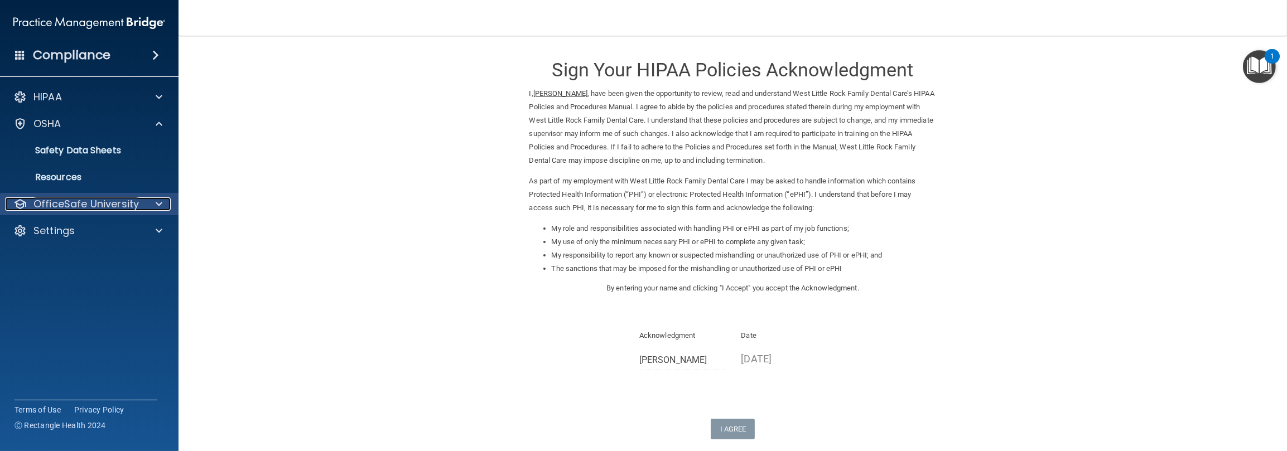
click at [66, 209] on p "OfficeSafe University" at bounding box center [85, 204] width 105 height 13
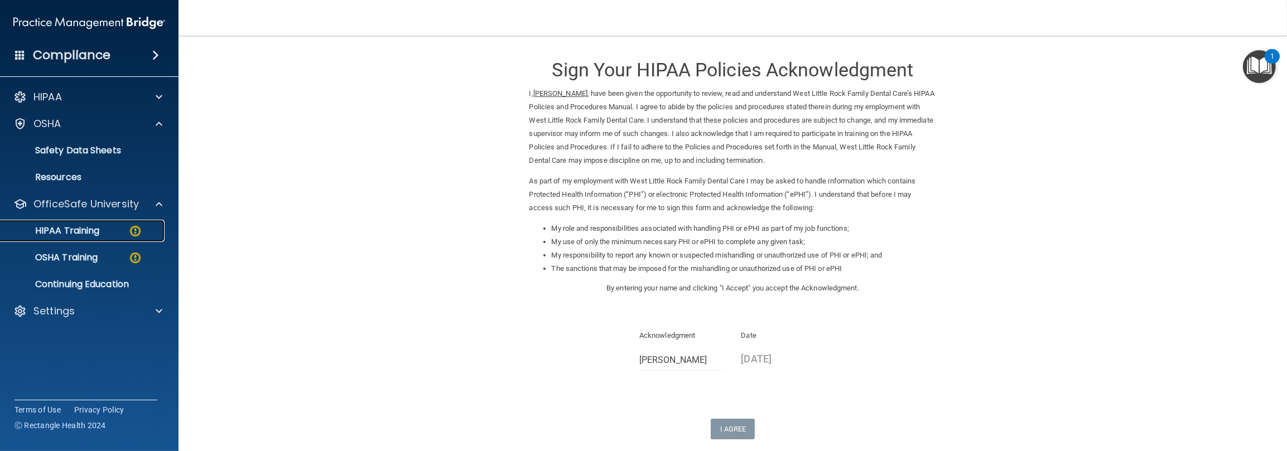
click at [84, 241] on link "HIPAA Training" at bounding box center [77, 231] width 176 height 22
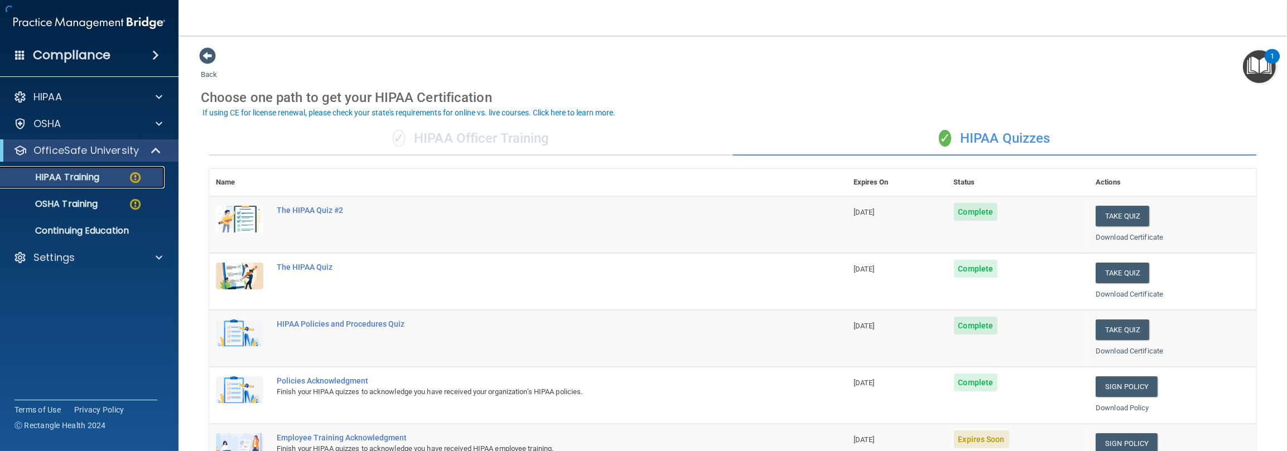
scroll to position [112, 0]
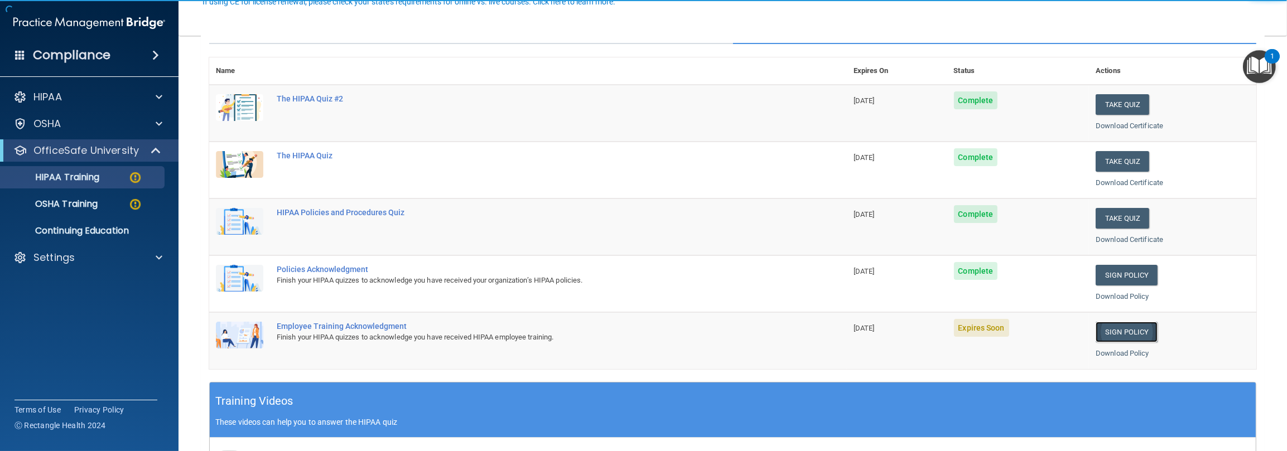
click at [1124, 328] on link "Sign Policy" at bounding box center [1127, 332] width 62 height 21
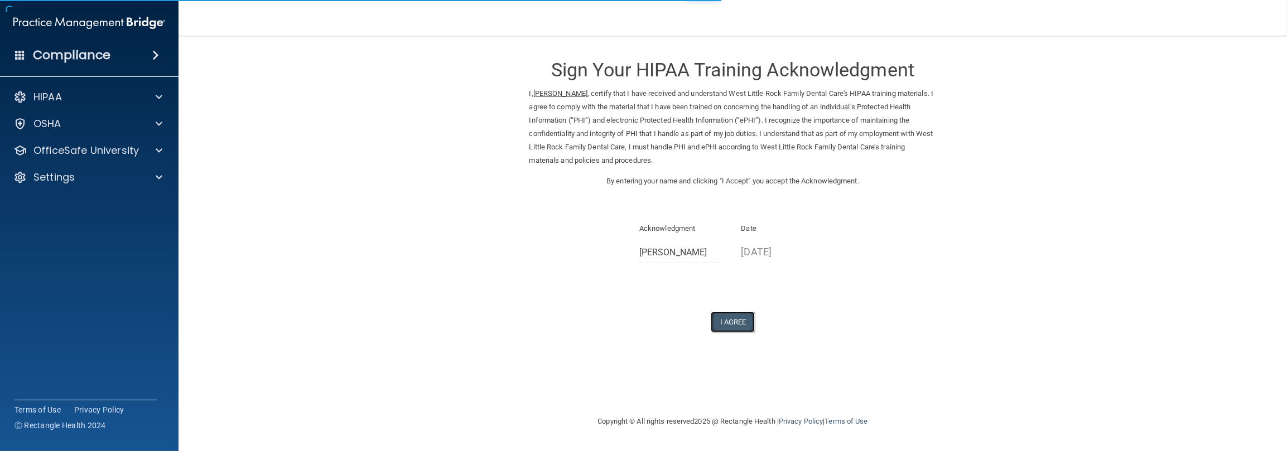
click at [725, 323] on button "I Agree" at bounding box center [733, 322] width 45 height 21
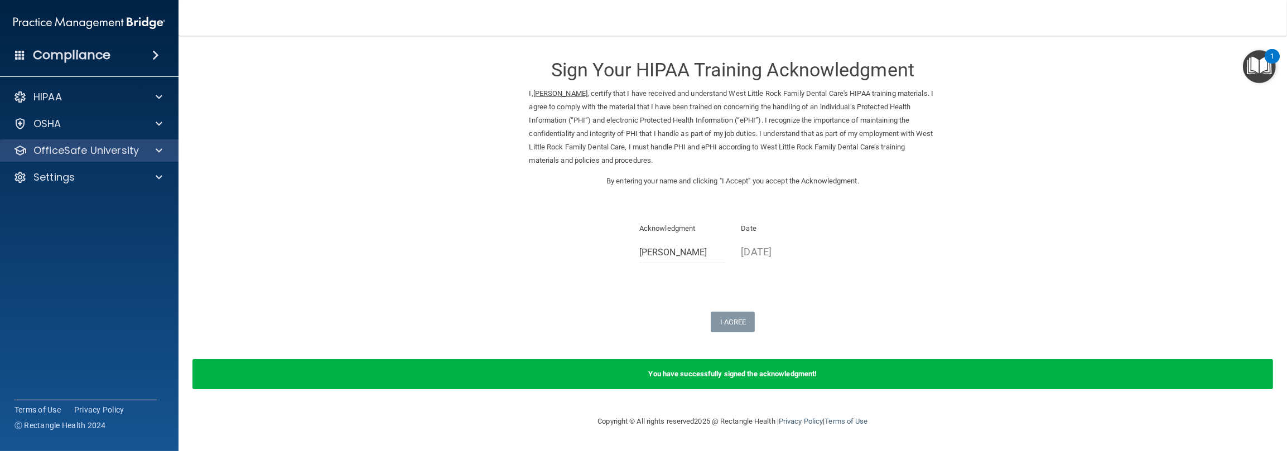
click at [78, 140] on div "OfficeSafe University" at bounding box center [89, 151] width 179 height 22
click at [127, 146] on p "OfficeSafe University" at bounding box center [85, 150] width 105 height 13
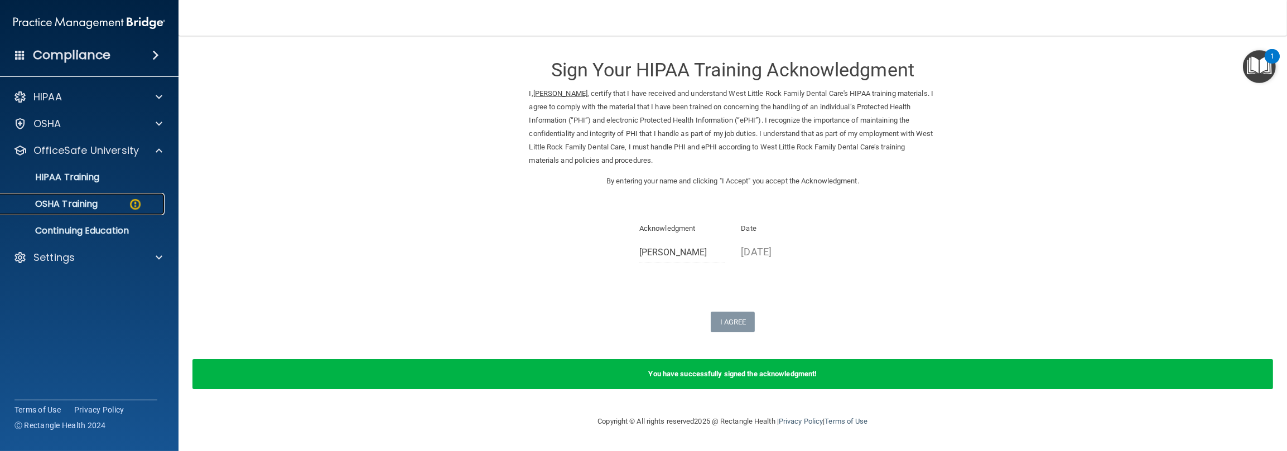
click at [94, 209] on p "OSHA Training" at bounding box center [52, 204] width 90 height 11
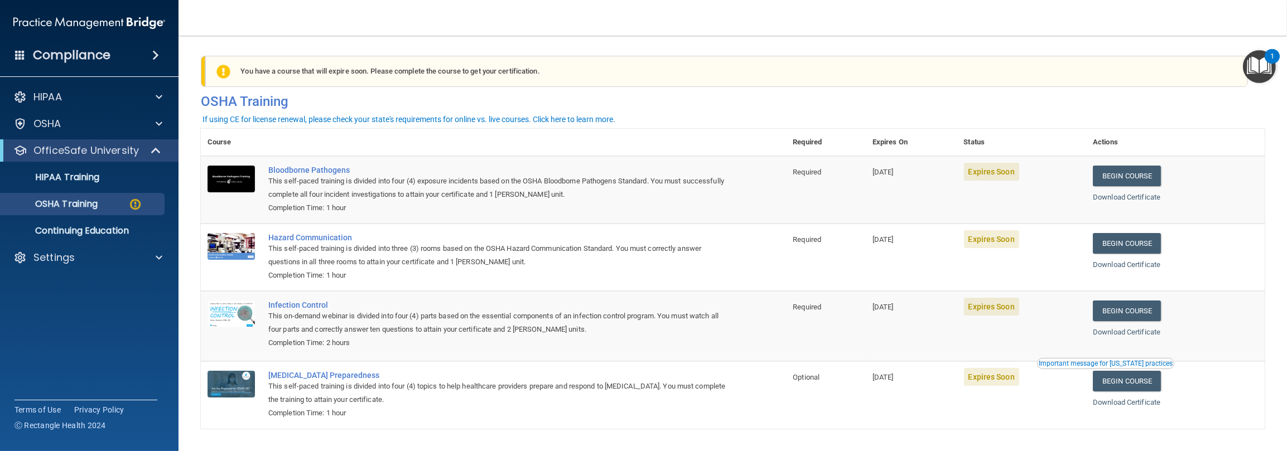
click at [1033, 27] on nav "Toggle navigation Tiffany Thurston tiffanyt@lrfamilydentalcare.com Manage My En…" at bounding box center [733, 18] width 1109 height 36
click at [1114, 161] on td "Begin Course Download Certificate" at bounding box center [1175, 190] width 179 height 68
click at [1116, 171] on link "Begin Course" at bounding box center [1127, 176] width 68 height 21
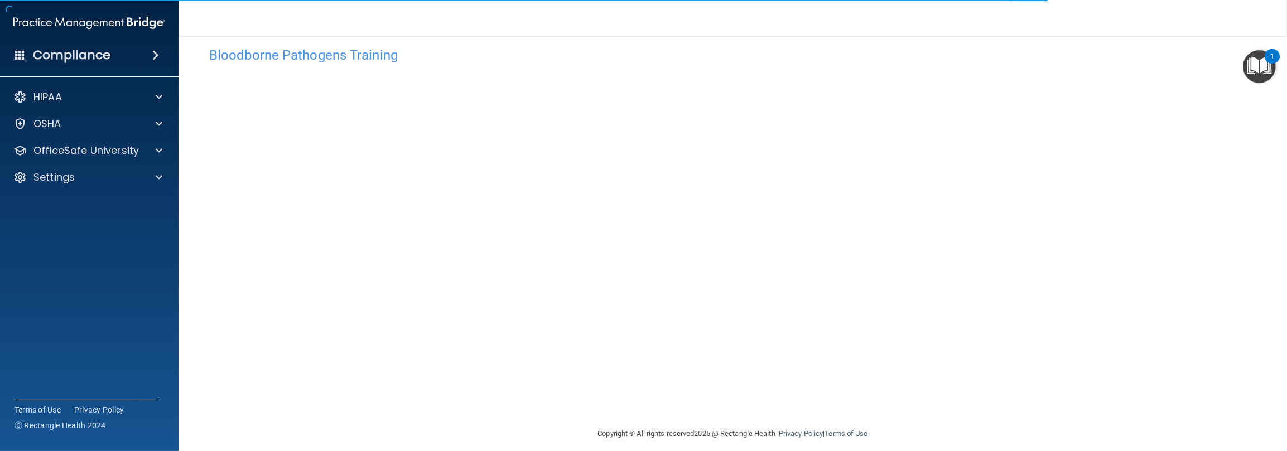
scroll to position [26, 0]
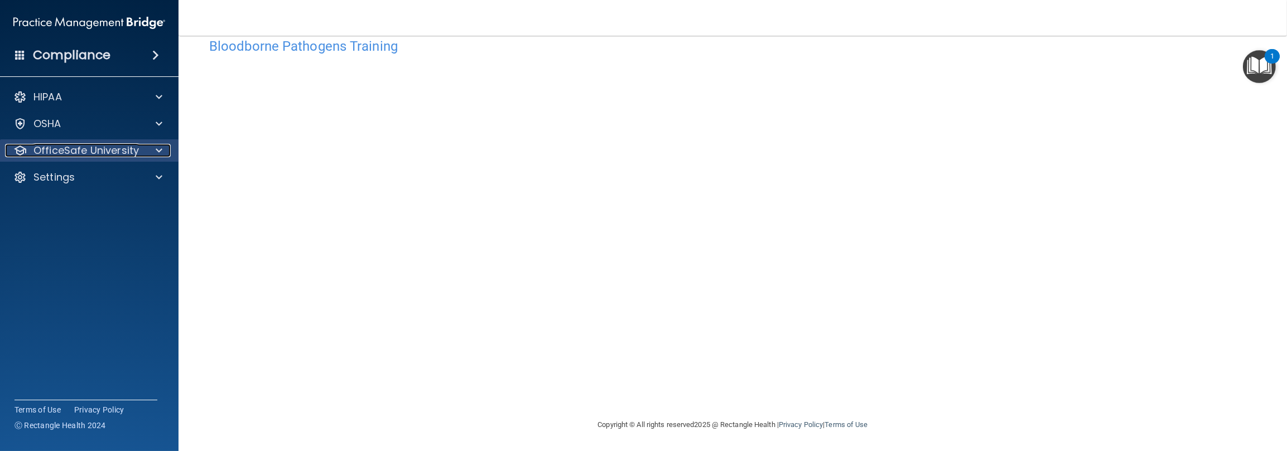
click at [147, 145] on div at bounding box center [157, 150] width 28 height 13
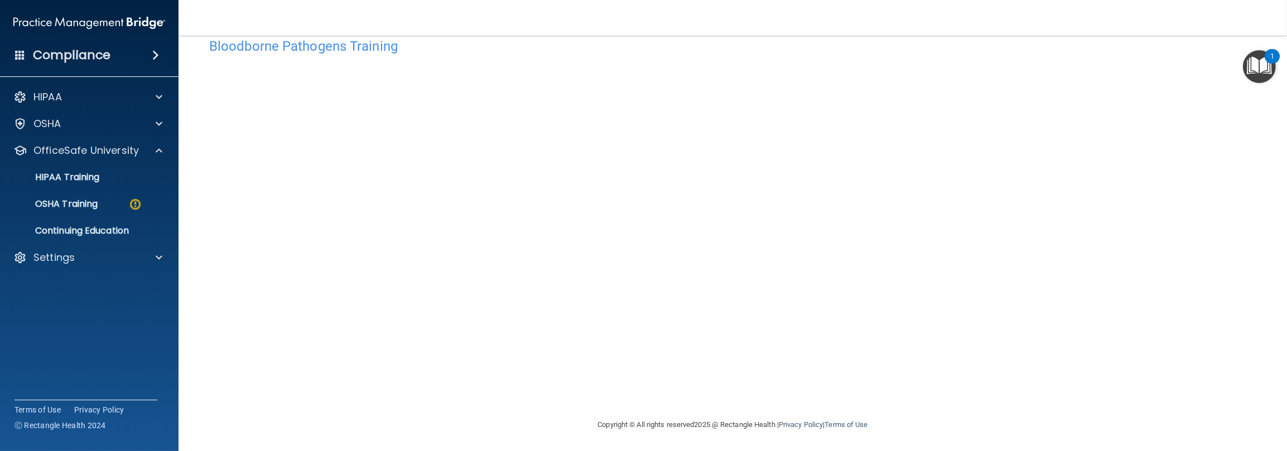
click at [114, 190] on ul "HIPAA Training OSHA Training Continuing Education" at bounding box center [90, 202] width 202 height 80
click at [82, 205] on p "OSHA Training" at bounding box center [52, 204] width 90 height 11
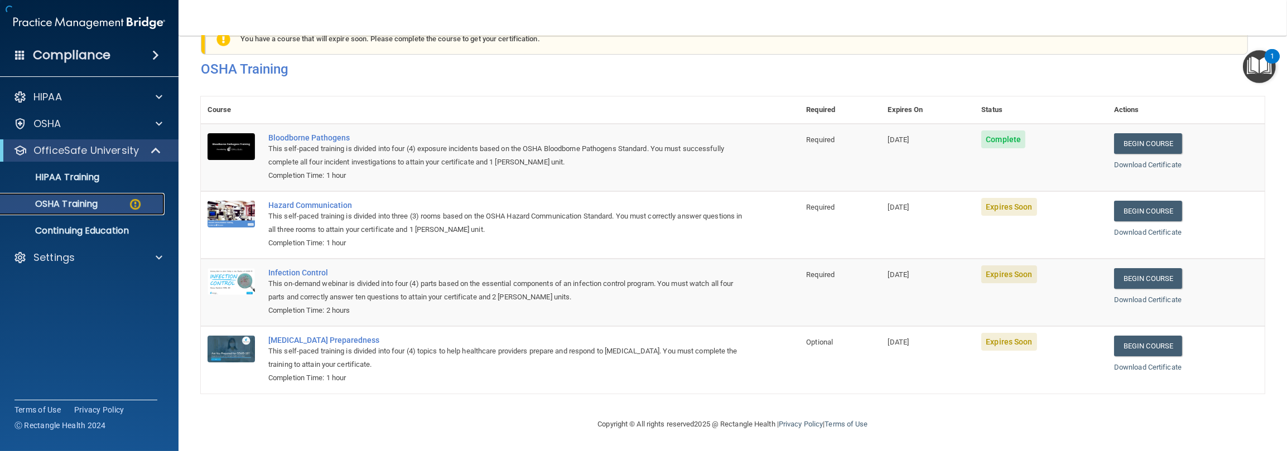
scroll to position [37, 0]
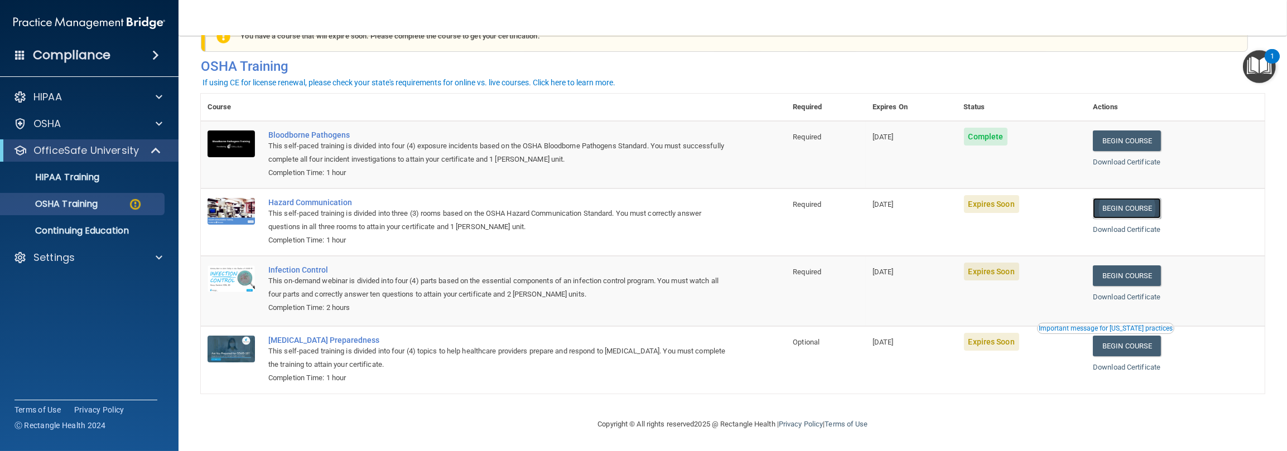
click at [1119, 206] on link "Begin Course" at bounding box center [1127, 208] width 68 height 21
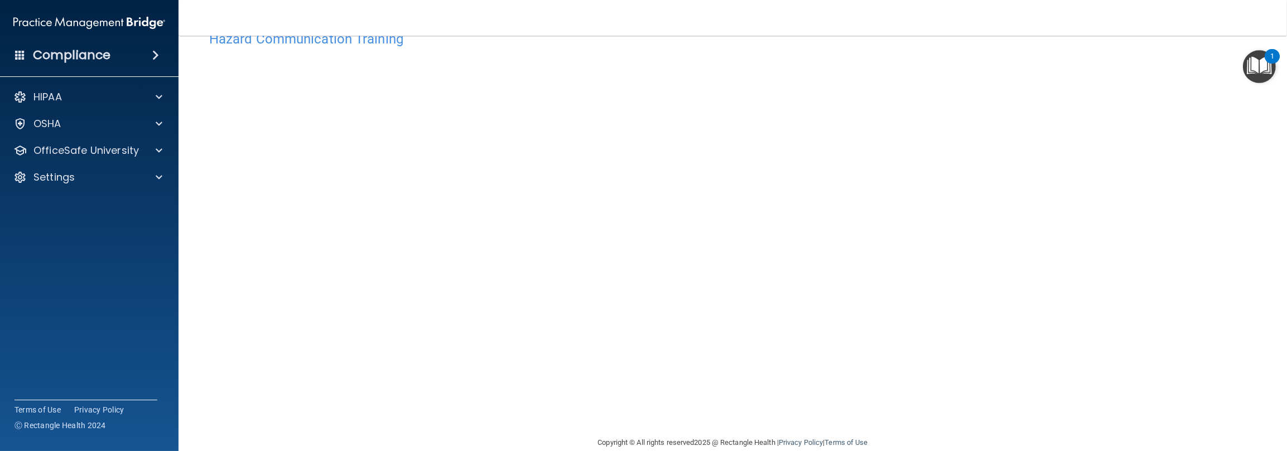
scroll to position [51, 0]
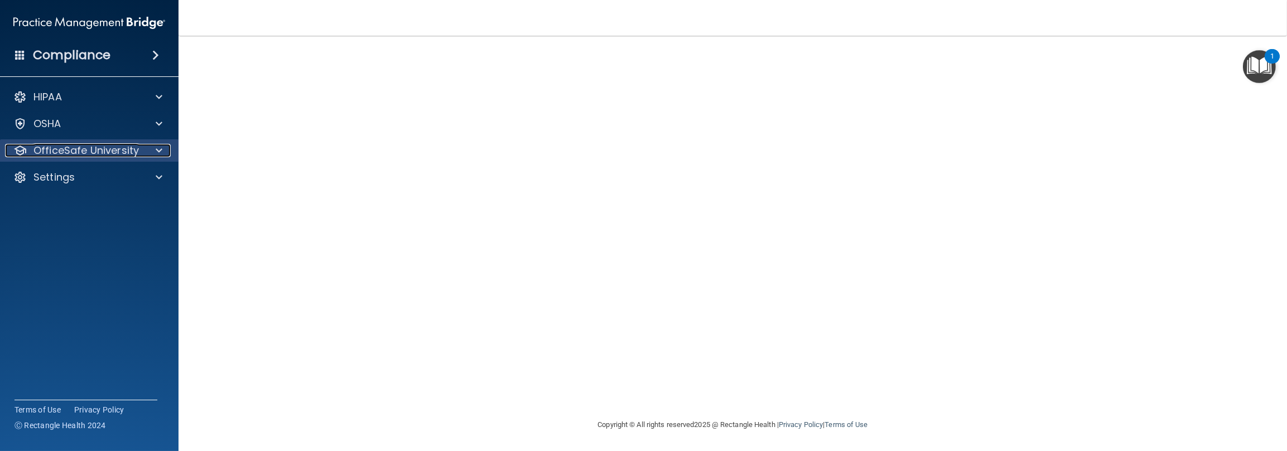
click at [89, 155] on p "OfficeSafe University" at bounding box center [85, 150] width 105 height 13
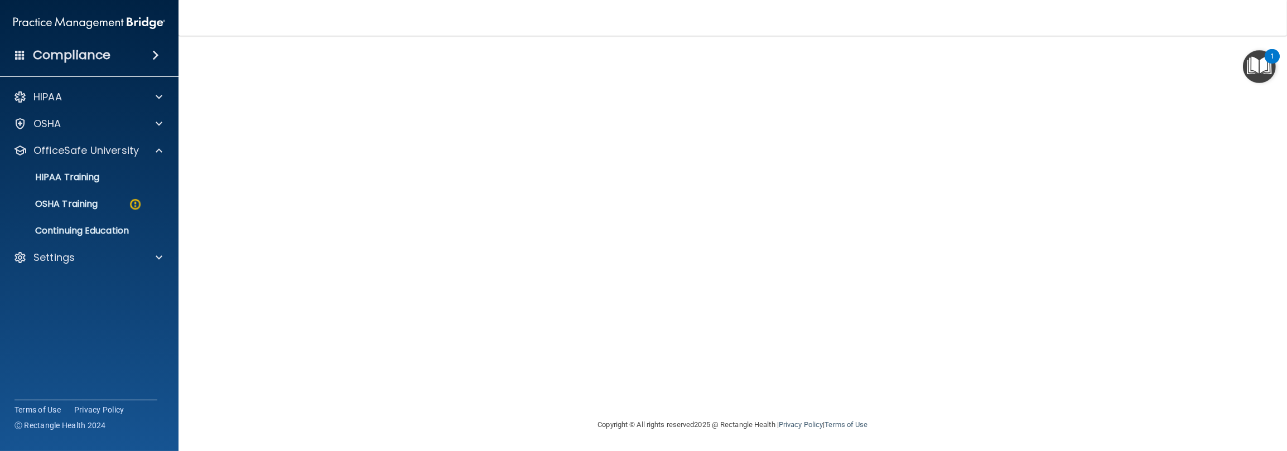
scroll to position [0, 0]
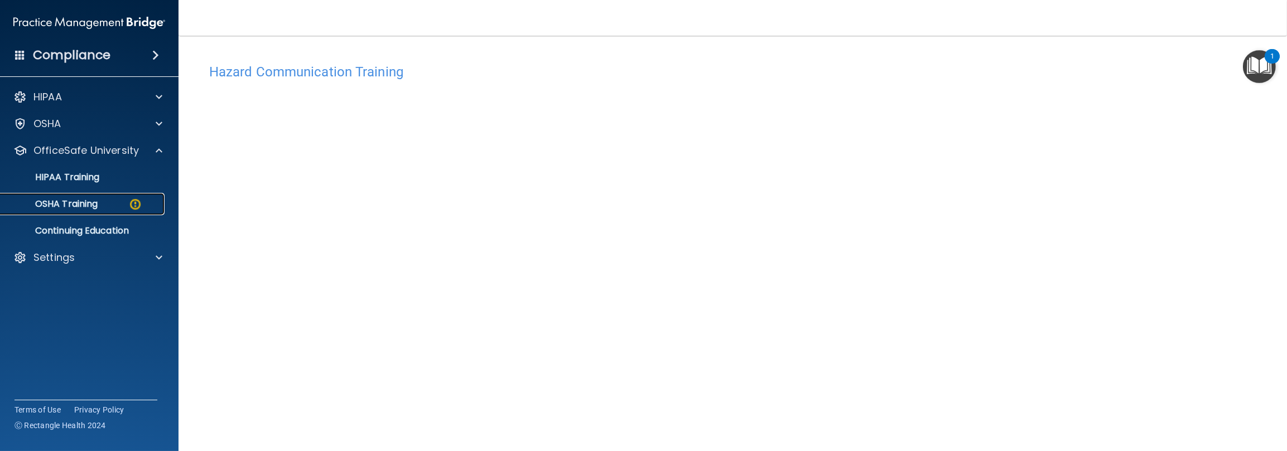
click at [75, 201] on p "OSHA Training" at bounding box center [52, 204] width 90 height 11
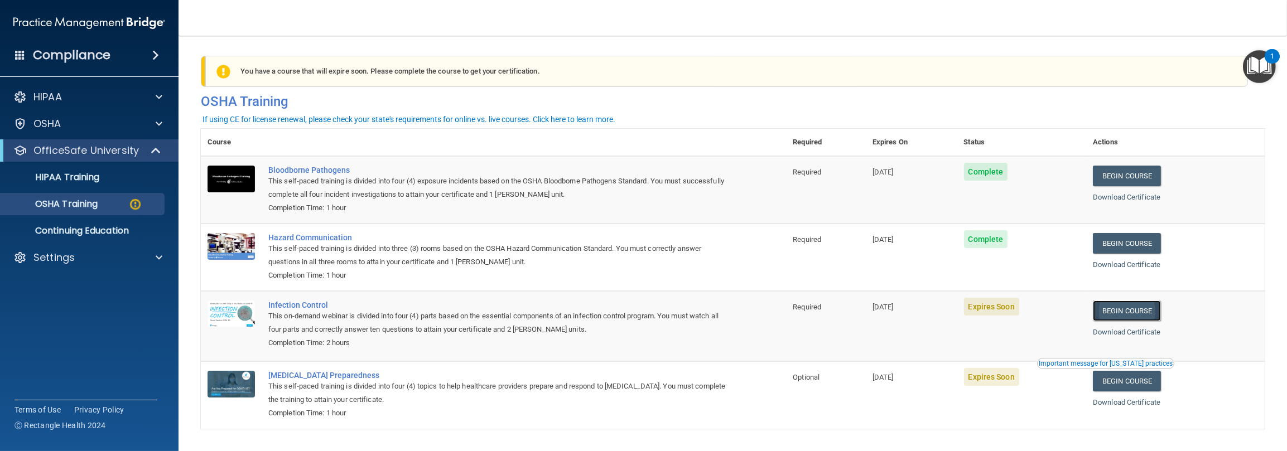
click at [1117, 310] on link "Begin Course" at bounding box center [1127, 311] width 68 height 21
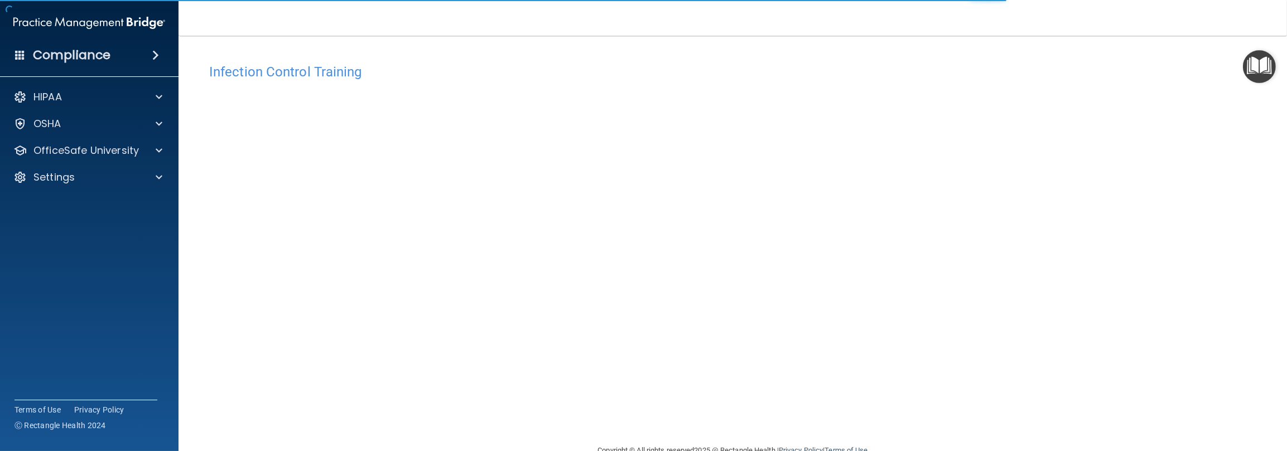
scroll to position [26, 0]
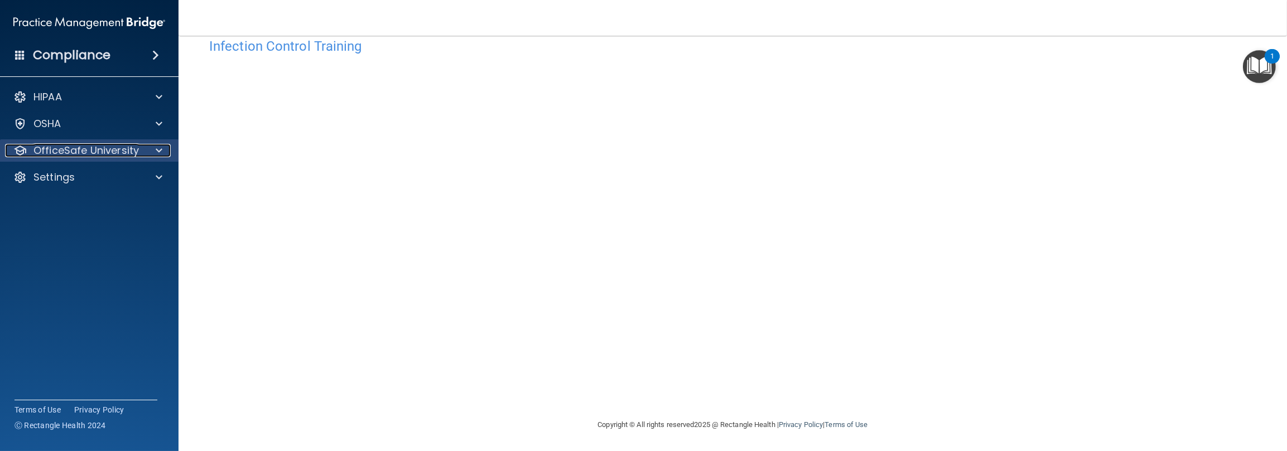
click at [95, 150] on p "OfficeSafe University" at bounding box center [85, 150] width 105 height 13
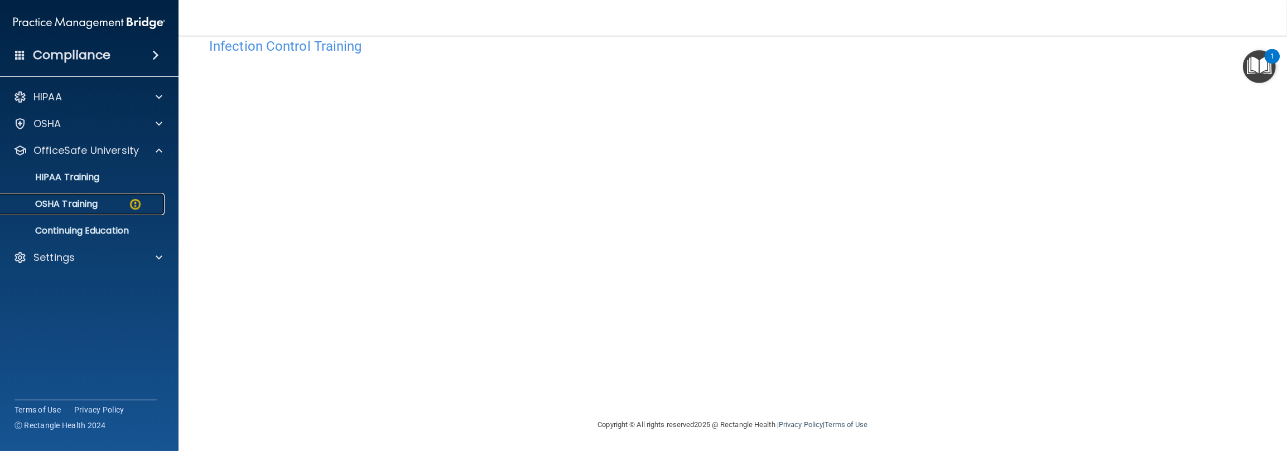
click at [89, 206] on p "OSHA Training" at bounding box center [52, 204] width 90 height 11
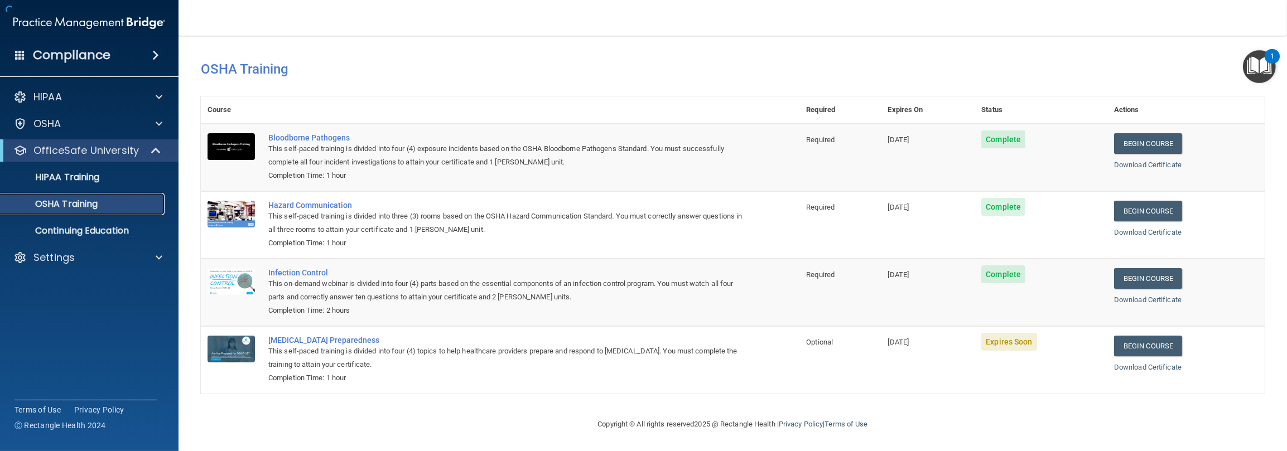
scroll to position [6, 0]
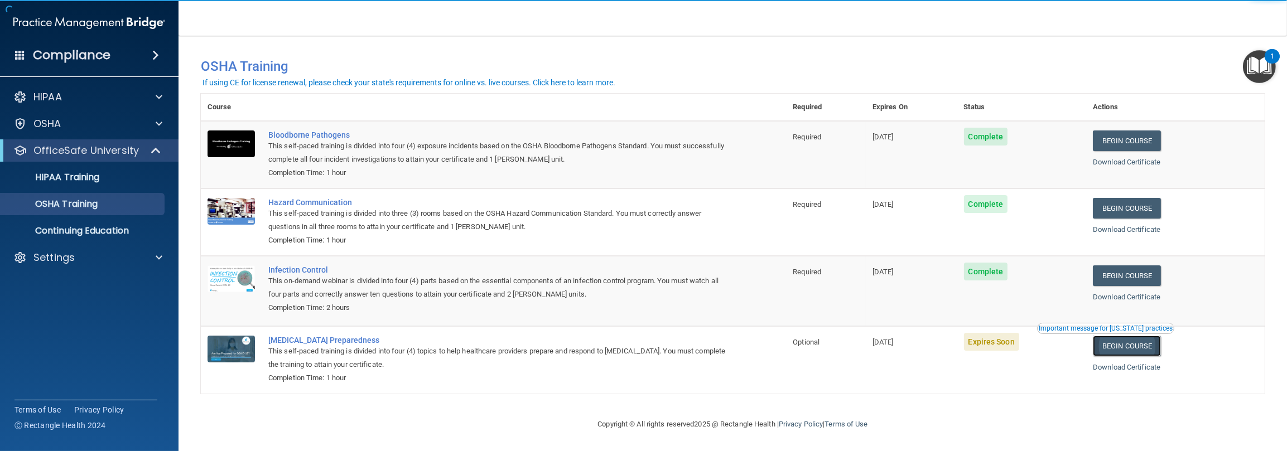
click at [1140, 342] on link "Begin Course" at bounding box center [1127, 346] width 68 height 21
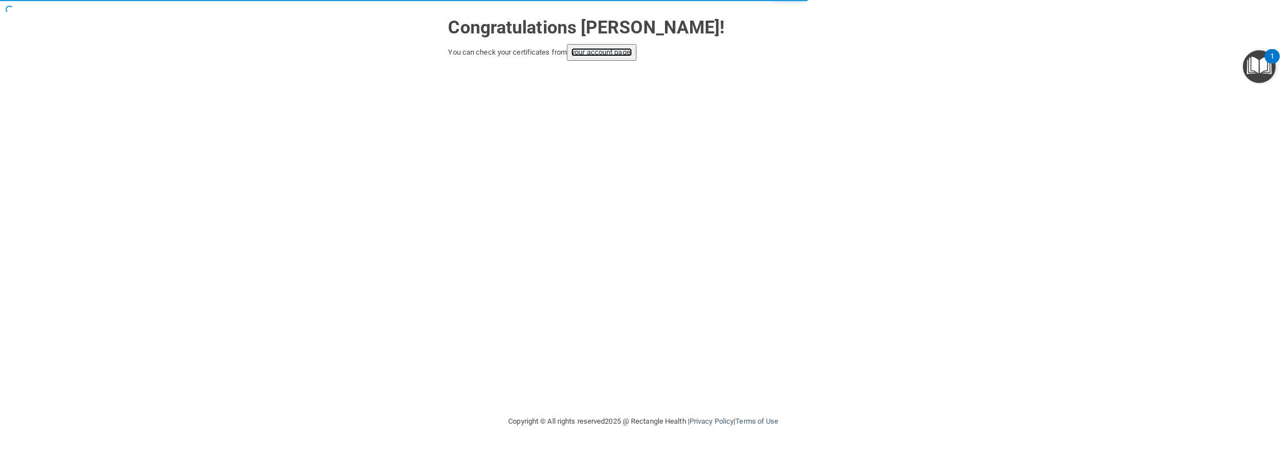
click at [595, 52] on link "your account page!" at bounding box center [601, 52] width 61 height 8
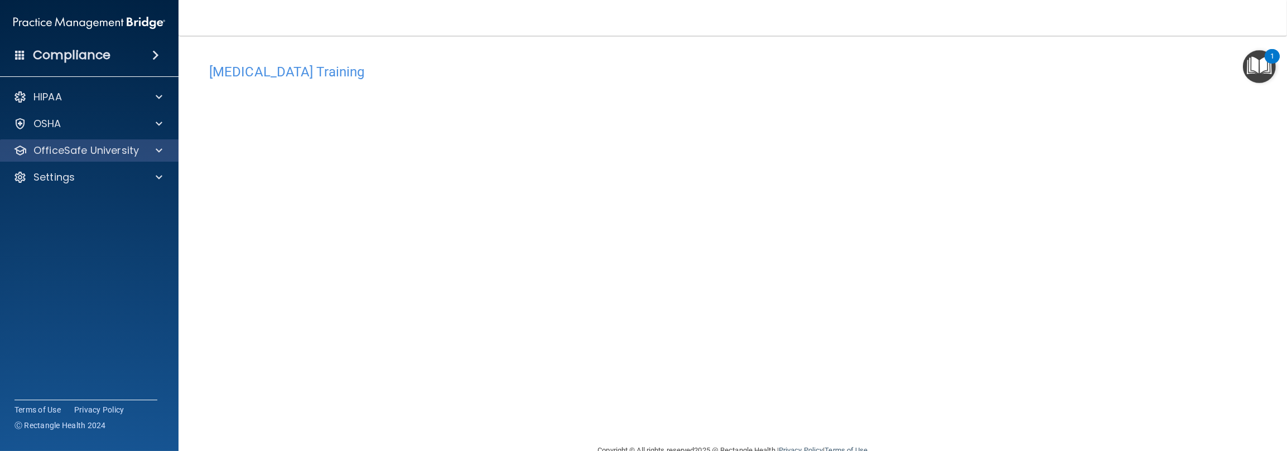
click at [52, 140] on div "OfficeSafe University" at bounding box center [89, 151] width 179 height 22
click at [104, 151] on p "OfficeSafe University" at bounding box center [85, 150] width 105 height 13
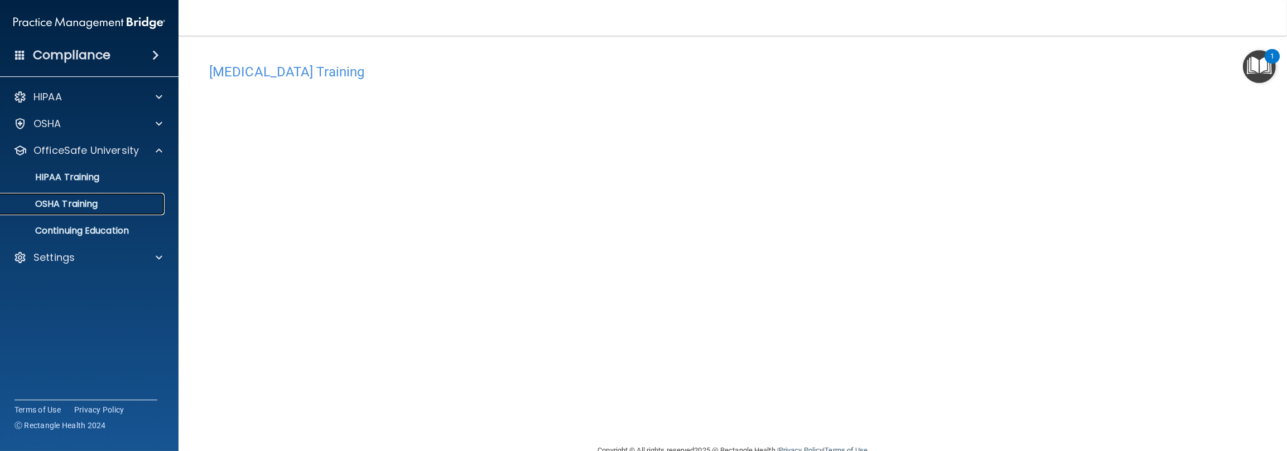
click at [73, 204] on p "OSHA Training" at bounding box center [52, 204] width 90 height 11
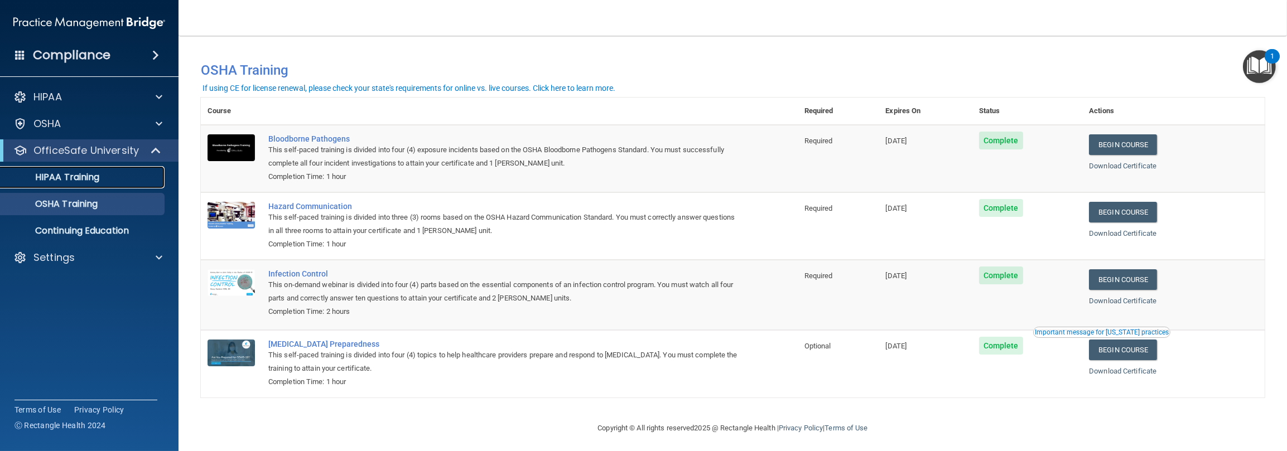
click at [73, 173] on p "HIPAA Training" at bounding box center [53, 177] width 92 height 11
